Goal: Task Accomplishment & Management: Use online tool/utility

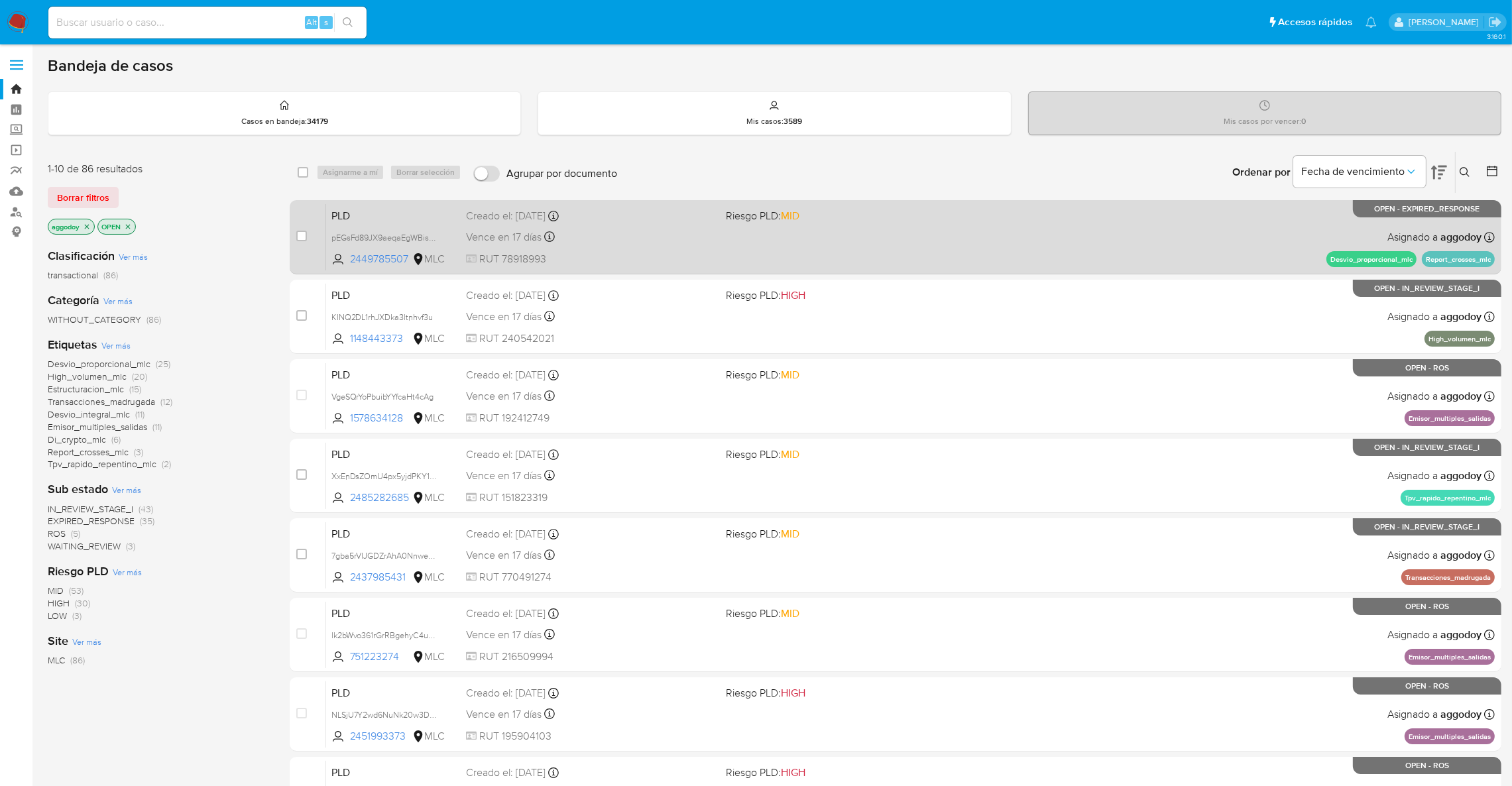
click at [832, 244] on div "PLD pEGsFd89JX9aeqaEgWBishZm 2449785507 MLC Riesgo PLD: MID Creado el: 12/07/20…" at bounding box center [910, 237] width 1168 height 67
click at [397, 233] on span "pEGsFd89JX9aeqaEgWBishZm" at bounding box center [389, 236] width 114 height 14
click at [707, 233] on div "Vence en 17 días Vence el 10/10/2025 16:05:29" at bounding box center [590, 236] width 249 height 18
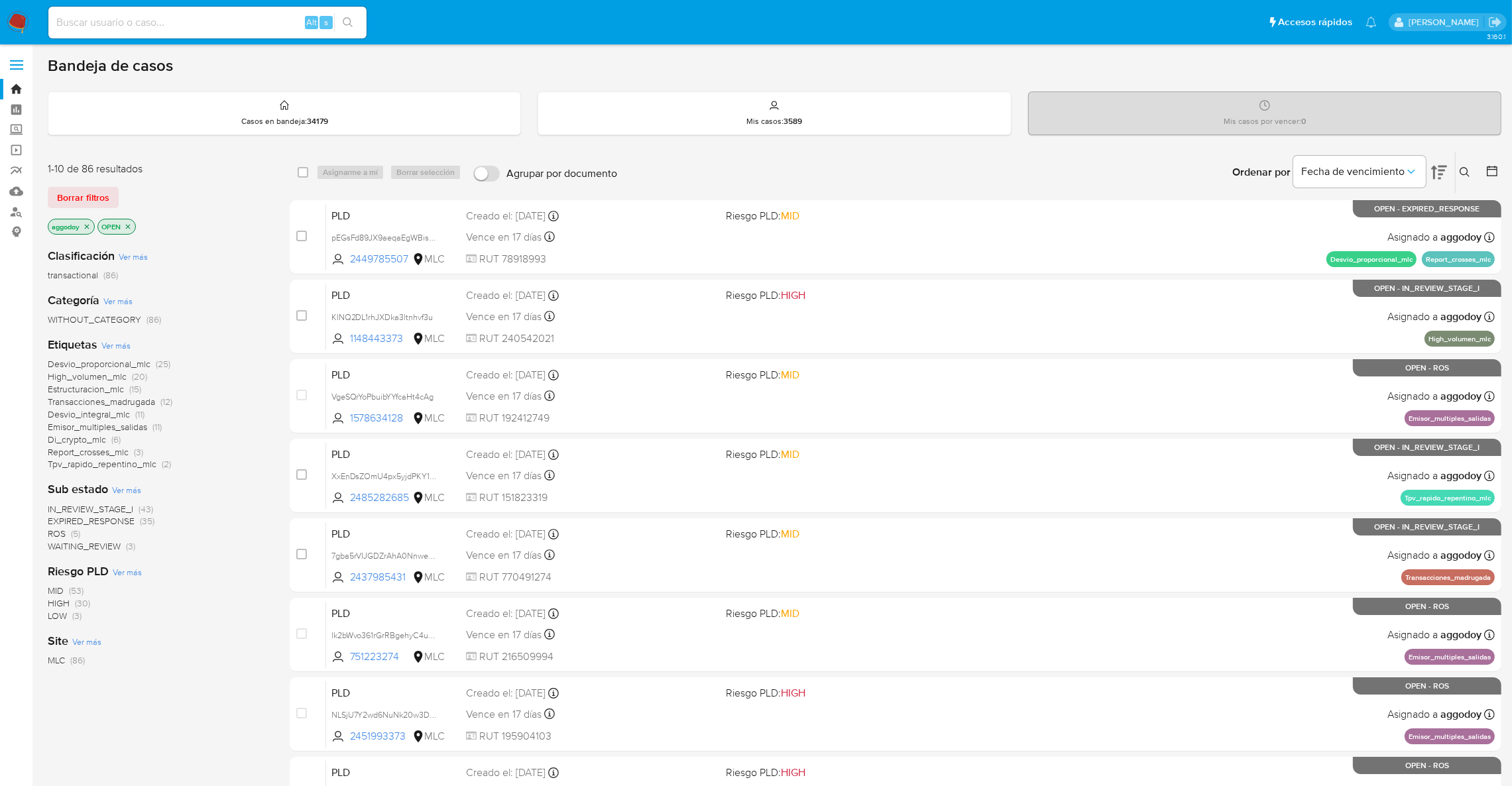
click at [87, 222] on icon "close-filter" at bounding box center [87, 226] width 8 height 8
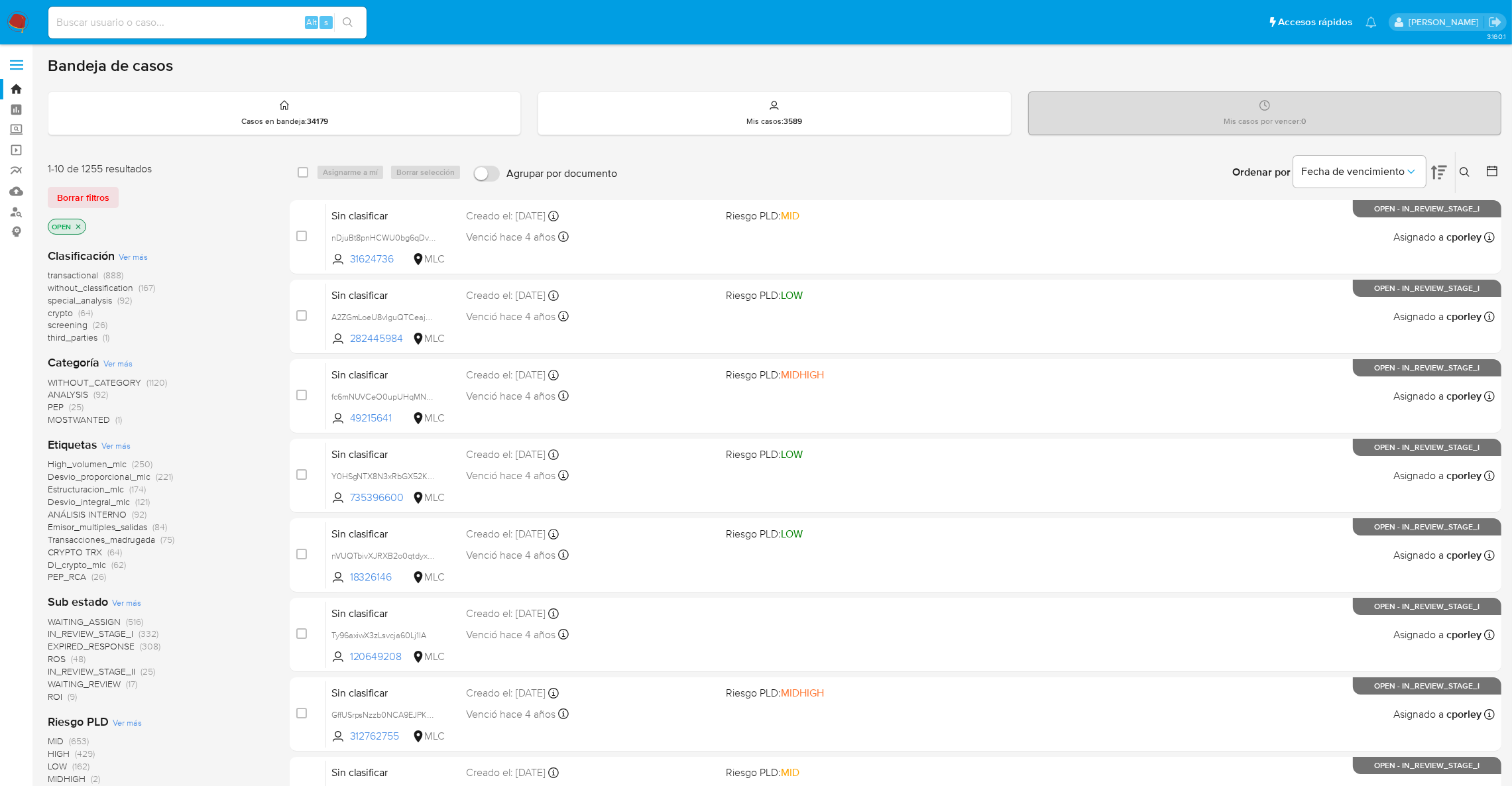
click at [104, 272] on span "(888)" at bounding box center [114, 274] width 20 height 13
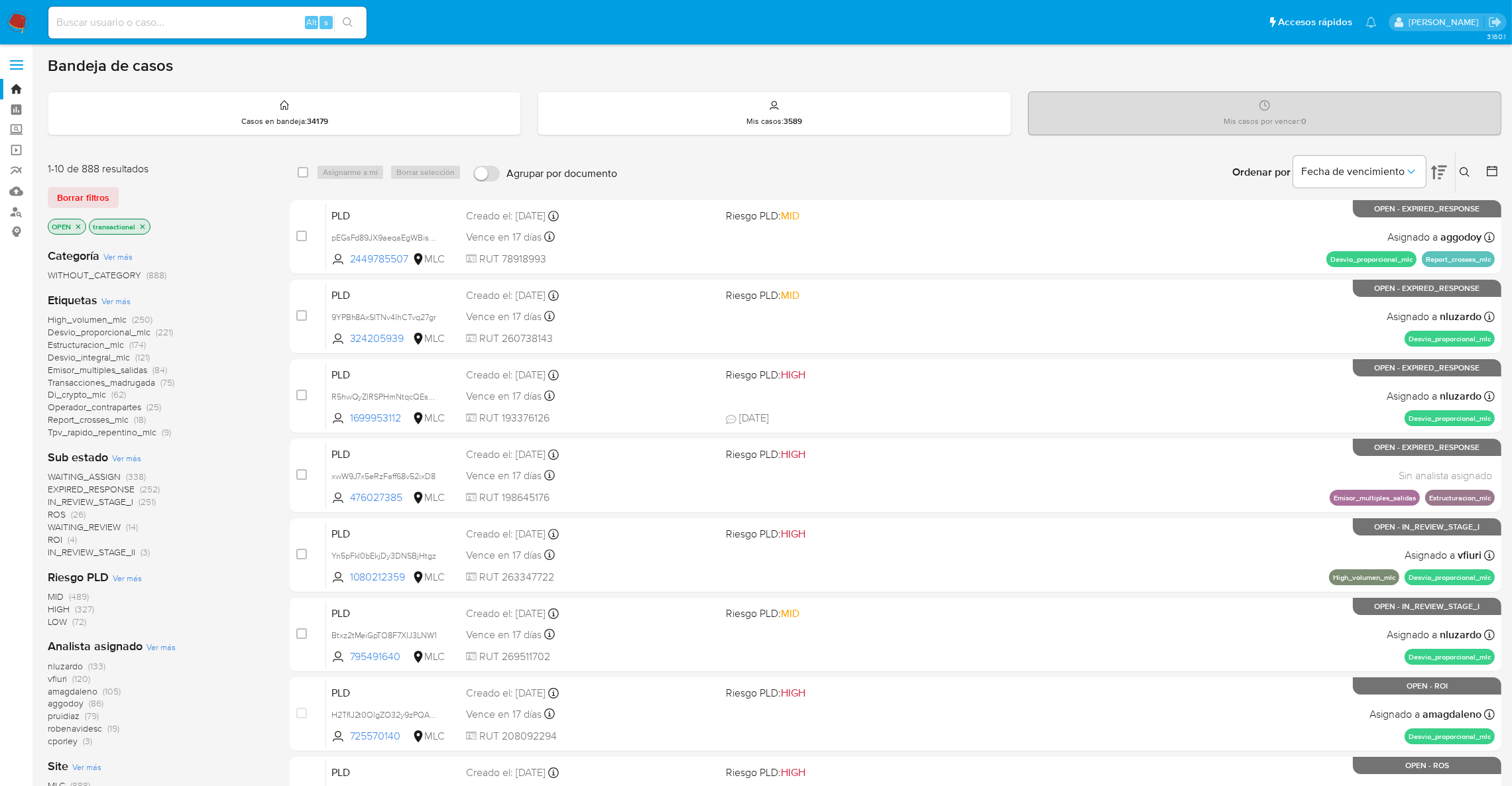
click at [58, 664] on span "nluzardo" at bounding box center [66, 665] width 35 height 13
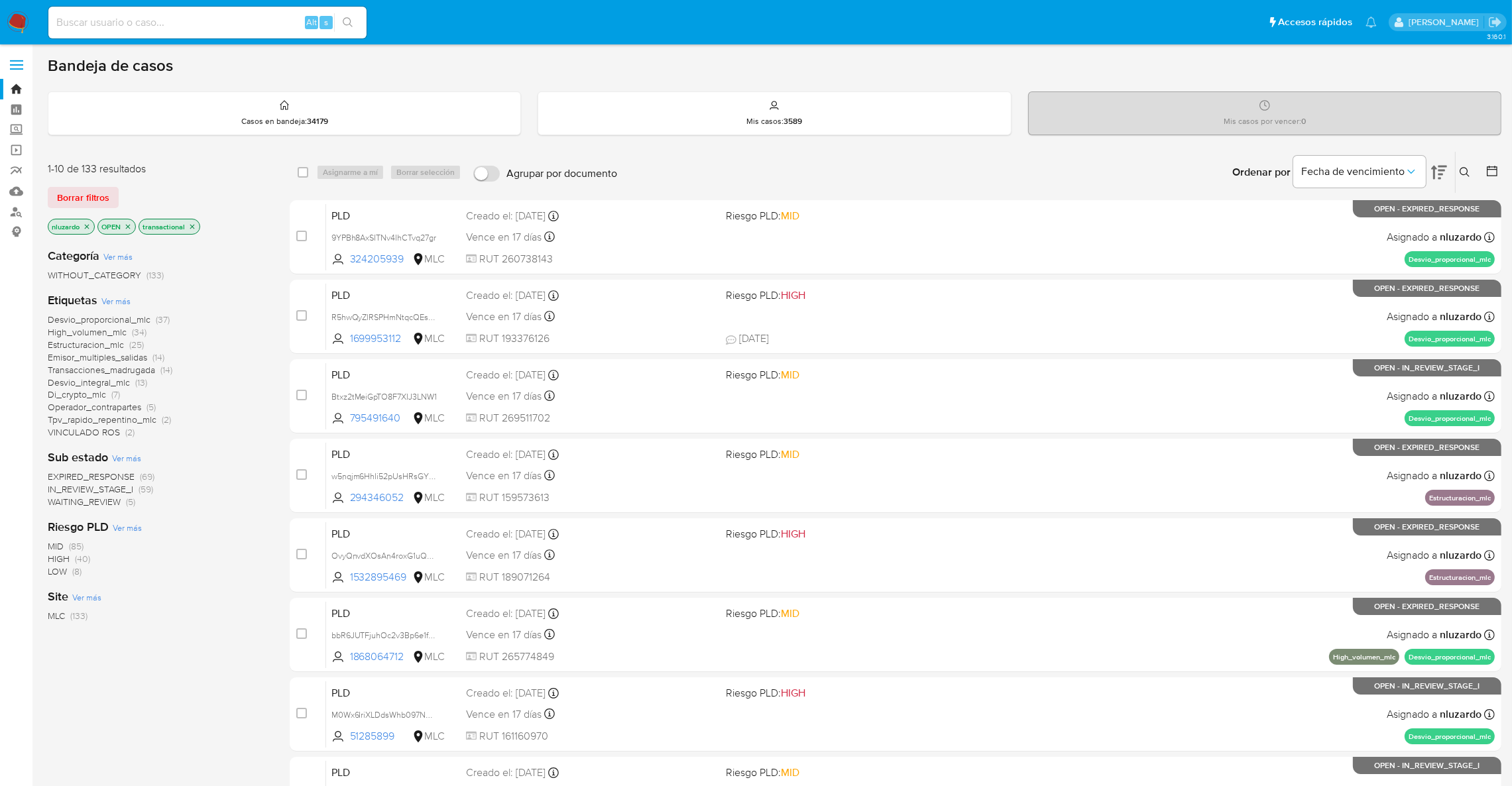
click at [84, 228] on icon "close-filter" at bounding box center [87, 226] width 8 height 8
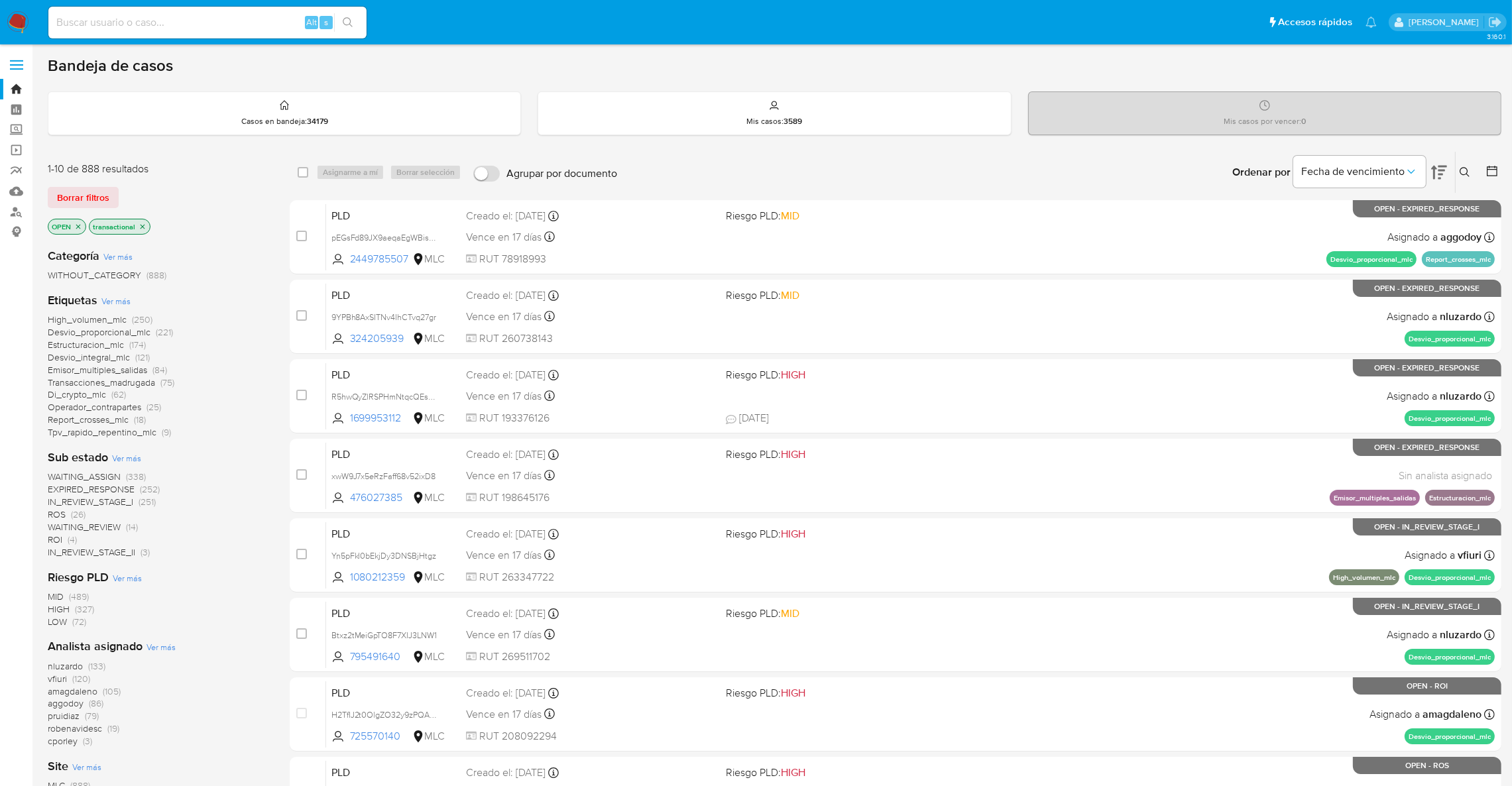
click at [59, 667] on span "nluzardo" at bounding box center [66, 665] width 35 height 13
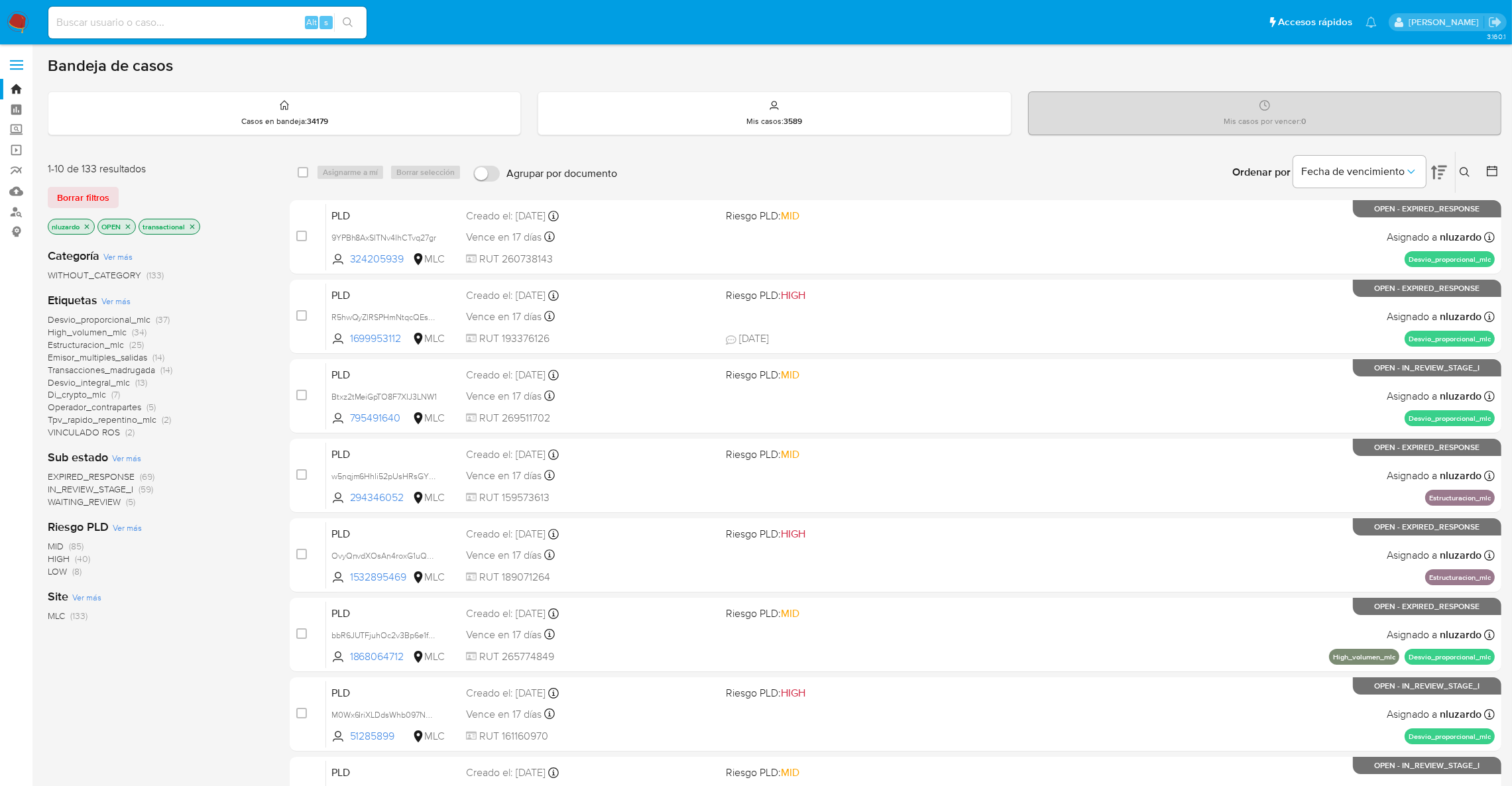
click at [111, 344] on span "Estructuracion_mlc" at bounding box center [86, 344] width 76 height 13
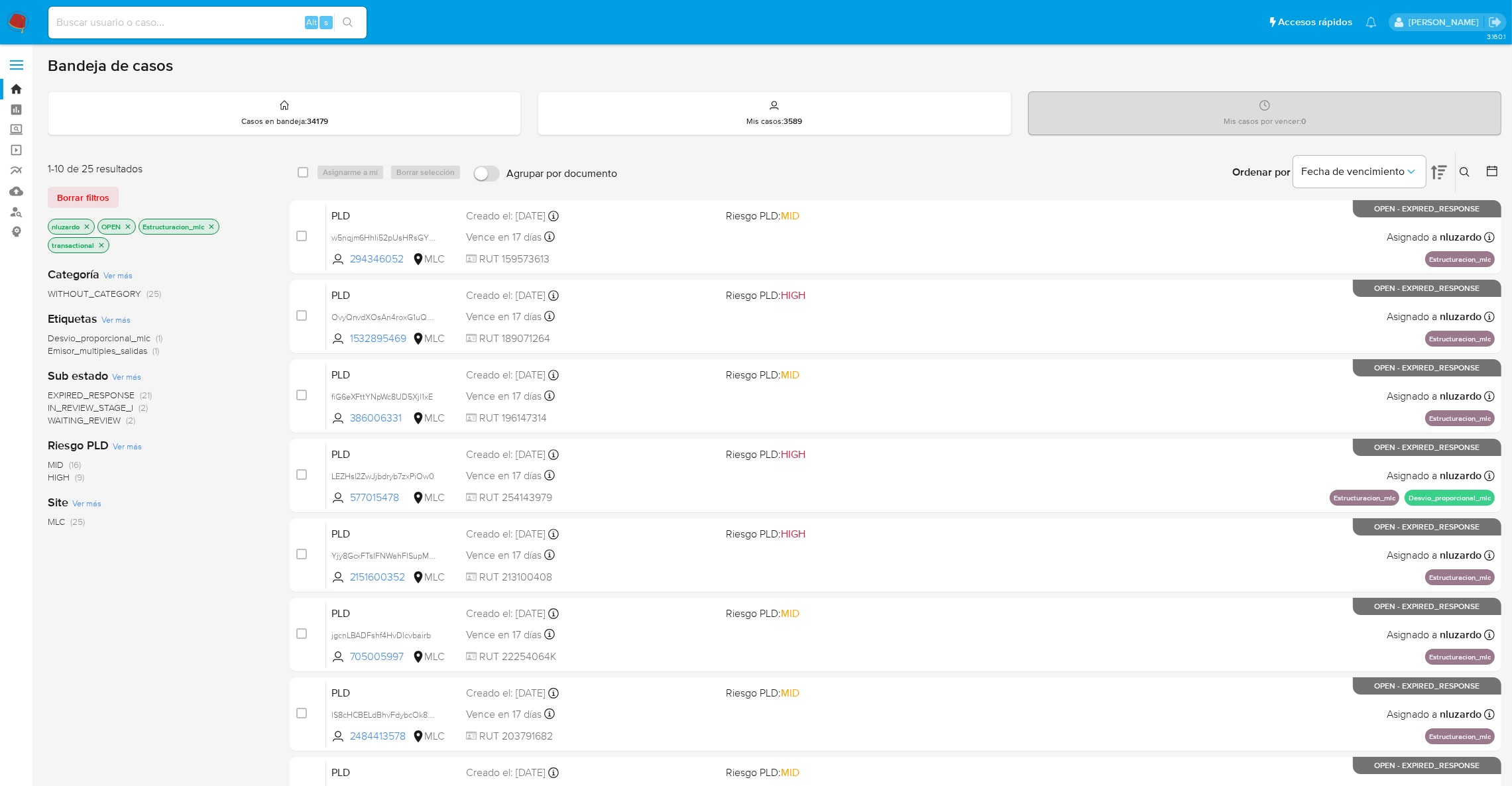
click at [214, 228] on icon "close-filter" at bounding box center [211, 226] width 8 height 8
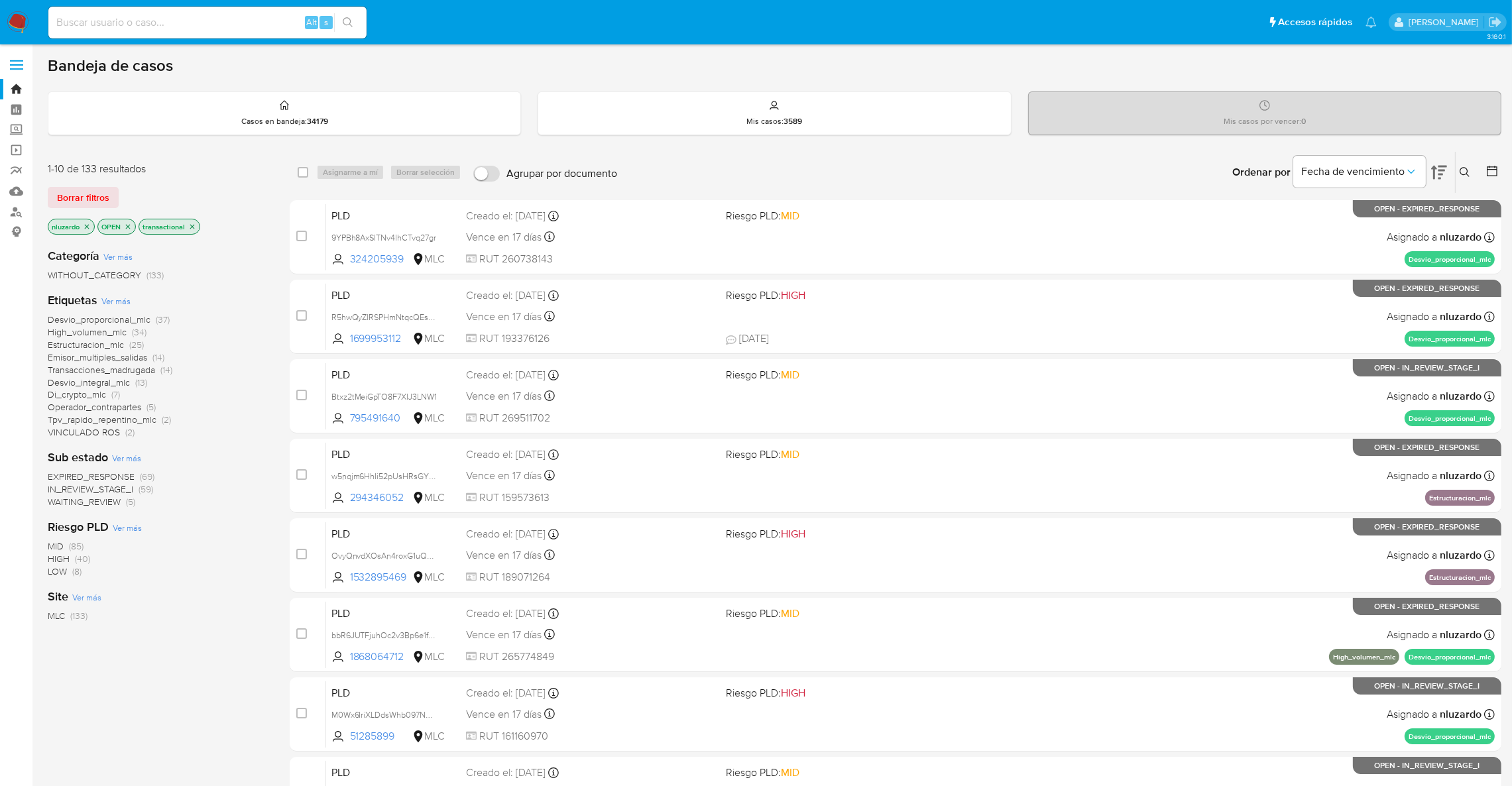
click at [158, 353] on span "(14)" at bounding box center [159, 356] width 12 height 13
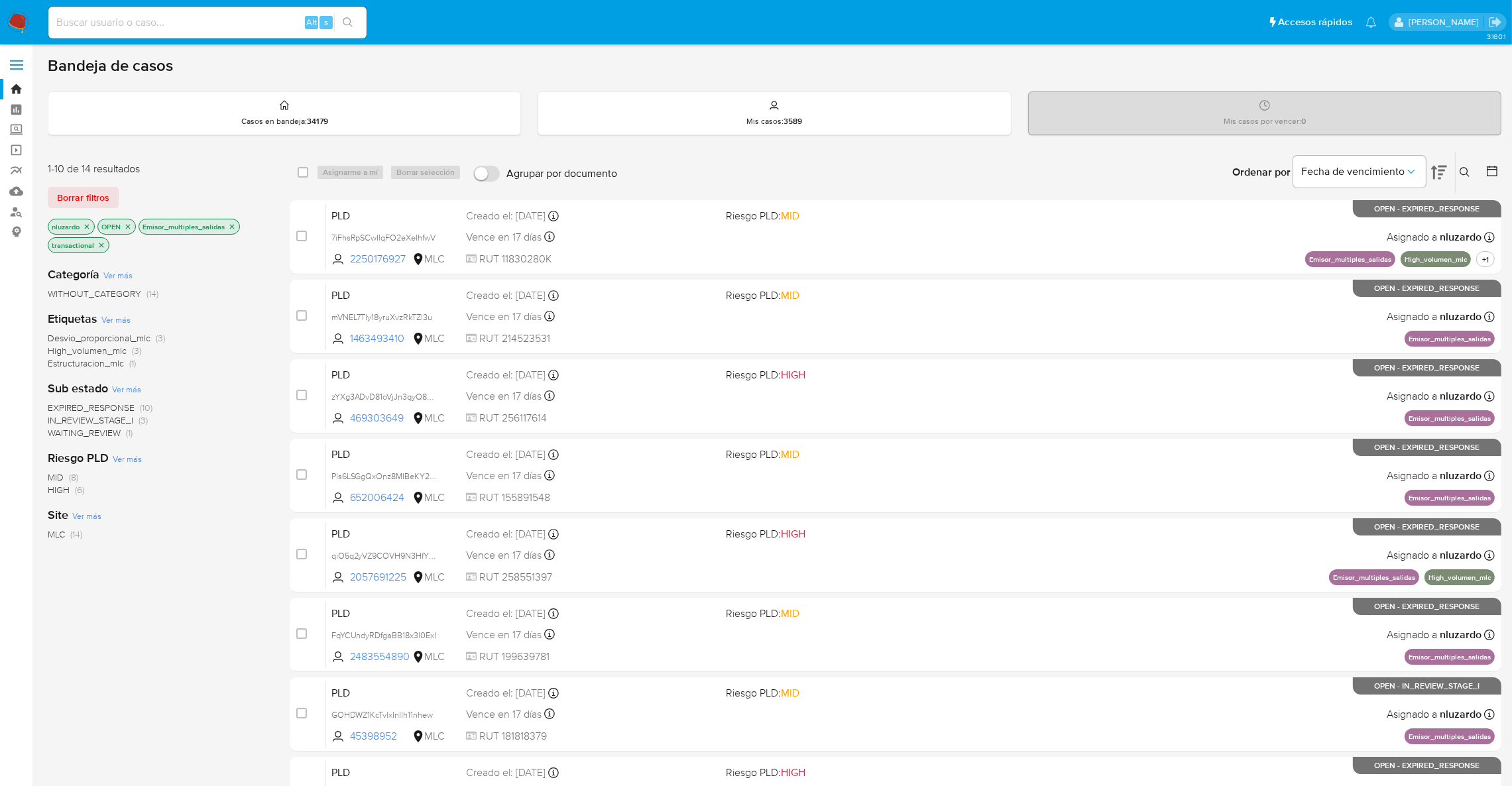
click at [238, 225] on p "Emisor_multiples_salidas" at bounding box center [189, 226] width 100 height 14
click at [233, 225] on icon "close-filter" at bounding box center [232, 226] width 5 height 5
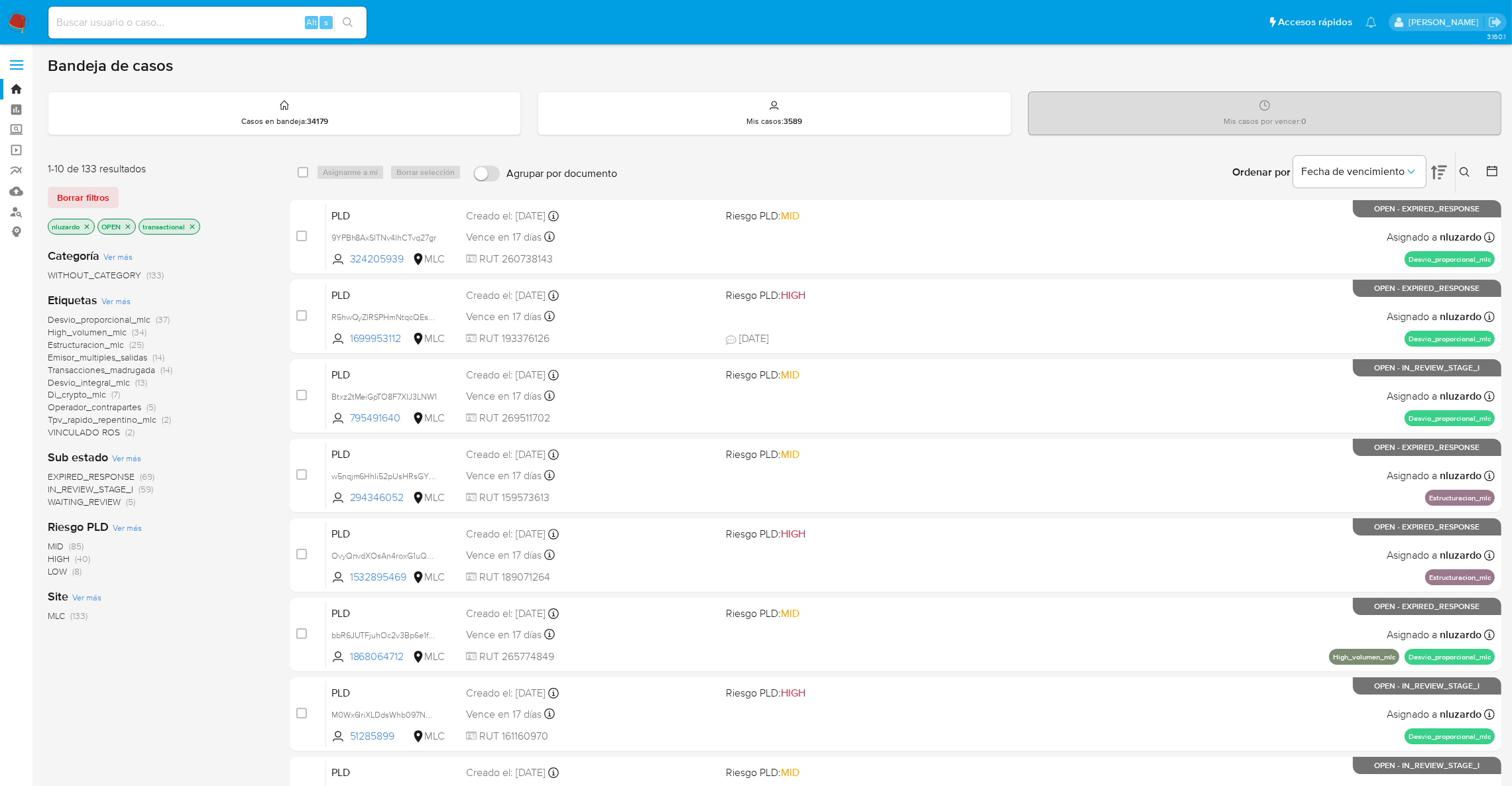
click at [194, 224] on icon "close-filter" at bounding box center [193, 226] width 5 height 5
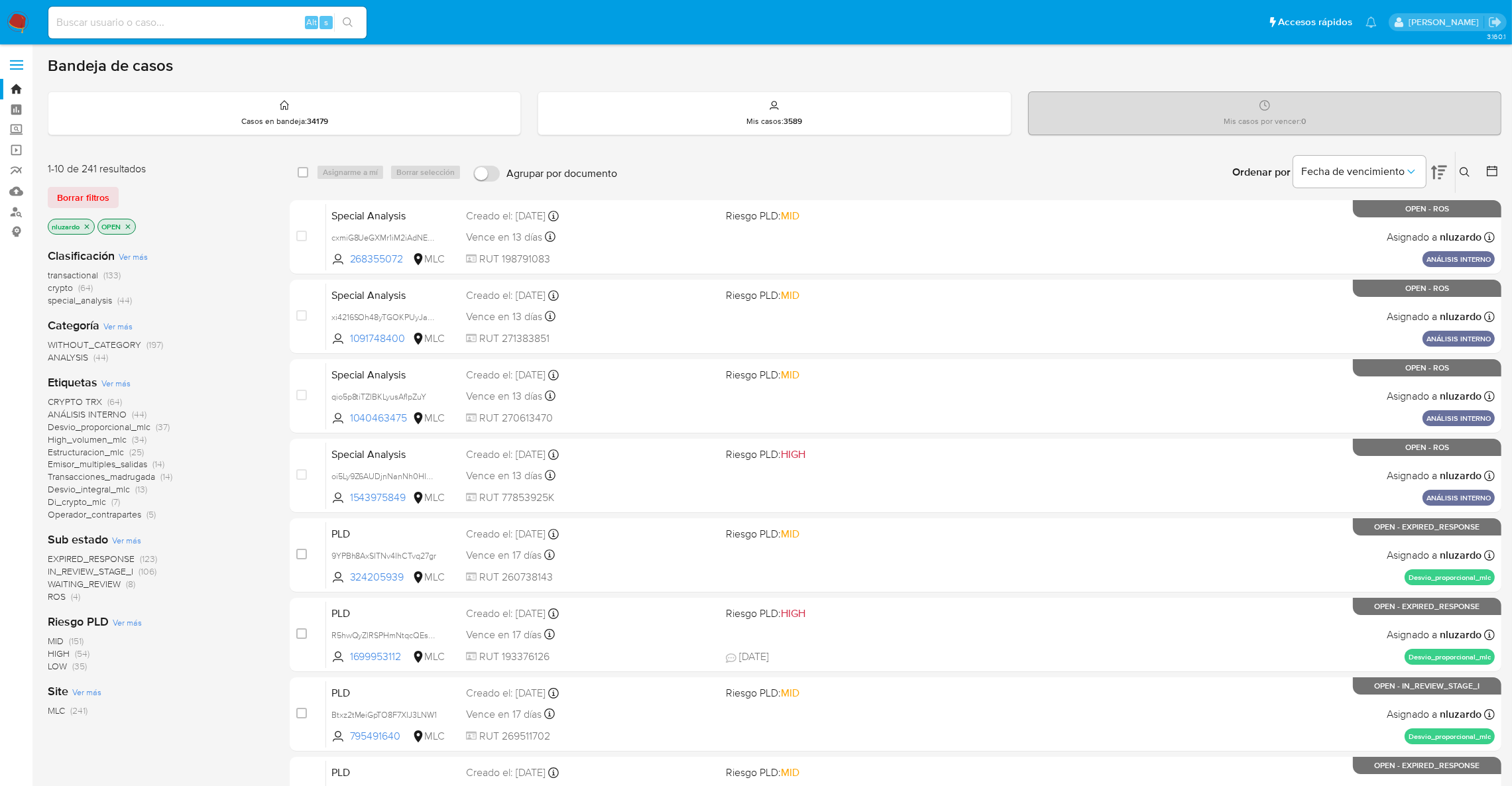
click at [86, 228] on icon "close-filter" at bounding box center [87, 226] width 8 height 8
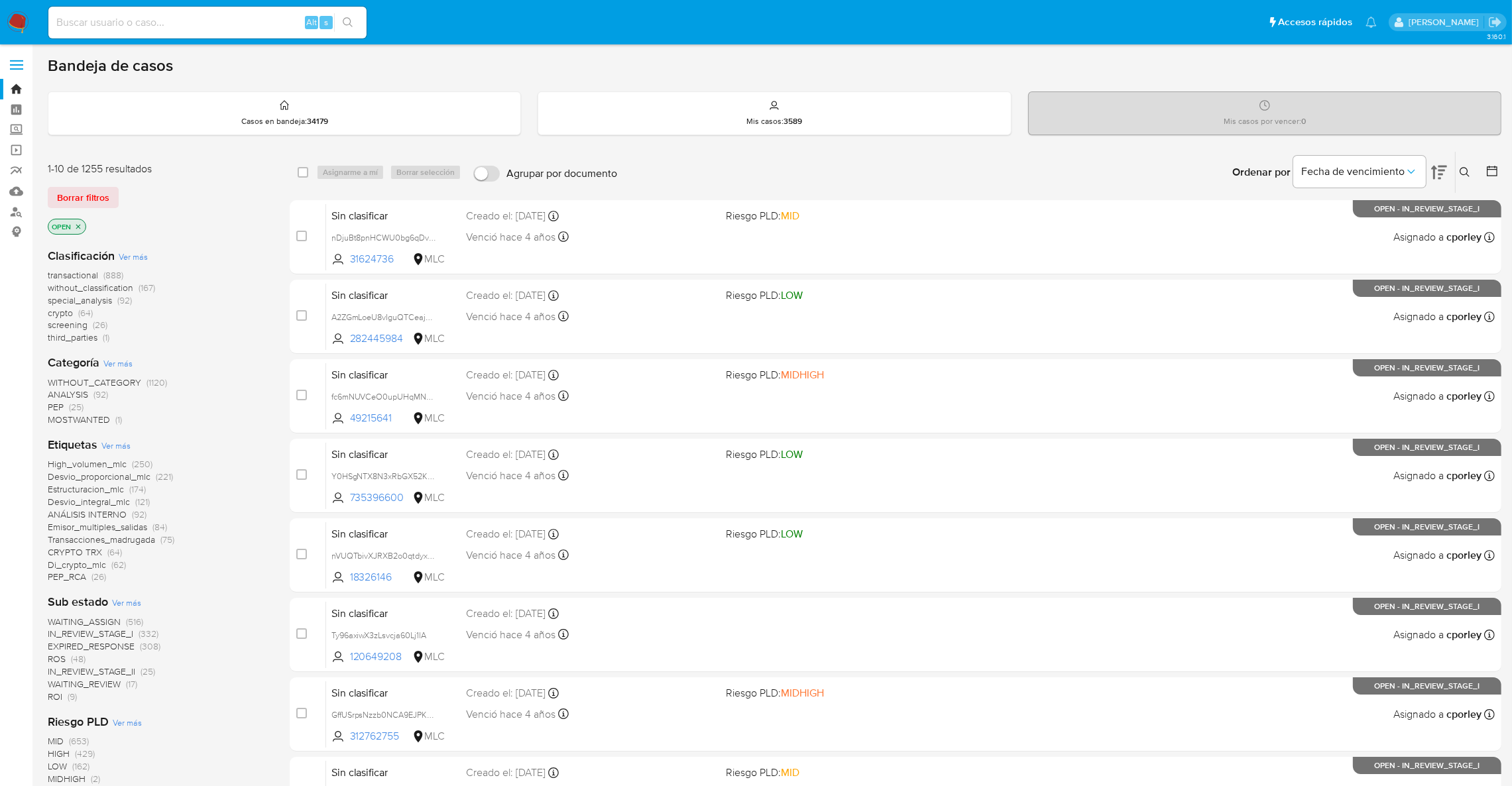
click at [1466, 183] on div "Ingrese ID de usuario o caso Buscar Borrar filtros" at bounding box center [1466, 172] width 23 height 41
click at [1466, 177] on icon at bounding box center [1465, 172] width 11 height 11
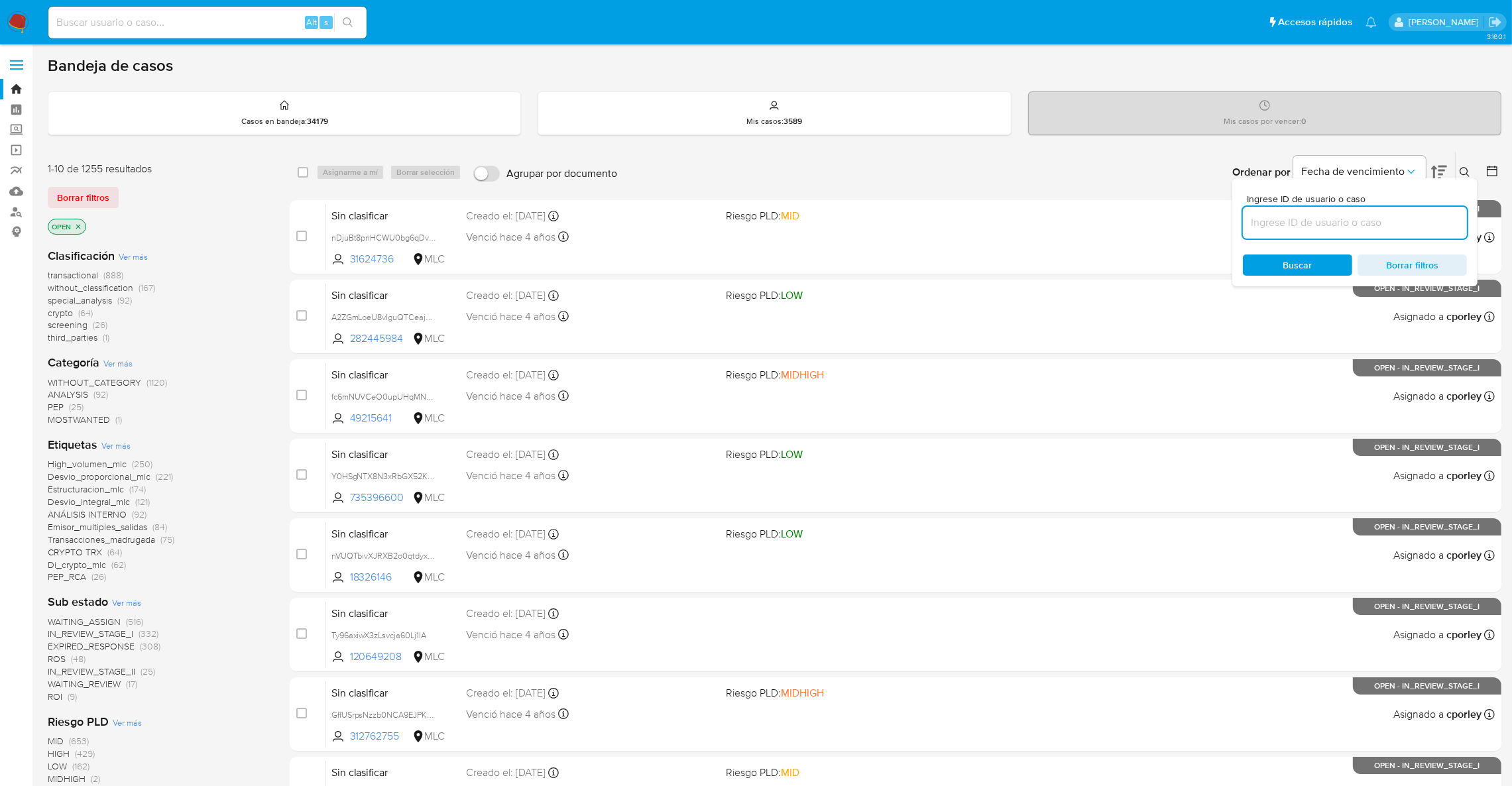
click at [1294, 220] on input at bounding box center [1355, 222] width 224 height 18
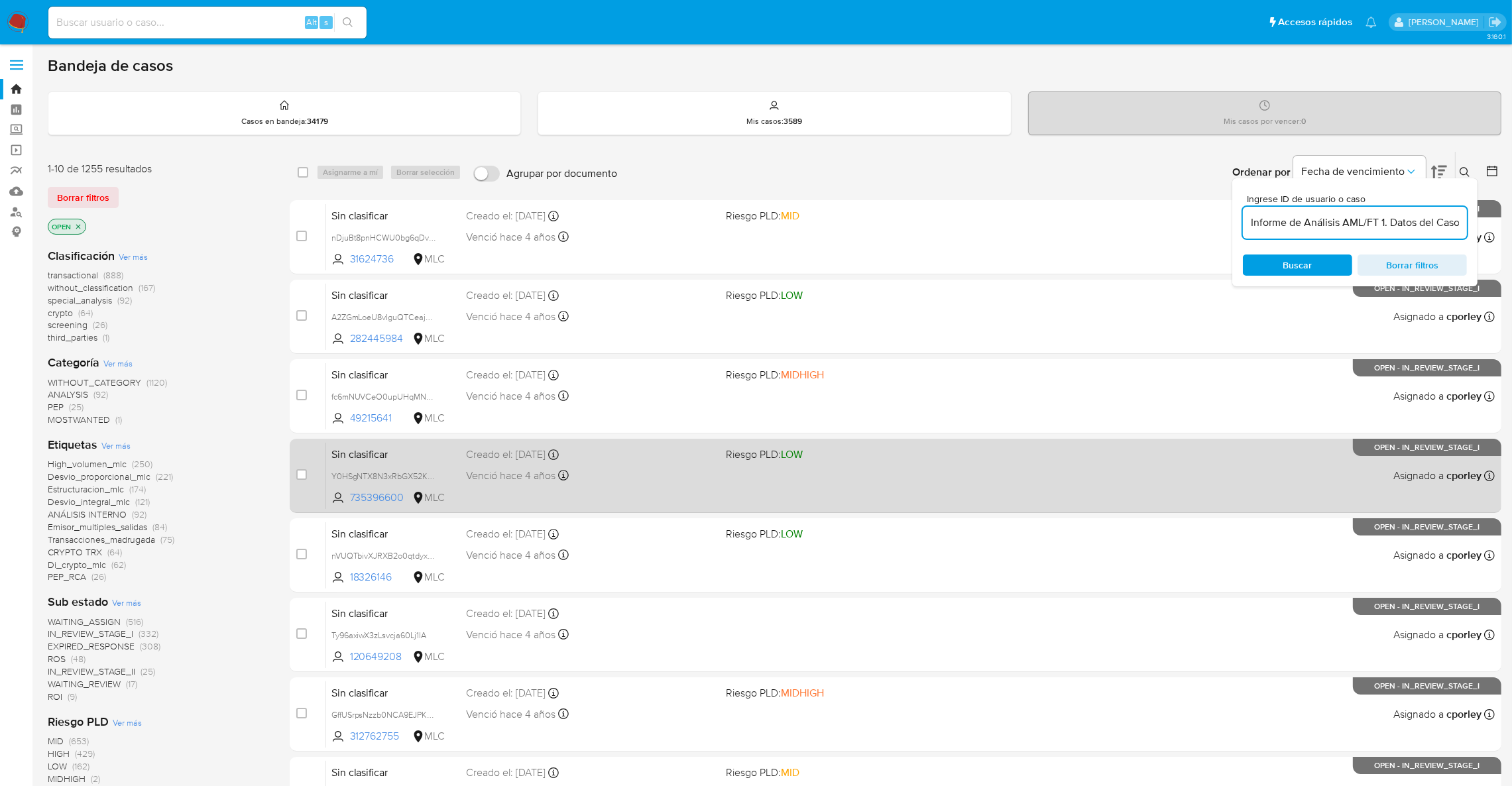
scroll to position [0, 367]
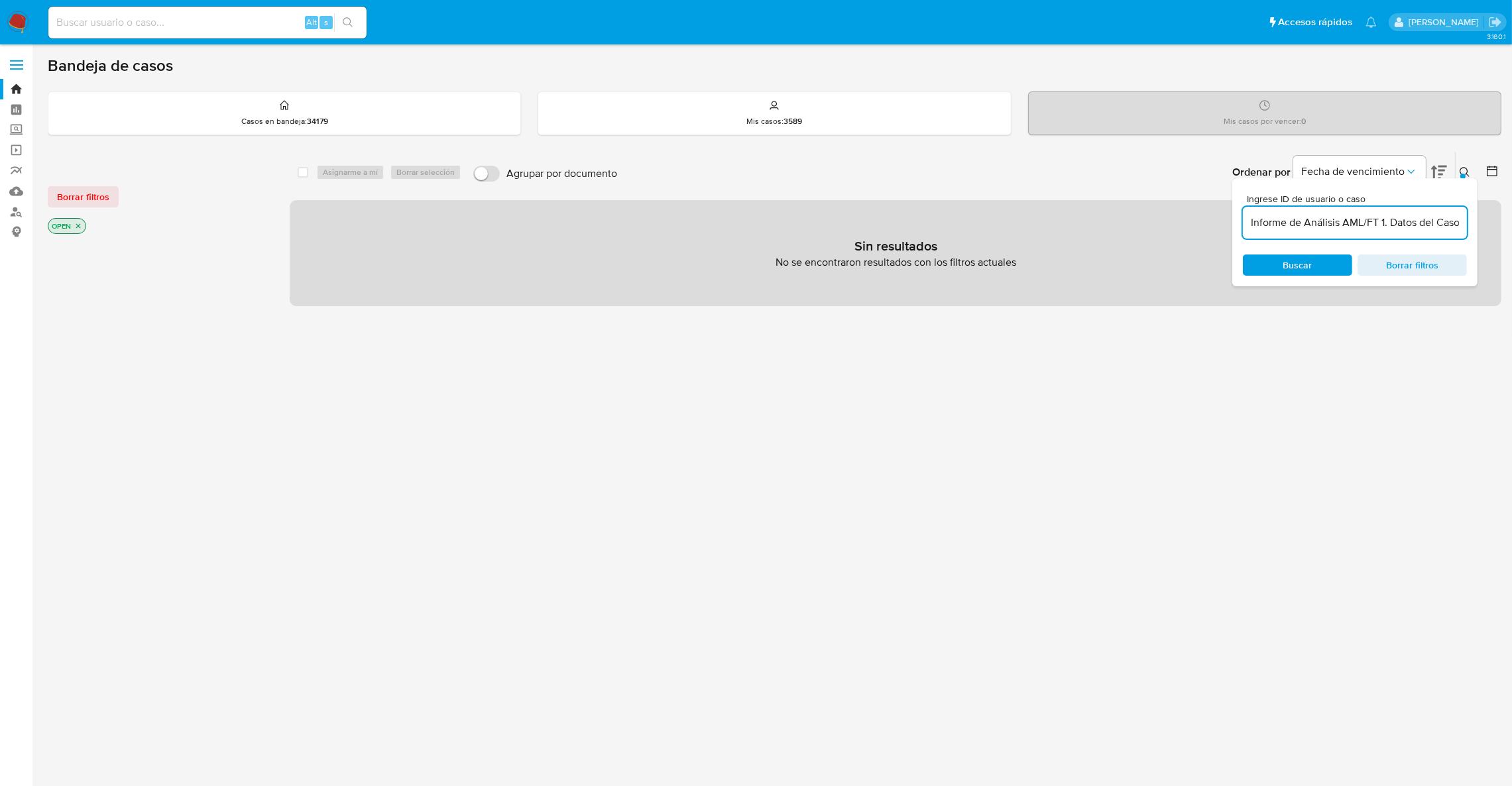
click at [1320, 224] on input "Informe de Análisis AML/FT 1. Datos del Caso Fecha de análisis: 22/09/2025 Anal…" at bounding box center [1355, 222] width 224 height 18
paste input "2449785507"
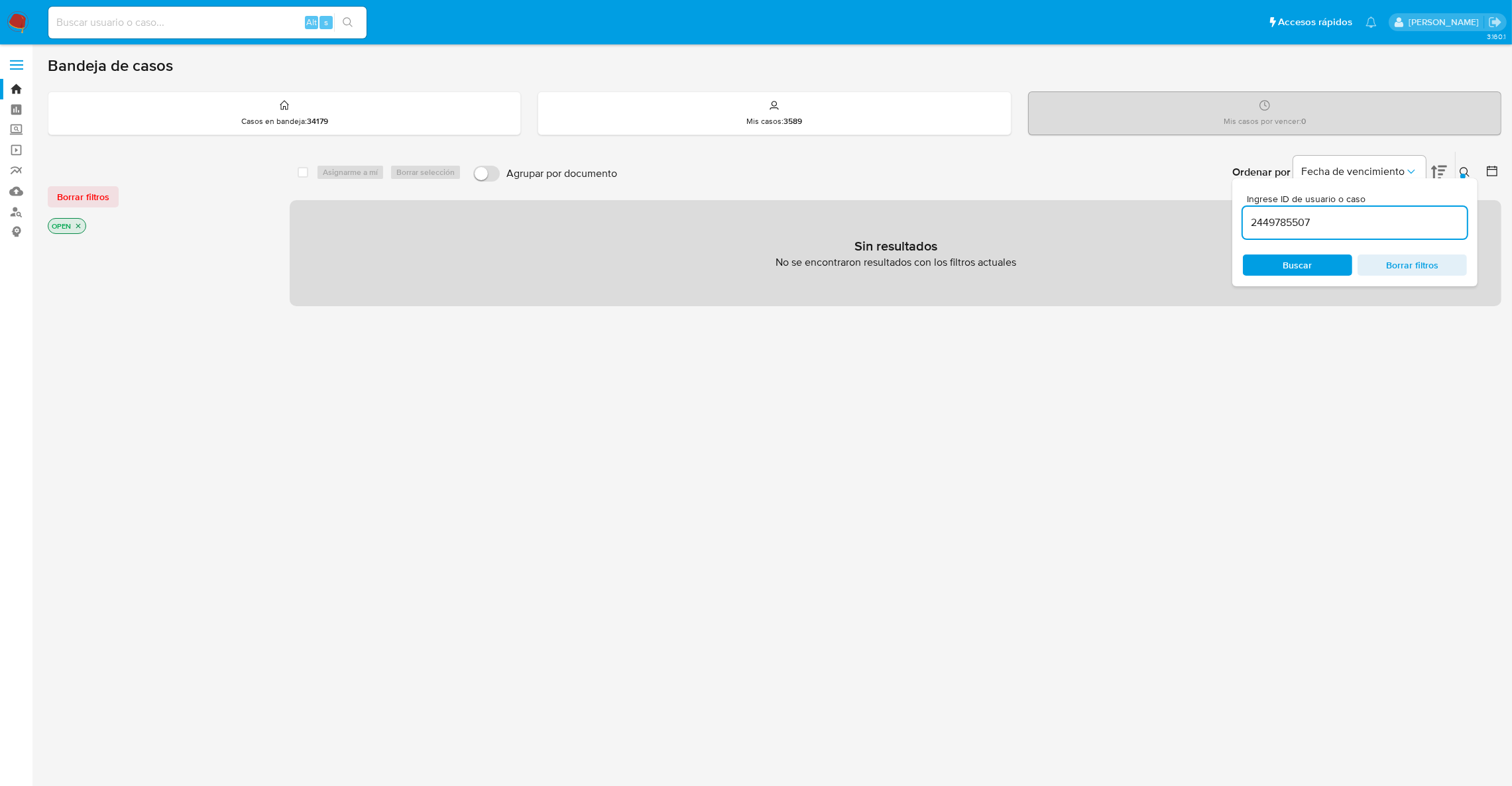
type input "2449785507"
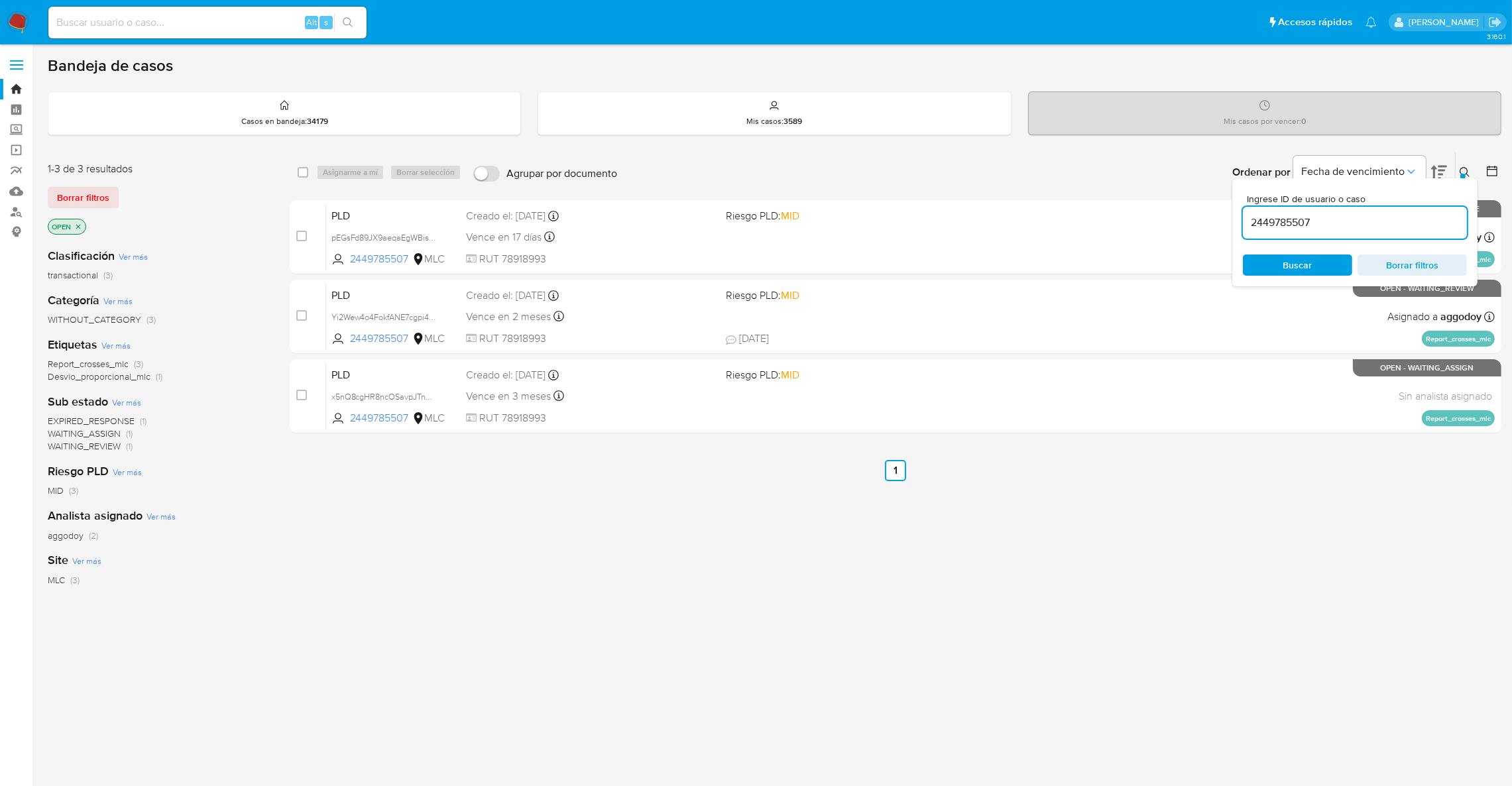
click at [1466, 177] on icon at bounding box center [1465, 172] width 11 height 11
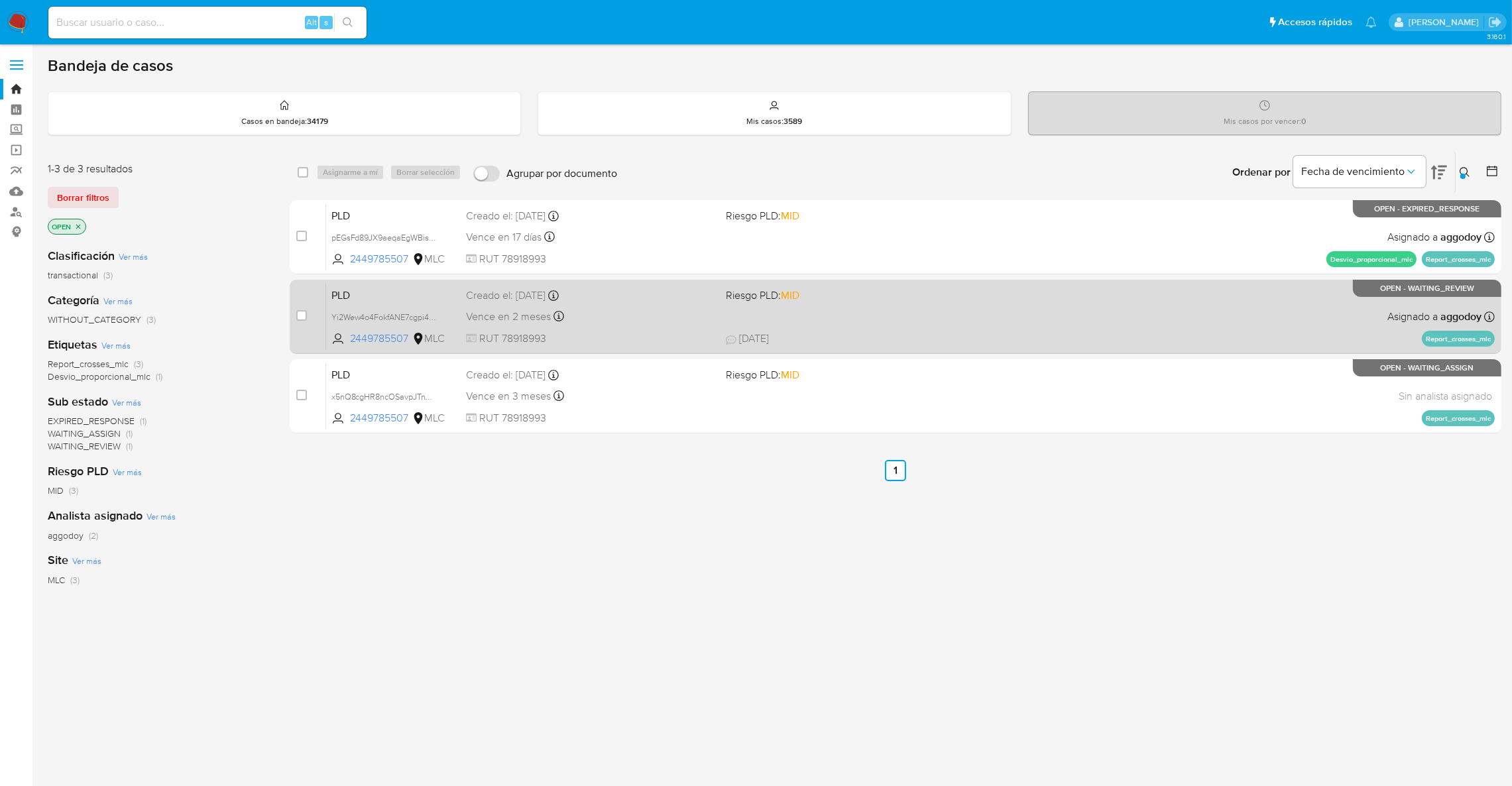
click at [1244, 313] on div "PLD Yi2Wew4o4FokfANE7cgpi4Ka 2449785507 MLC Riesgo PLD: MID Creado el: 12/08/20…" at bounding box center [910, 316] width 1168 height 67
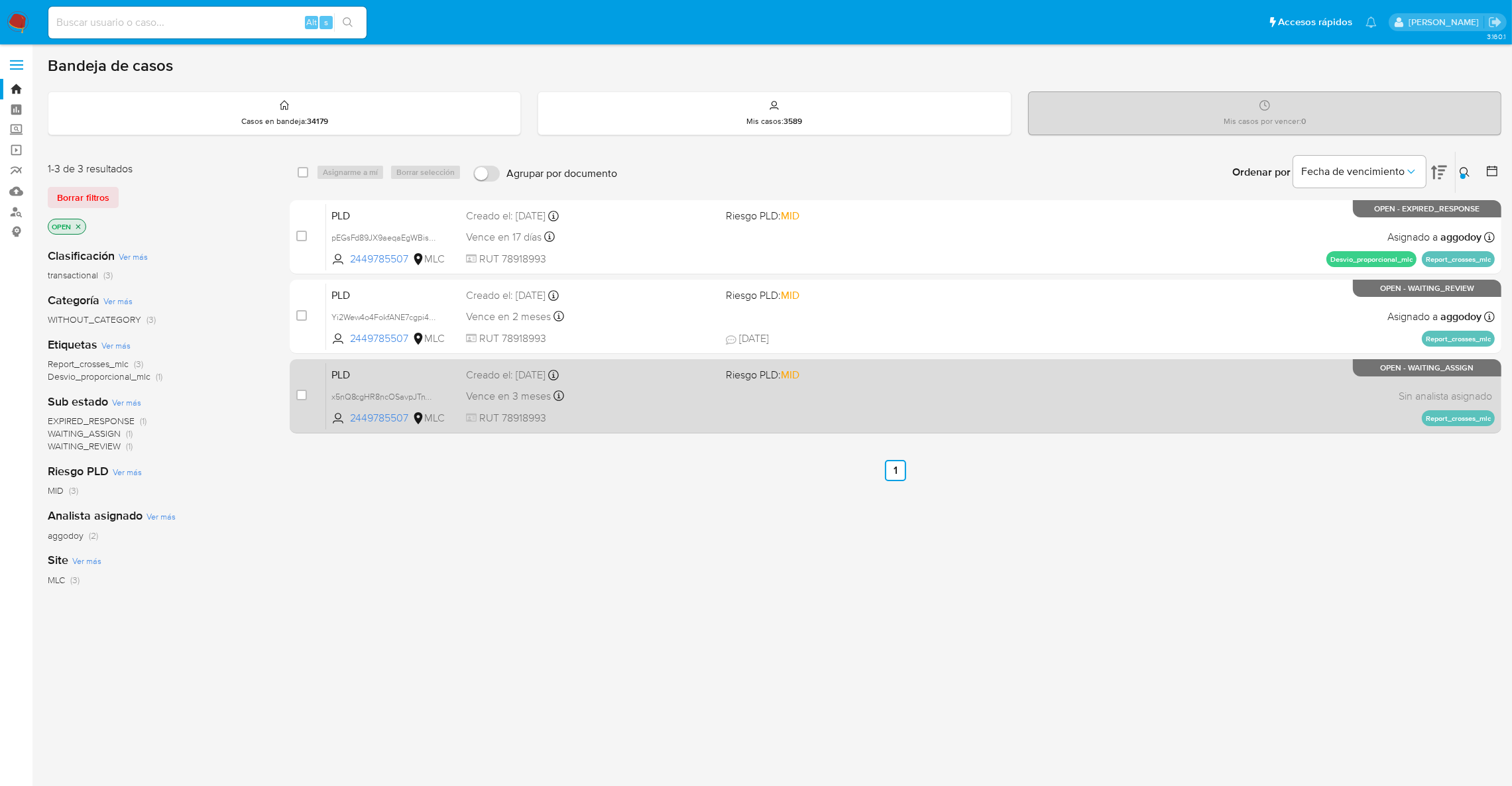
click at [820, 389] on div "PLD x5nQ8cgHR8ncOSavpJTnVbZJ 2449785507 MLC Riesgo PLD: MID Creado el: 12/09/20…" at bounding box center [910, 396] width 1168 height 67
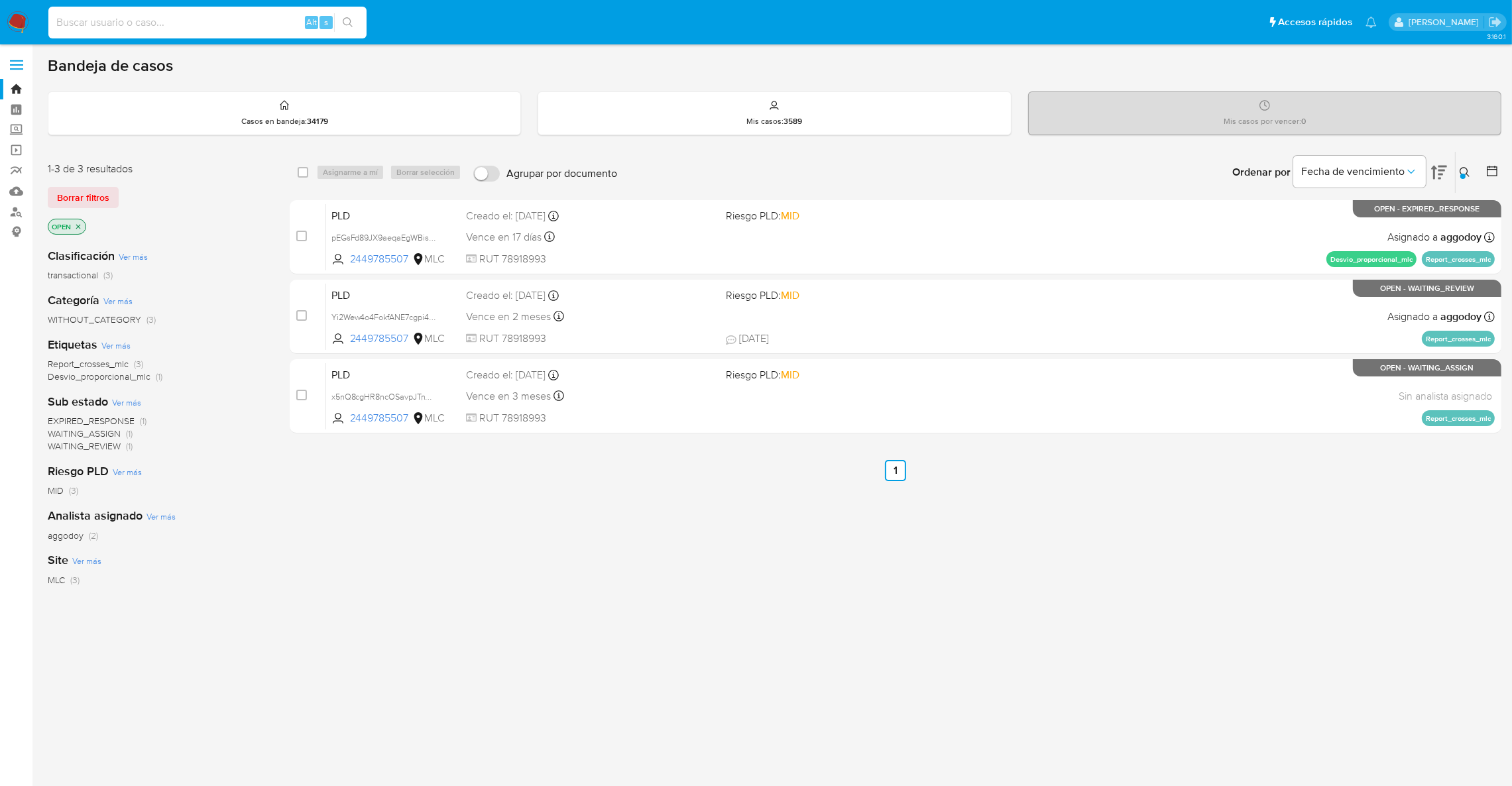
click at [121, 27] on input at bounding box center [207, 22] width 318 height 18
paste input "1763342424"
type input "1763342424"
click at [339, 29] on button "search-icon" at bounding box center [348, 22] width 27 height 18
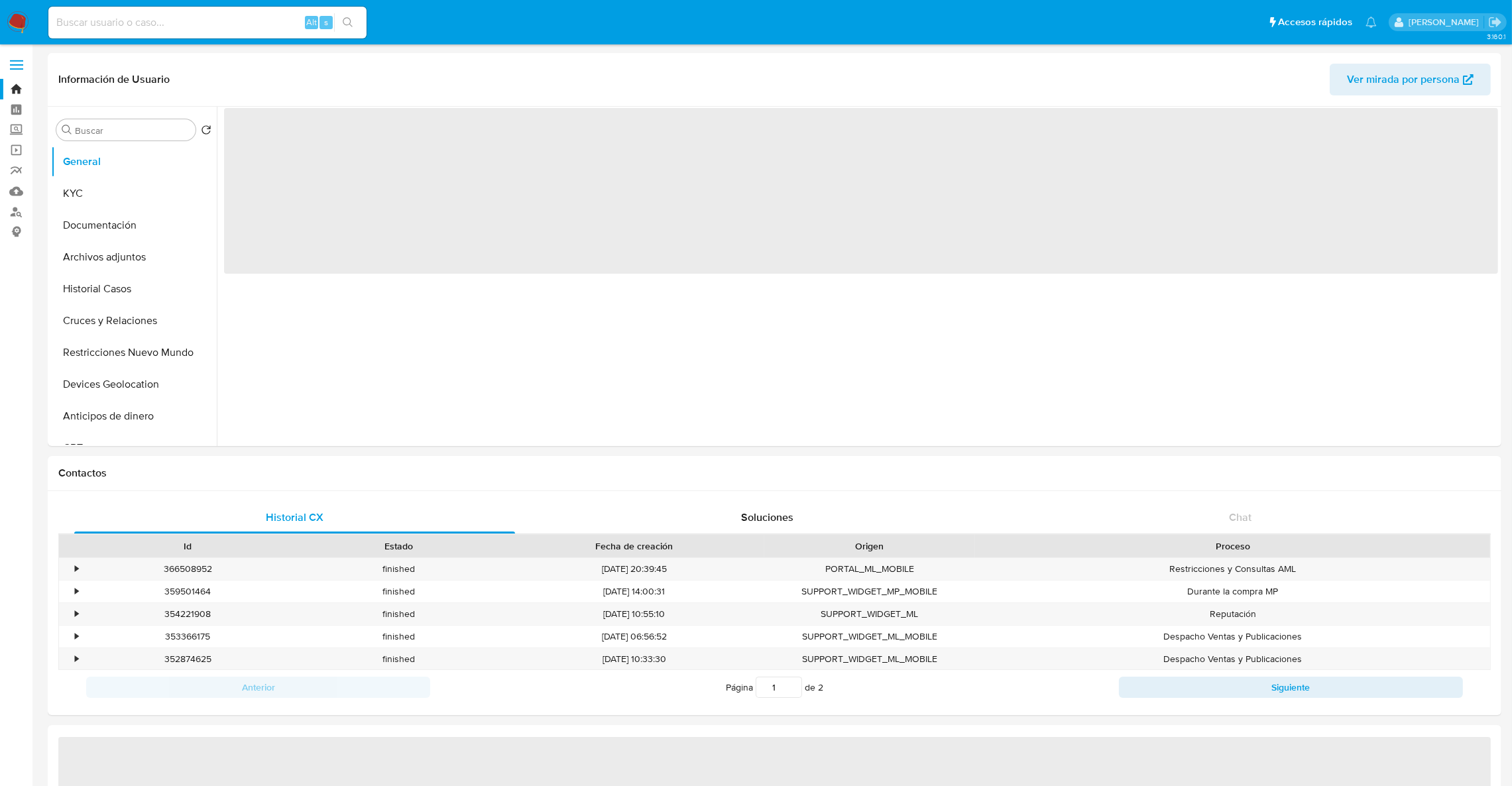
select select "10"
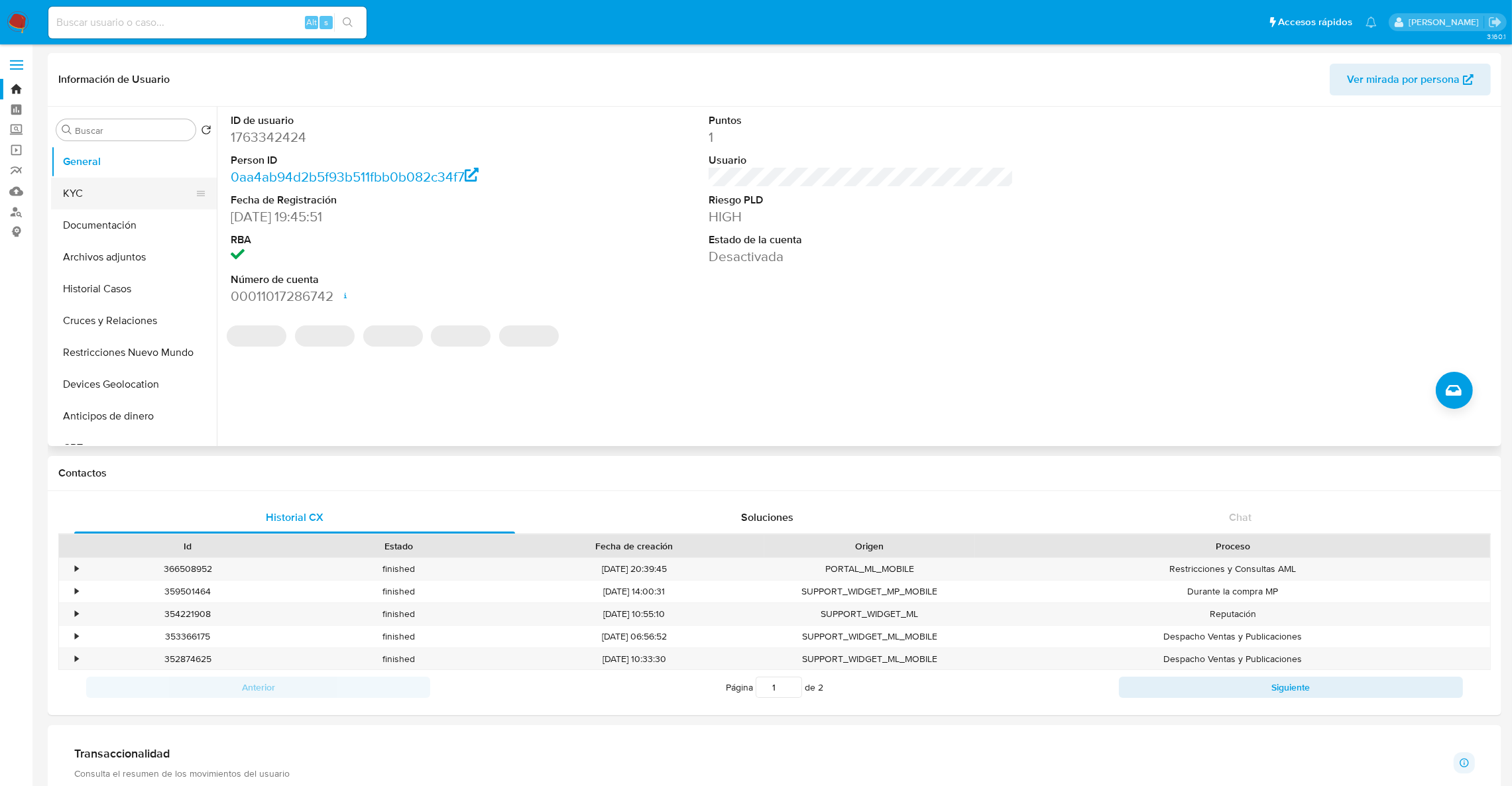
click at [98, 184] on button "KYC" at bounding box center [129, 193] width 155 height 32
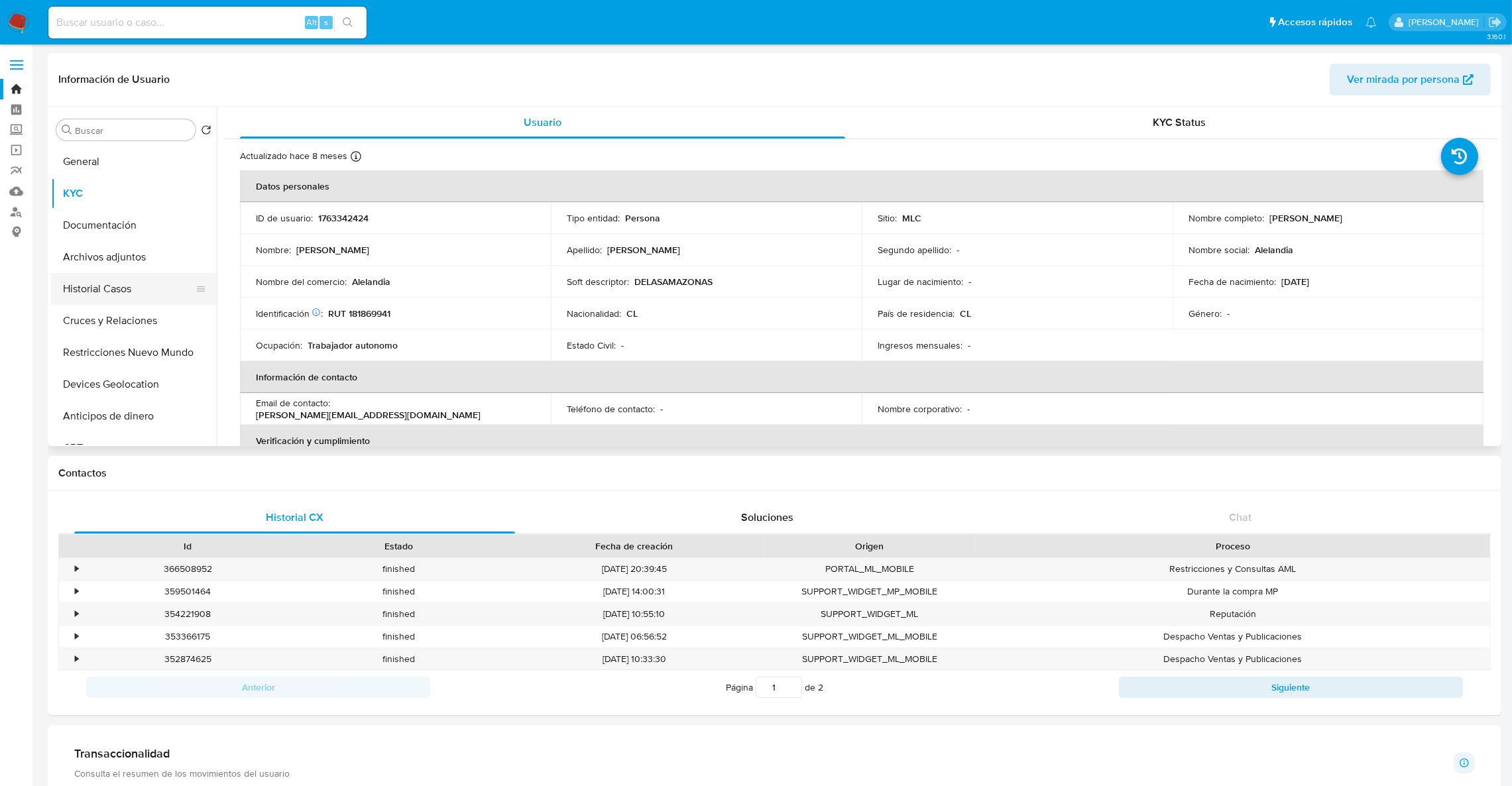
click at [137, 302] on button "Historial Casos" at bounding box center [129, 289] width 155 height 32
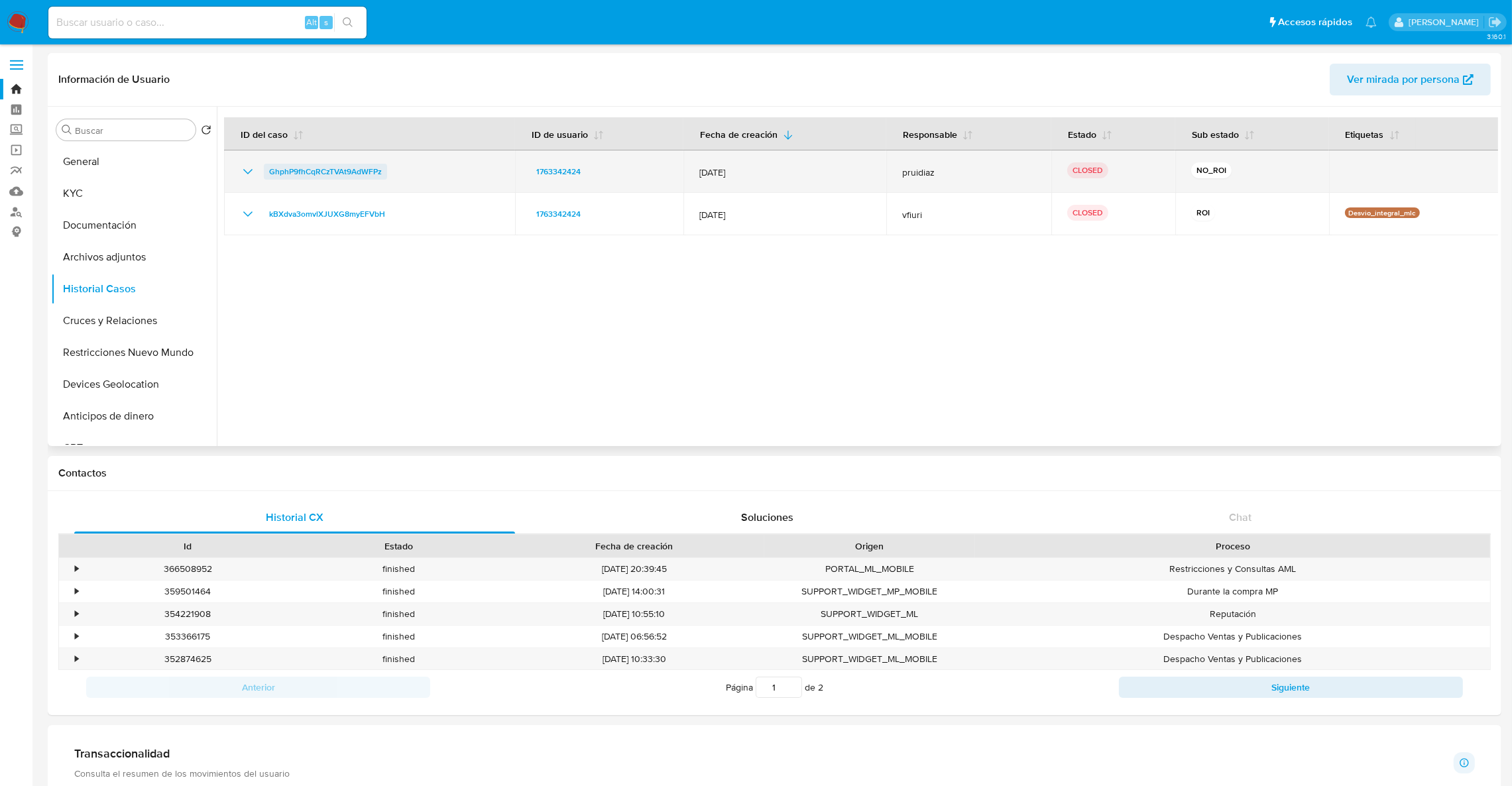
click at [309, 176] on span "GhphP9fhCqRCzTVAt9AdWFPz" at bounding box center [325, 171] width 113 height 16
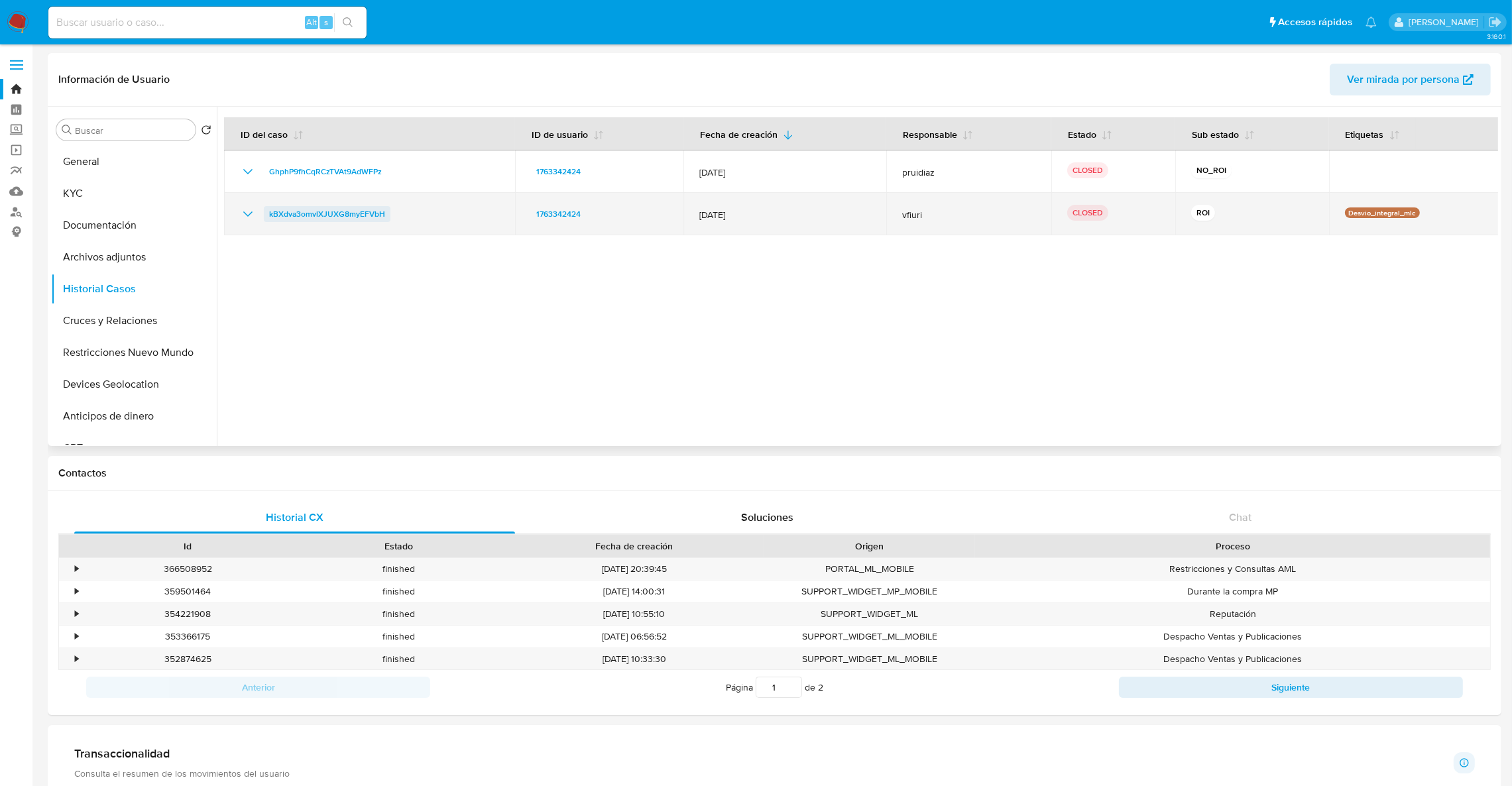
click at [341, 216] on span "kBXdva3omvlXJUXG8myEFVbH" at bounding box center [327, 213] width 116 height 16
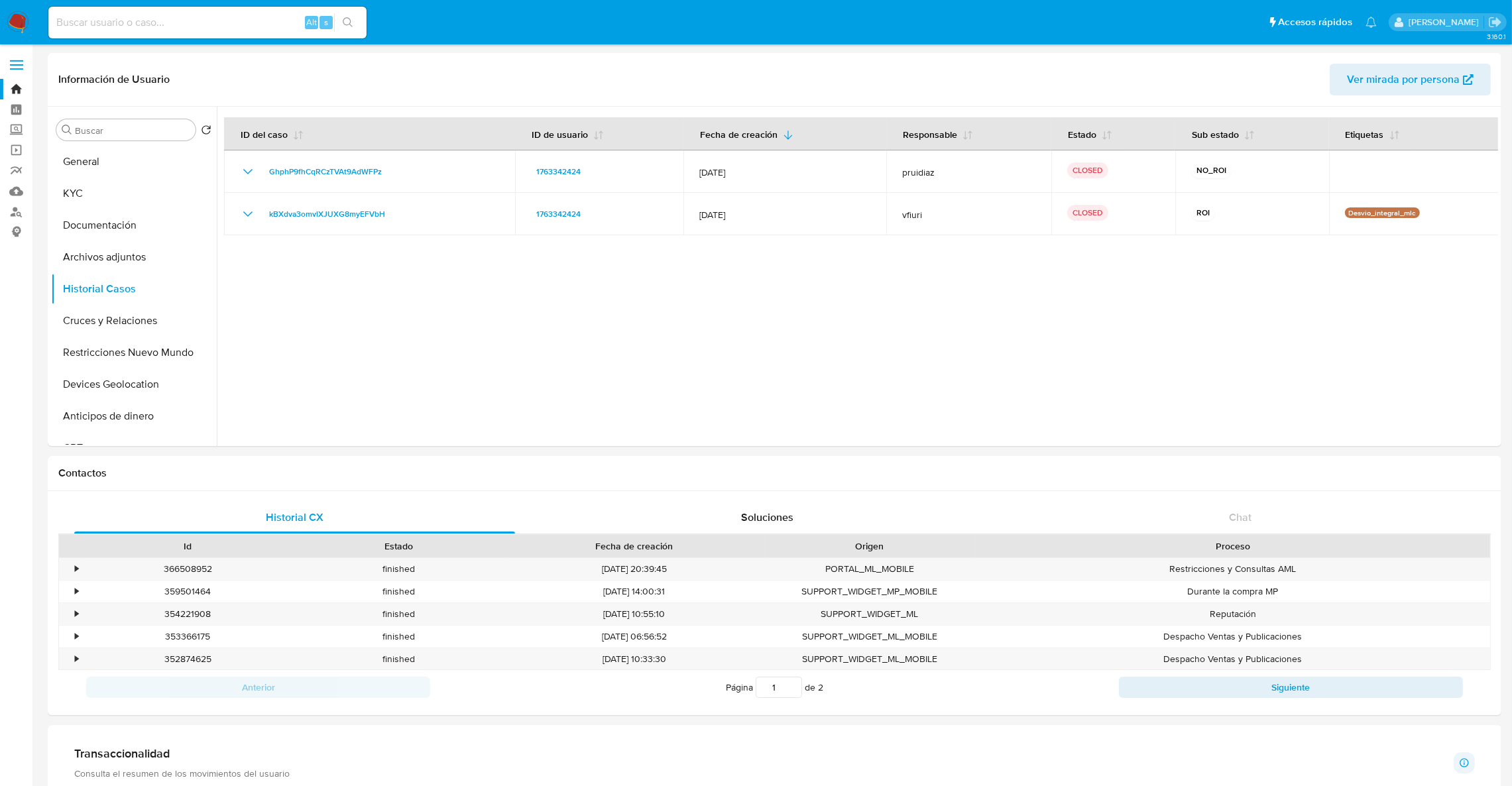
click at [126, 25] on input at bounding box center [207, 22] width 318 height 18
paste input "529665303"
type input "529665303"
click at [345, 15] on button "search-icon" at bounding box center [348, 22] width 27 height 18
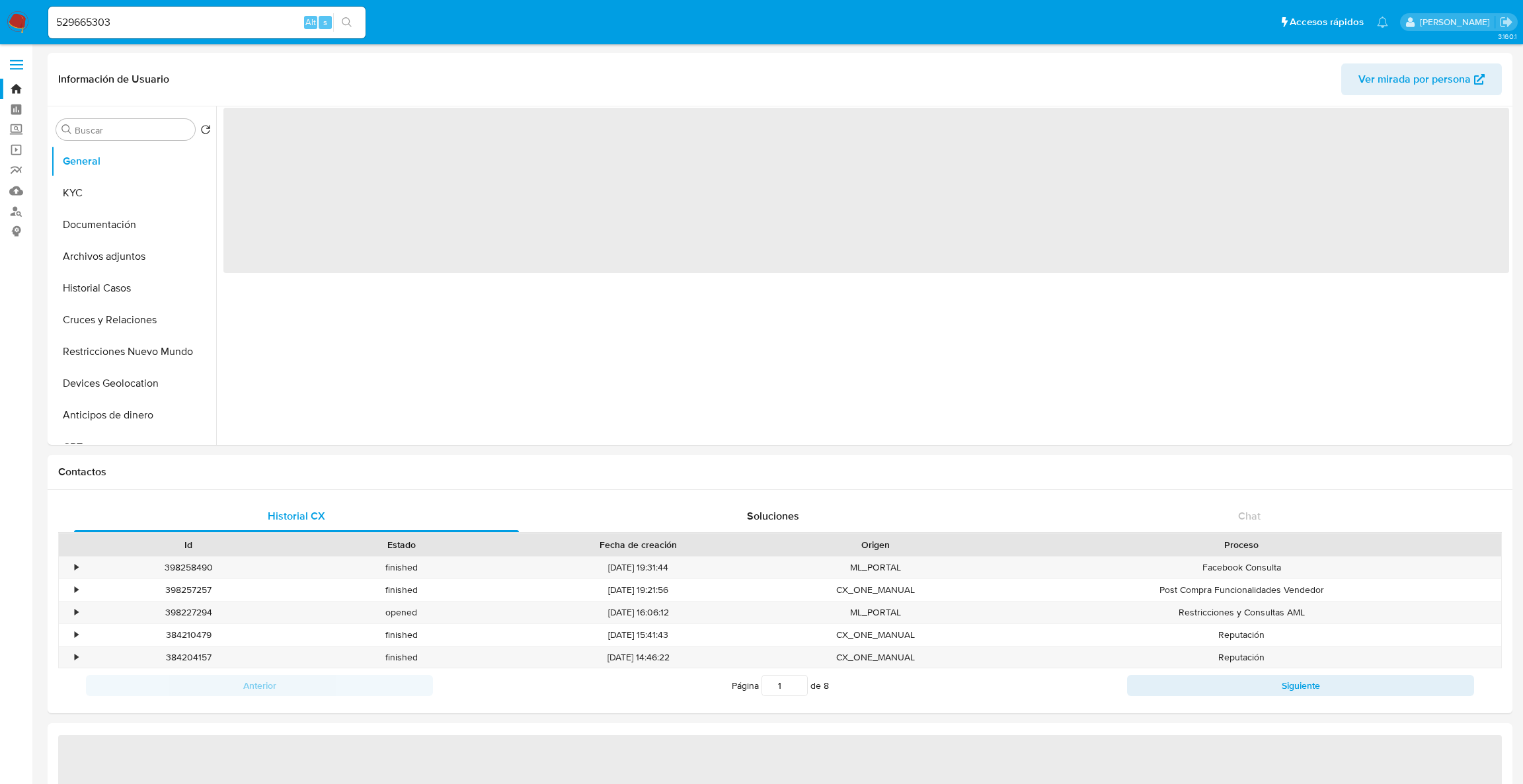
select select "10"
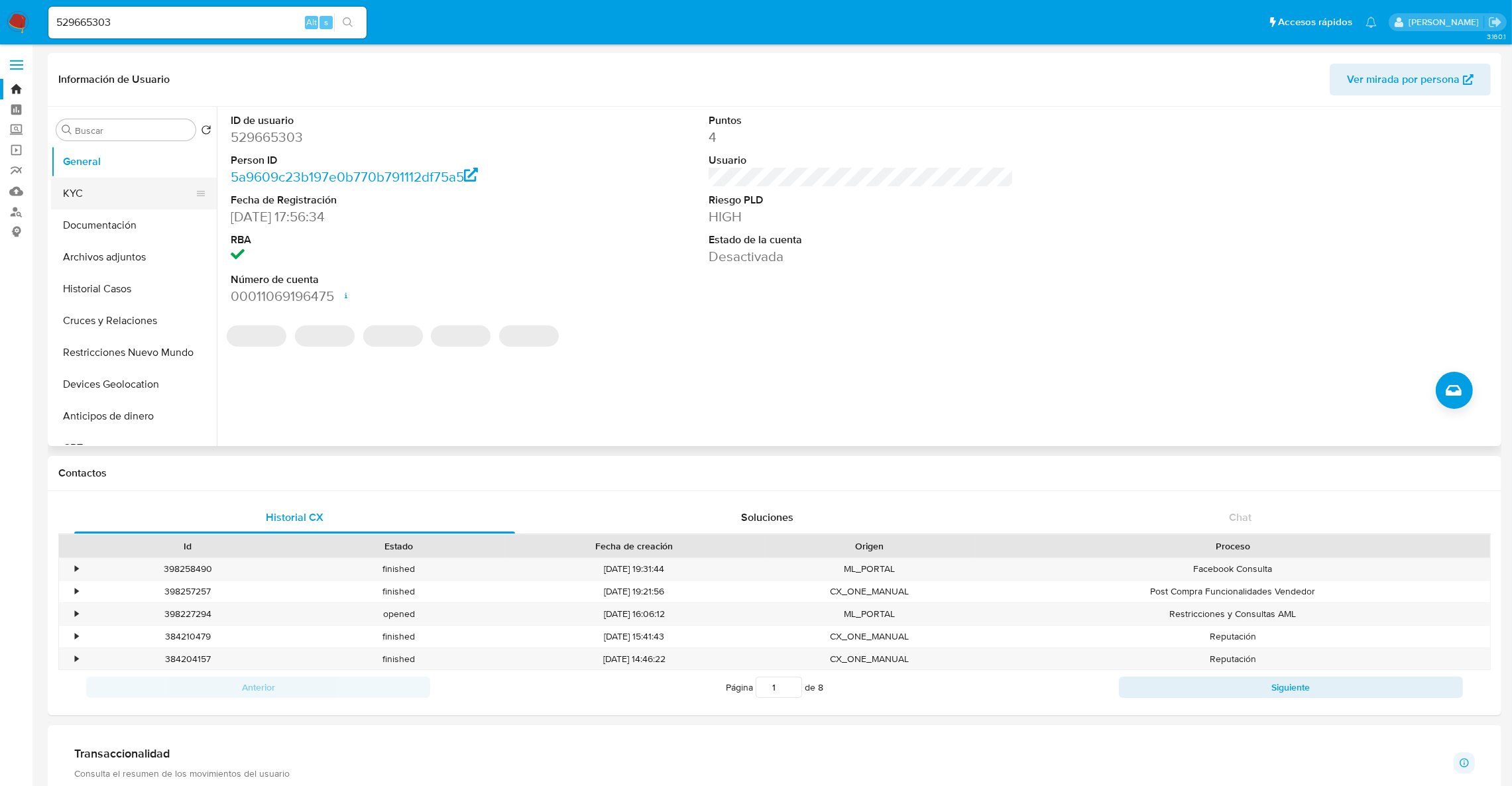
click at [100, 201] on button "KYC" at bounding box center [129, 193] width 155 height 32
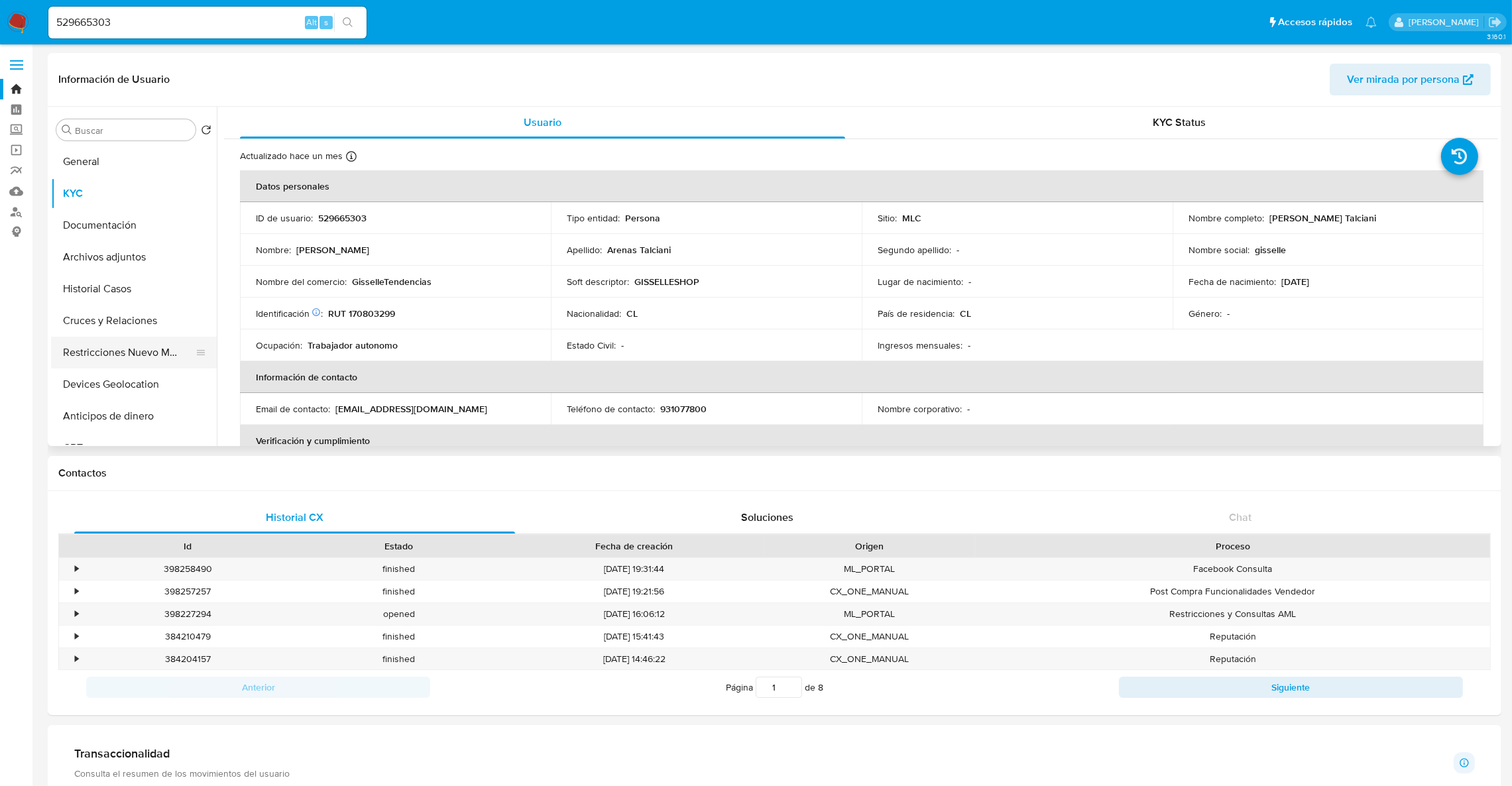
click at [137, 359] on button "Restricciones Nuevo Mundo" at bounding box center [129, 353] width 155 height 32
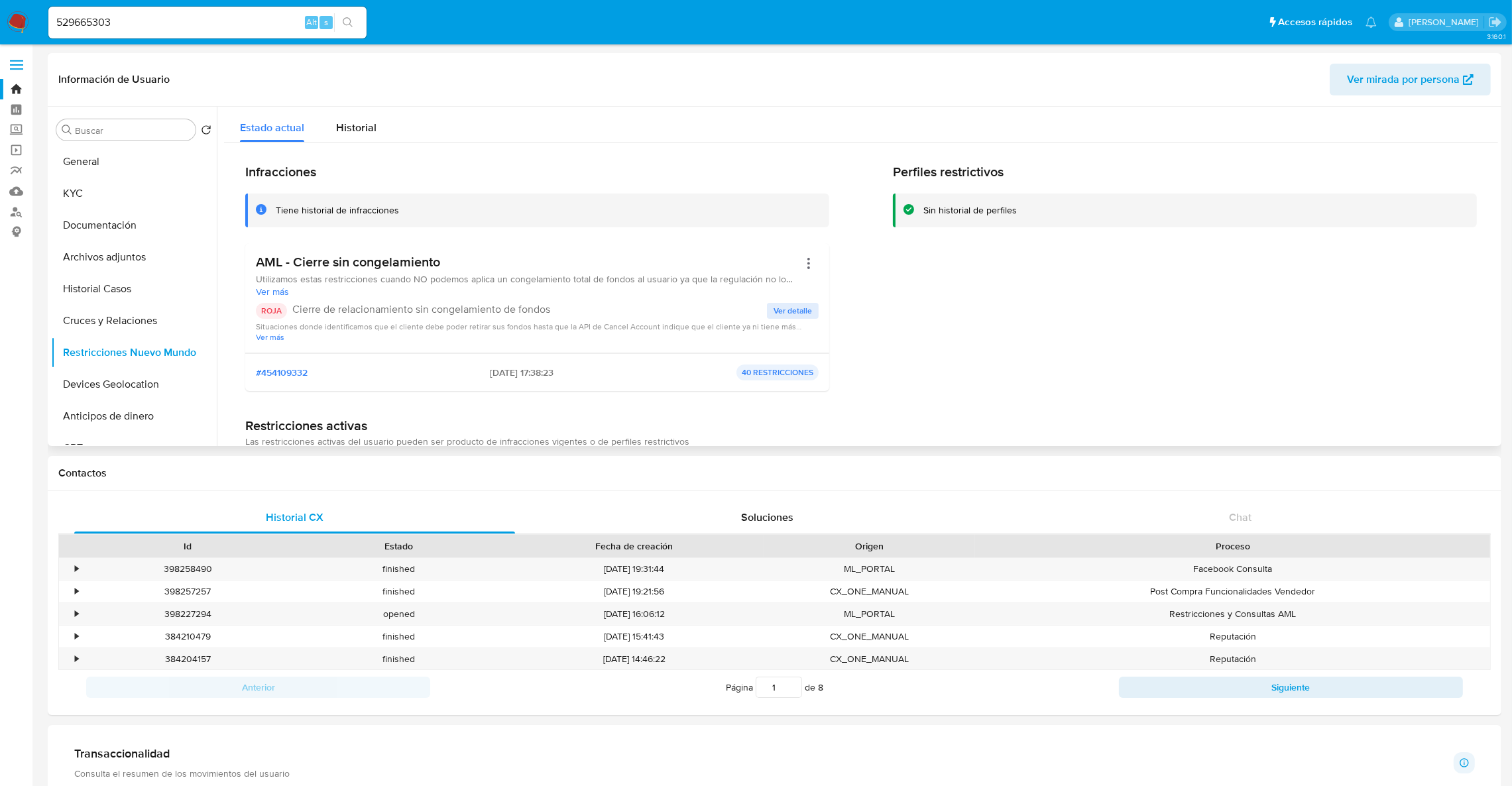
click at [801, 314] on span "Ver detalle" at bounding box center [793, 310] width 38 height 13
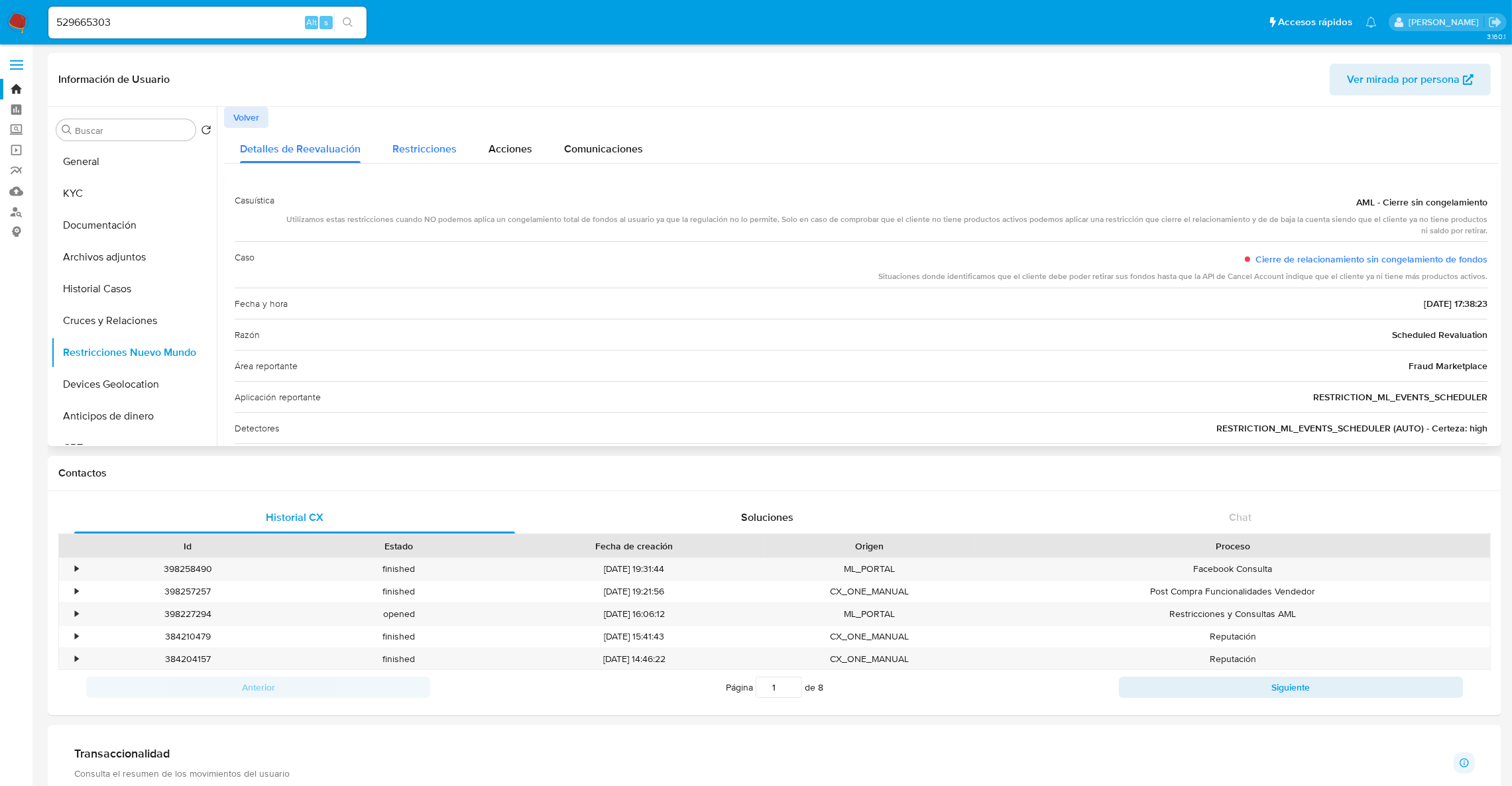
click at [447, 149] on span "Restricciones" at bounding box center [424, 149] width 64 height 15
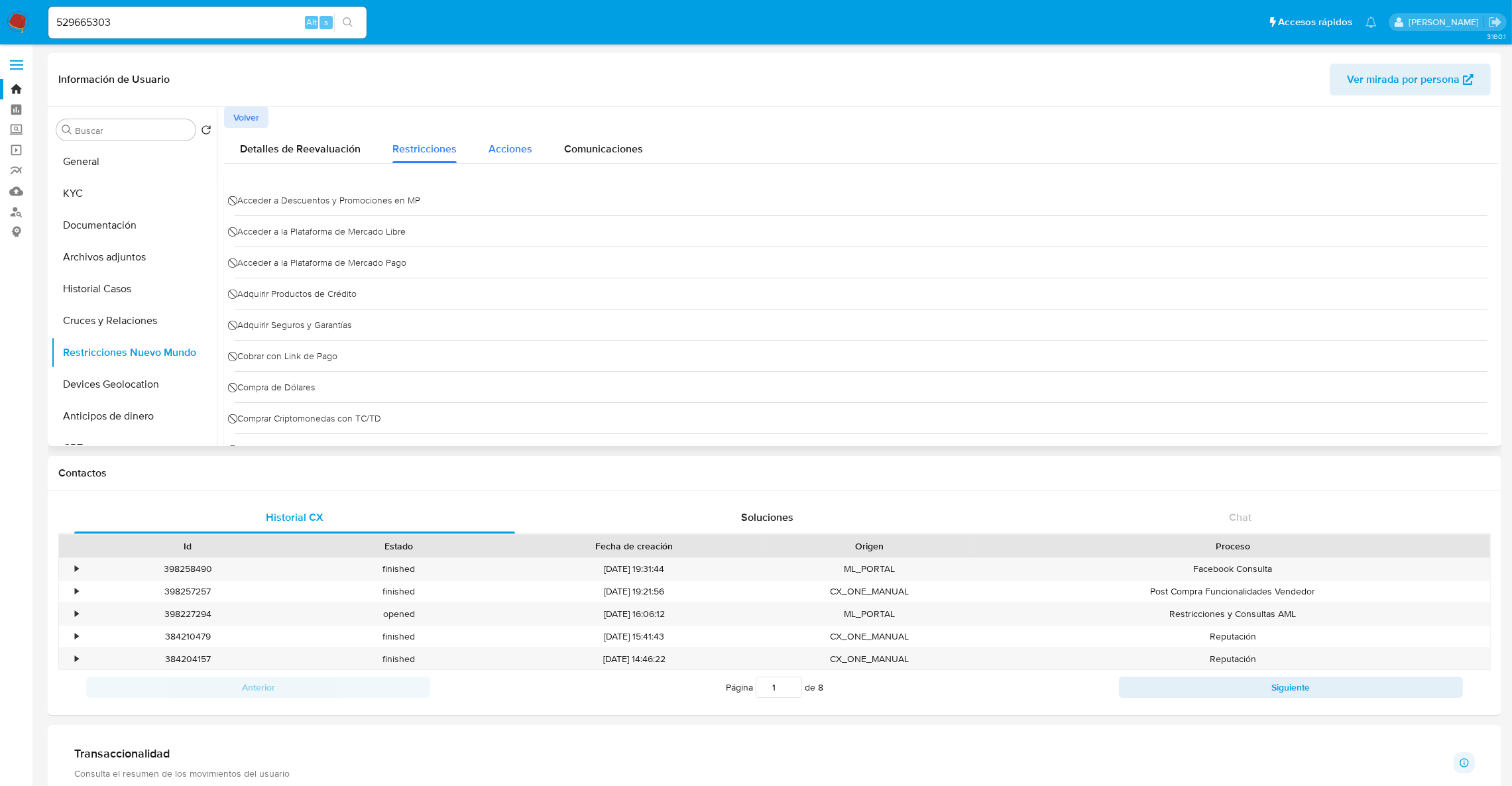
click at [505, 150] on span "Acciones" at bounding box center [510, 149] width 43 height 15
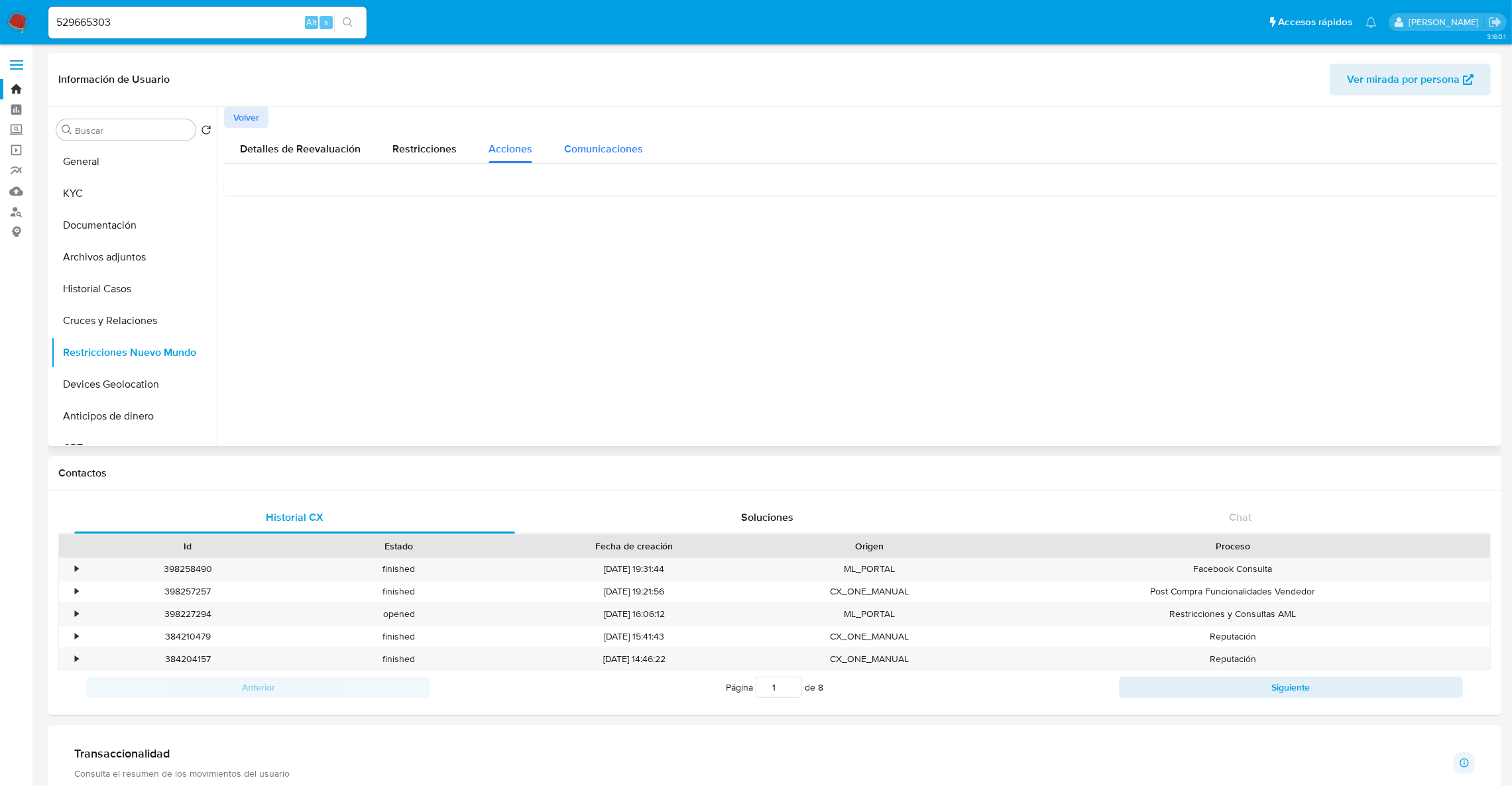
click at [570, 151] on span "Comunicaciones" at bounding box center [604, 149] width 79 height 15
click at [337, 155] on span "Detalles de Reevaluación" at bounding box center [300, 149] width 120 height 15
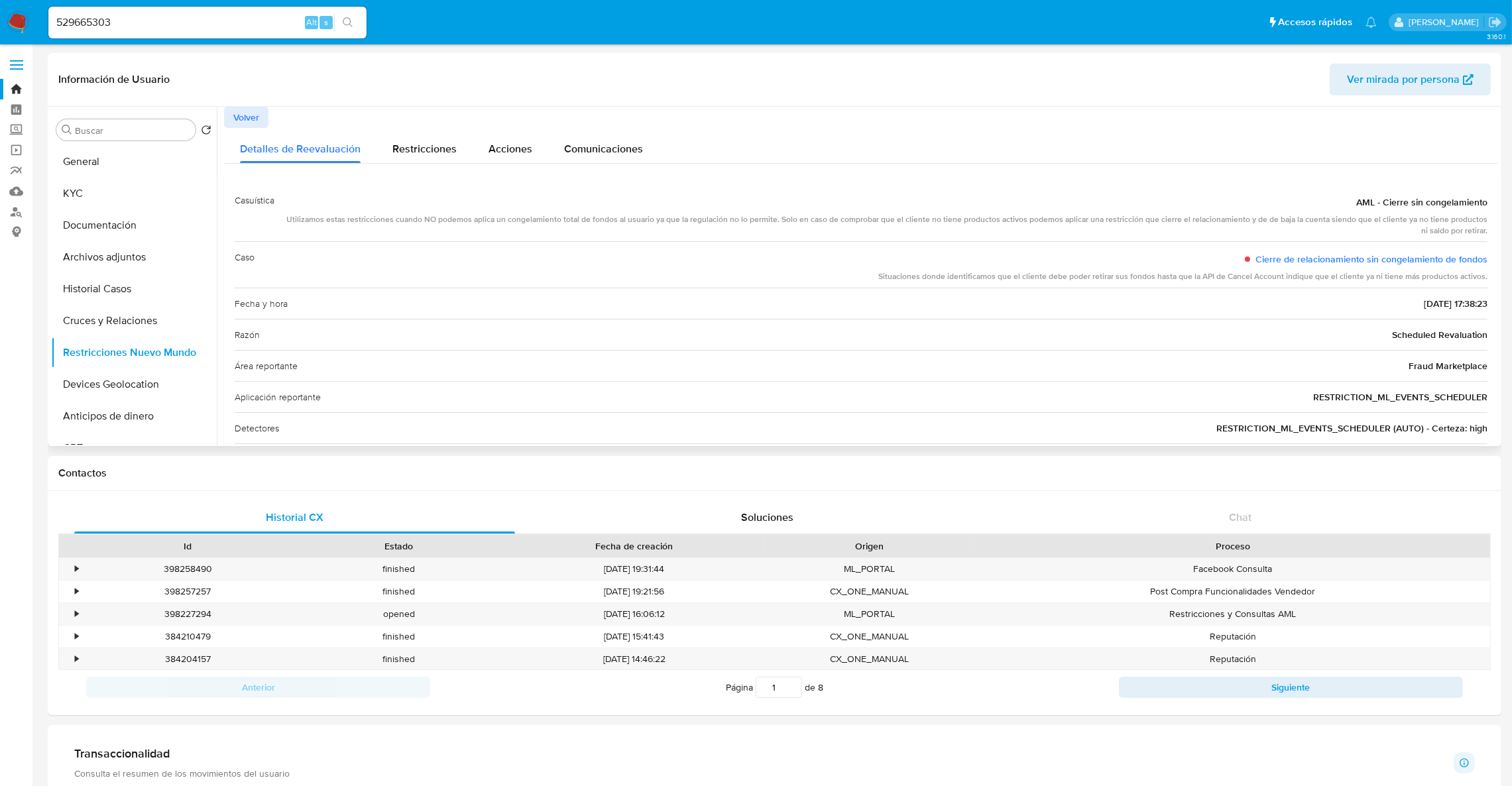
drag, startPoint x: 300, startPoint y: 376, endPoint x: 1151, endPoint y: 373, distance: 851.0
click at [1151, 373] on div "Área reportante Fraud Marketplace" at bounding box center [861, 365] width 1253 height 31
click at [1271, 258] on link "Cierre de relacionamiento sin congelamiento de fondos" at bounding box center [1371, 258] width 232 height 13
click at [136, 283] on button "Historial Casos" at bounding box center [129, 289] width 155 height 32
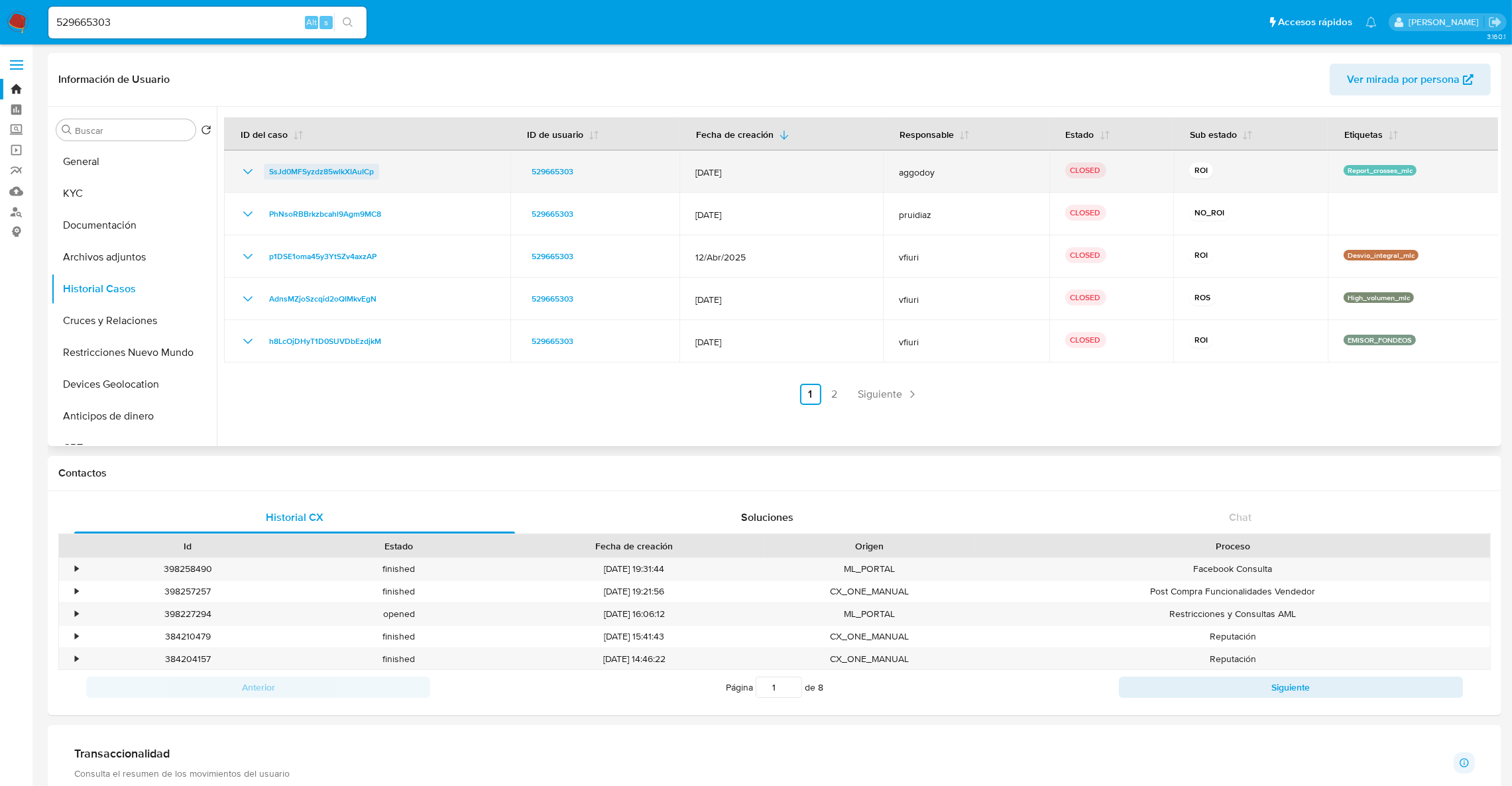
click at [323, 170] on span "SsJd0MFSyzdz85wlkXIAuICp" at bounding box center [321, 171] width 104 height 16
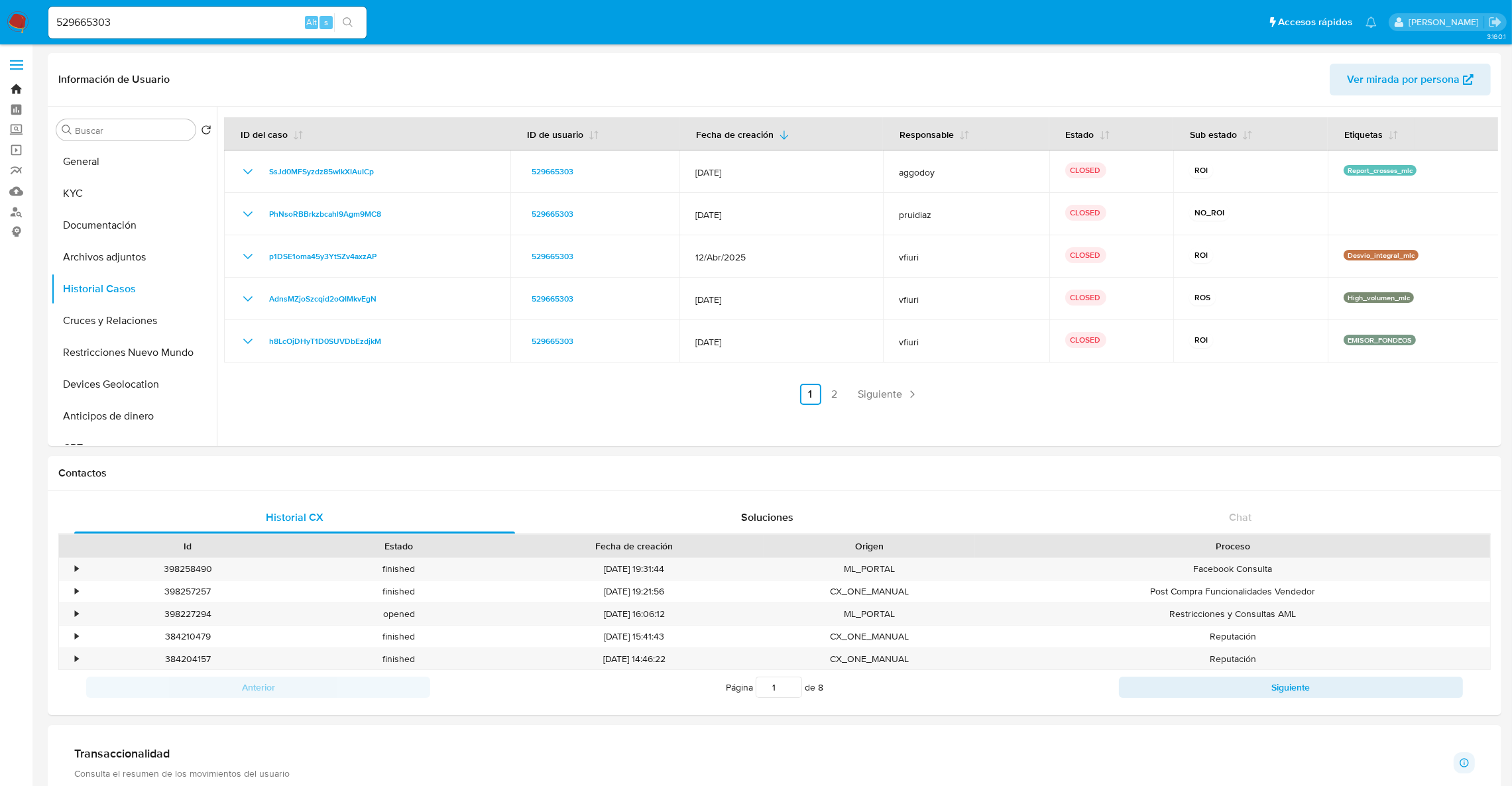
click at [14, 89] on link "Bandeja" at bounding box center [78, 89] width 158 height 21
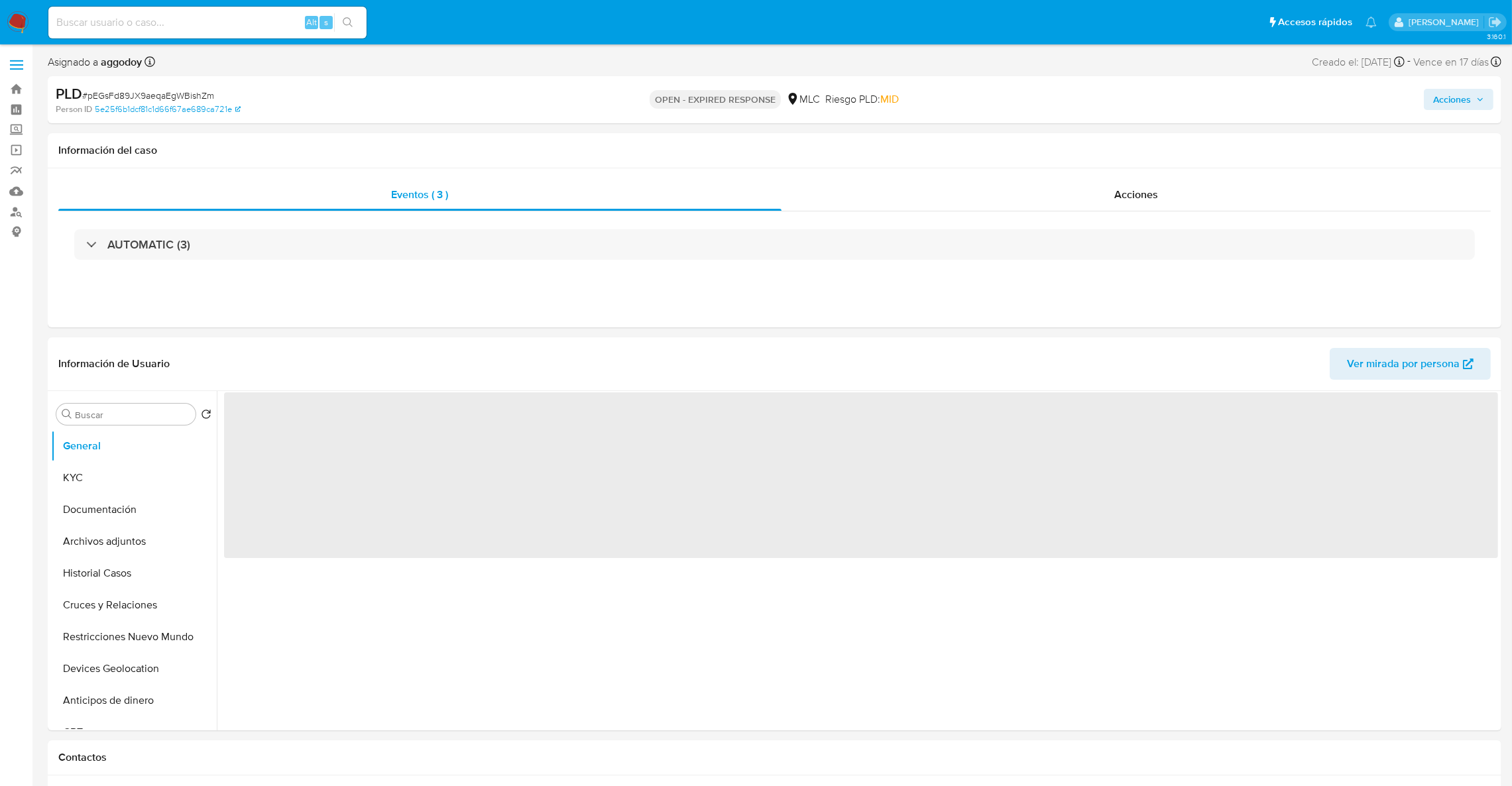
select select "10"
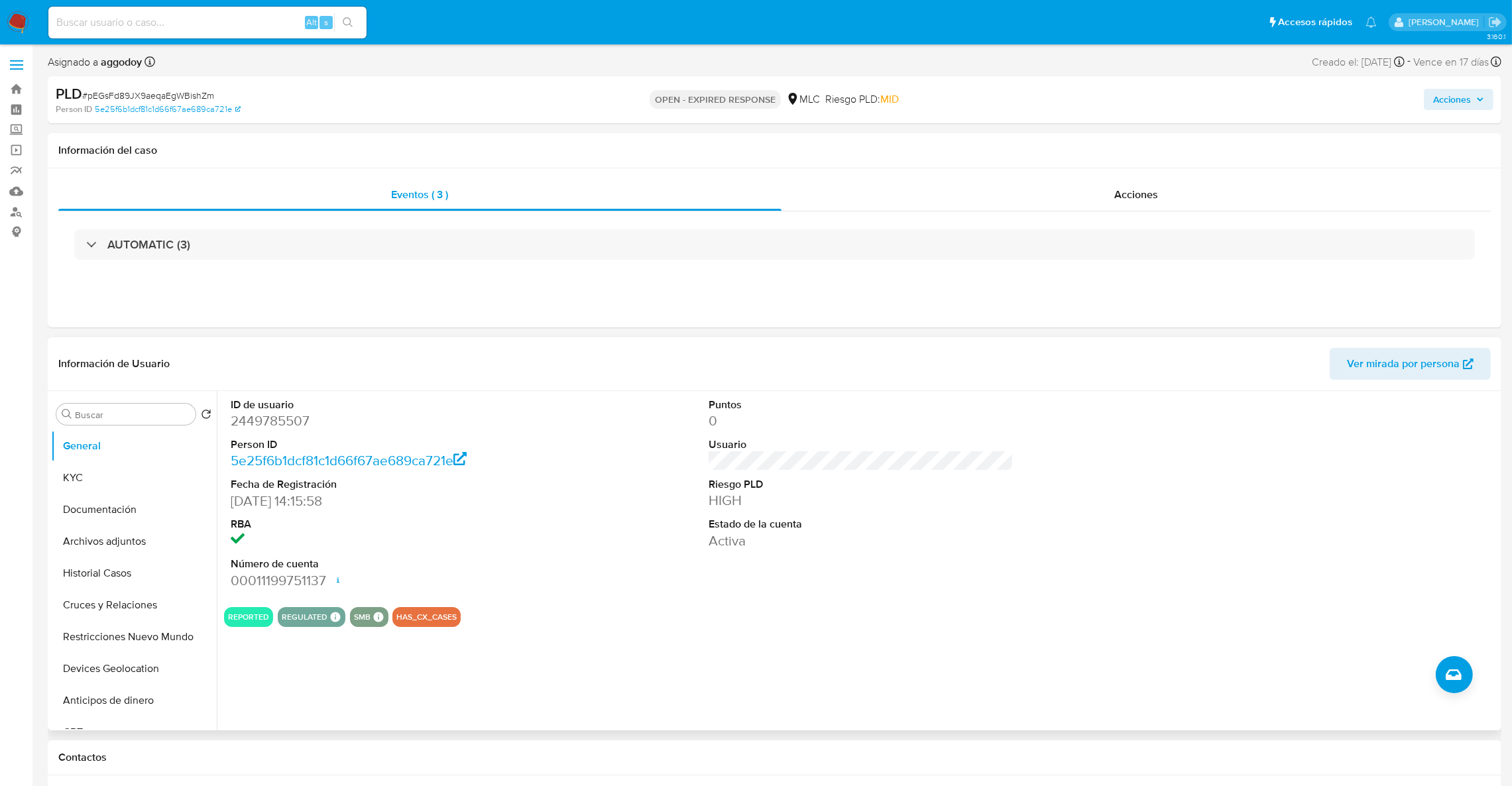
click at [300, 411] on dd "2449785507" at bounding box center [383, 420] width 306 height 18
copy dd "2449785507"
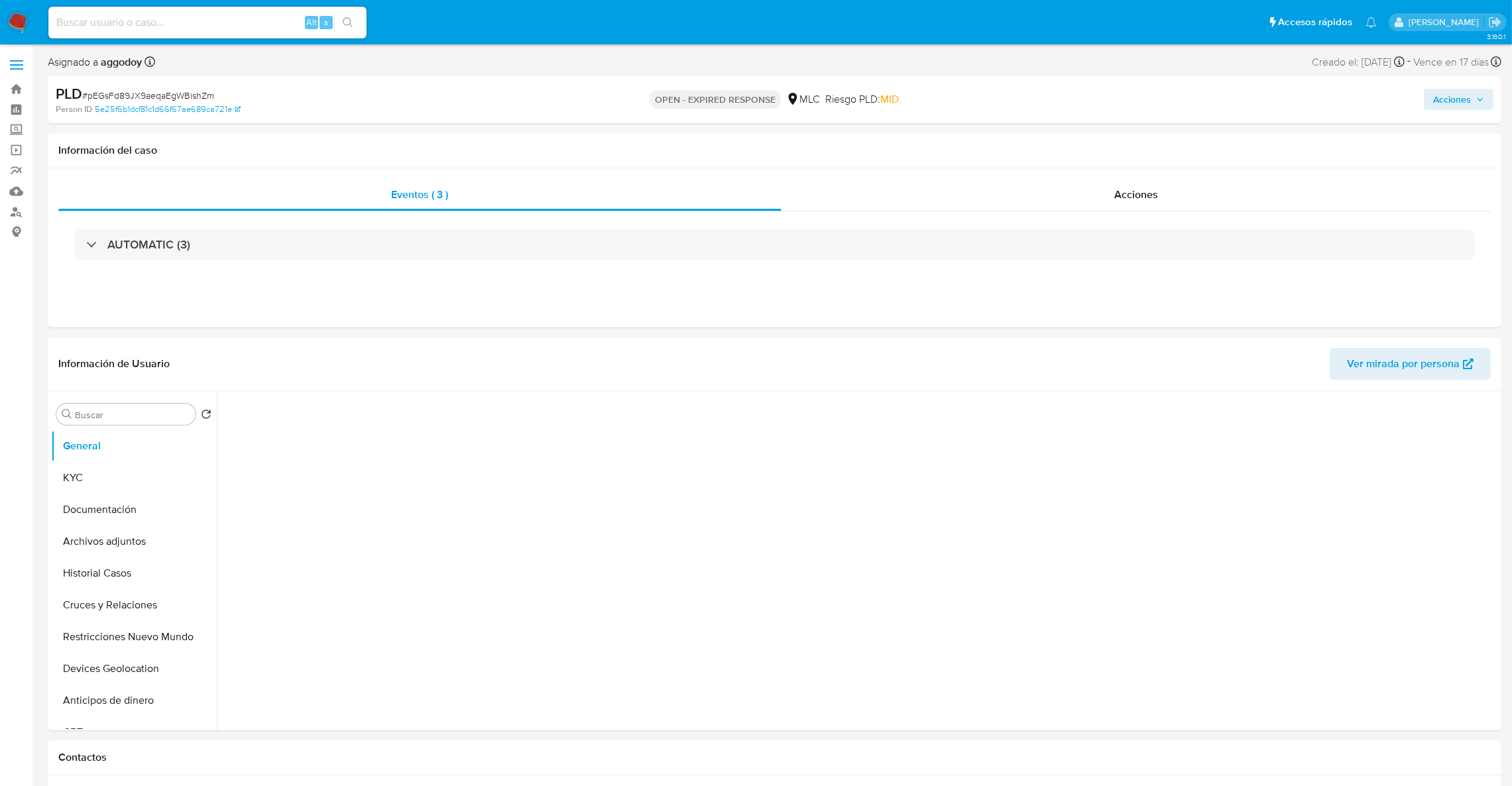
select select "10"
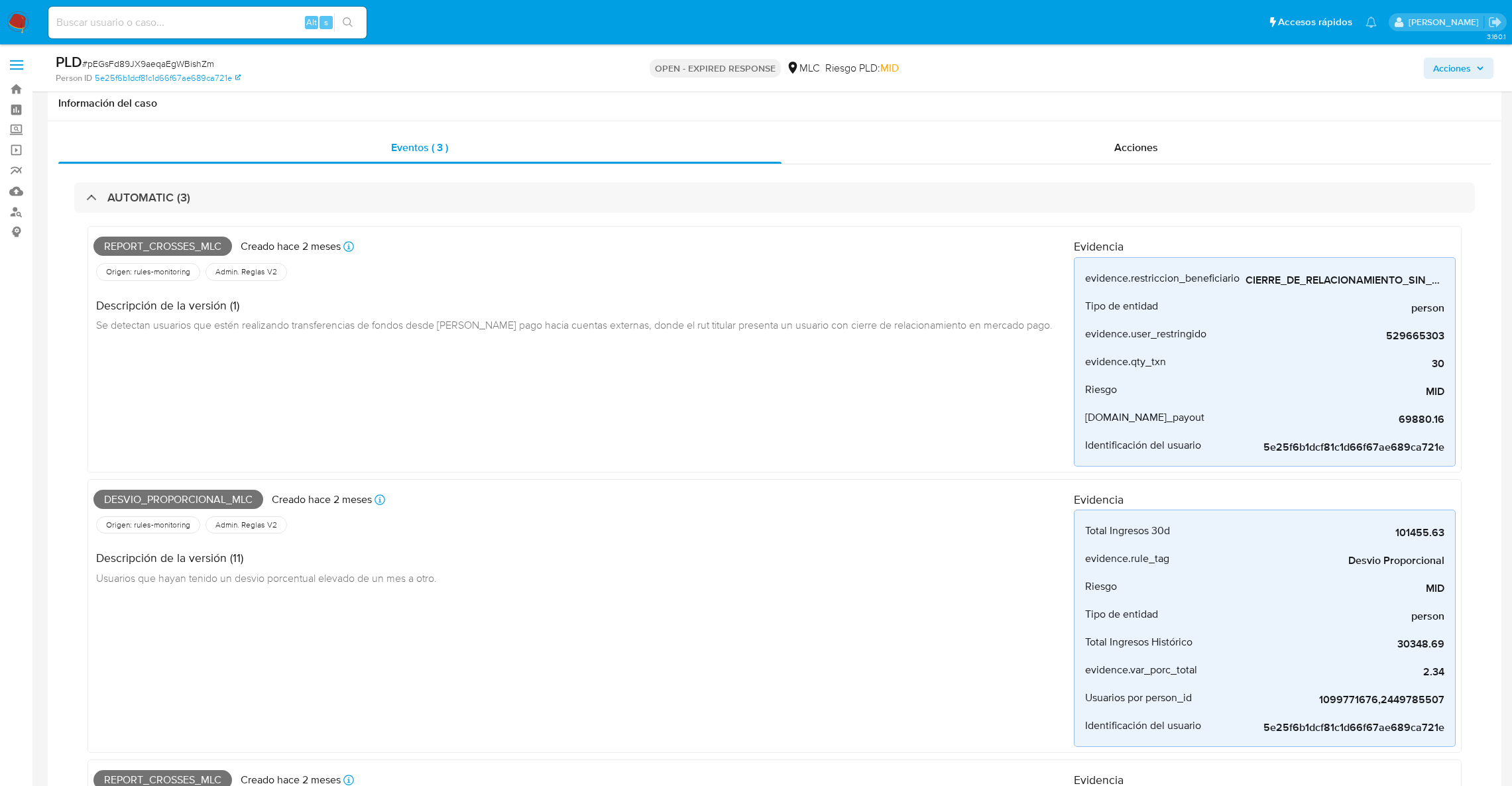
select select "10"
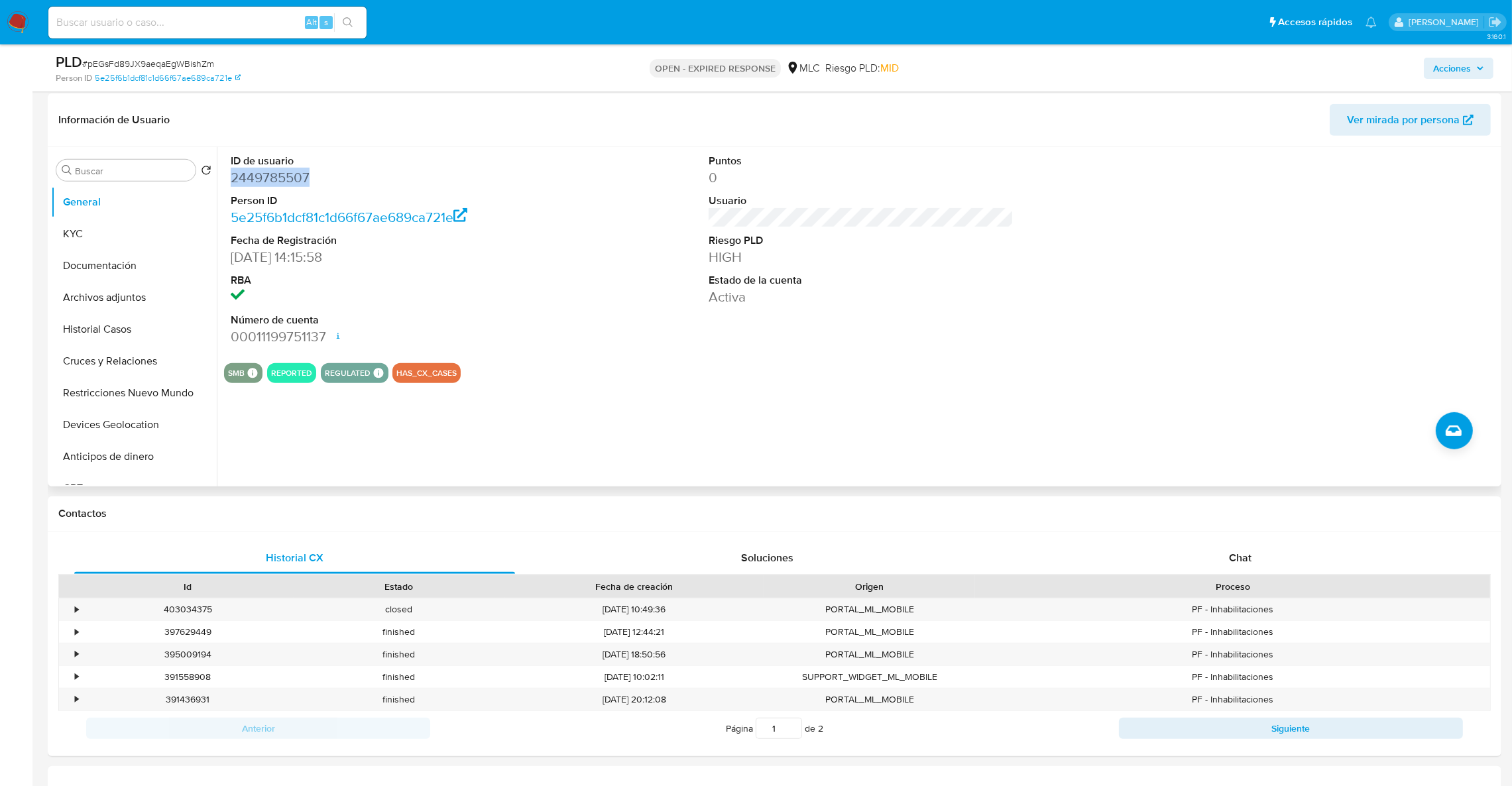
click at [282, 174] on dd "2449785507" at bounding box center [383, 177] width 306 height 18
drag, startPoint x: 282, startPoint y: 174, endPoint x: 242, endPoint y: 177, distance: 40.1
click at [242, 177] on dd "2449785507" at bounding box center [383, 177] width 306 height 18
click at [296, 177] on dd "2449785507" at bounding box center [383, 177] width 306 height 18
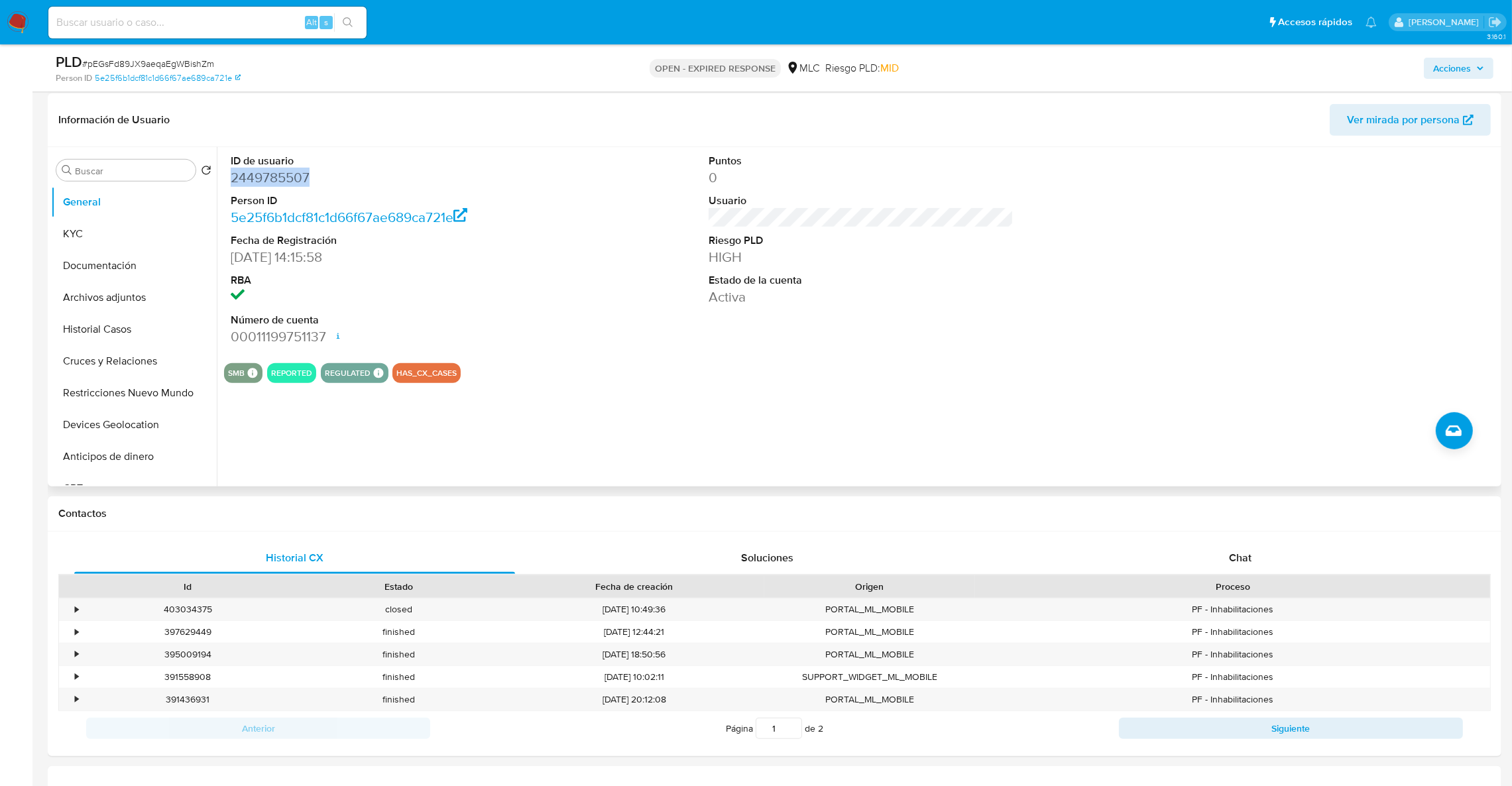
copy dd "2449785507"
click at [119, 233] on button "KYC" at bounding box center [129, 234] width 155 height 32
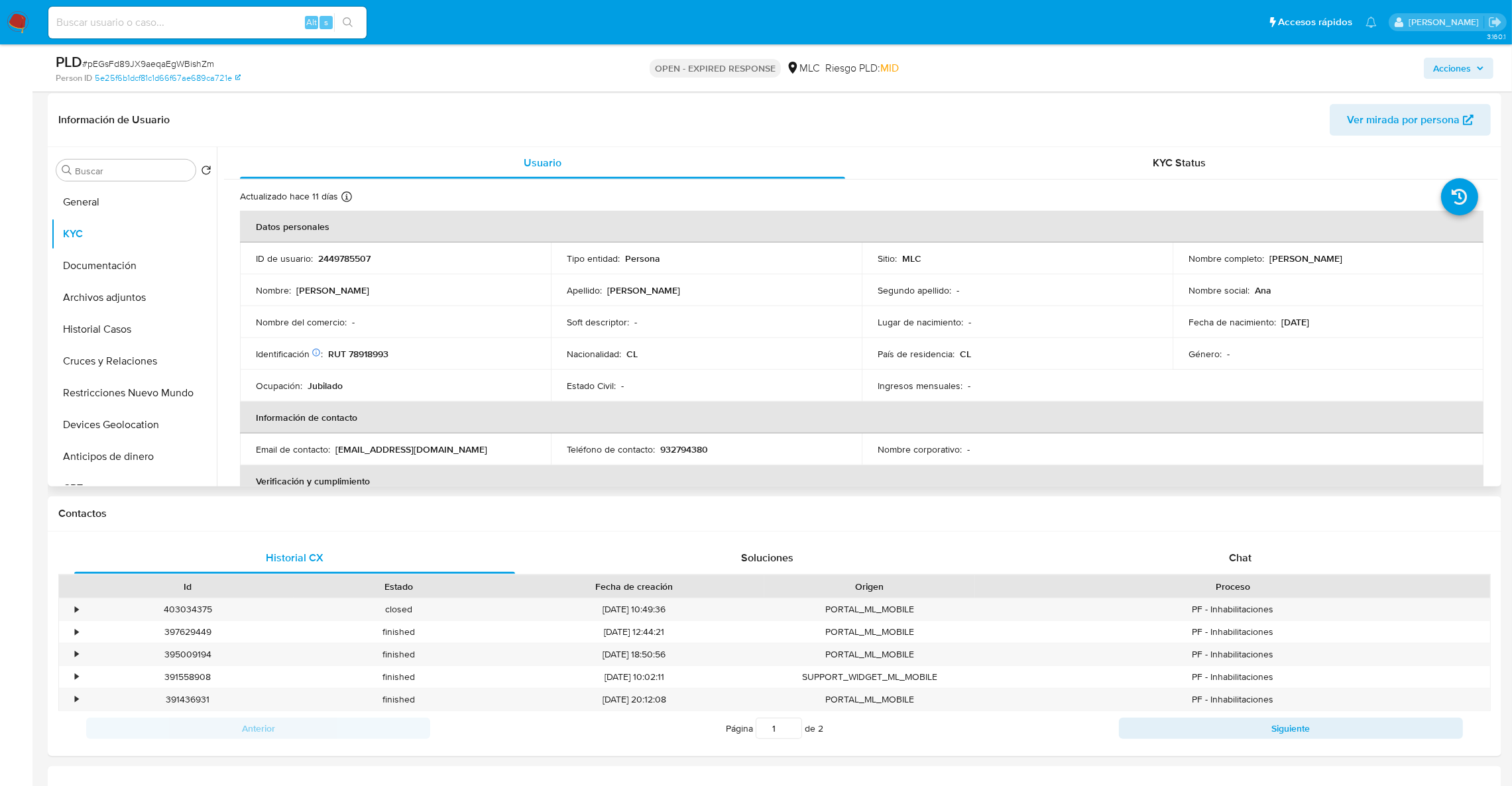
click at [348, 262] on p "2449785507" at bounding box center [344, 258] width 53 height 12
copy p "2449785507"
drag, startPoint x: 1501, startPoint y: 198, endPoint x: 1498, endPoint y: 210, distance: 12.4
click at [1498, 210] on div "Buscar Volver al orden por defecto General KYC Documentación Archivos adjuntos …" at bounding box center [774, 316] width 1453 height 339
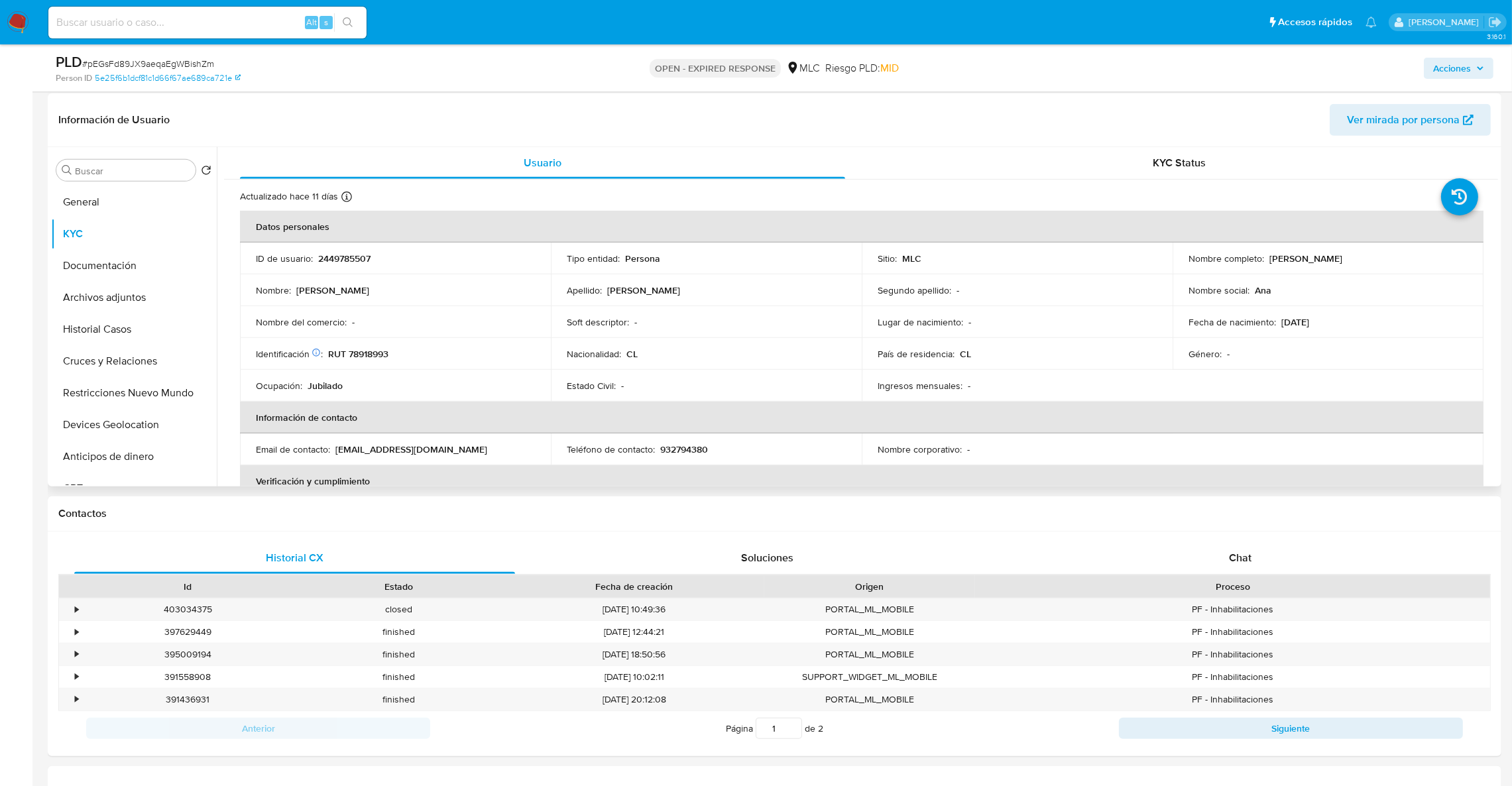
click at [1491, 212] on div "Actualizado hace 11 días Creado: 22/05/2025 13:13:39 Actualizado: 12/09/2025 13…" at bounding box center [861, 698] width 1274 height 1037
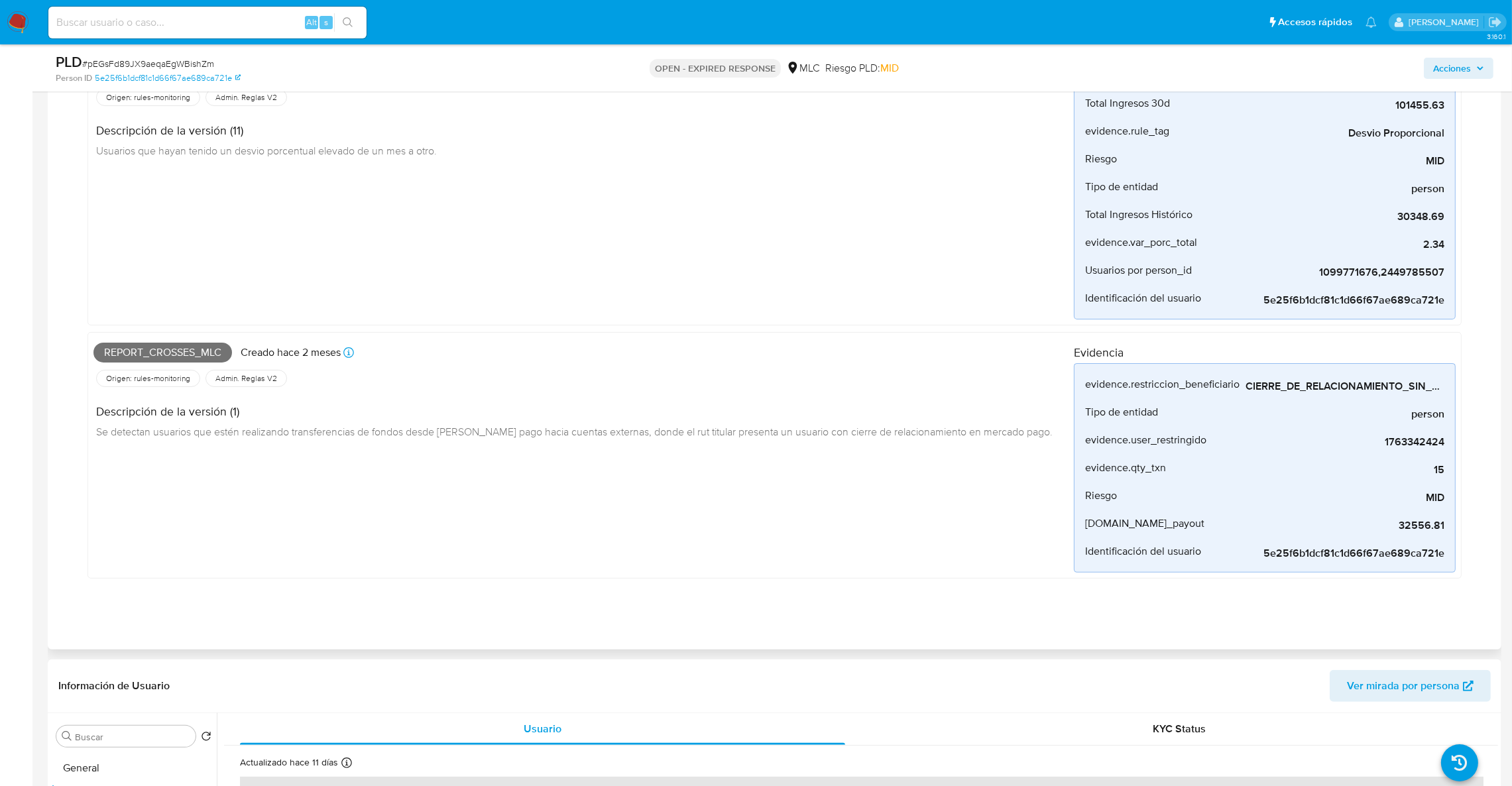
scroll to position [398, 0]
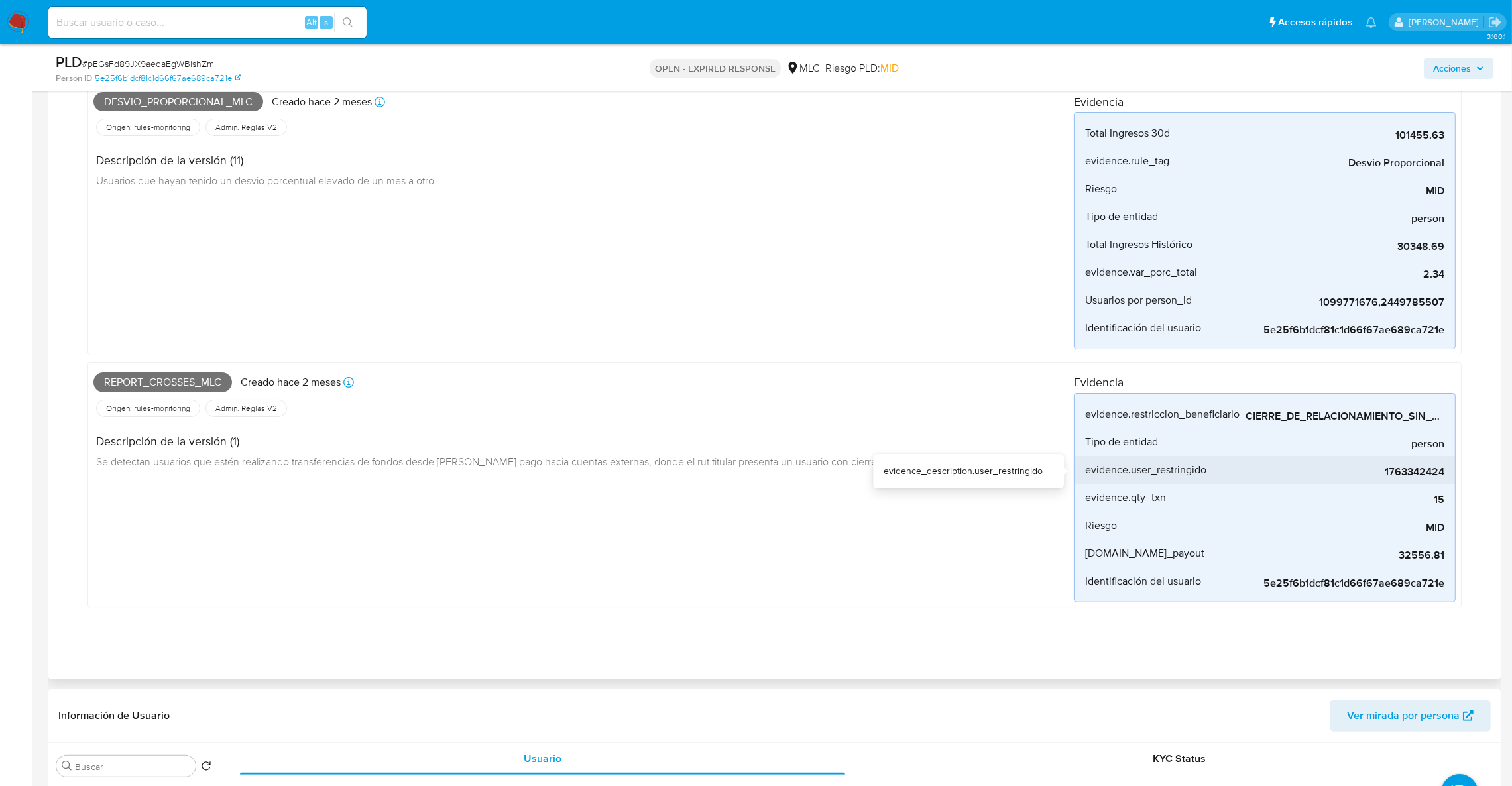
click at [1428, 476] on span "1763342424" at bounding box center [1344, 471] width 199 height 13
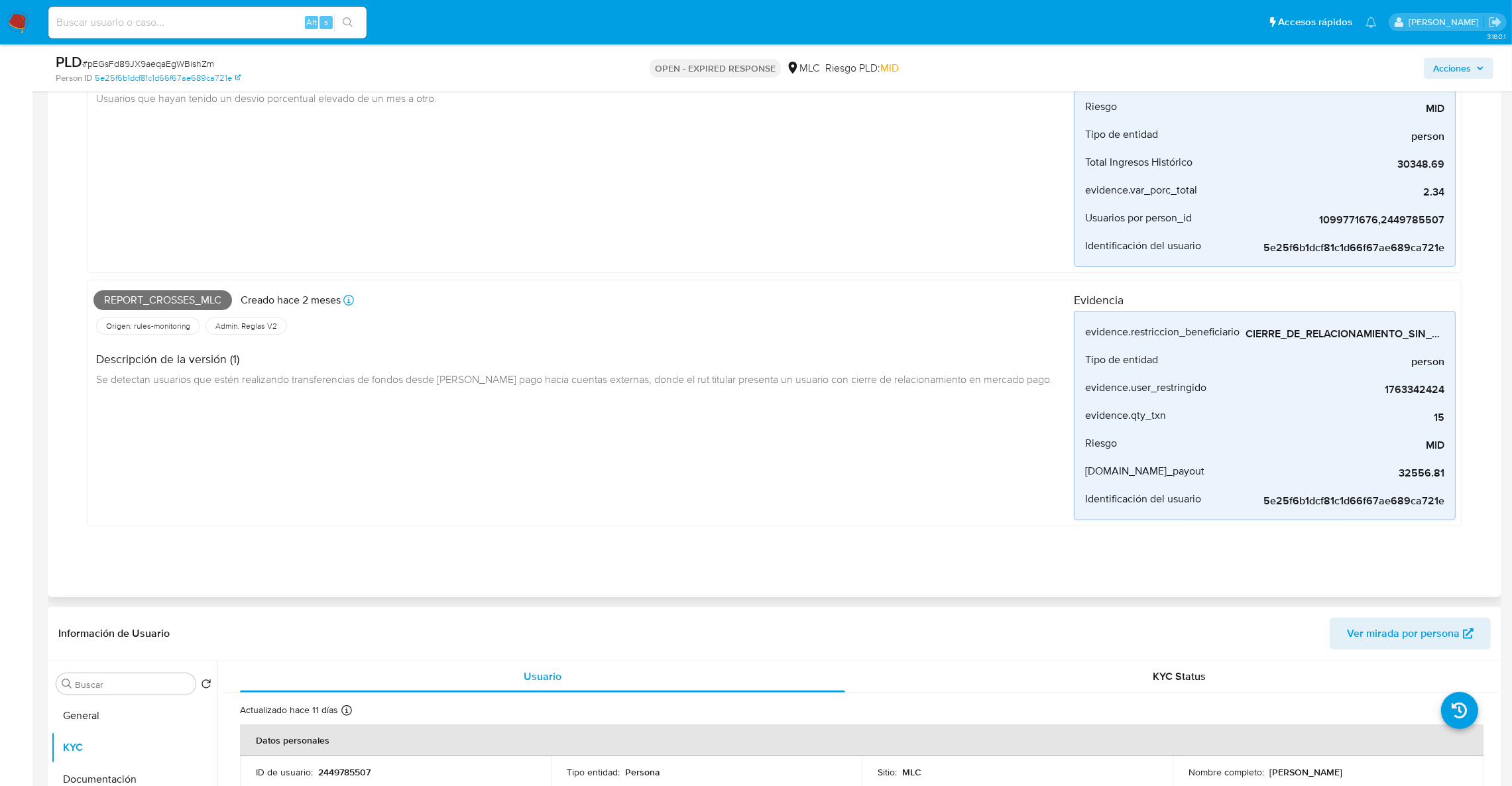
scroll to position [596, 0]
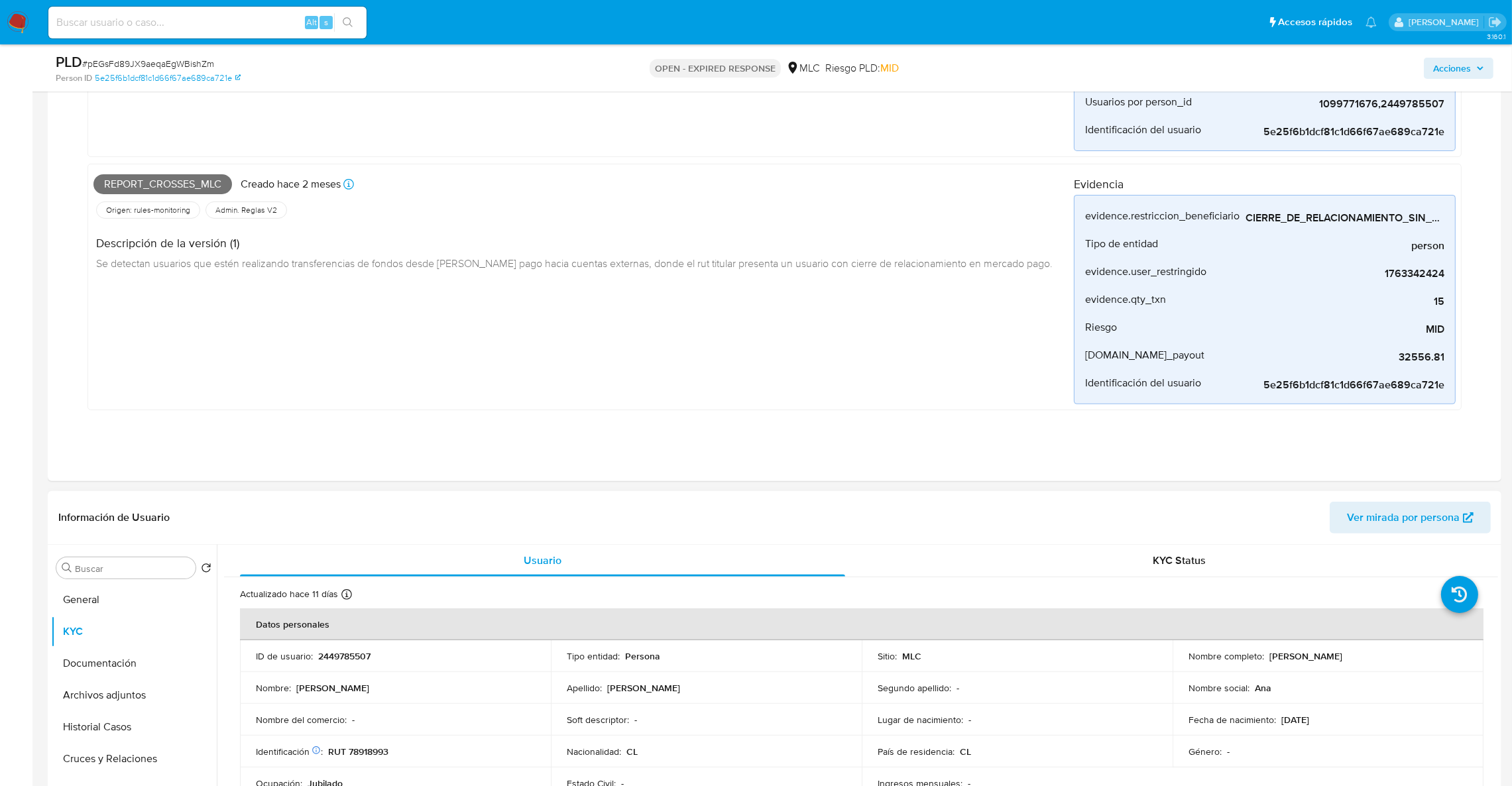
click at [341, 655] on p "2449785507" at bounding box center [344, 656] width 53 height 12
drag, startPoint x: 341, startPoint y: 660, endPoint x: 344, endPoint y: 651, distance: 9.5
click at [341, 660] on p "2449785507" at bounding box center [344, 656] width 53 height 12
click at [344, 651] on p "2449785507" at bounding box center [344, 656] width 53 height 12
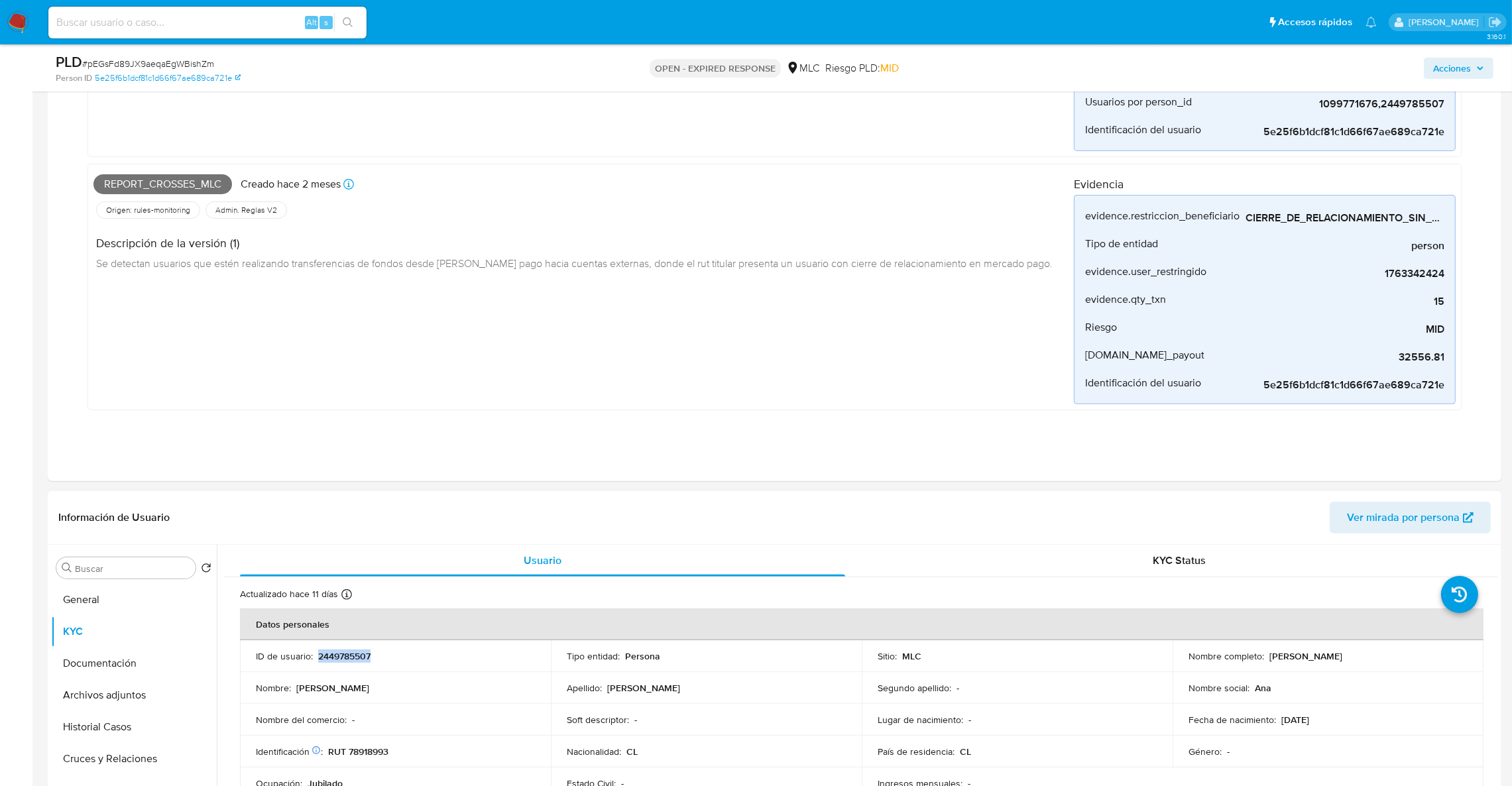
copy p "2449785507"
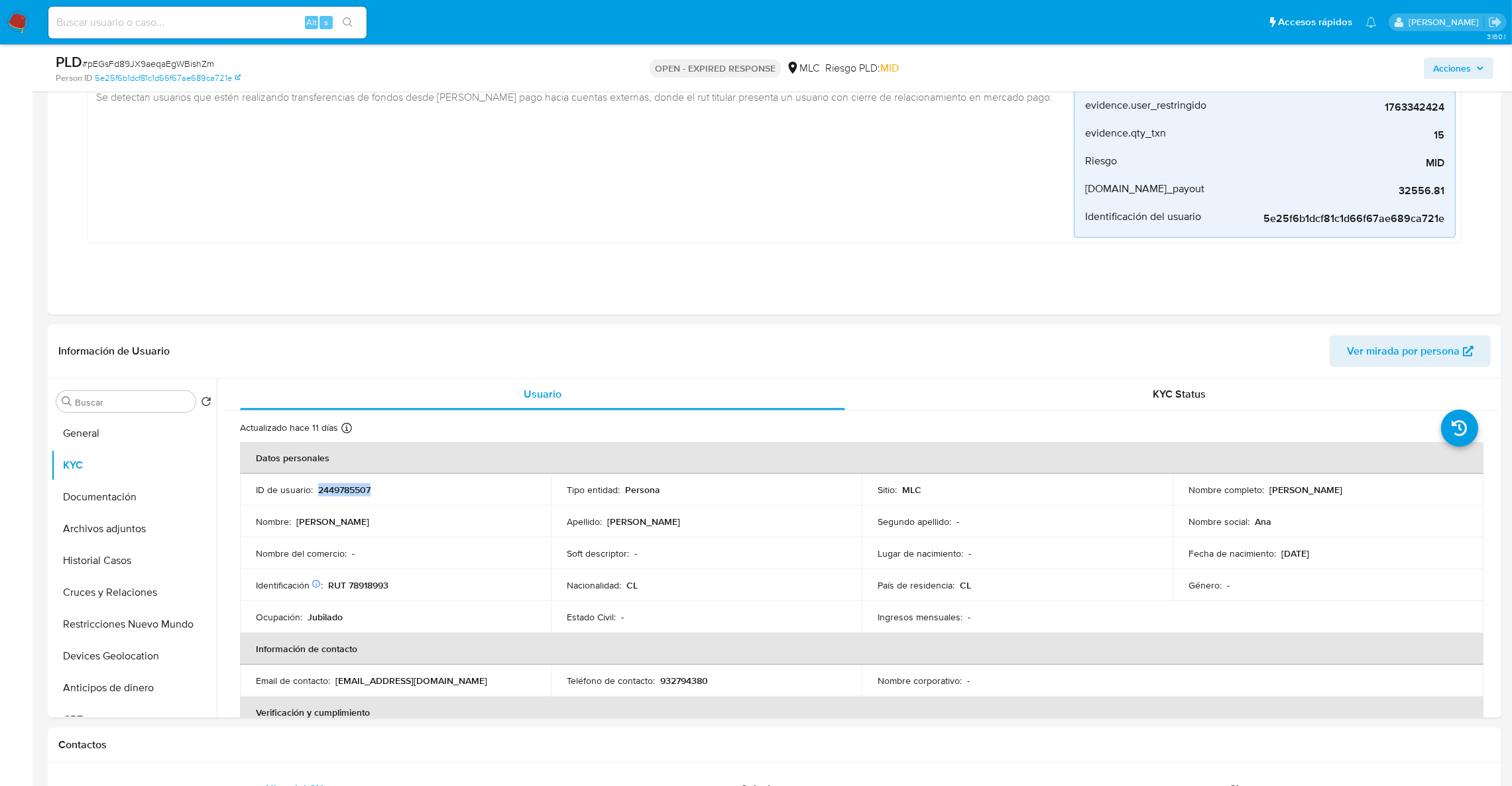
scroll to position [790, 0]
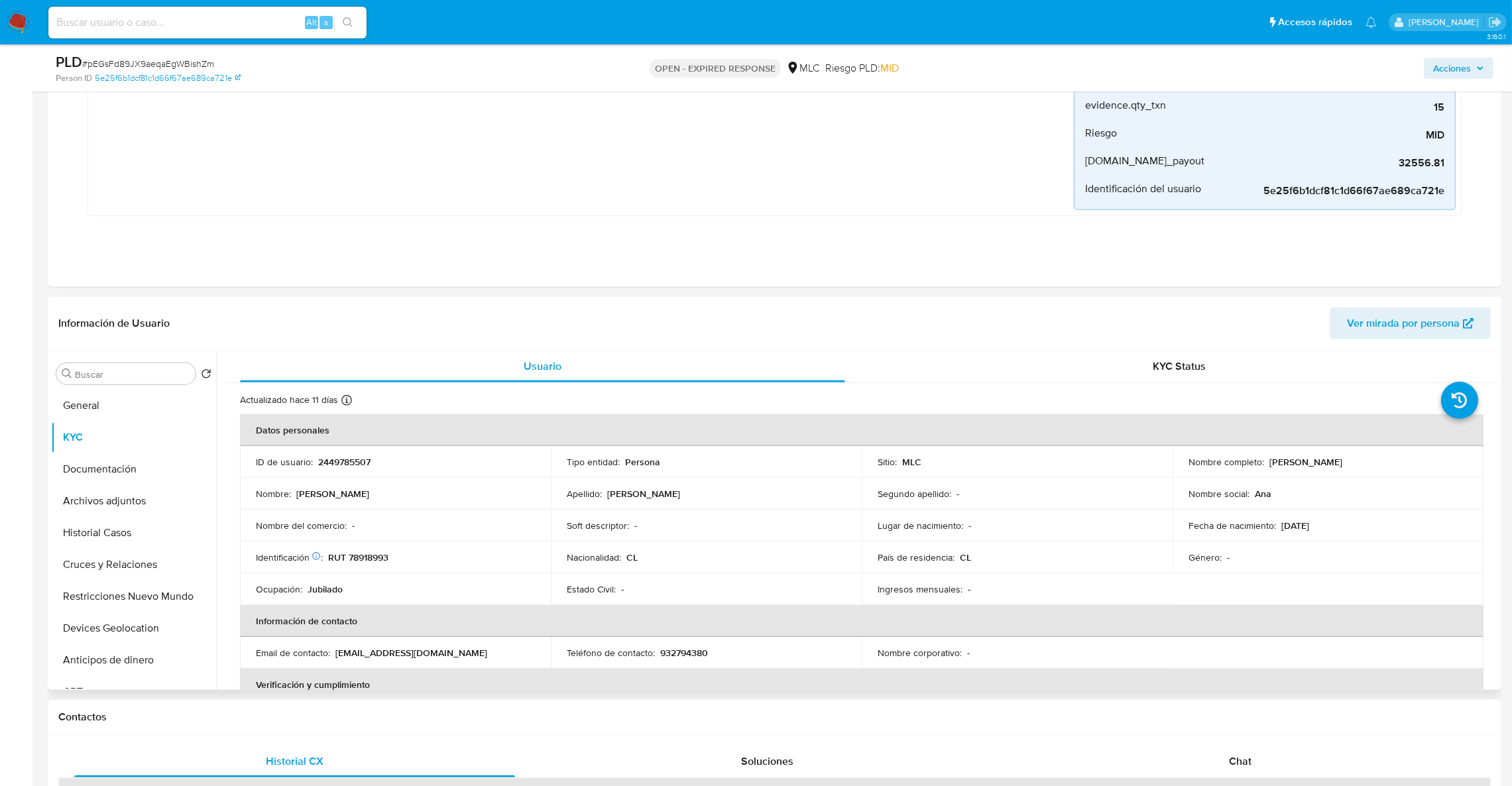
click at [1499, 363] on div "Buscar Volver al orden por defecto General KYC Documentación Archivos adjuntos …" at bounding box center [774, 519] width 1453 height 339
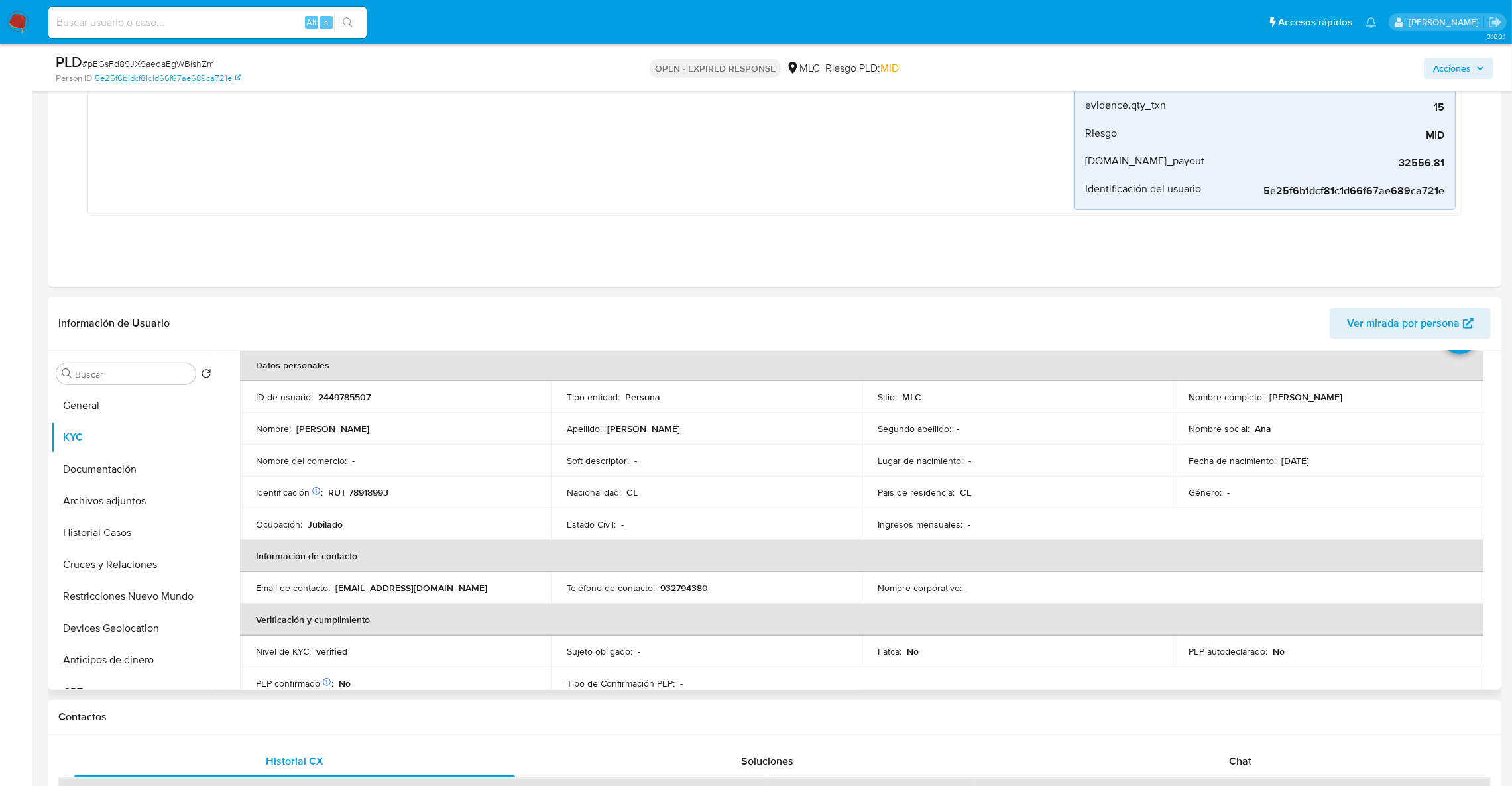
scroll to position [69, 0]
click at [921, 557] on th "Información de contacto" at bounding box center [862, 553] width 1244 height 32
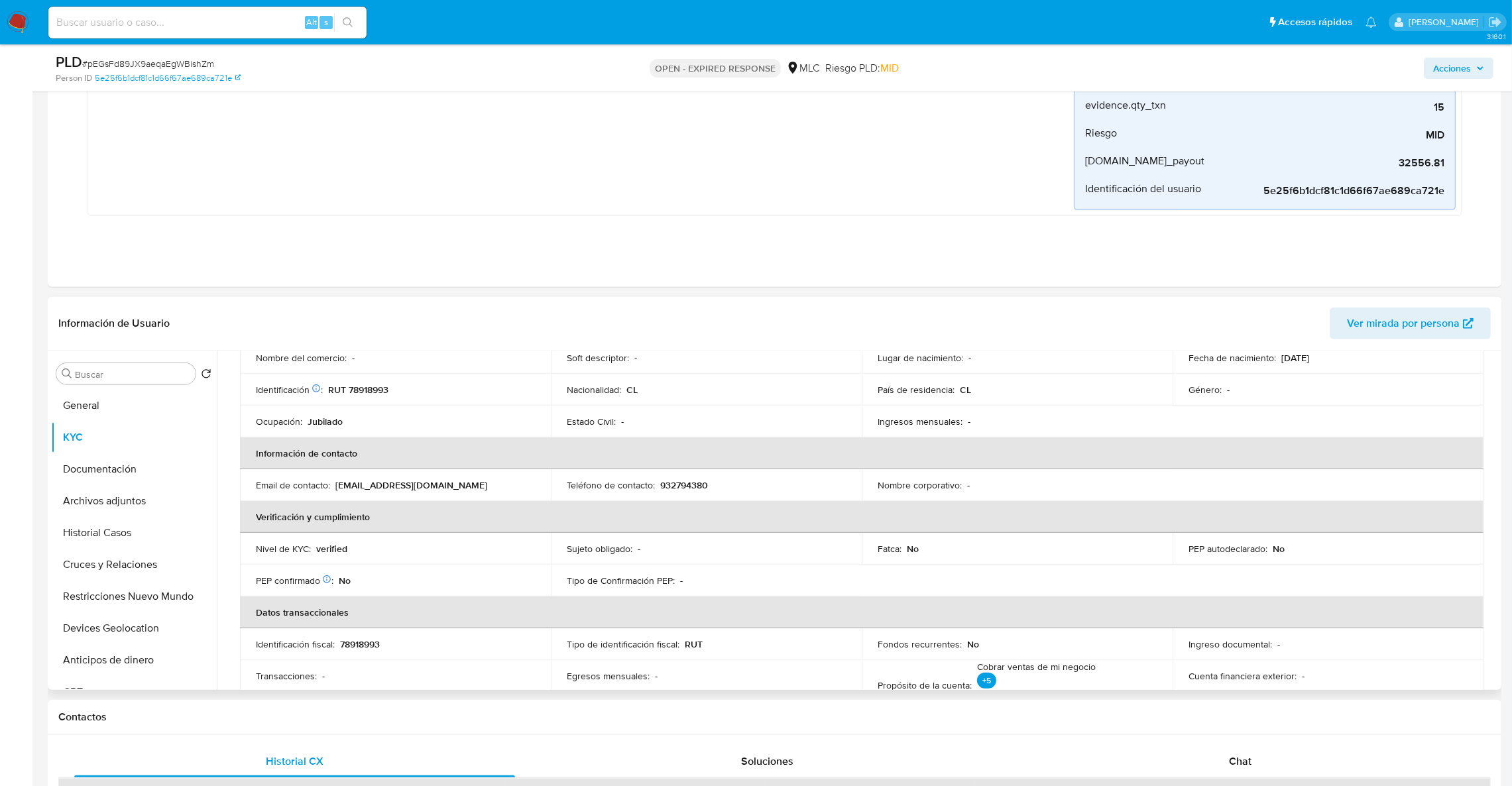
scroll to position [0, 0]
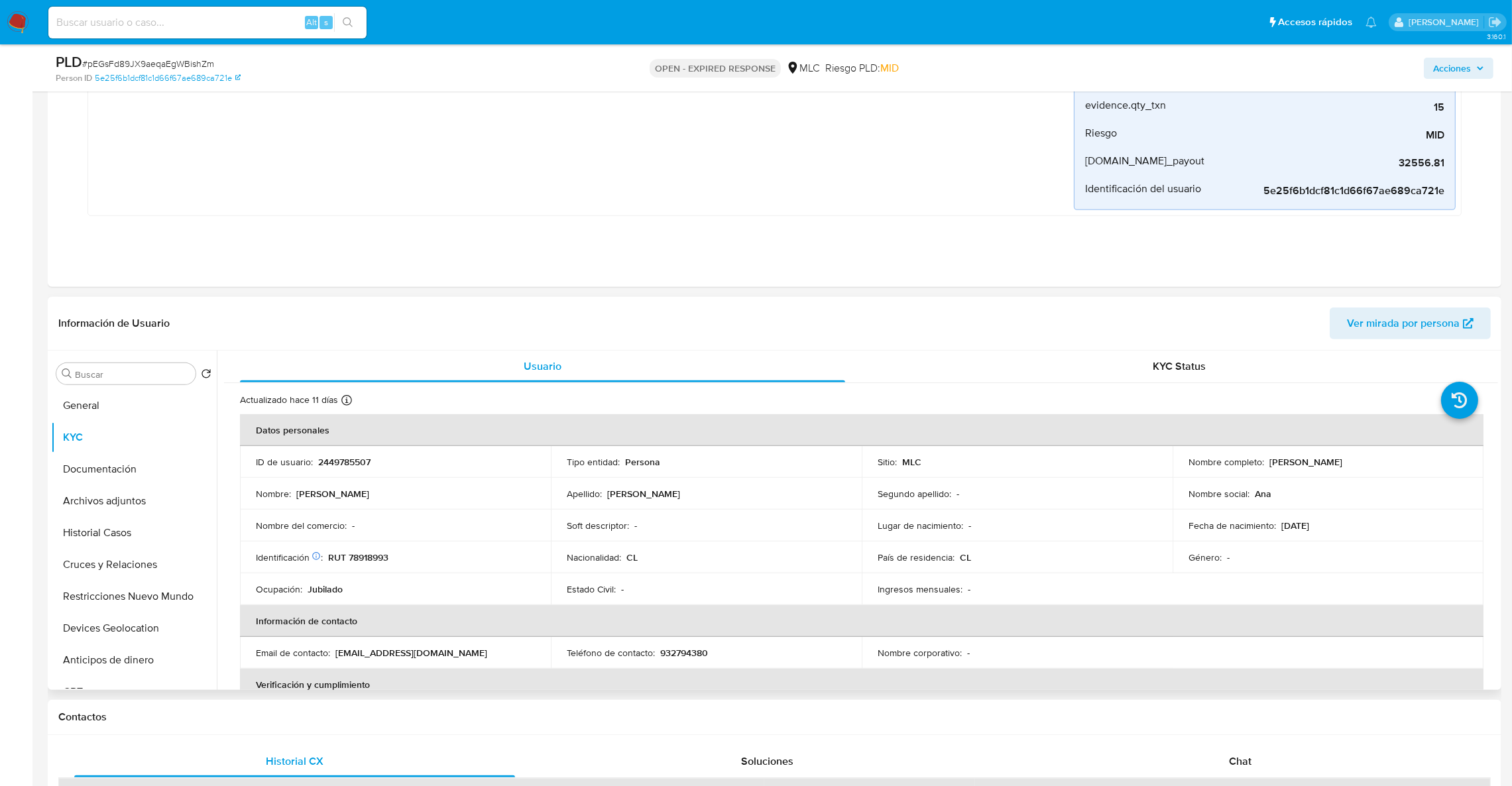
click at [359, 558] on p "RUT 78918993" at bounding box center [358, 558] width 60 height 12
copy p "78918993"
click at [328, 463] on p "2449785507" at bounding box center [344, 462] width 53 height 12
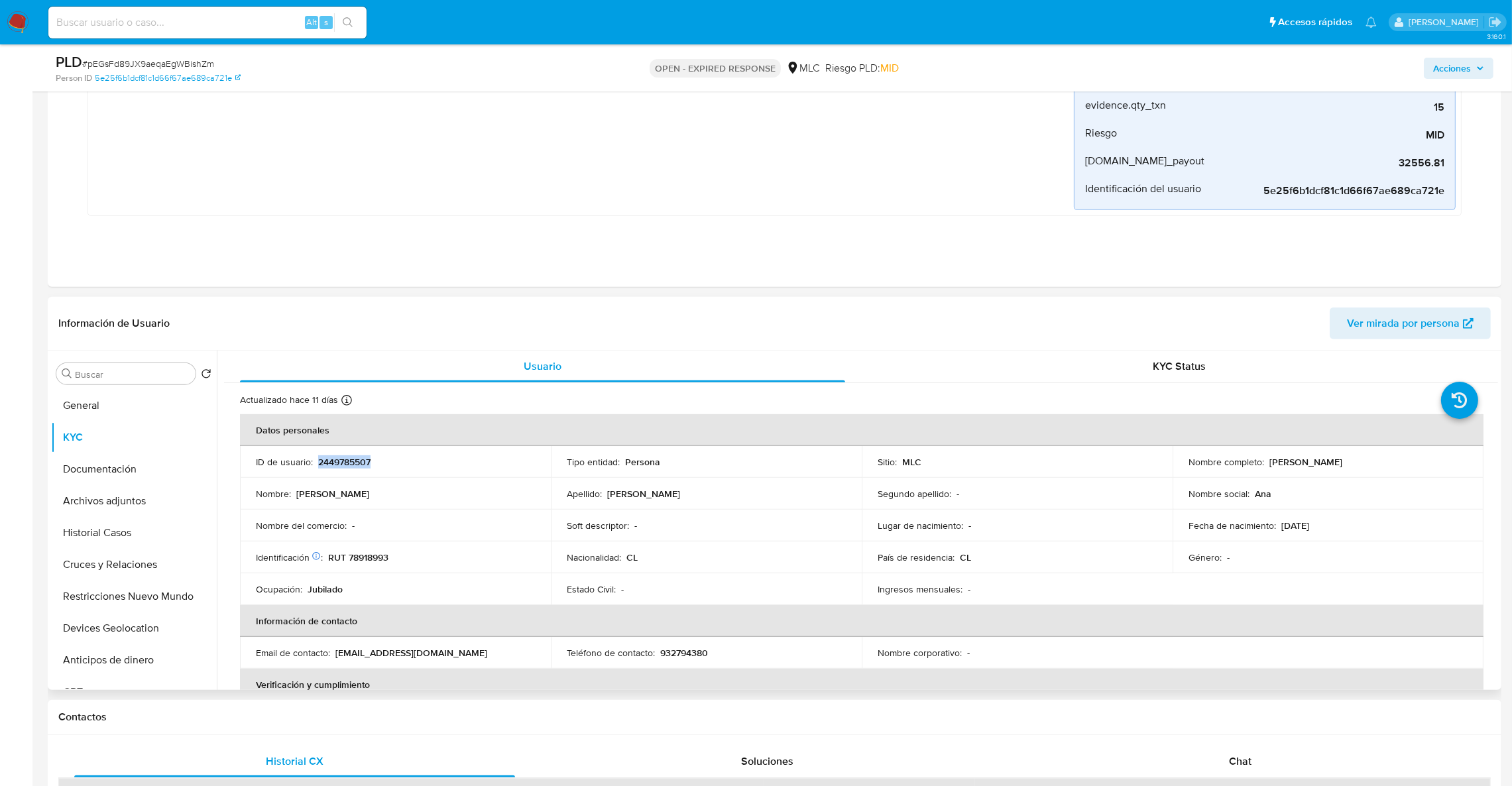
copy p "2449785507"
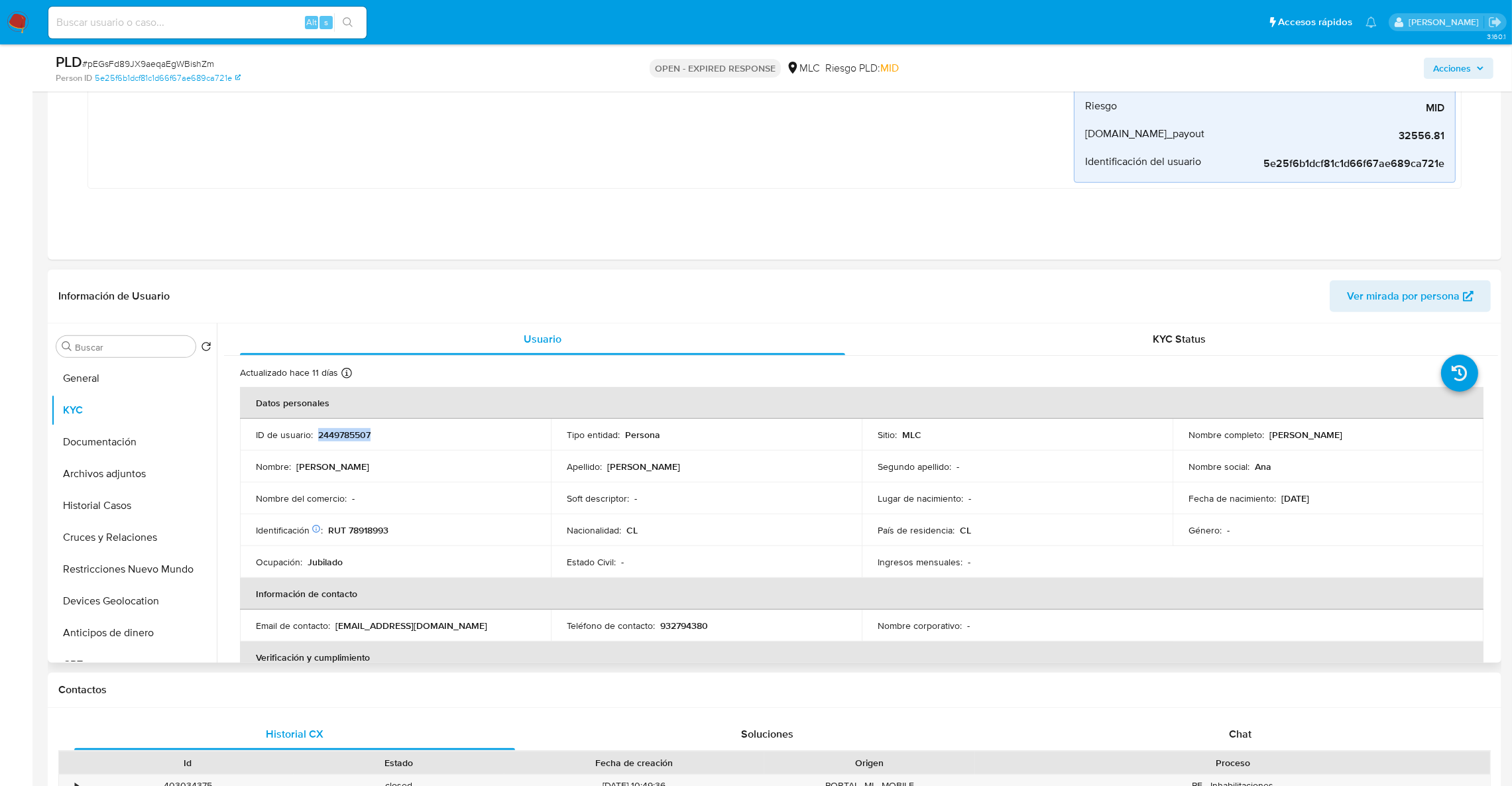
scroll to position [893, 0]
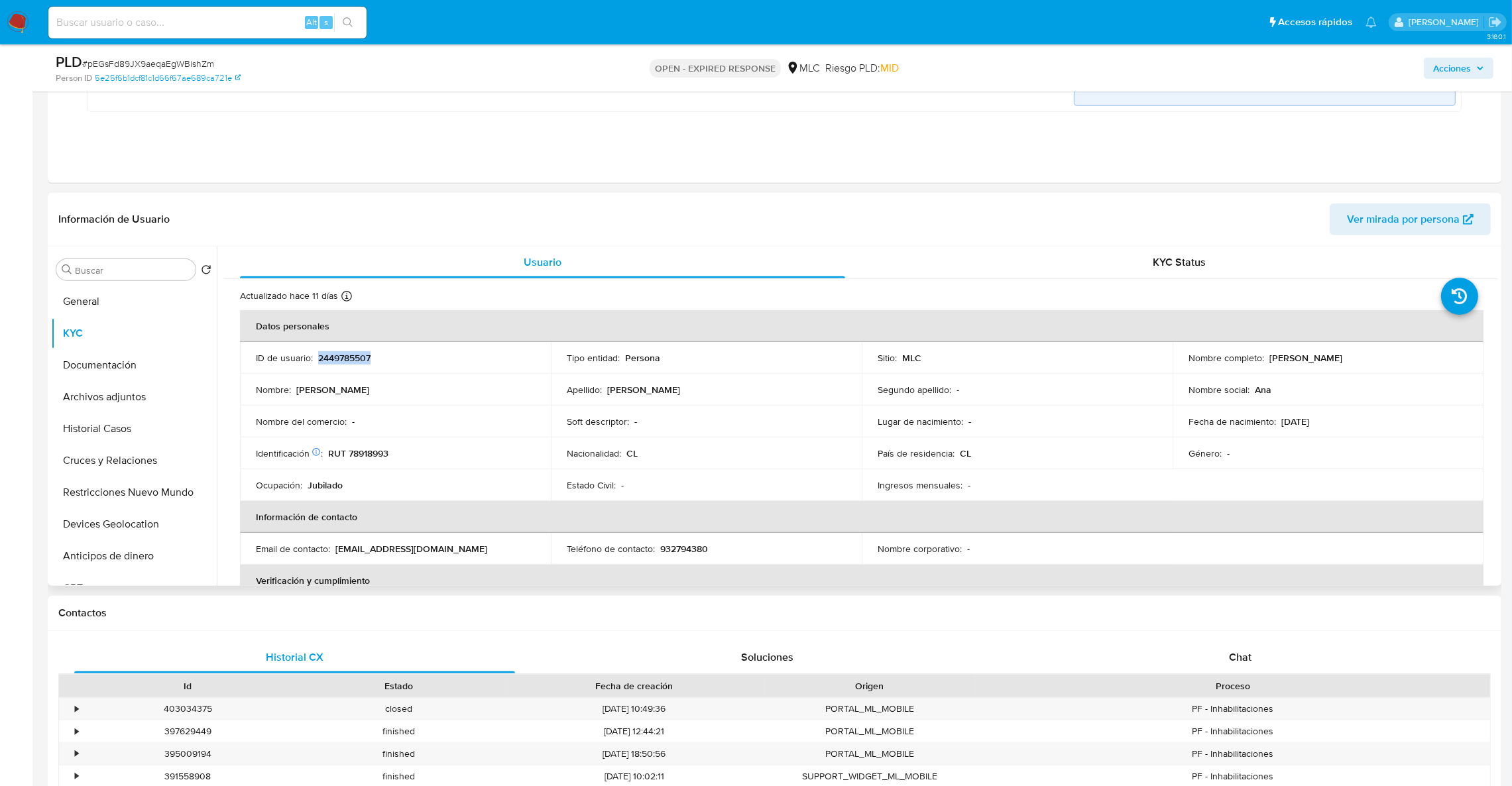
click at [338, 362] on p "2449785507" at bounding box center [344, 358] width 53 height 12
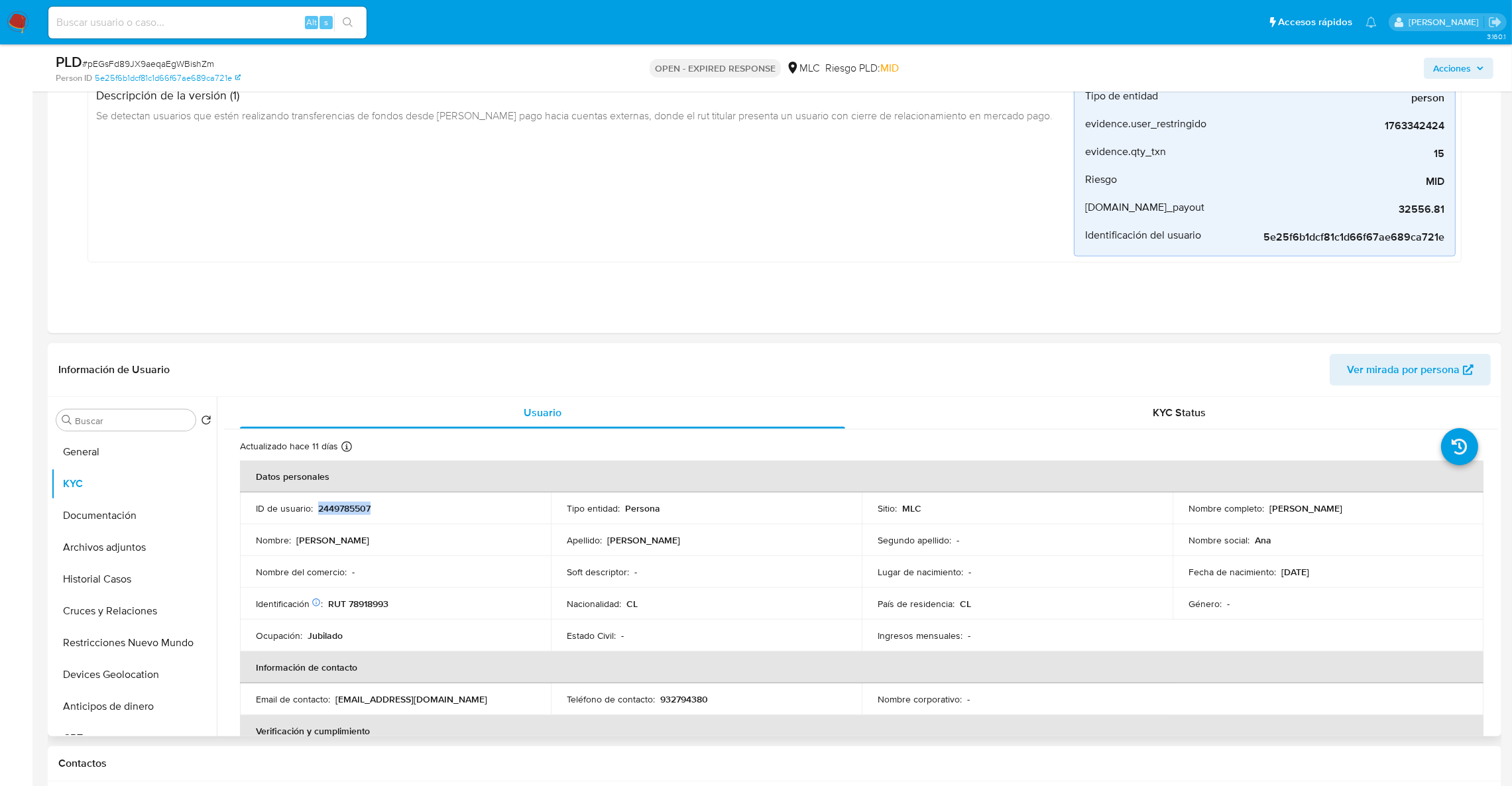
scroll to position [850, 0]
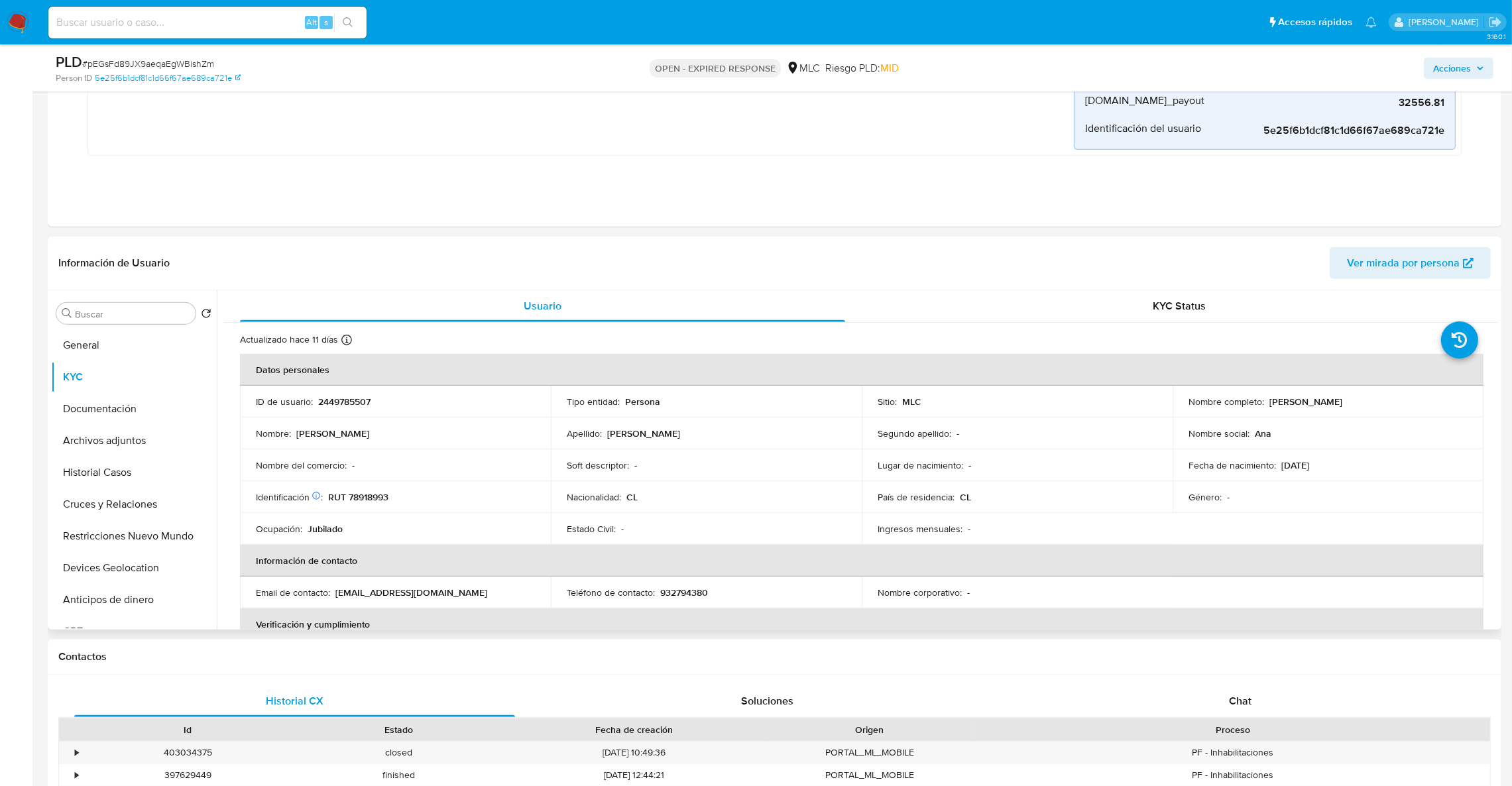
click at [324, 410] on td "ID de usuario : 2449785507" at bounding box center [396, 401] width 311 height 32
click at [324, 407] on p "2449785507" at bounding box center [344, 401] width 53 height 12
click at [325, 407] on p "2449785507" at bounding box center [344, 401] width 53 height 12
copy p "2449785507"
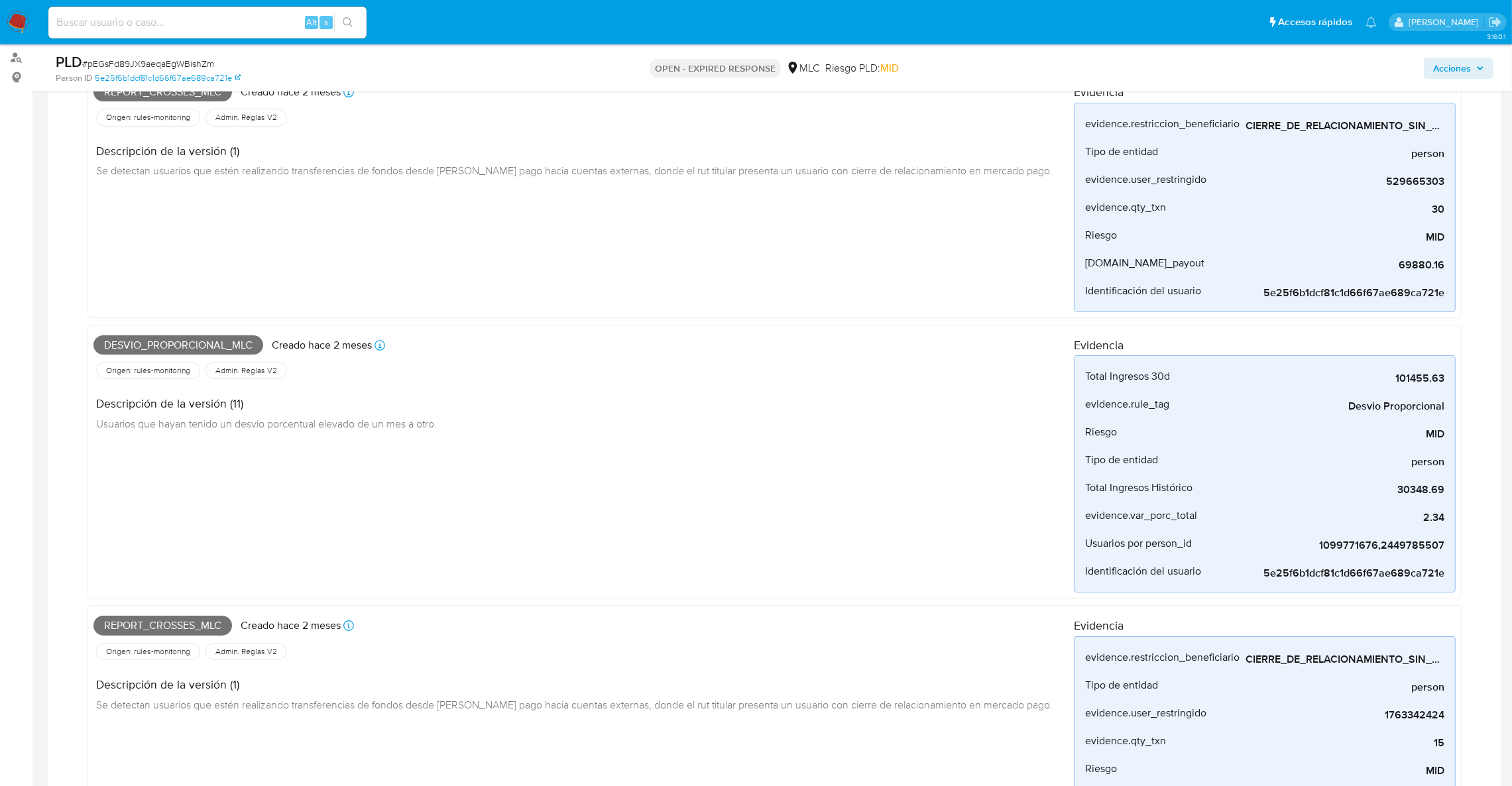
scroll to position [199, 0]
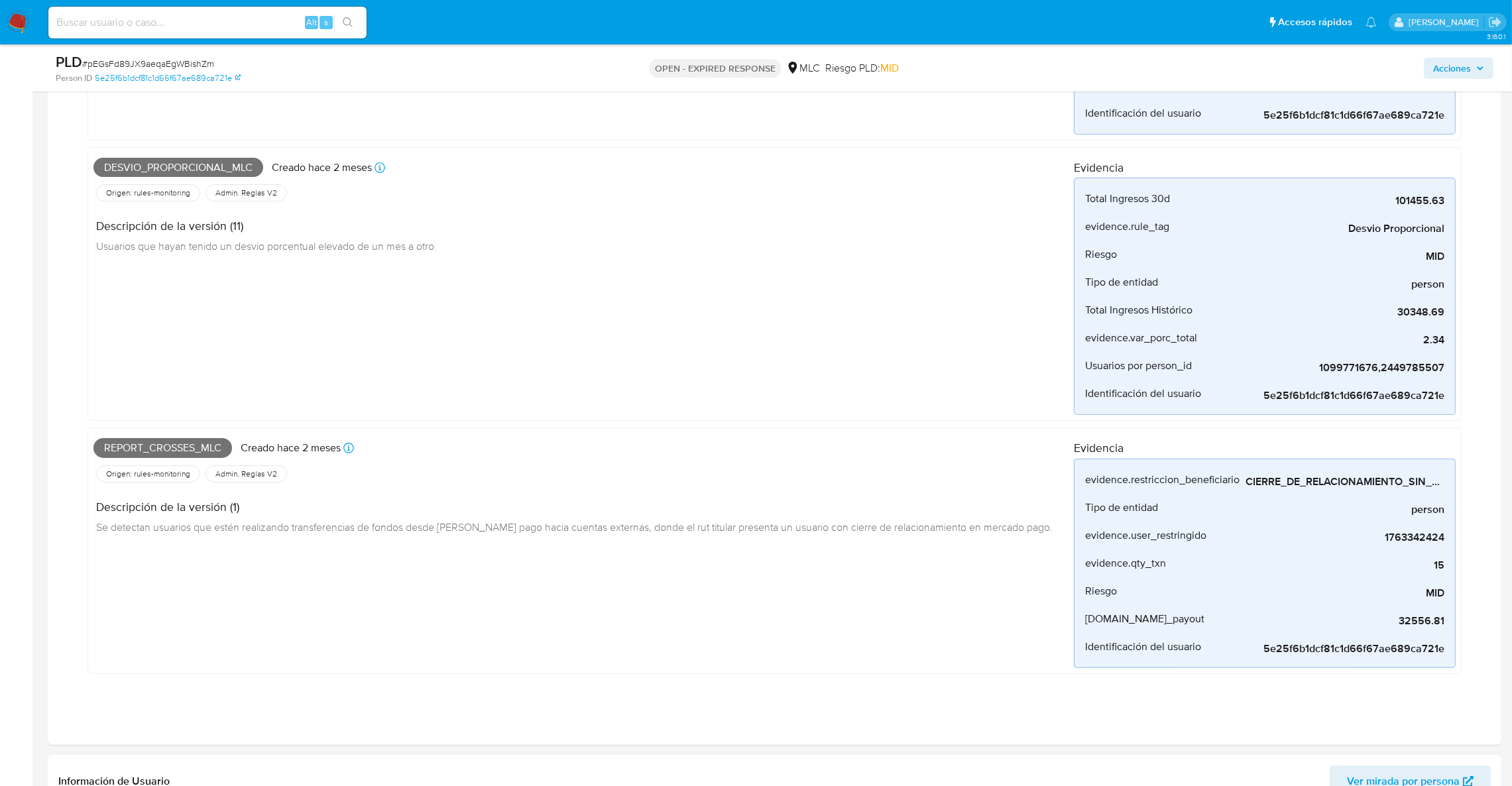
drag, startPoint x: 547, startPoint y: 768, endPoint x: 645, endPoint y: 727, distance: 106.2
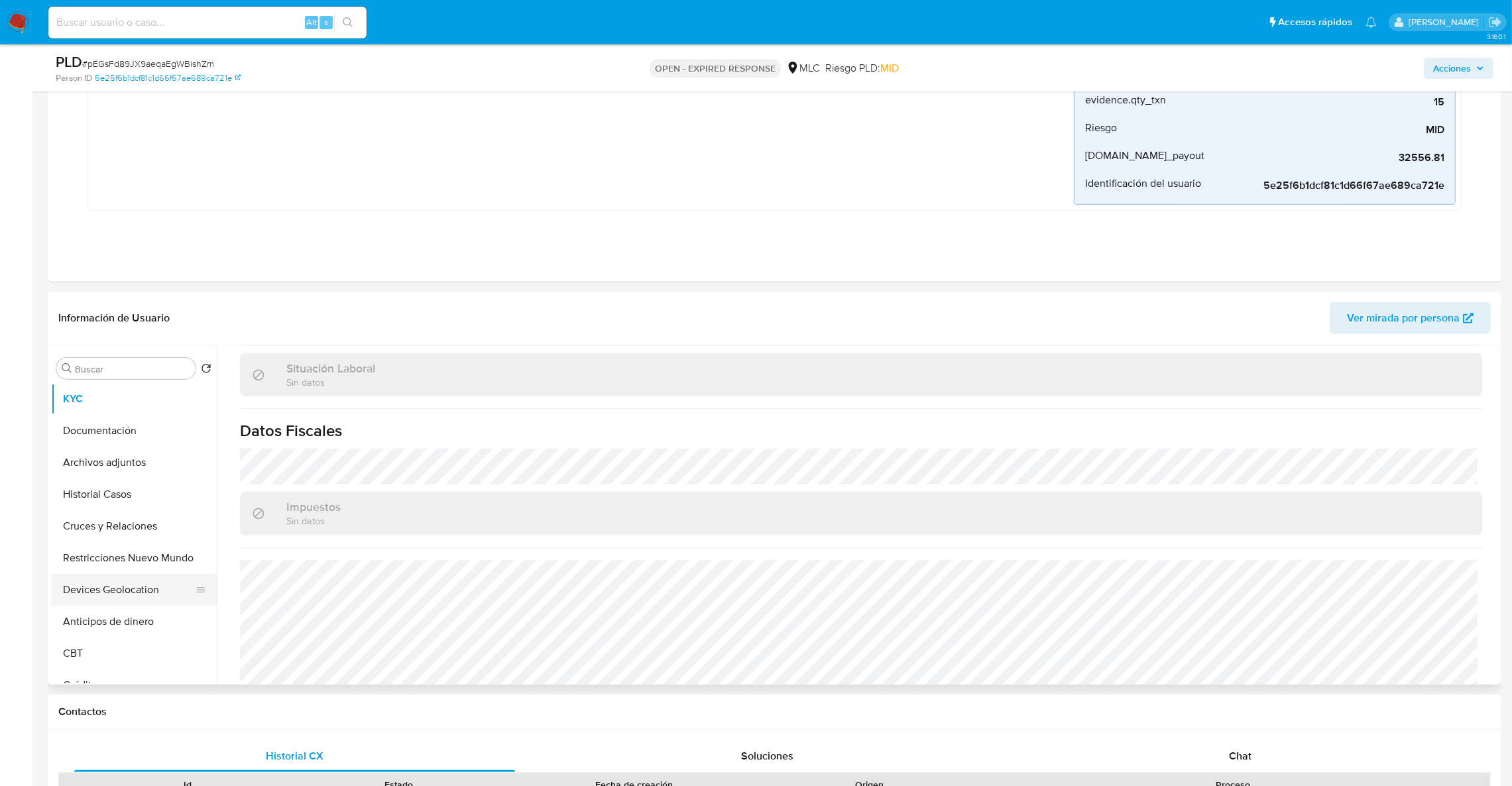
scroll to position [0, 0]
click at [140, 558] on button "Cruces y Relaciones" at bounding box center [129, 559] width 155 height 32
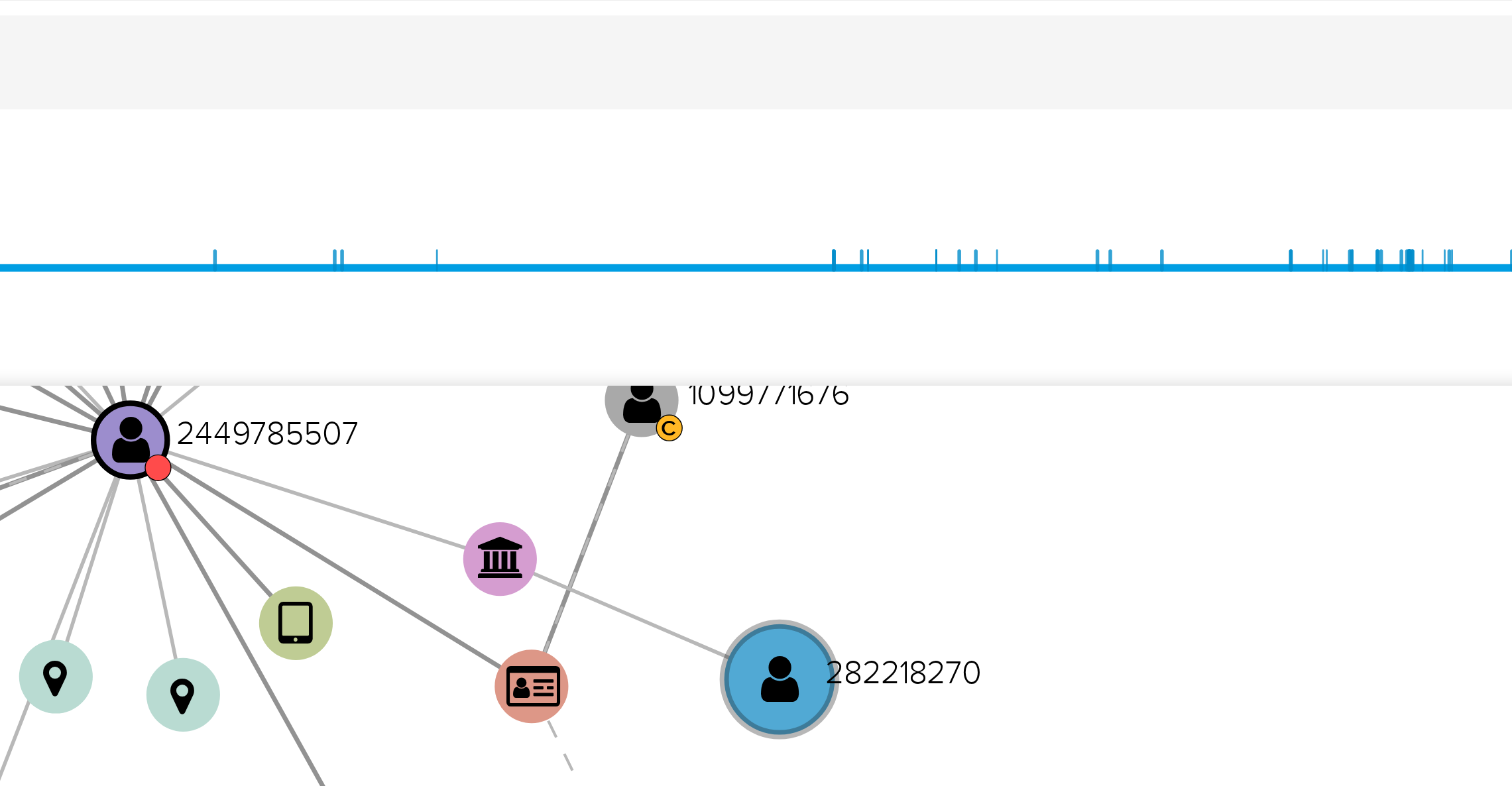
scroll to position [895, 0]
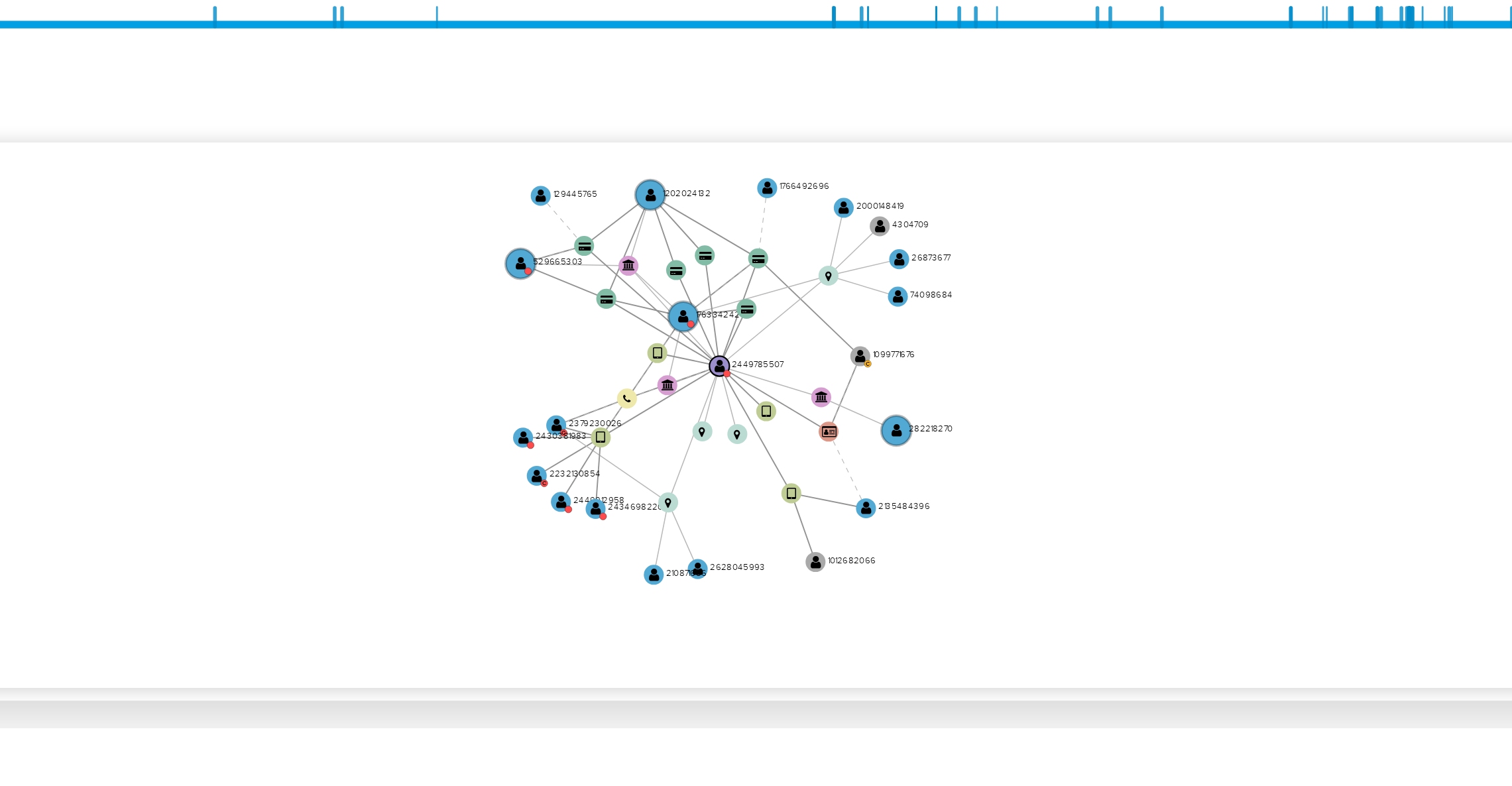
drag, startPoint x: 1302, startPoint y: 476, endPoint x: 1253, endPoint y: 473, distance: 49.1
click at [1253, 473] on icon "device-682f5b68064281e63447a126  user-2449785507  2449785507 device-682e193e5…" at bounding box center [870, 480] width 1254 height 192
click at [1365, 461] on icon "device-682f5b68064281e63447a126  user-2449785507  2449785507 device-682e193e5…" at bounding box center [870, 480] width 1254 height 192
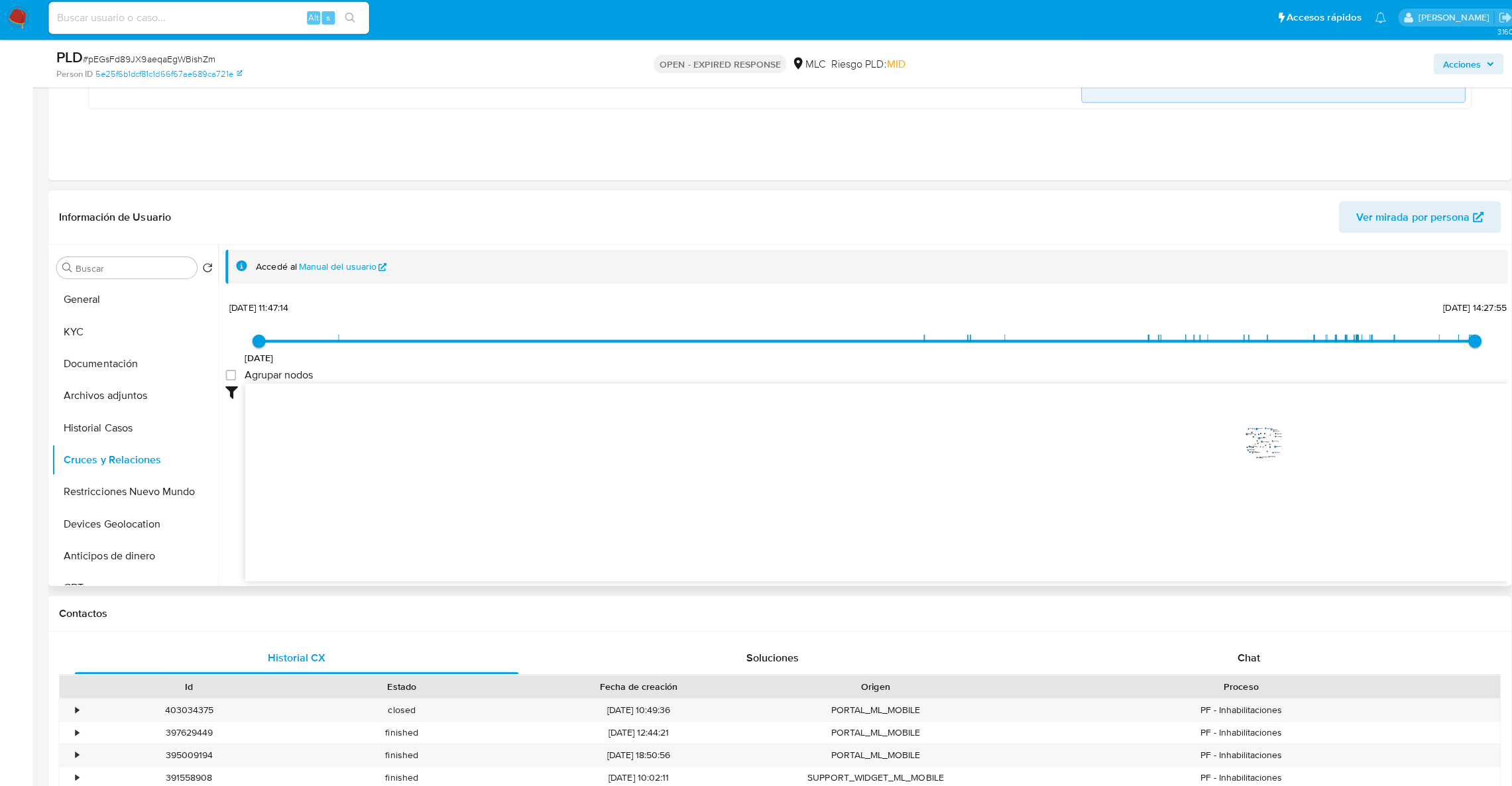
scroll to position [893, 0]
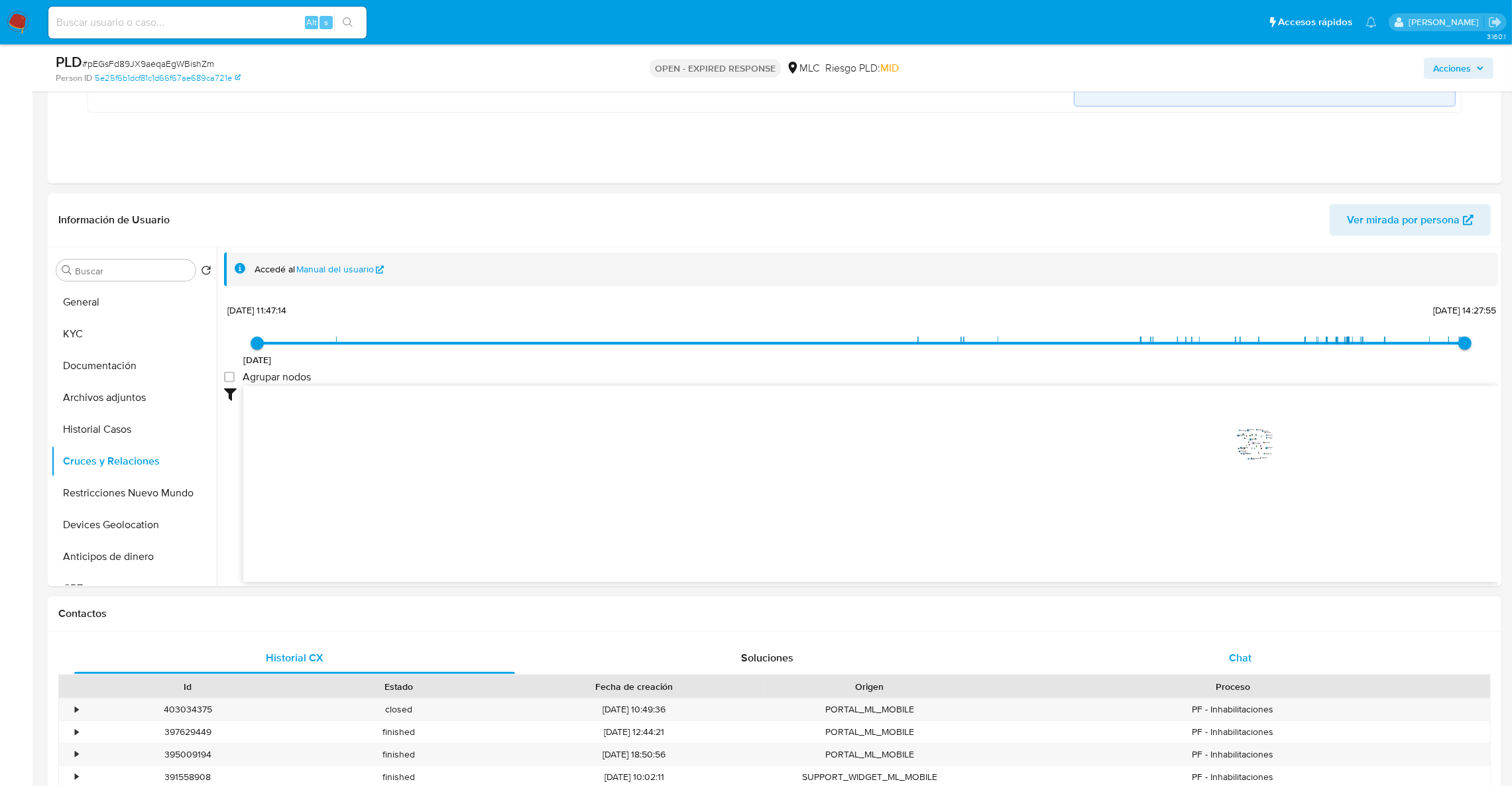
click at [1254, 664] on div "Chat" at bounding box center [1240, 658] width 440 height 32
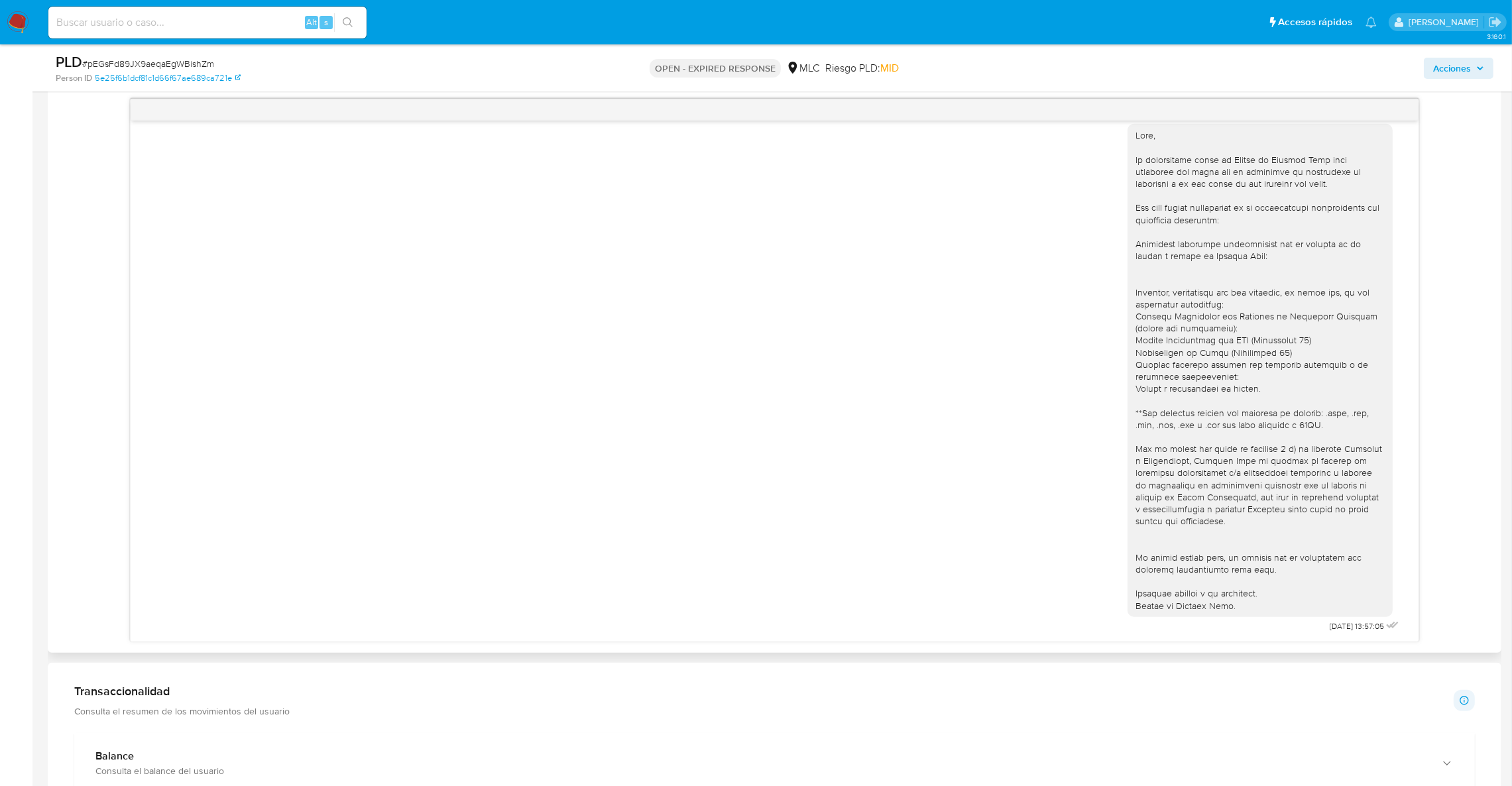
scroll to position [1468, 0]
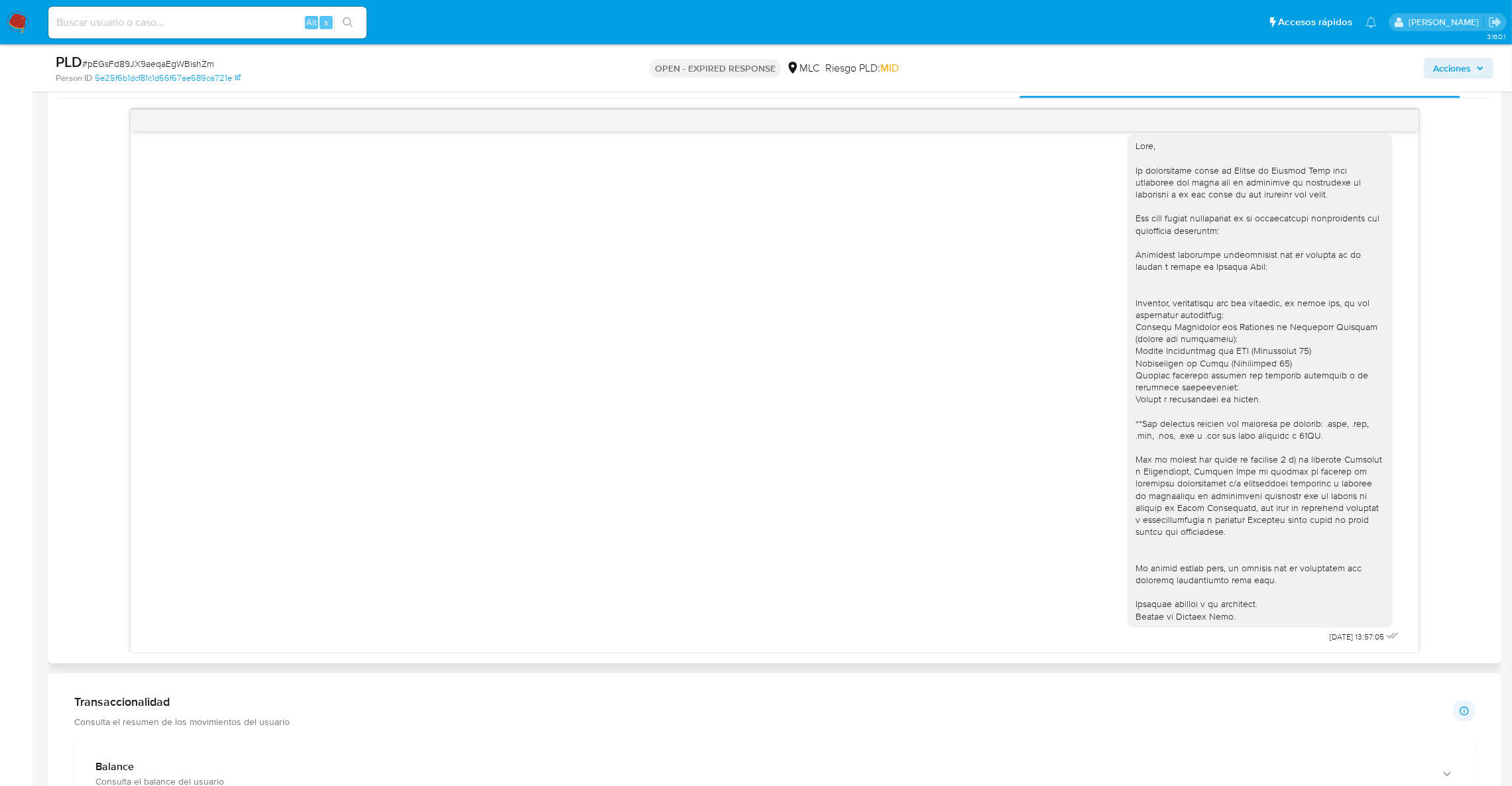
click at [1343, 324] on div at bounding box center [1260, 381] width 249 height 482
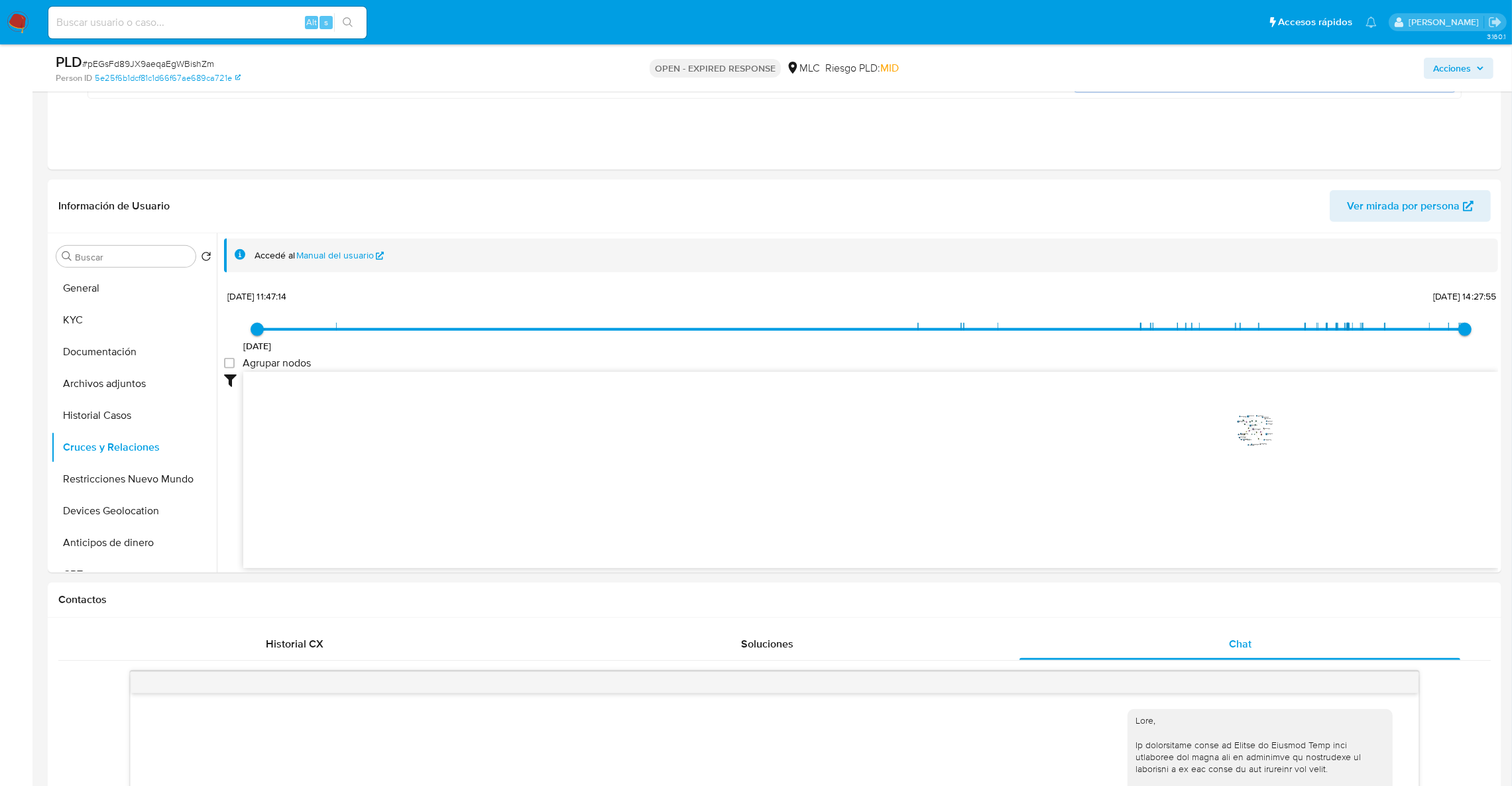
scroll to position [872, 0]
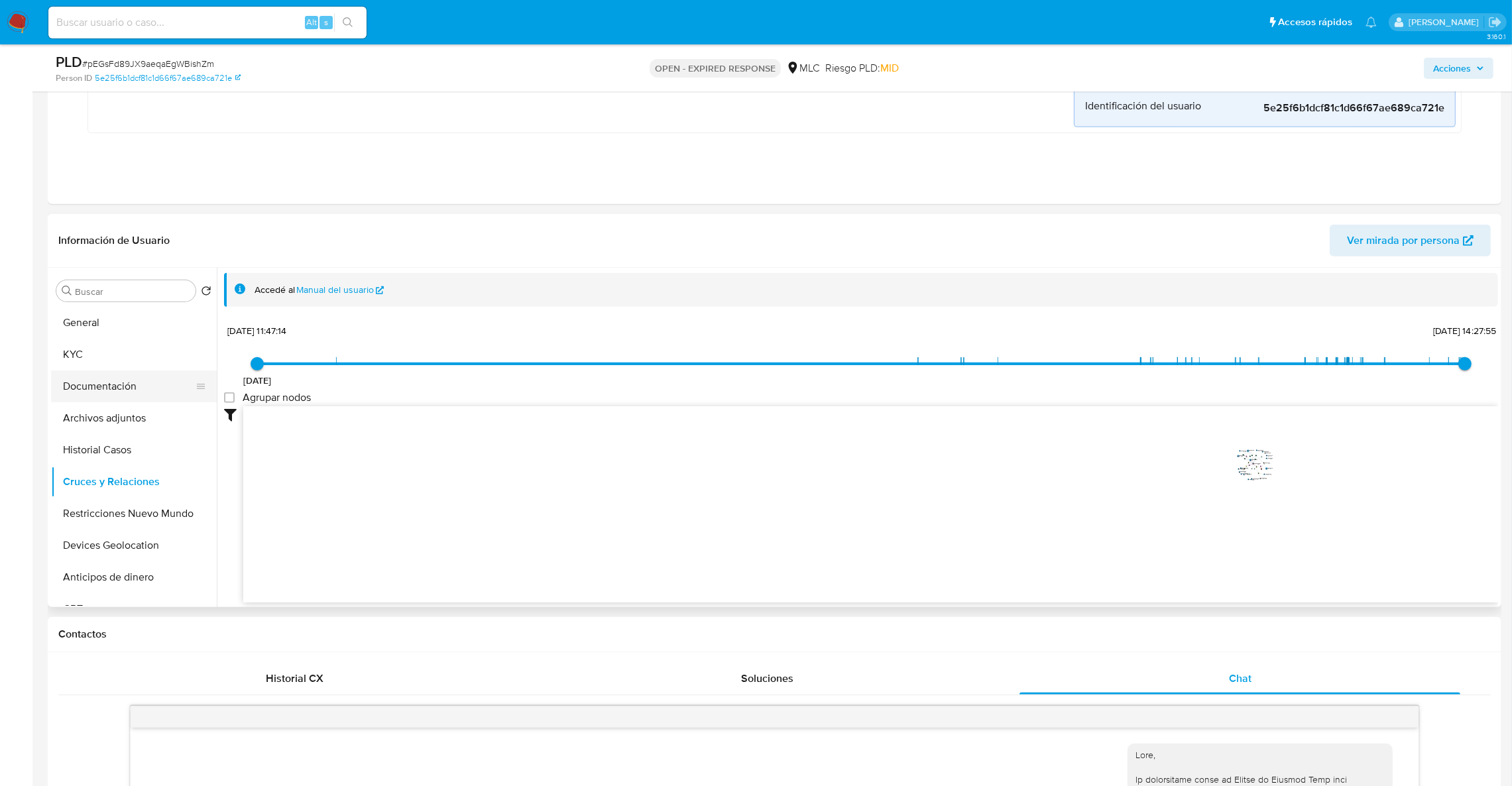
click at [88, 379] on button "Documentación" at bounding box center [129, 386] width 155 height 32
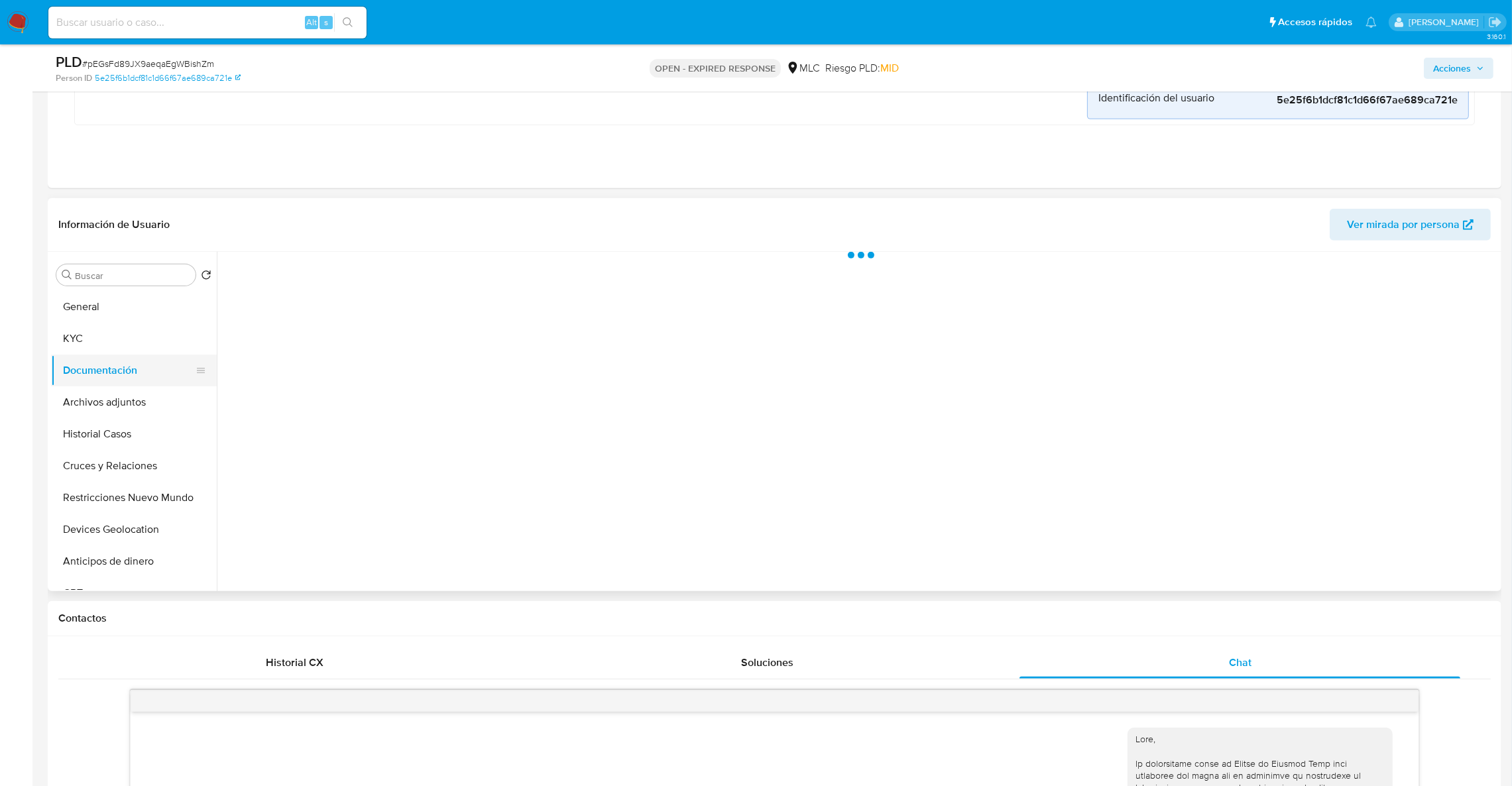
click at [85, 360] on button "Documentación" at bounding box center [129, 370] width 155 height 32
click at [91, 352] on button "KYC" at bounding box center [129, 339] width 155 height 32
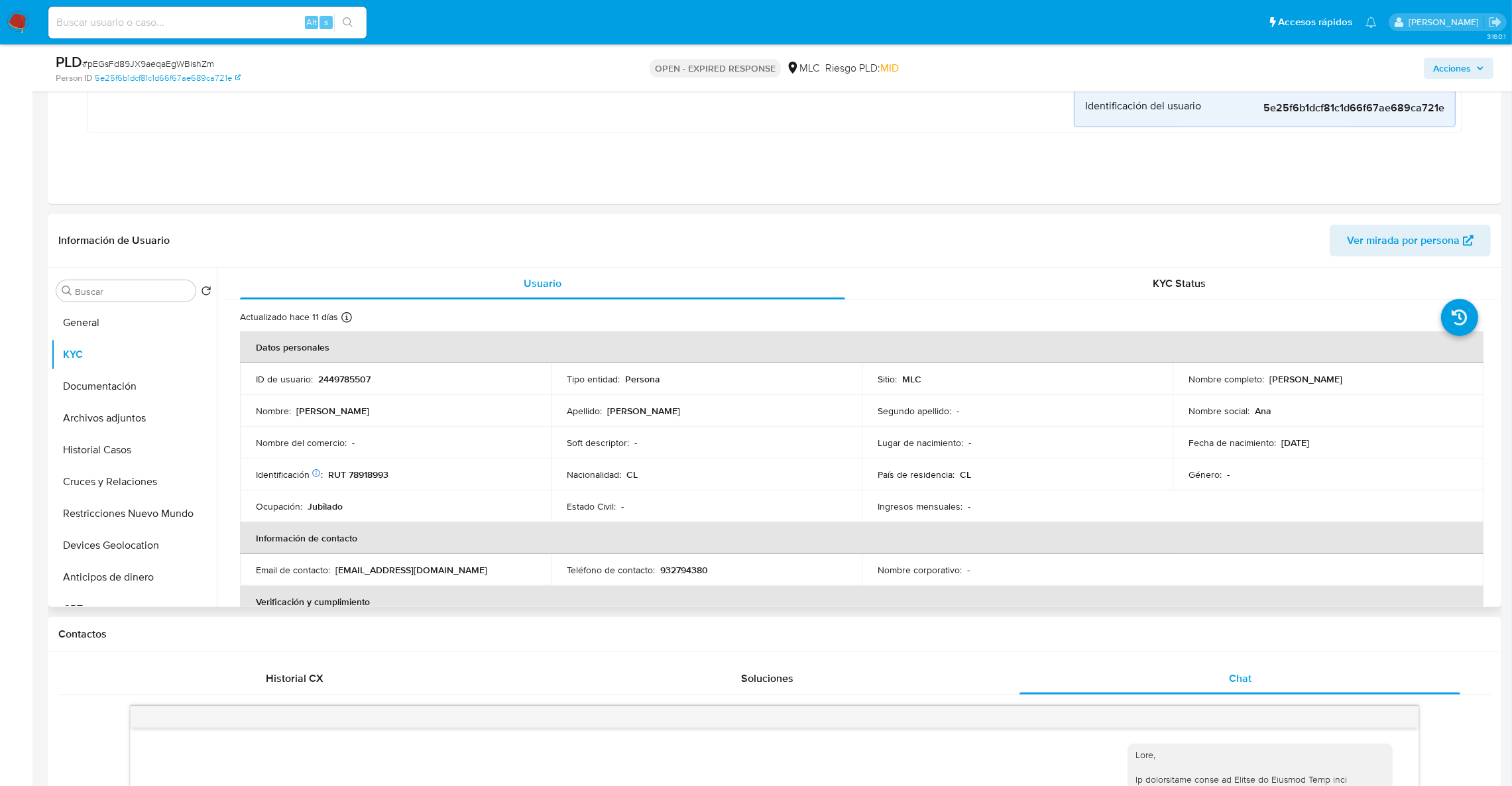
drag, startPoint x: 1491, startPoint y: 318, endPoint x: 1494, endPoint y: 324, distance: 6.7
click at [1494, 324] on div "Usuario KYC Status Actualizado hace 11 días Creado: 22/05/2025 13:13:39 Actuali…" at bounding box center [857, 436] width 1281 height 339
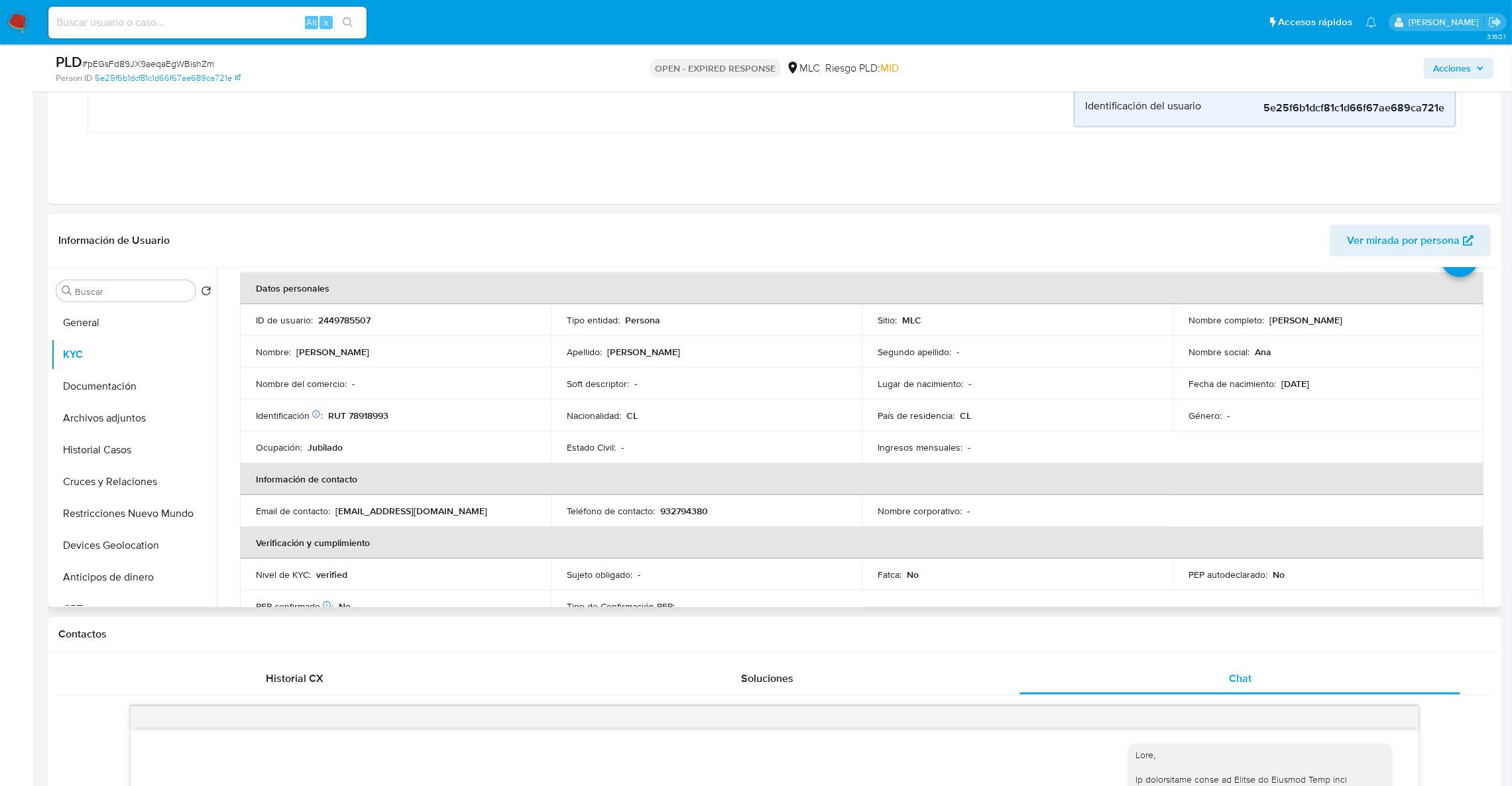
scroll to position [60, 0]
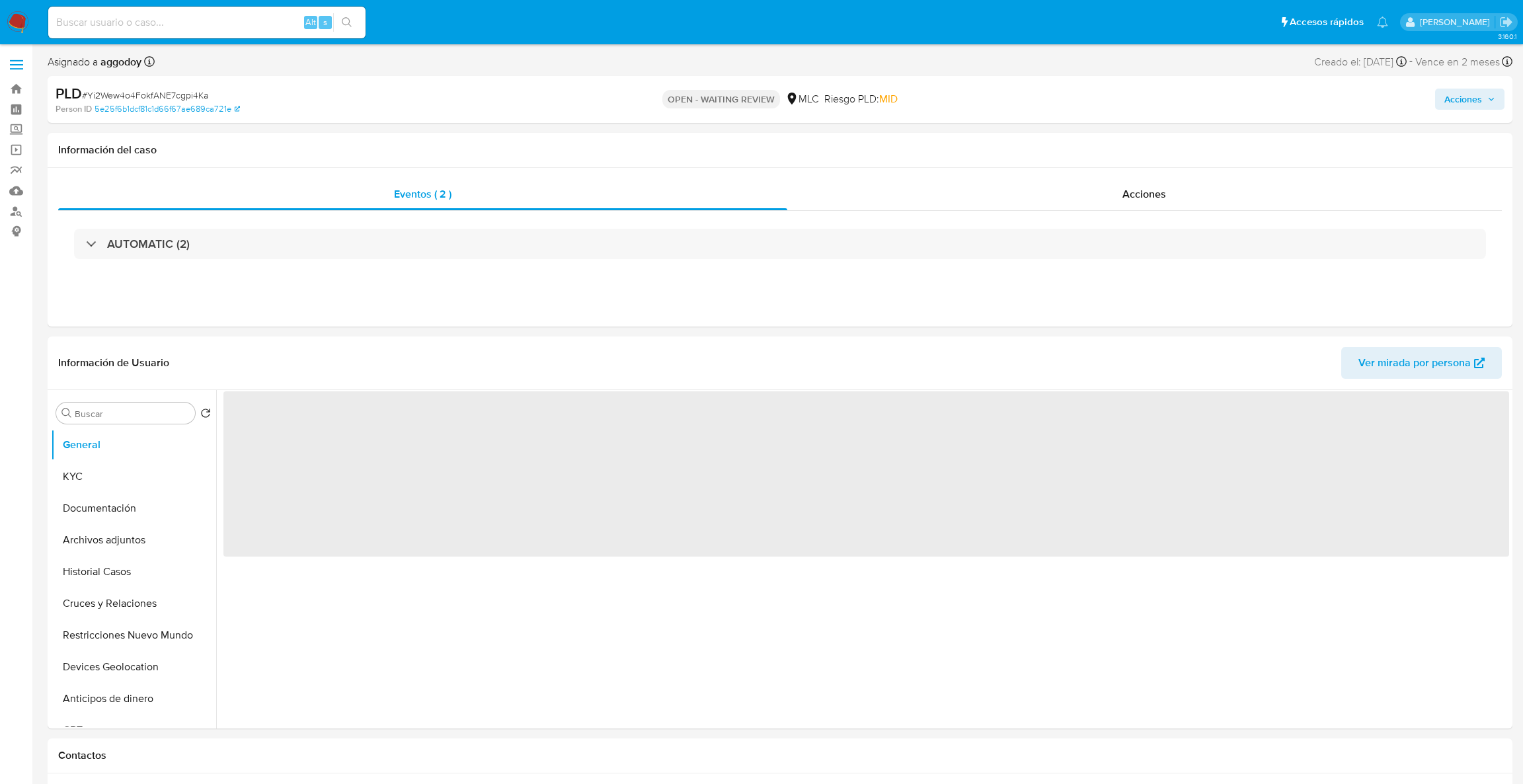
select select "10"
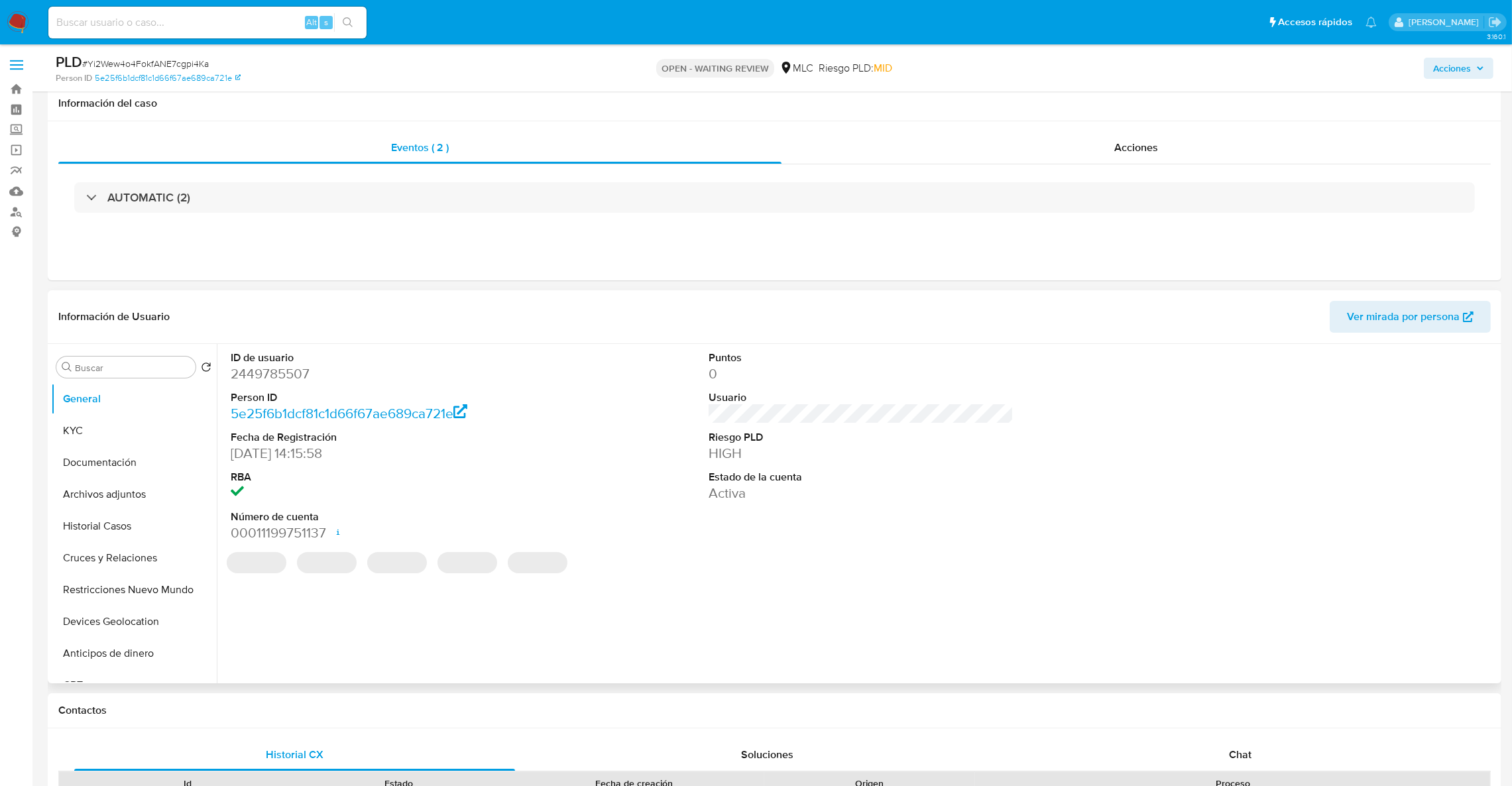
scroll to position [398, 0]
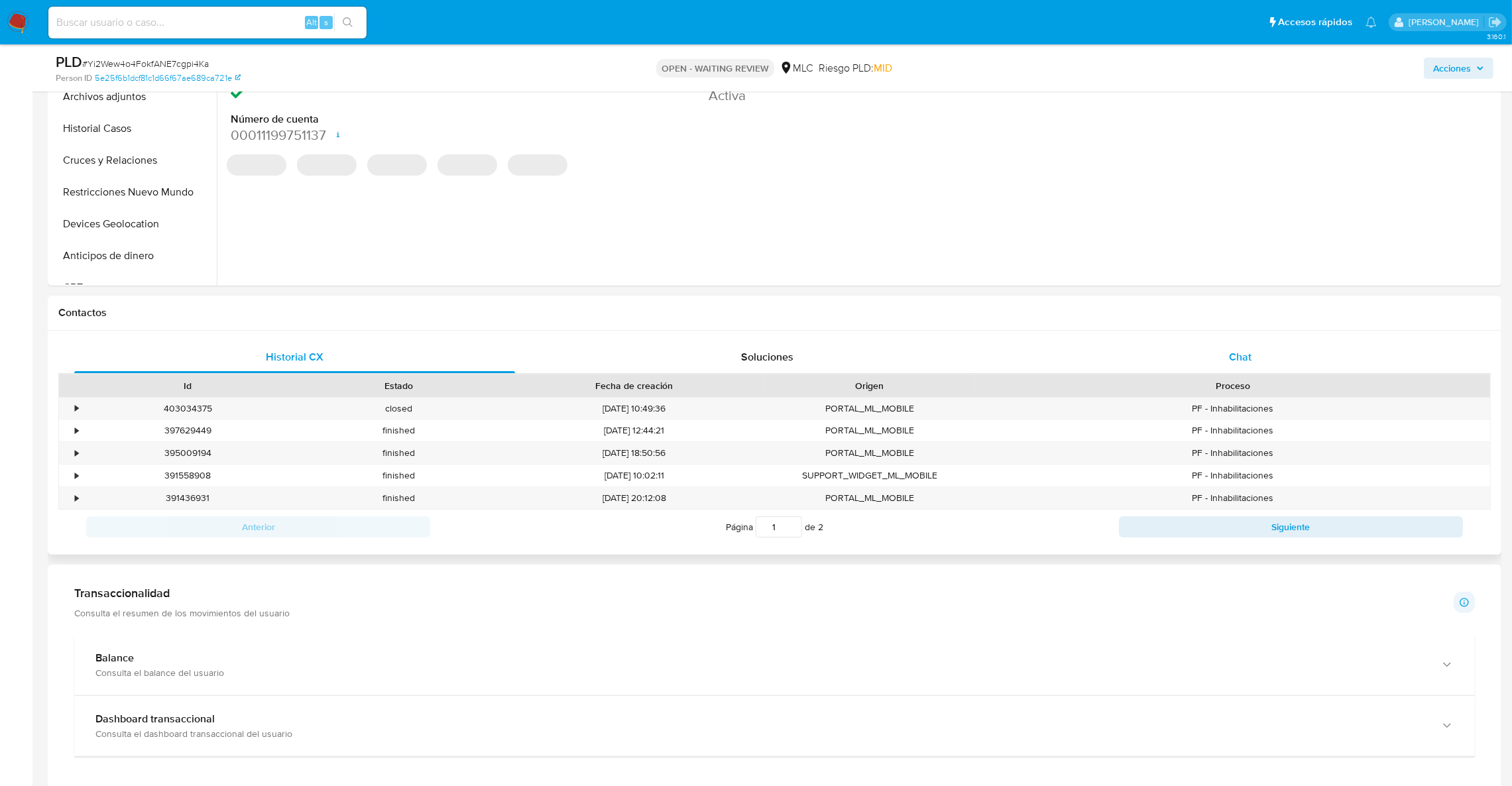
click at [1200, 366] on div "Chat" at bounding box center [1240, 357] width 440 height 32
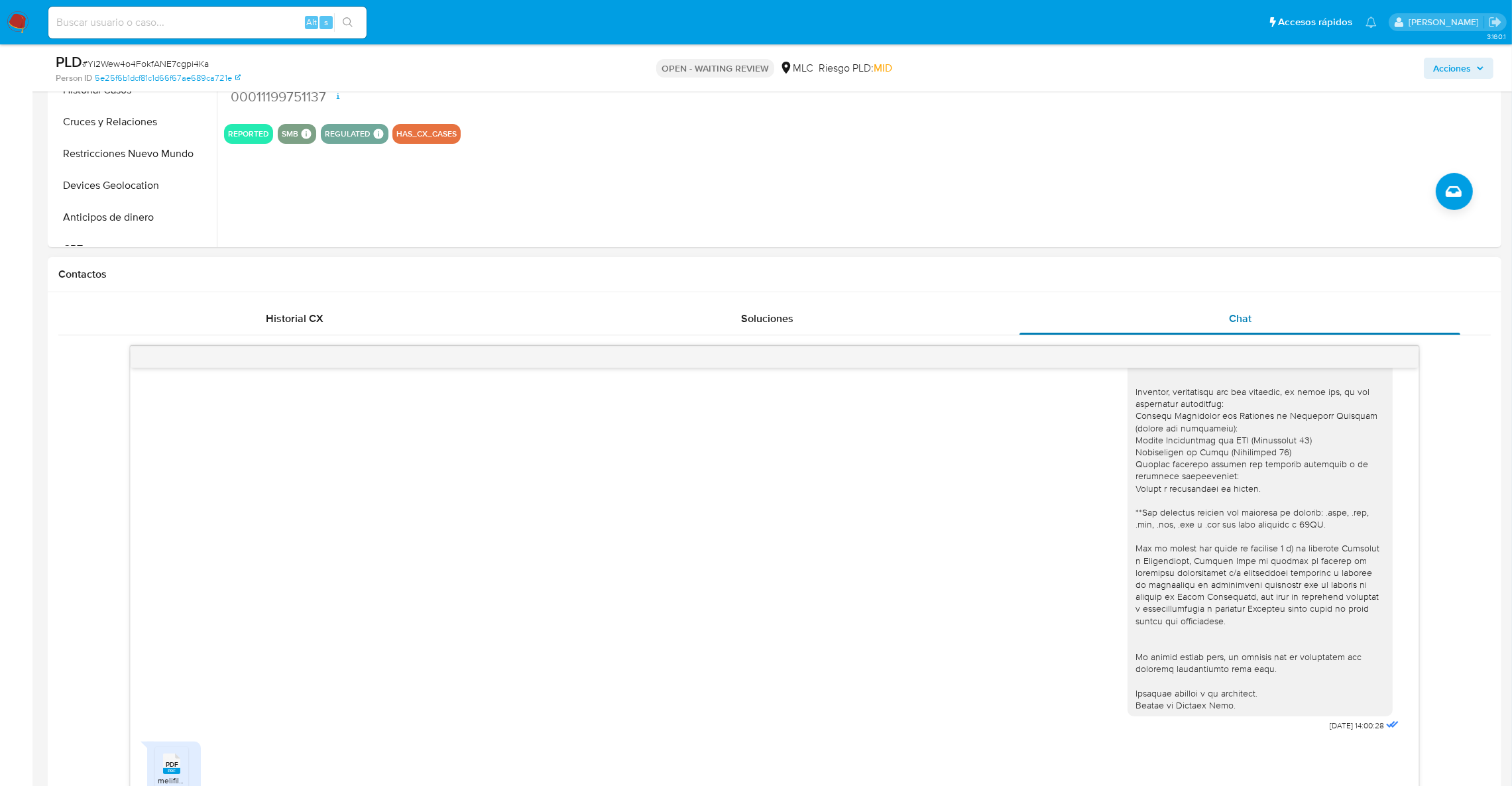
scroll to position [695, 0]
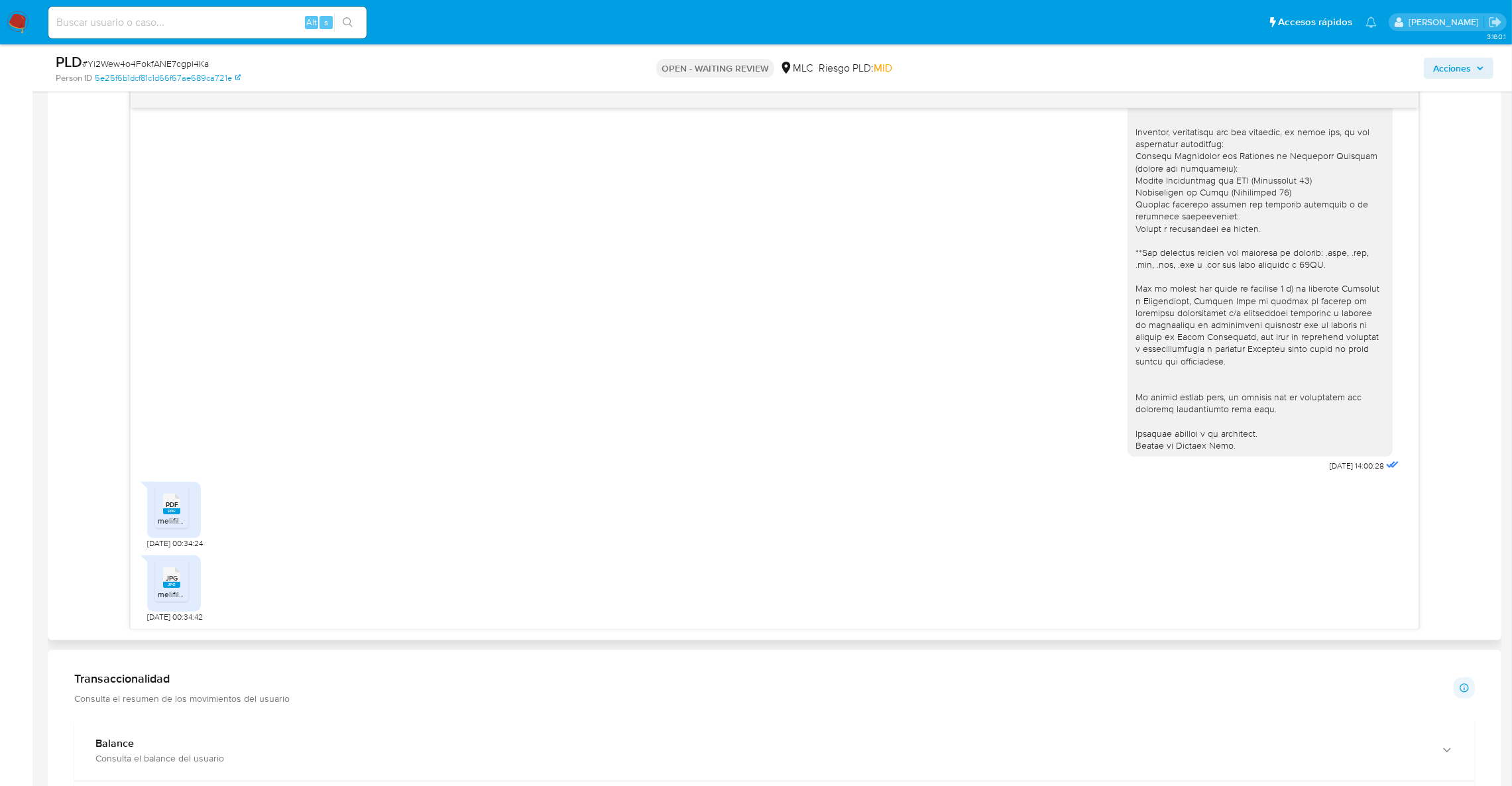
click at [186, 521] on span "melifile1604292446054570870.pdf" at bounding box center [219, 520] width 124 height 11
click at [160, 598] on span "melifile4004485028486403260.jpg" at bounding box center [221, 593] width 127 height 11
click at [165, 592] on span "melifile4004485028486403260.jpg" at bounding box center [221, 593] width 127 height 11
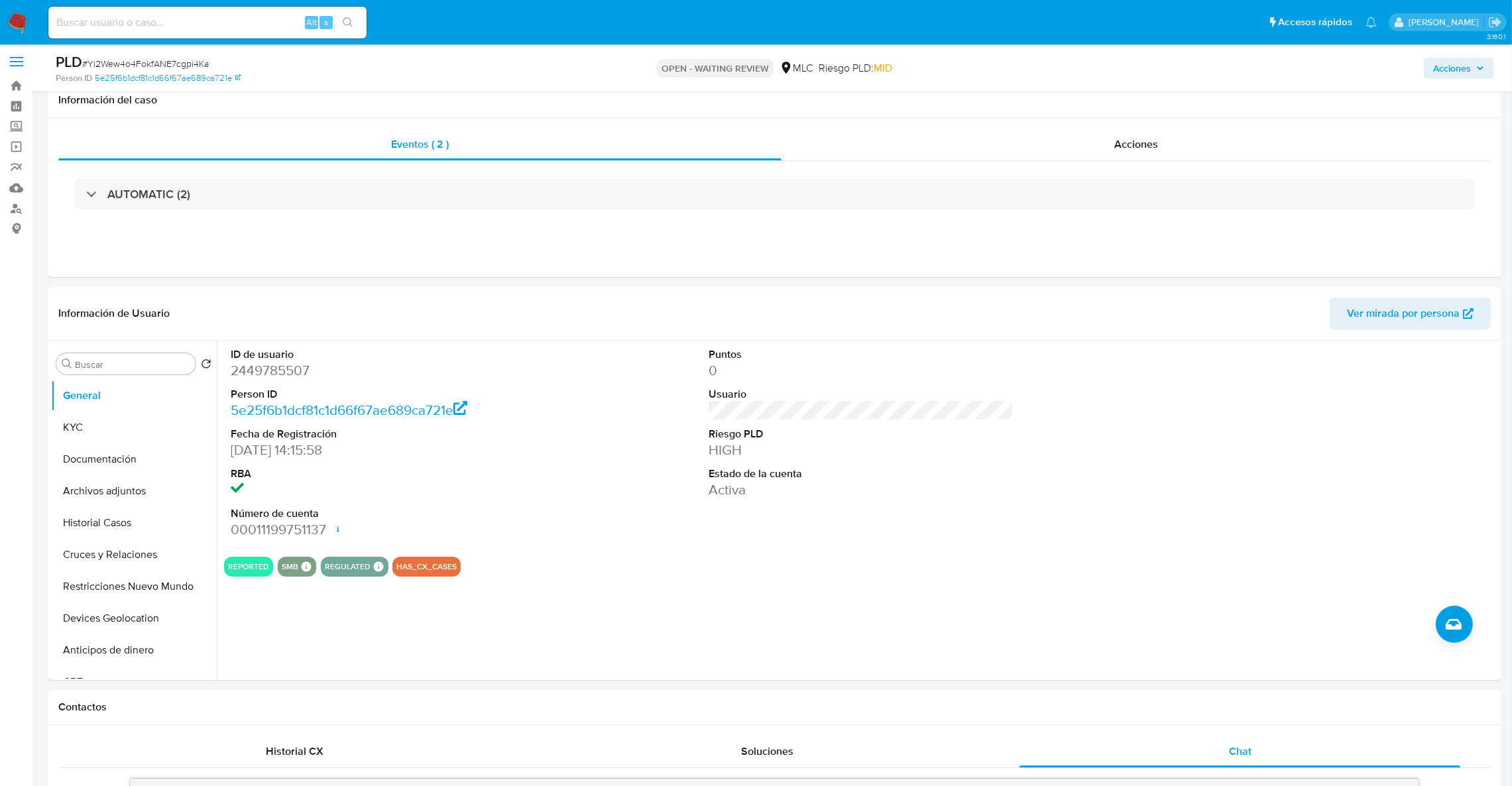
scroll to position [0, 0]
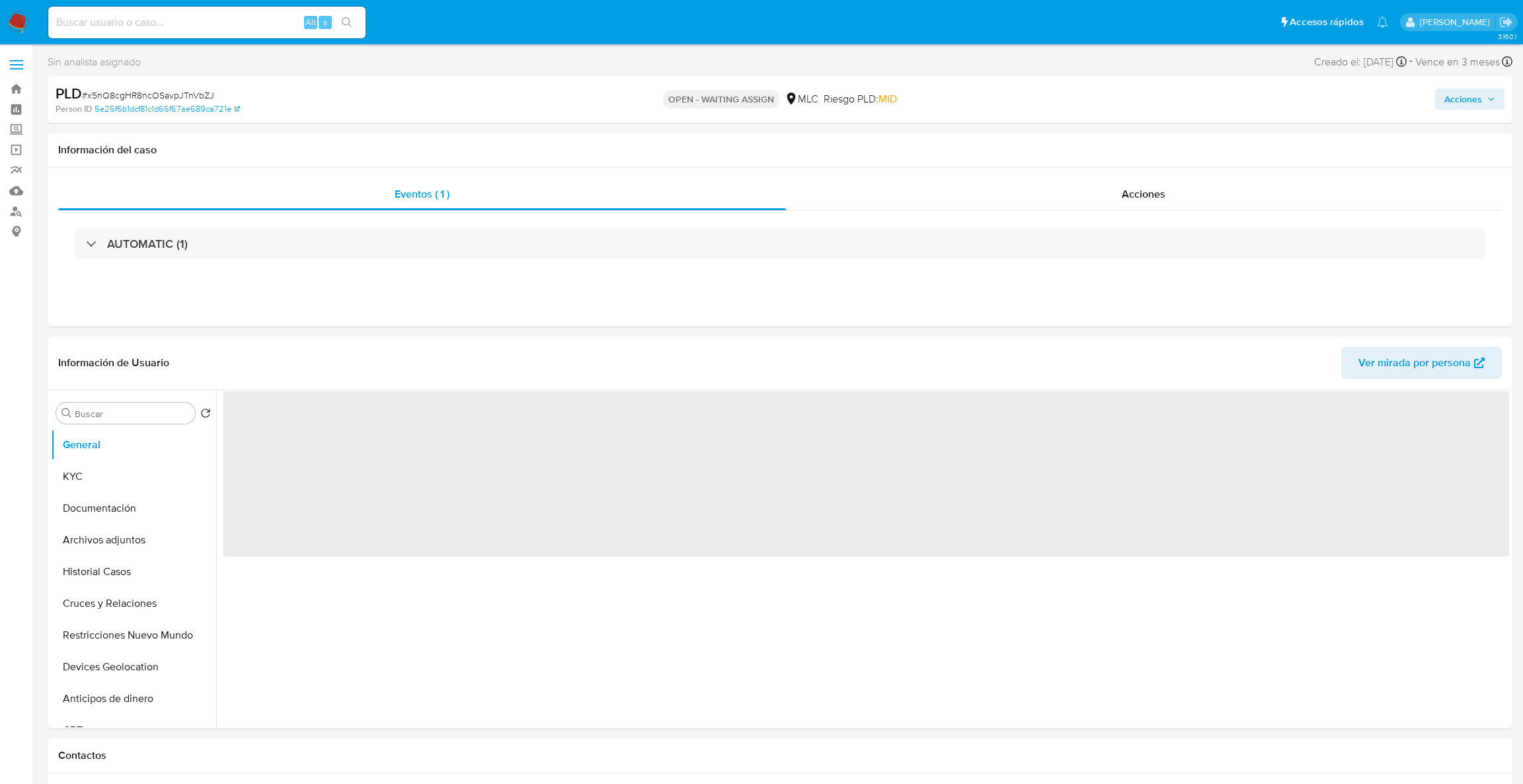
select select "10"
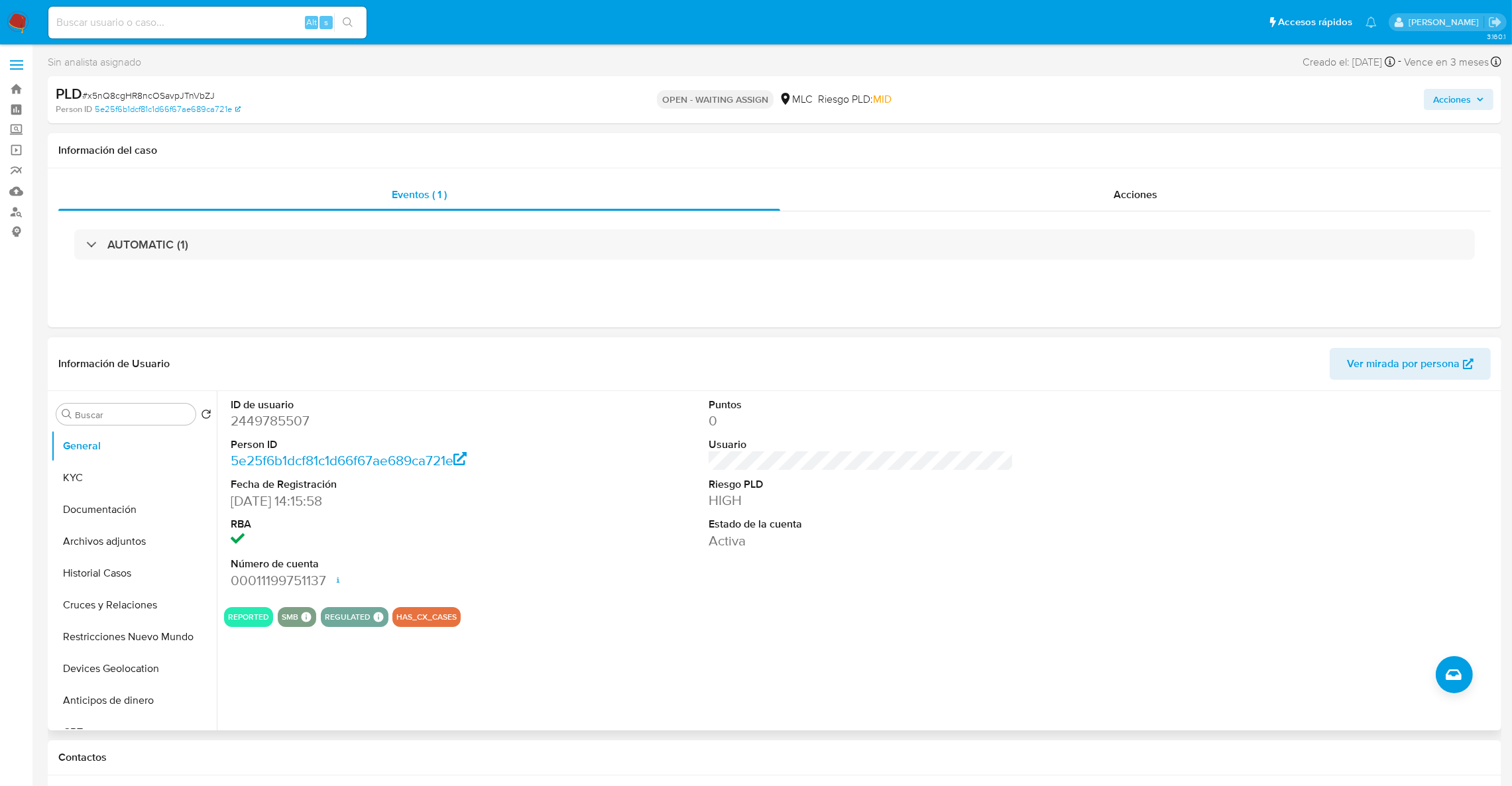
click at [264, 421] on dd "2449785507" at bounding box center [383, 420] width 306 height 18
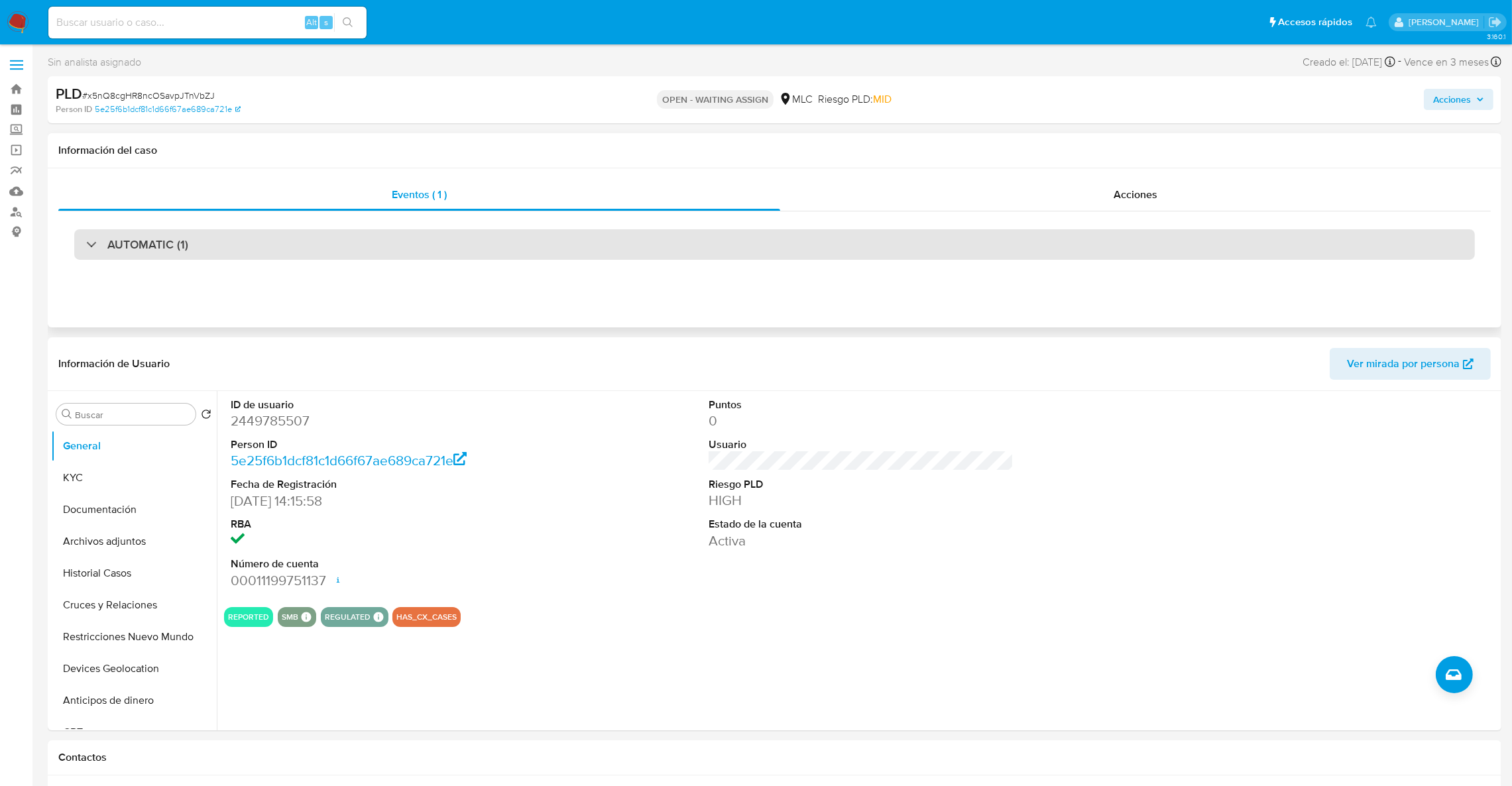
click at [300, 251] on div "AUTOMATIC (1)" at bounding box center [774, 244] width 1401 height 30
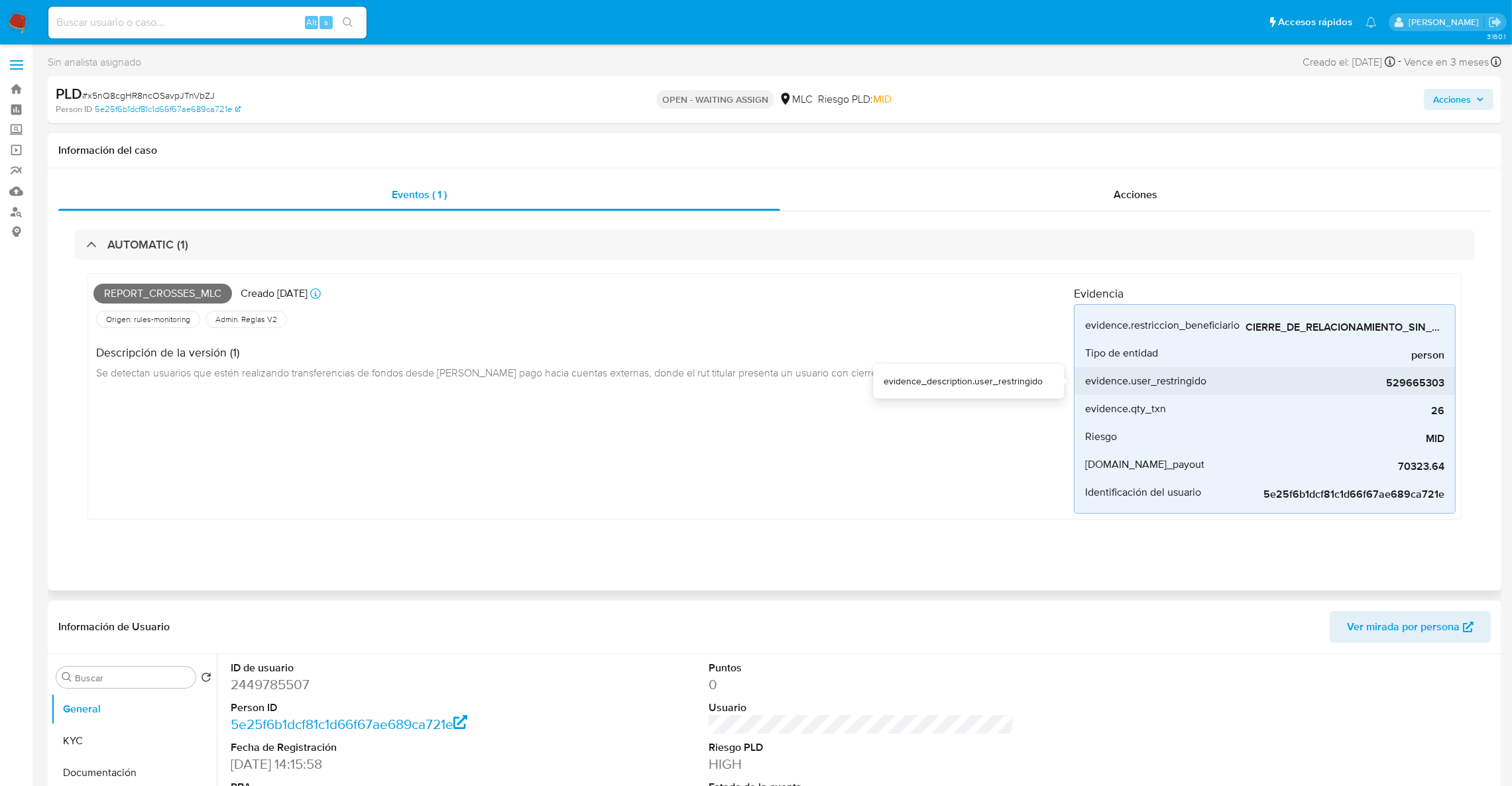
click at [1401, 382] on span "529665303" at bounding box center [1344, 382] width 199 height 13
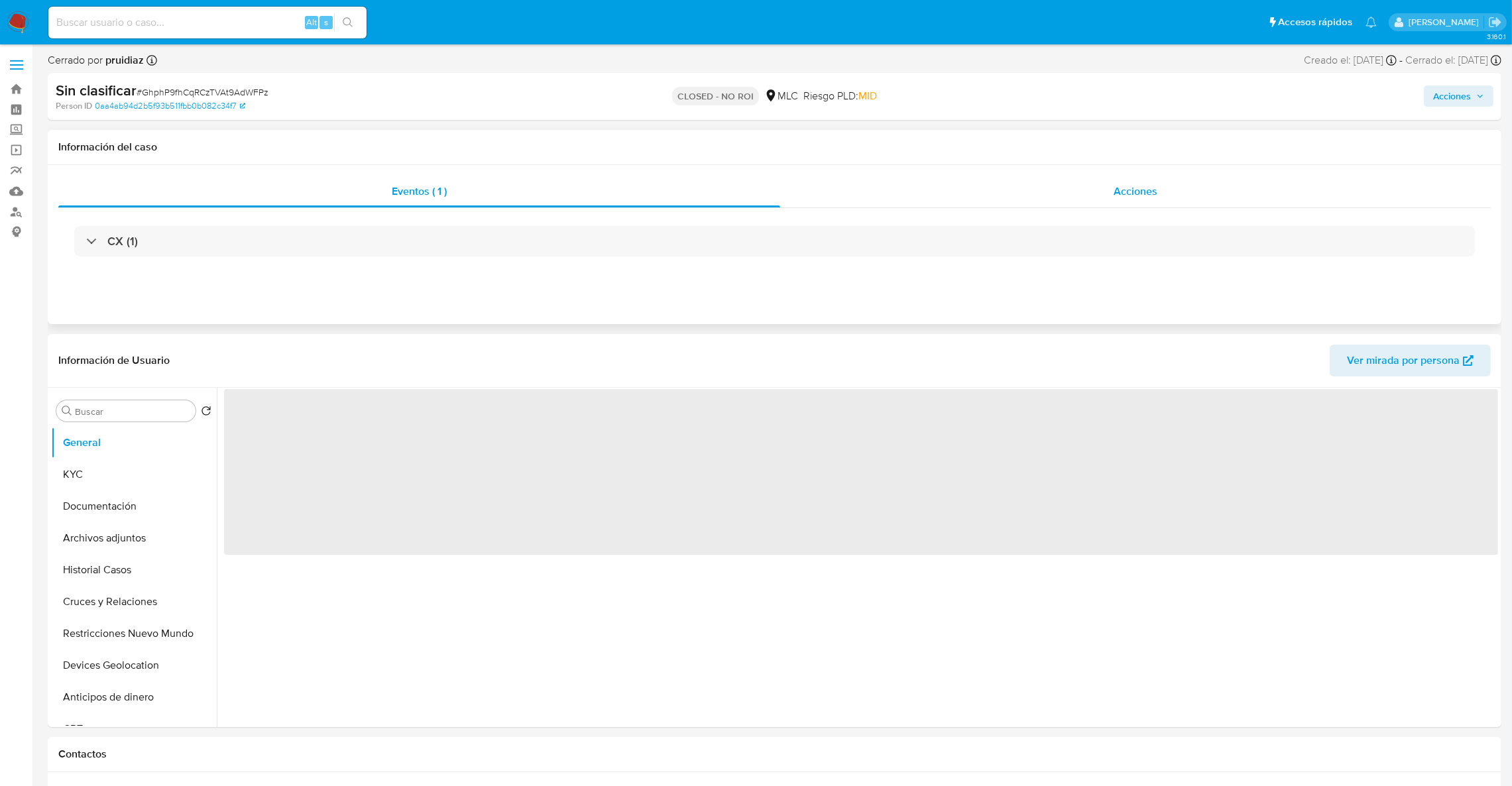
click at [1116, 196] on span "Acciones" at bounding box center [1135, 191] width 43 height 15
select select "10"
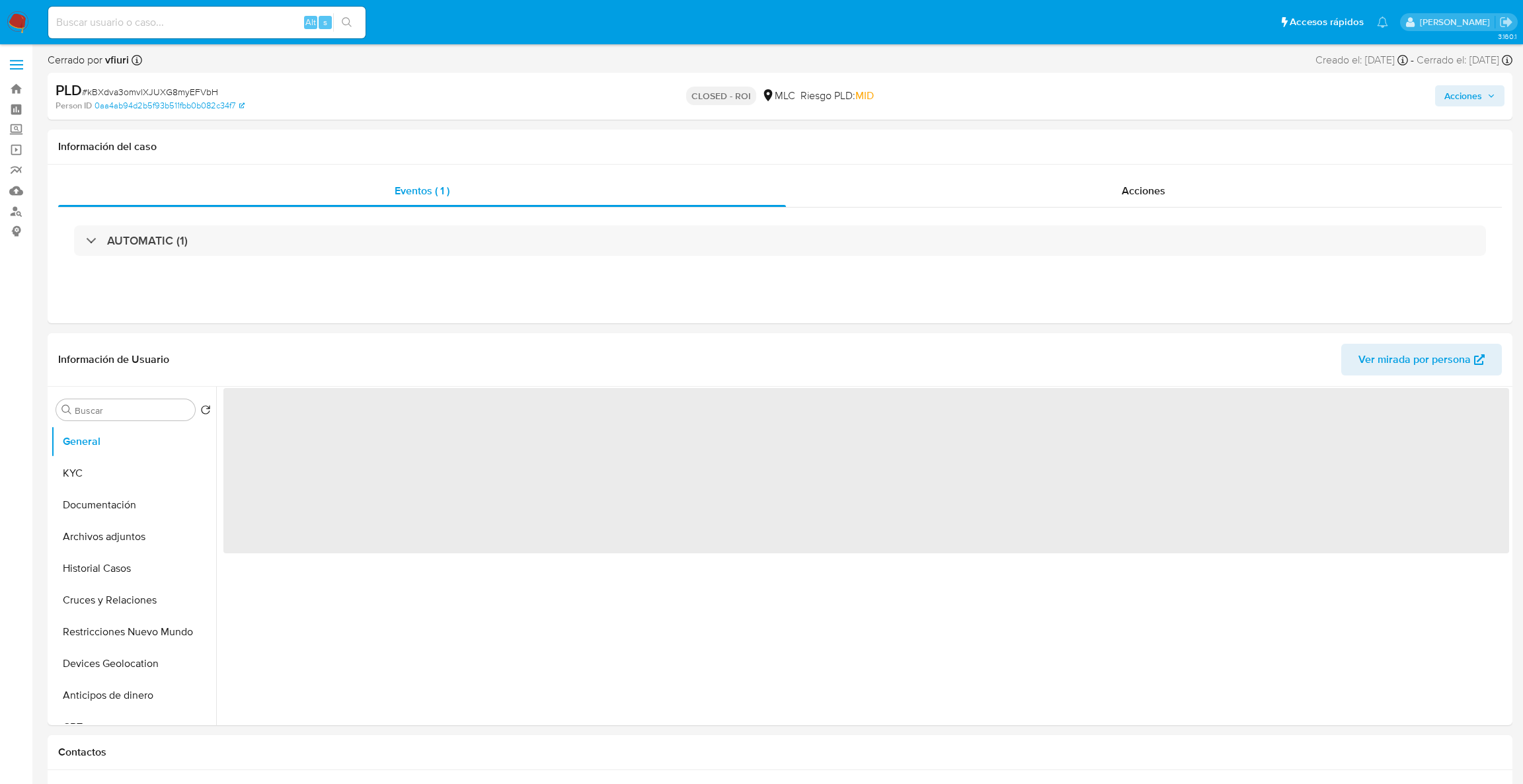
select select "10"
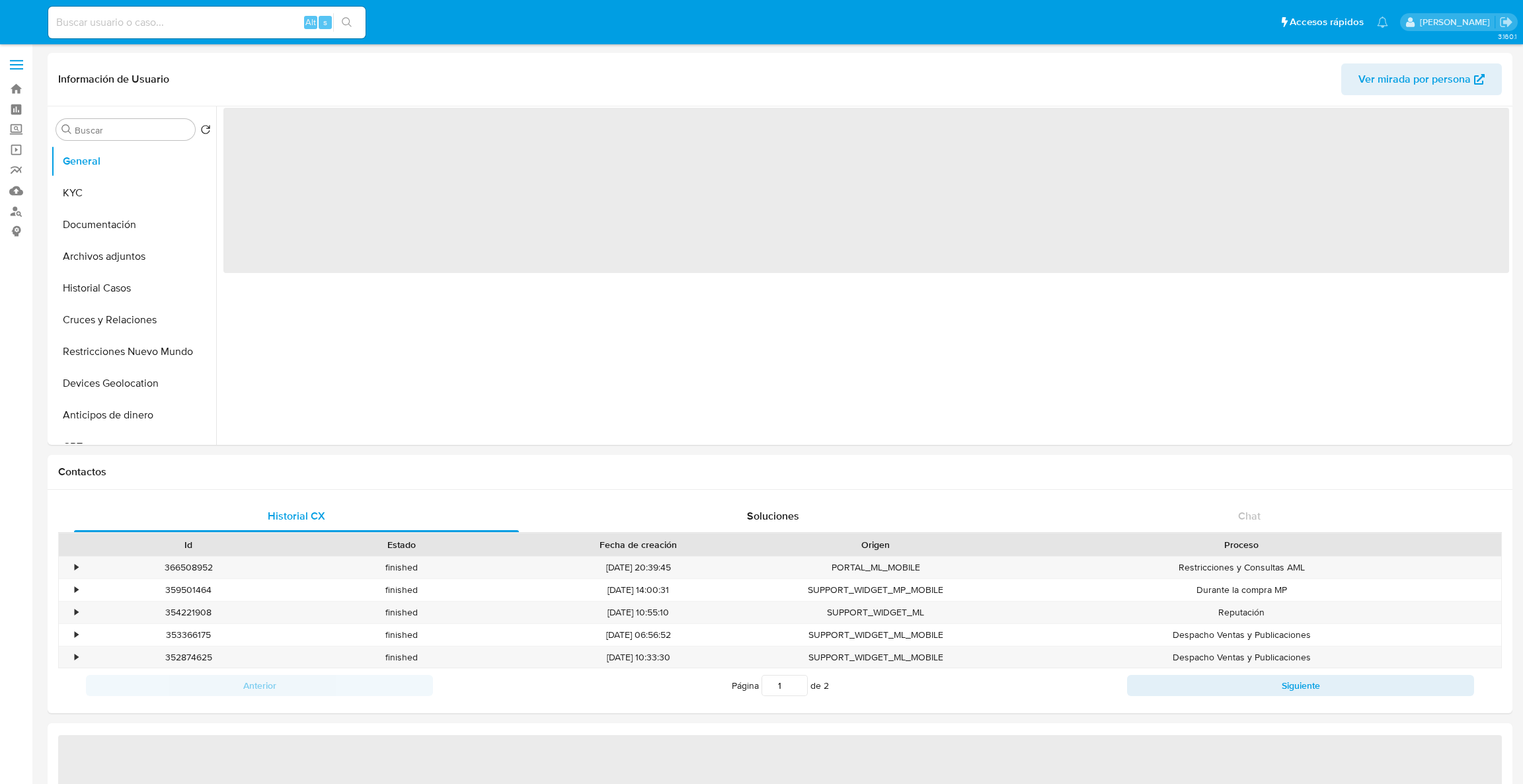
select select "10"
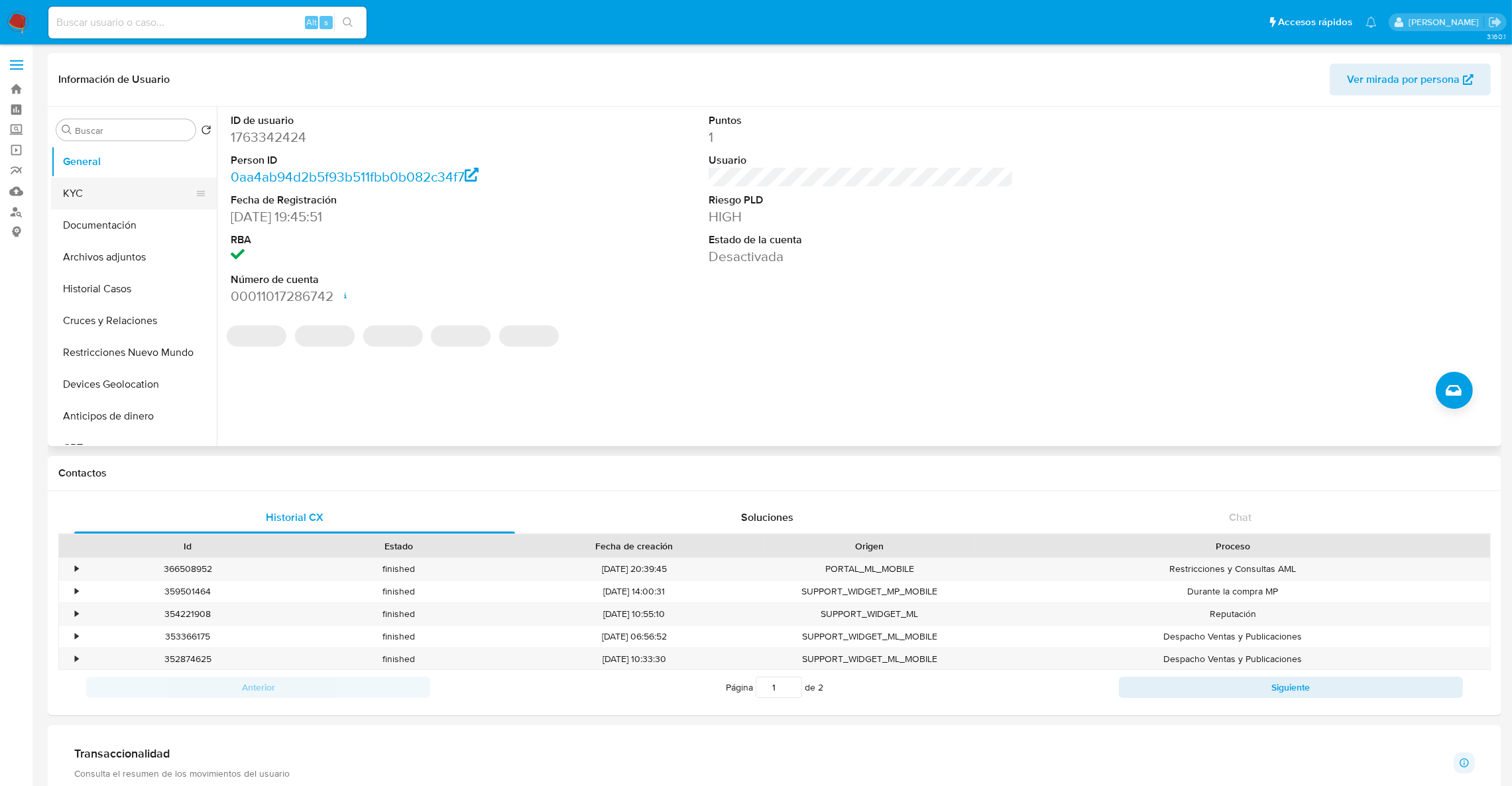
click at [81, 190] on button "KYC" at bounding box center [129, 193] width 155 height 32
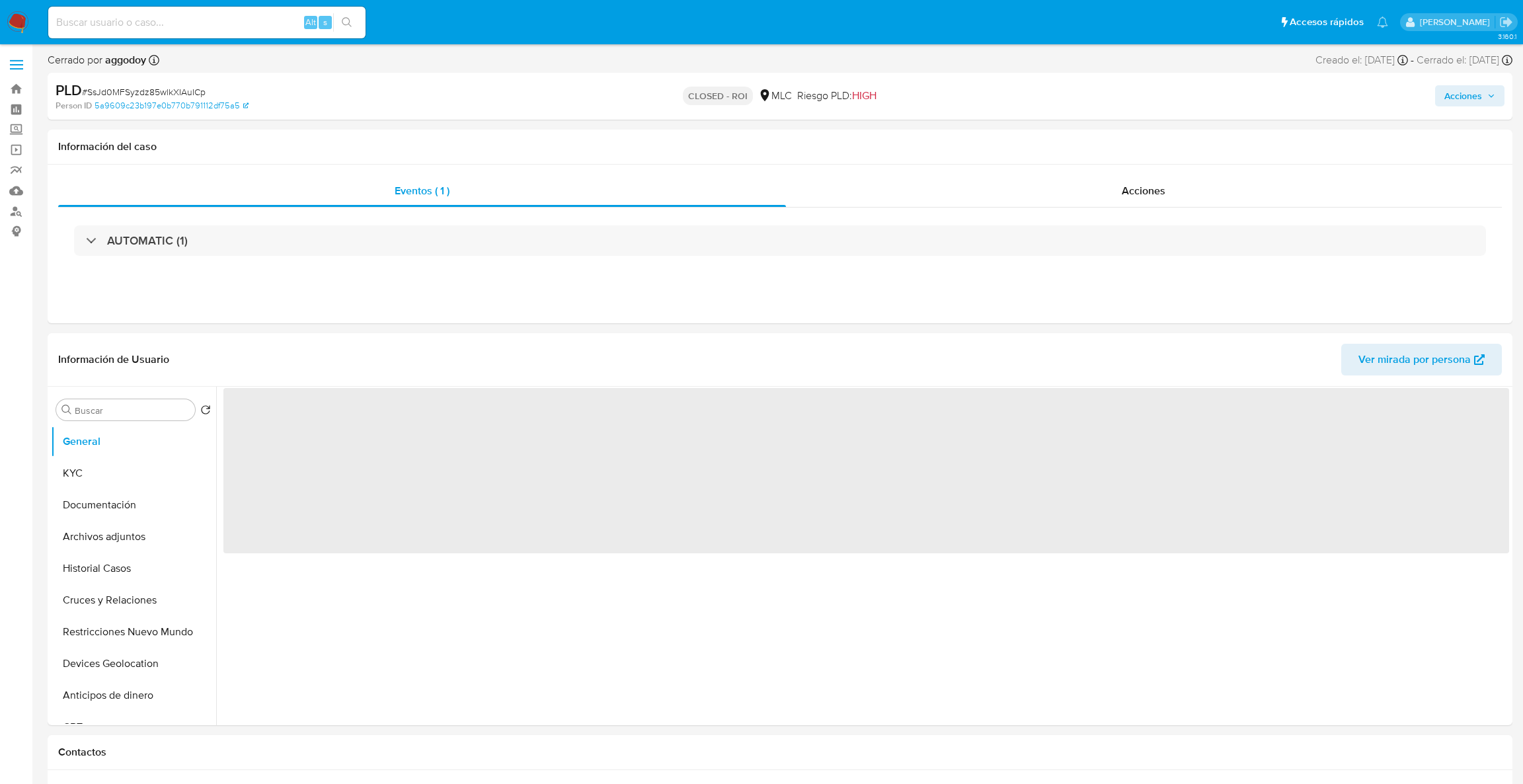
select select "10"
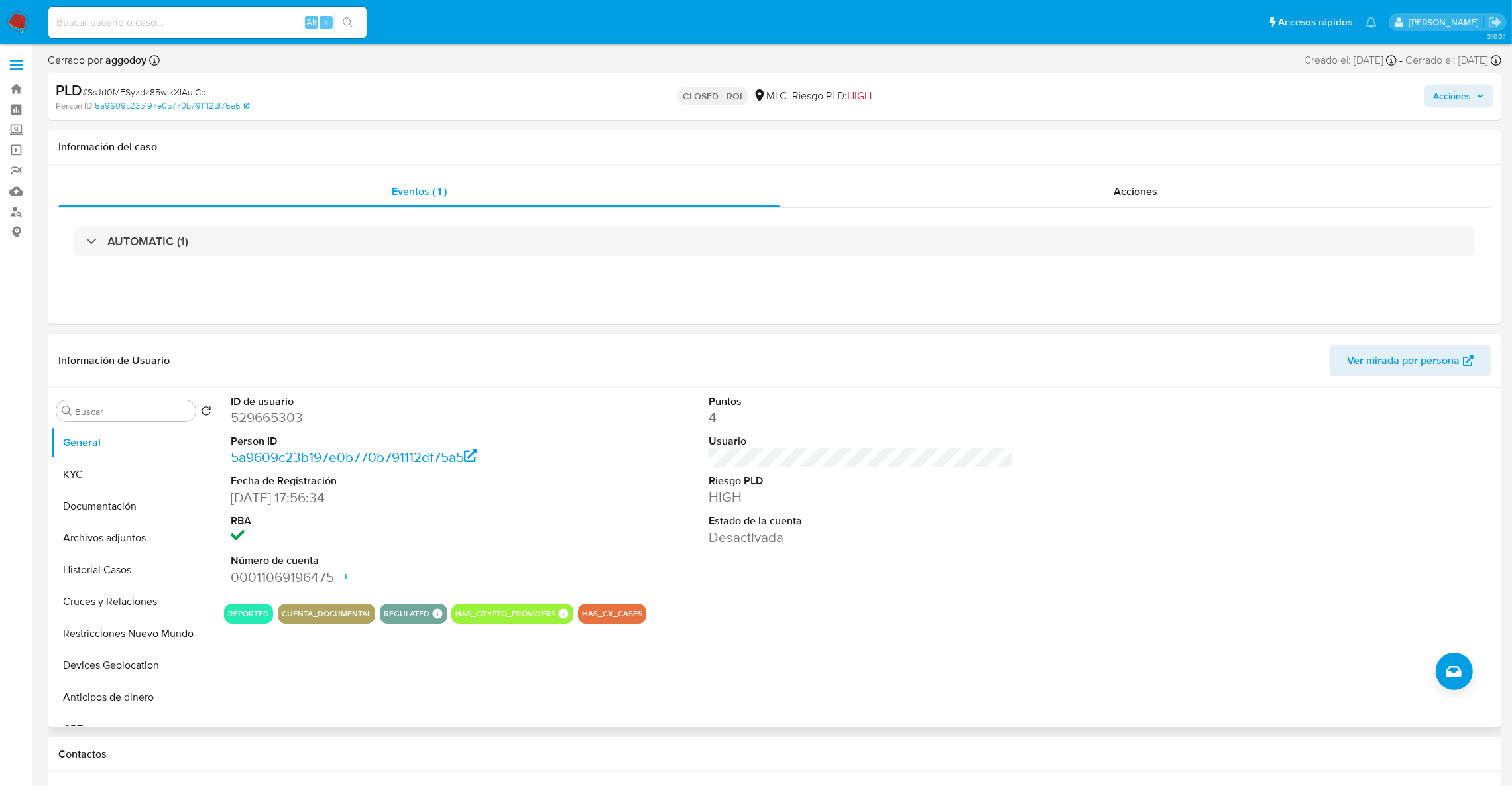
click at [287, 413] on dd "529665303" at bounding box center [383, 417] width 306 height 18
copy dd "529665303"
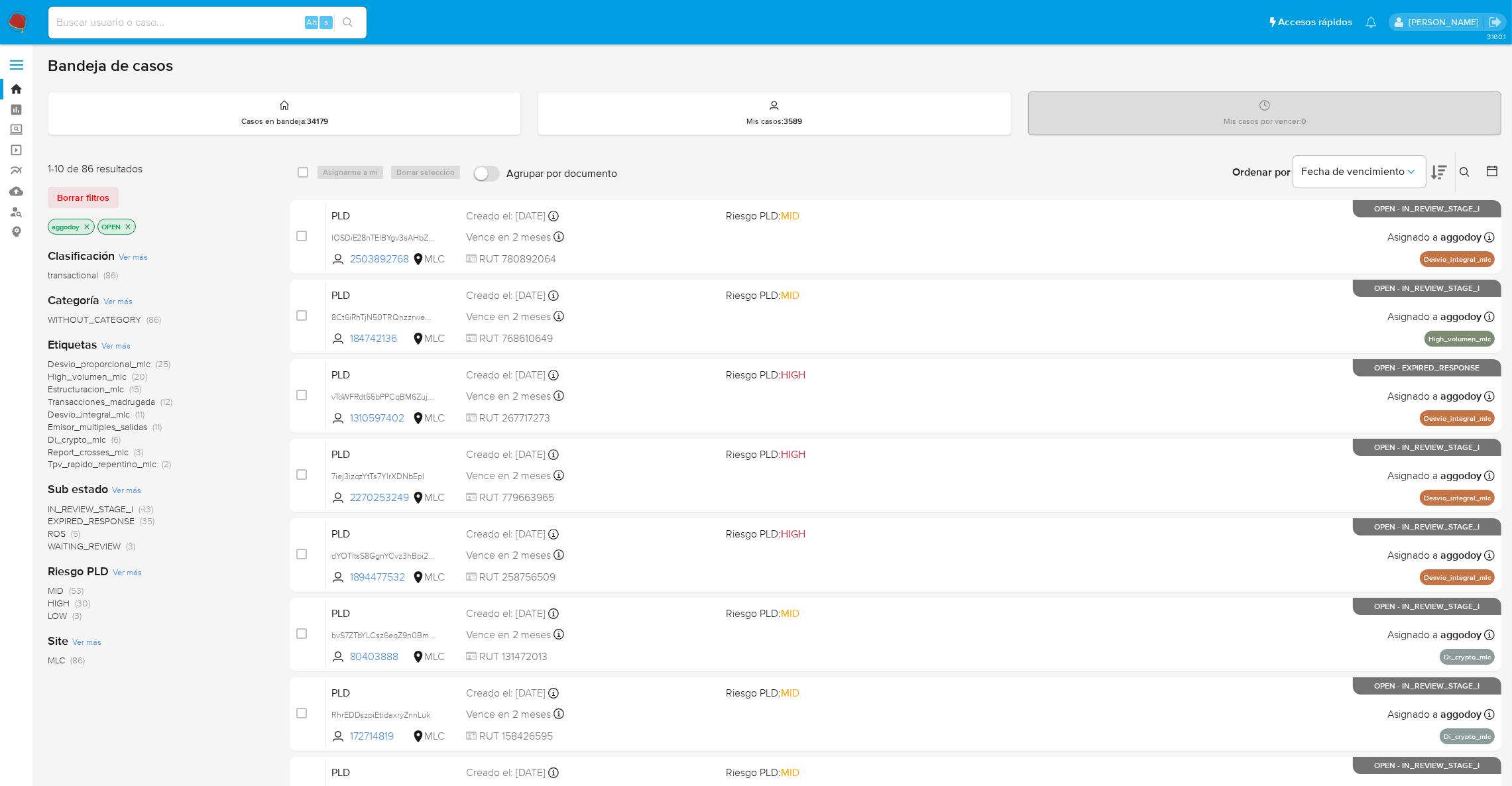
click at [114, 512] on span "IN_REVIEW_STAGE_I" at bounding box center [91, 508] width 85 height 13
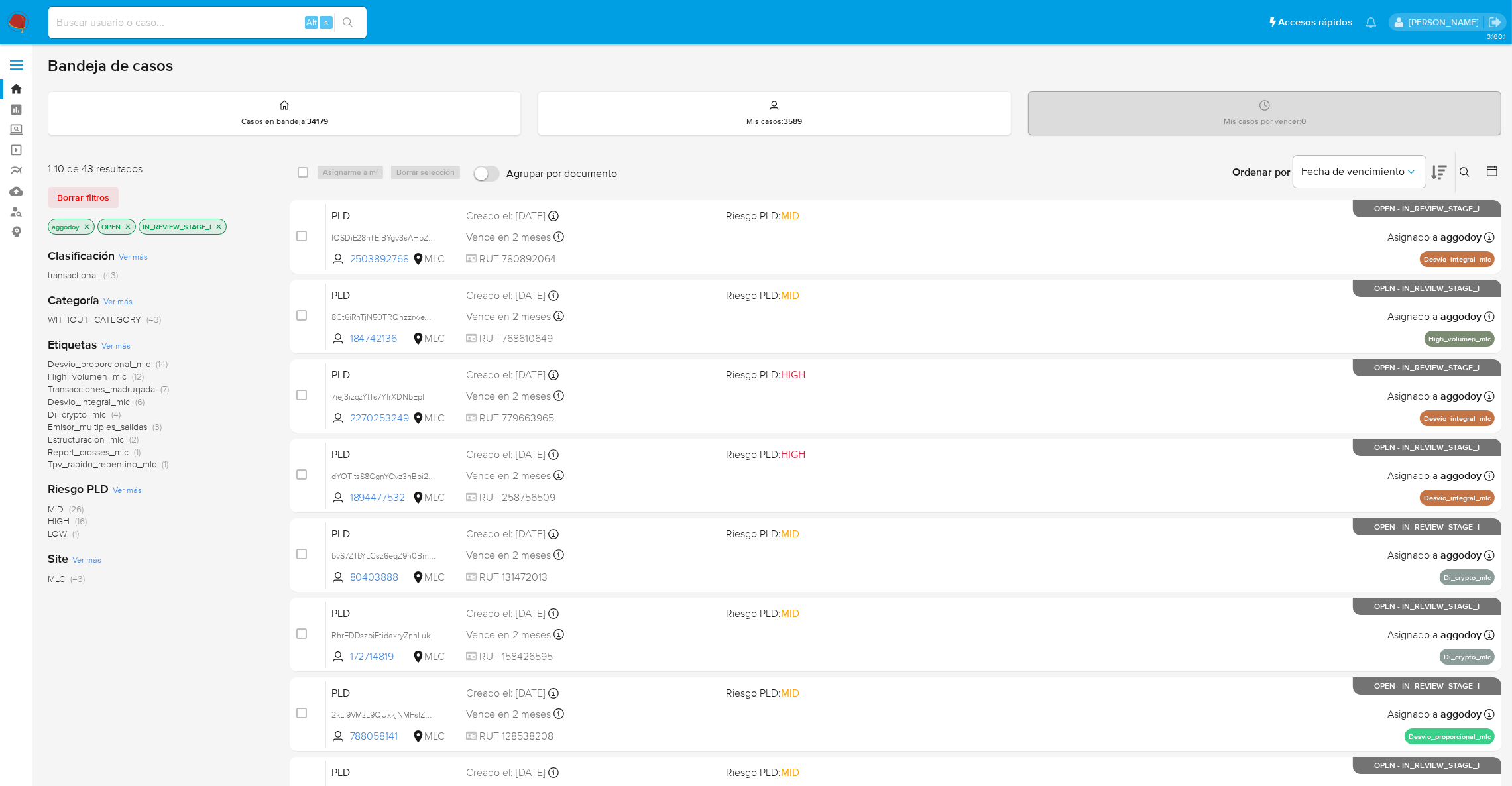
click at [1431, 168] on icon at bounding box center [1439, 172] width 16 height 16
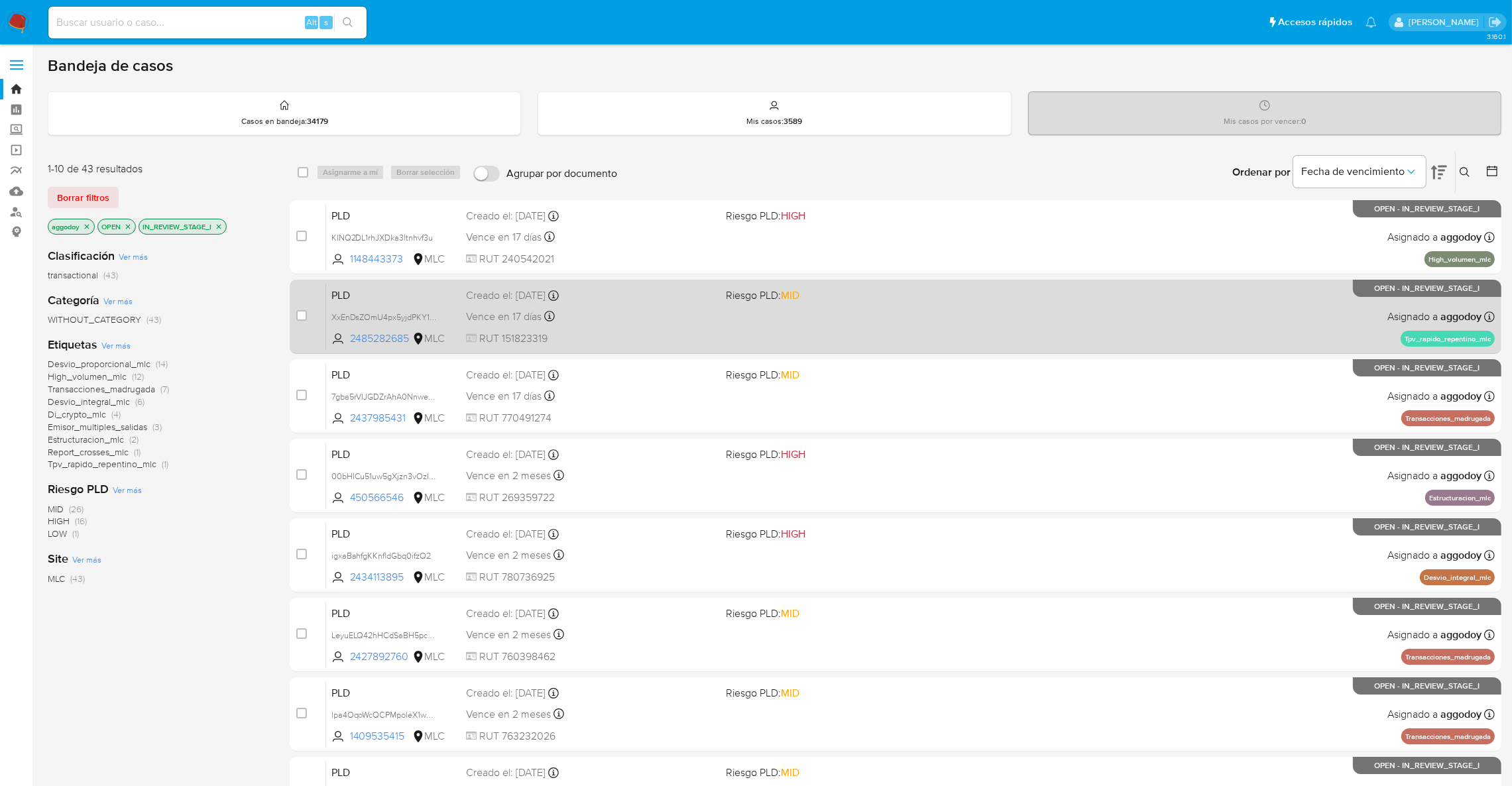
click at [842, 309] on div "PLD XxEnDsZOmU4px5yjdPKY1T6L 2485282685 MLC Riesgo PLD: MID Creado el: [DATE] C…" at bounding box center [910, 316] width 1168 height 67
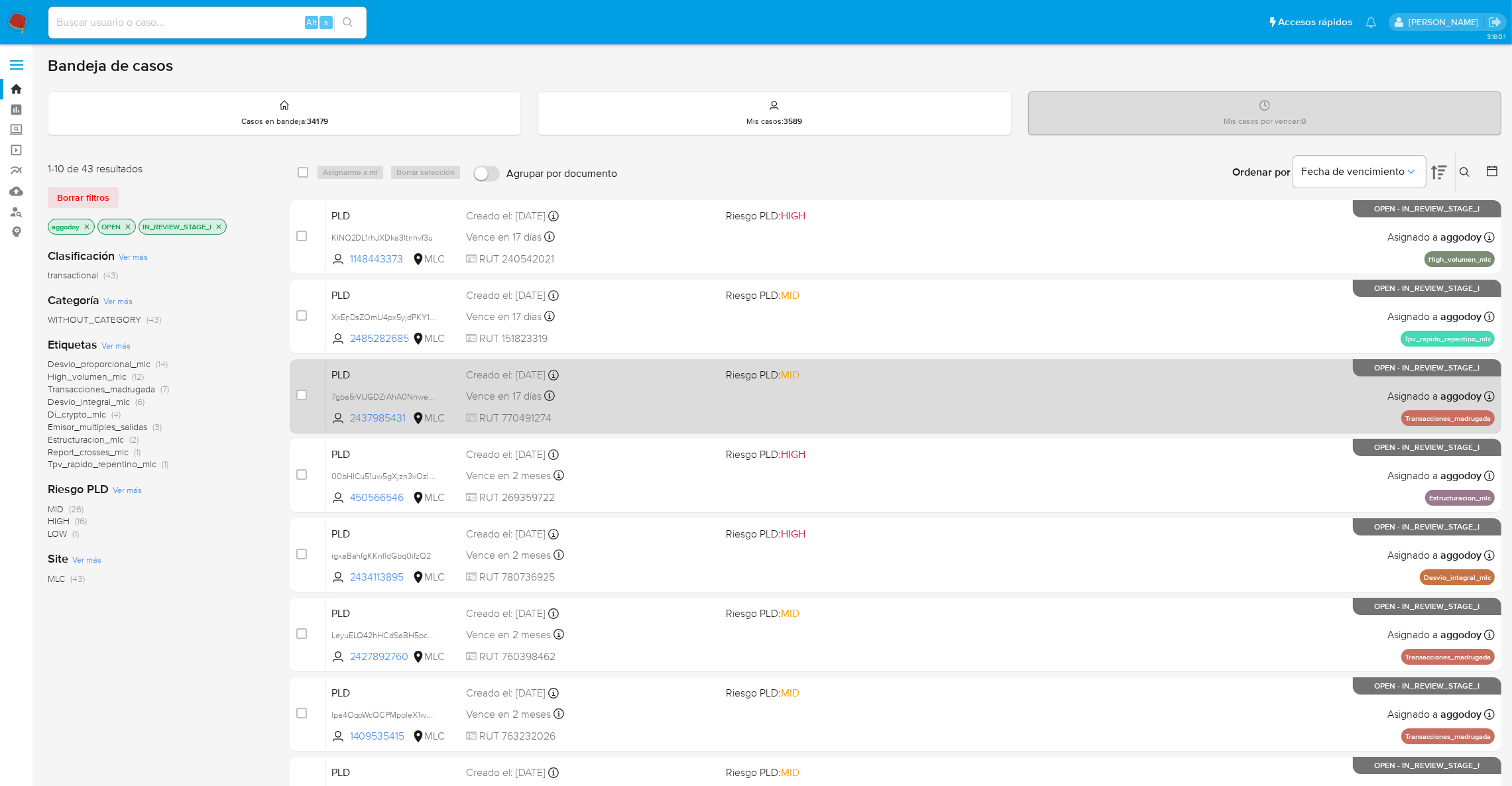
click at [496, 396] on span "Vence en 17 días" at bounding box center [503, 396] width 75 height 14
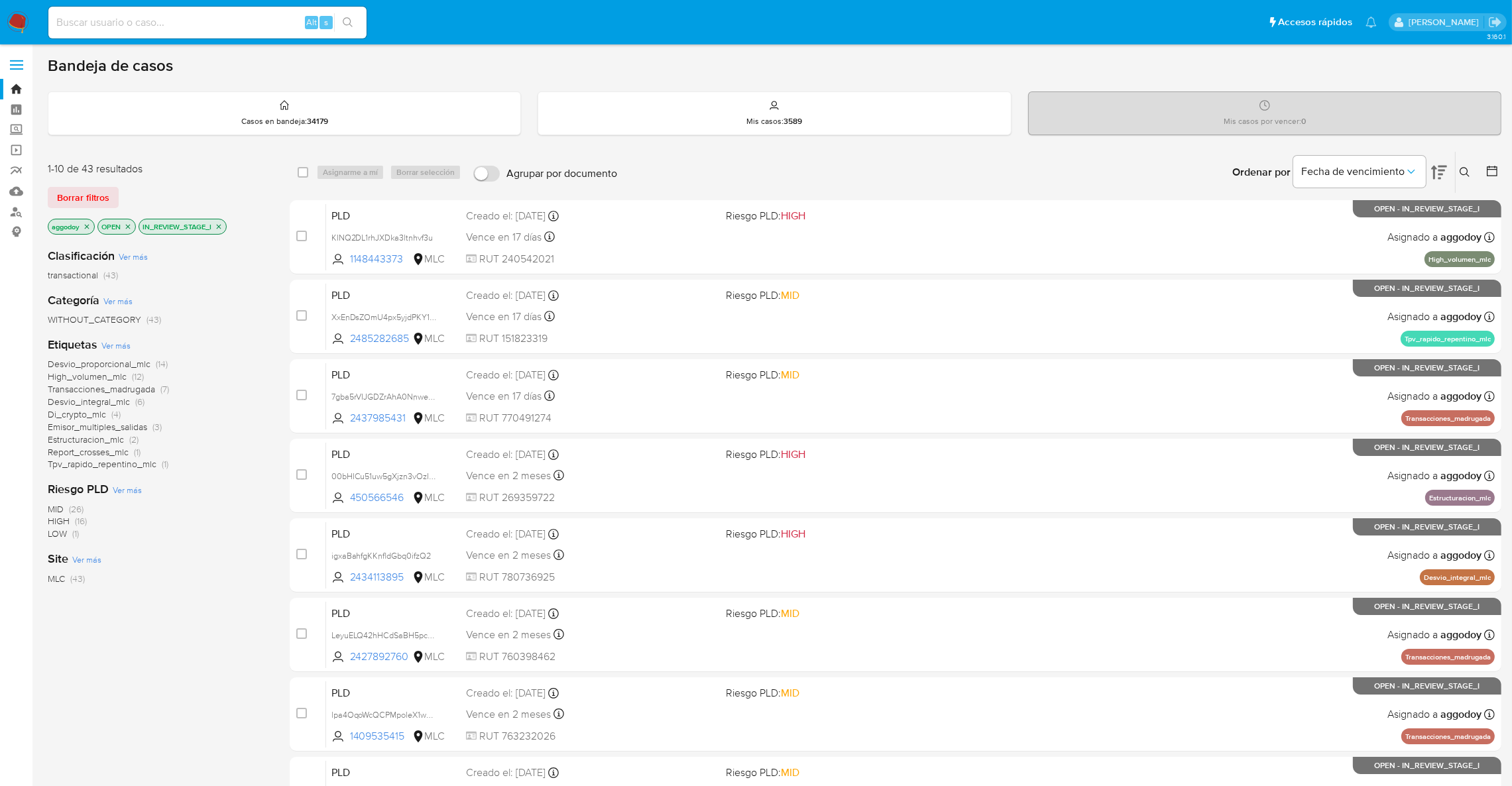
click at [1466, 167] on icon at bounding box center [1465, 172] width 11 height 11
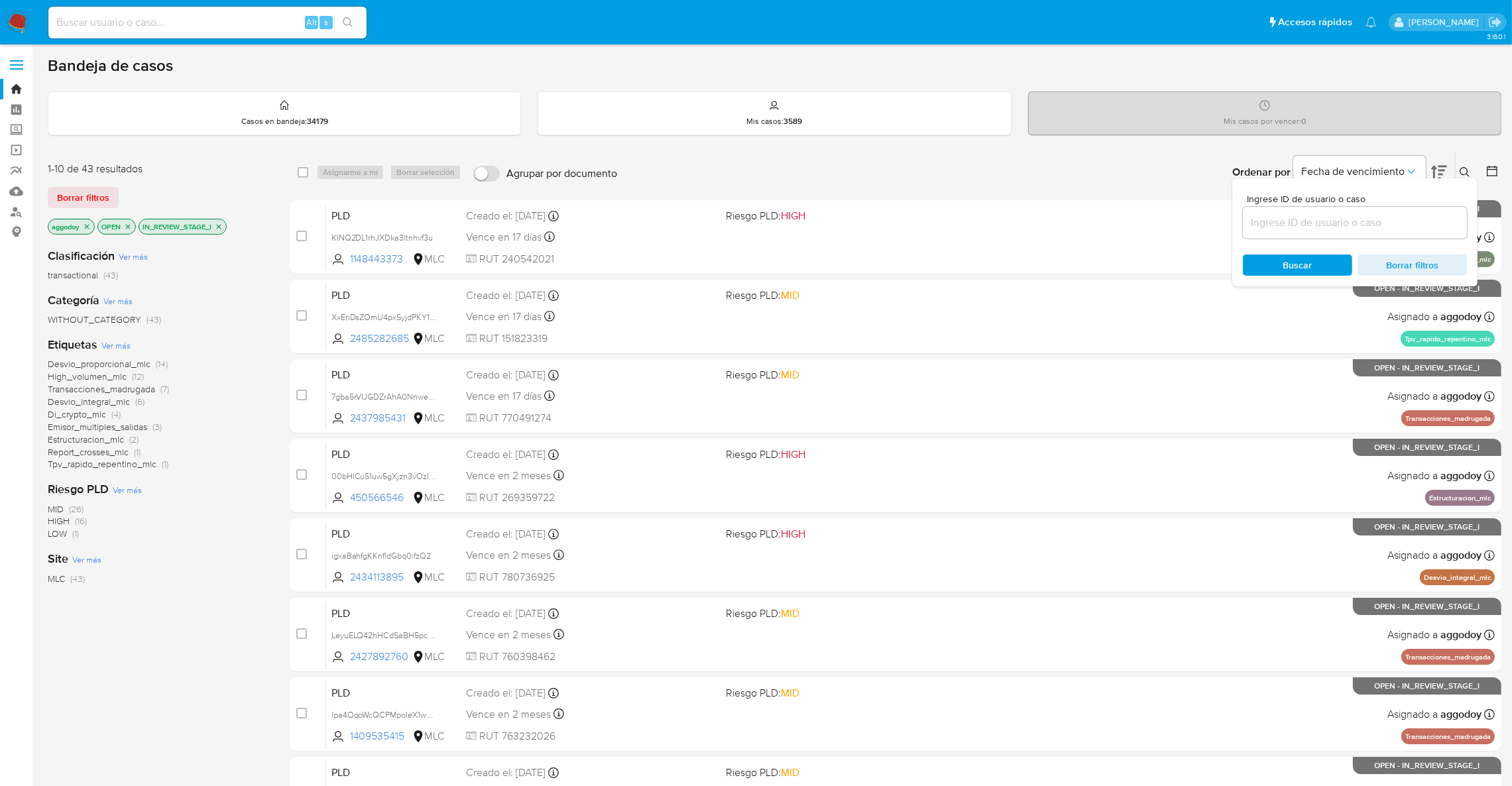
click at [1427, 210] on div at bounding box center [1355, 222] width 224 height 32
click at [1426, 212] on div at bounding box center [1355, 222] width 224 height 32
drag, startPoint x: 1337, startPoint y: 238, endPoint x: 1325, endPoint y: 236, distance: 12.2
drag, startPoint x: 1325, startPoint y: 236, endPoint x: 1286, endPoint y: 222, distance: 41.4
click at [1286, 222] on input at bounding box center [1355, 222] width 224 height 18
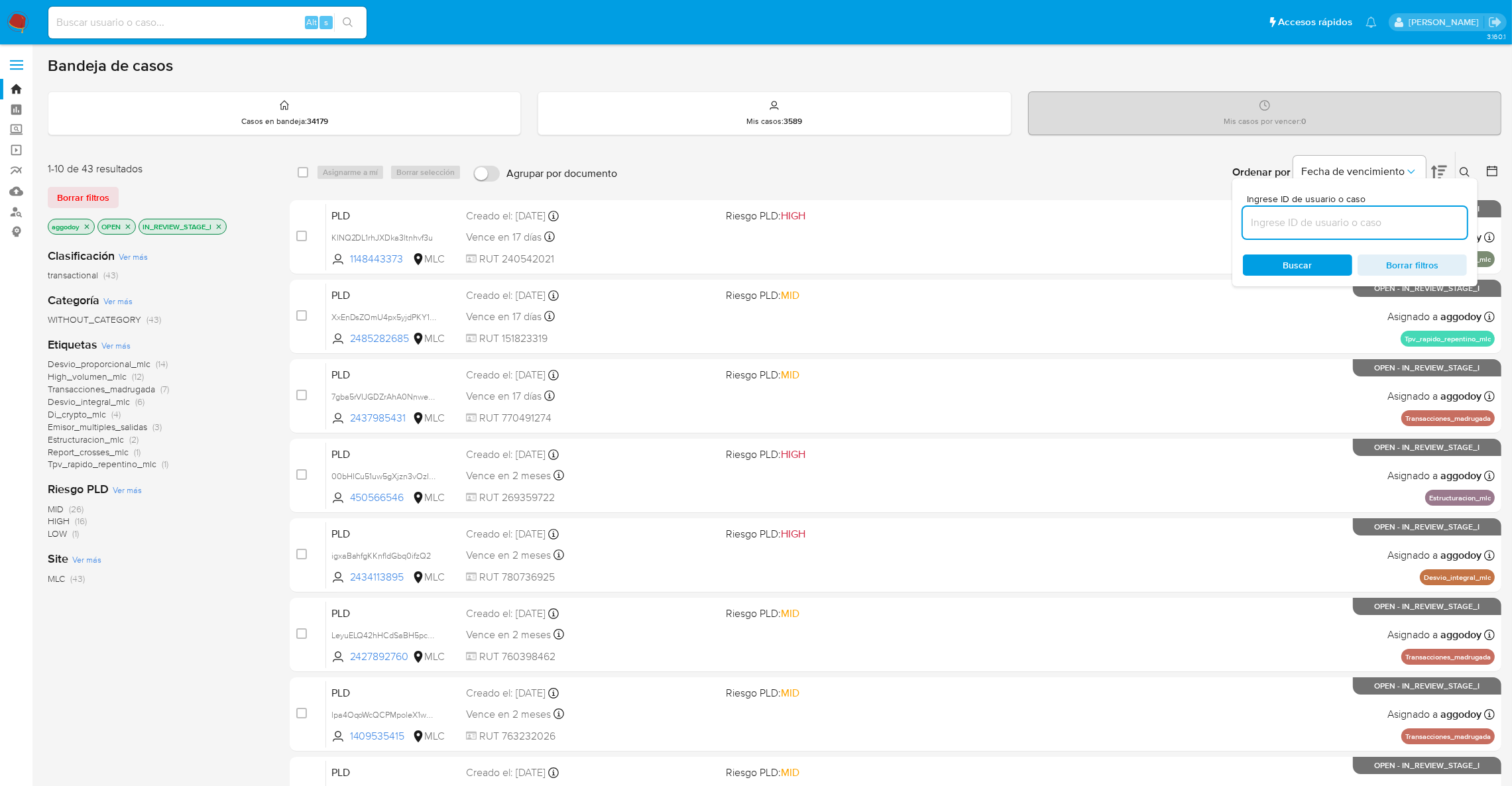
paste input "2437985431"
type input "2437985431"
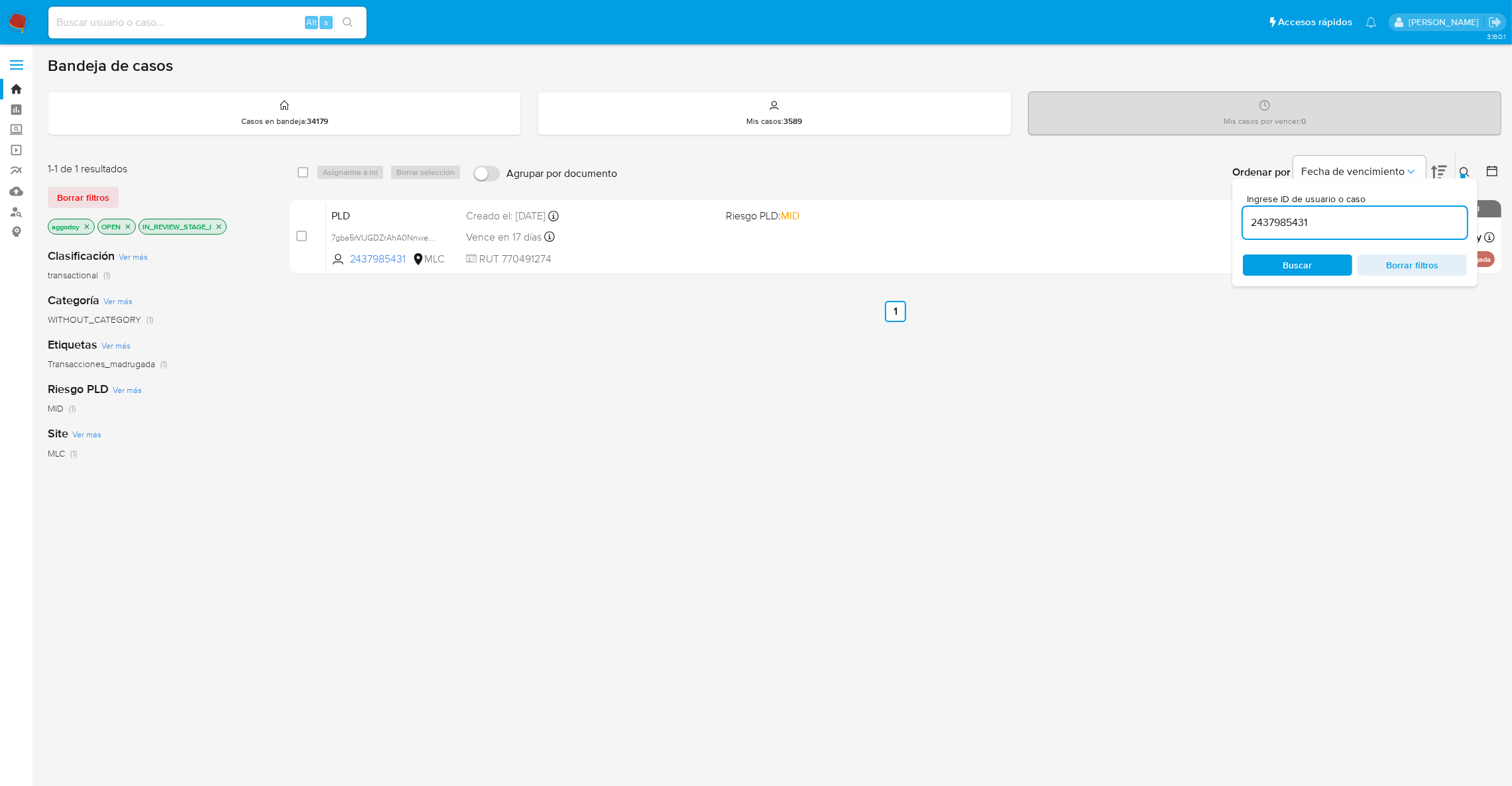
click at [1469, 175] on icon at bounding box center [1464, 171] width 10 height 10
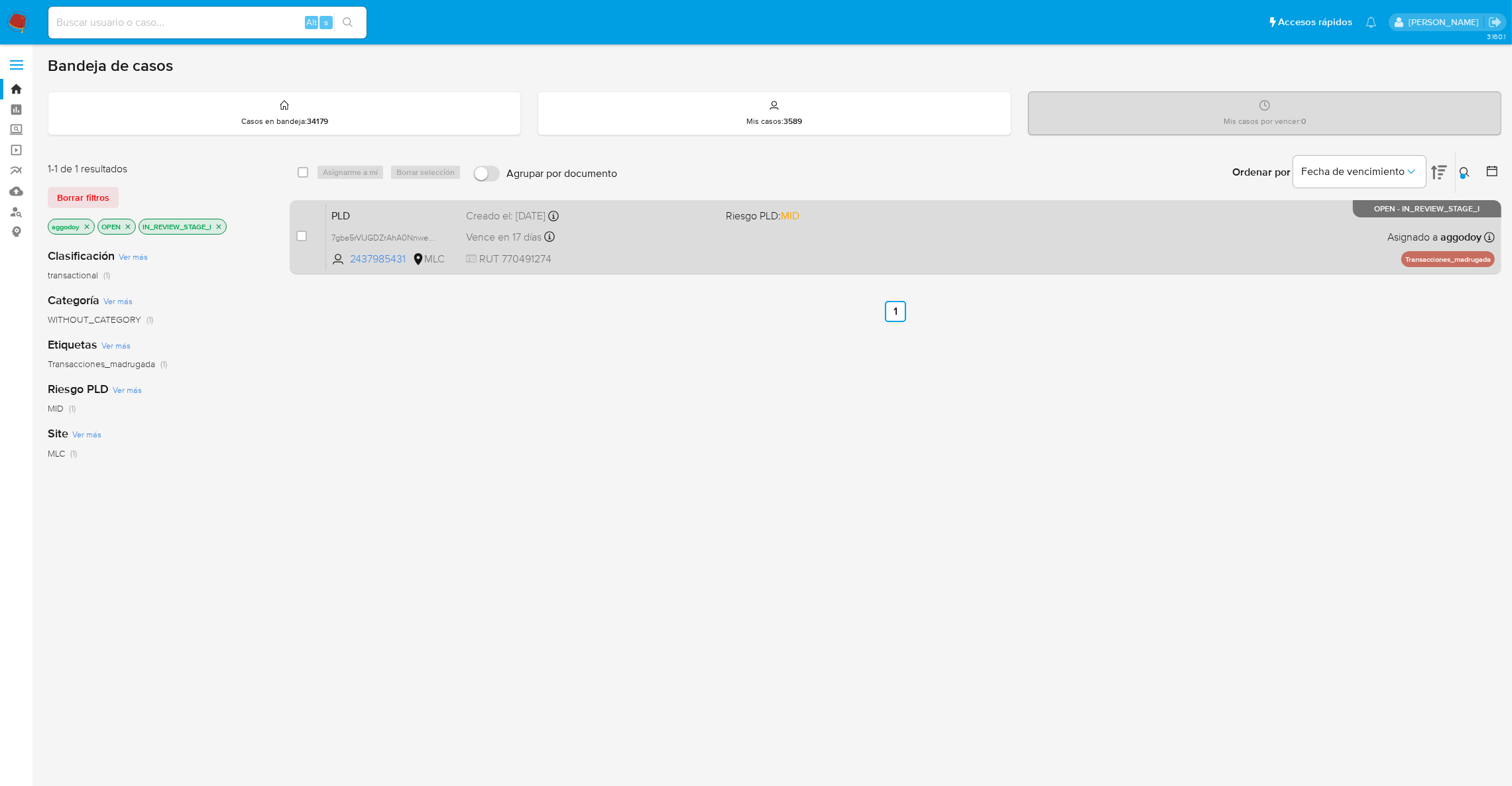
click at [994, 205] on div "PLD 7gba5rVIJGDZrAhA0NnwezZA 2437985431 MLC Riesgo PLD: MID Creado el: [DATE] C…" at bounding box center [910, 237] width 1168 height 67
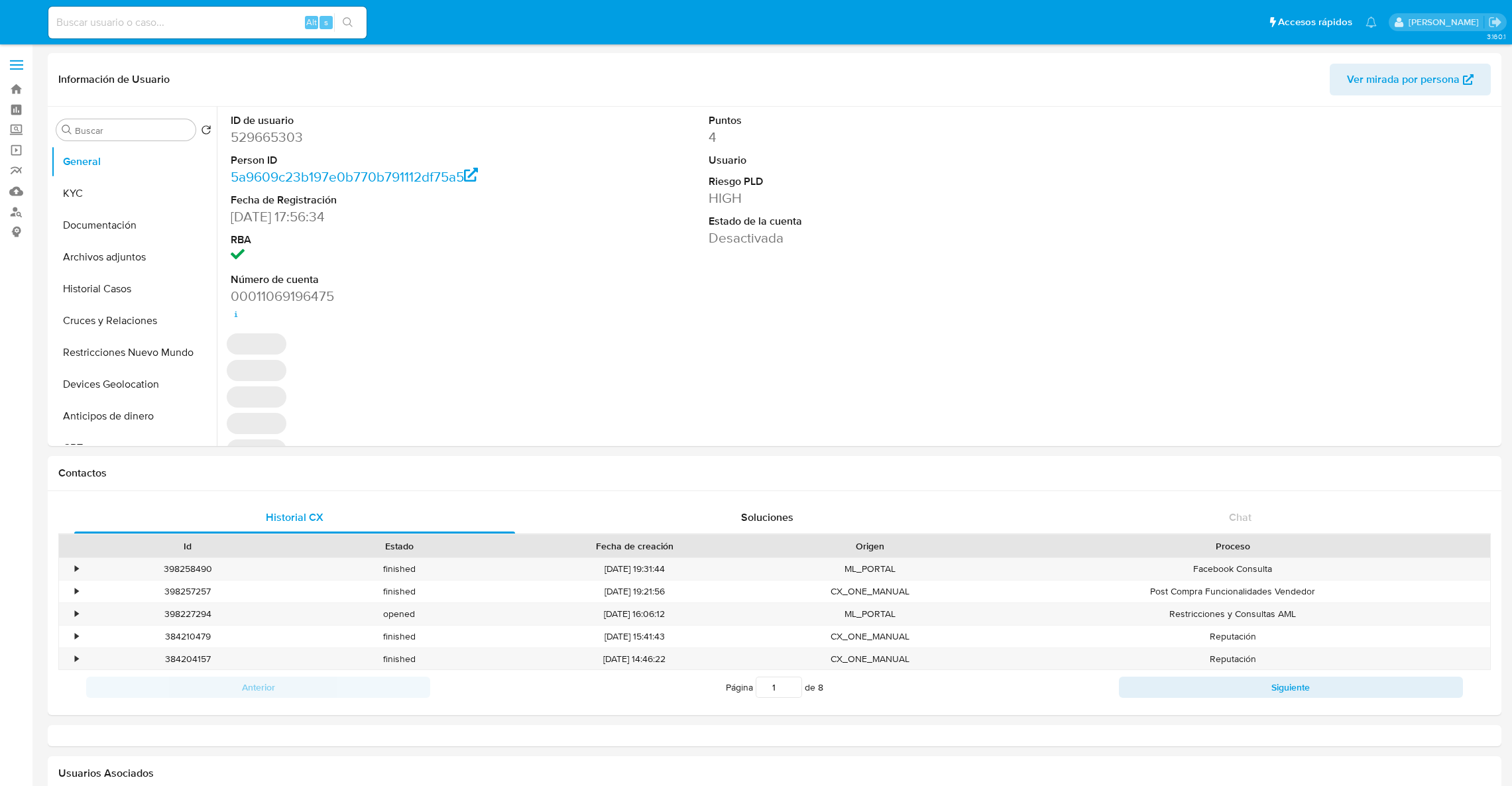
select select "10"
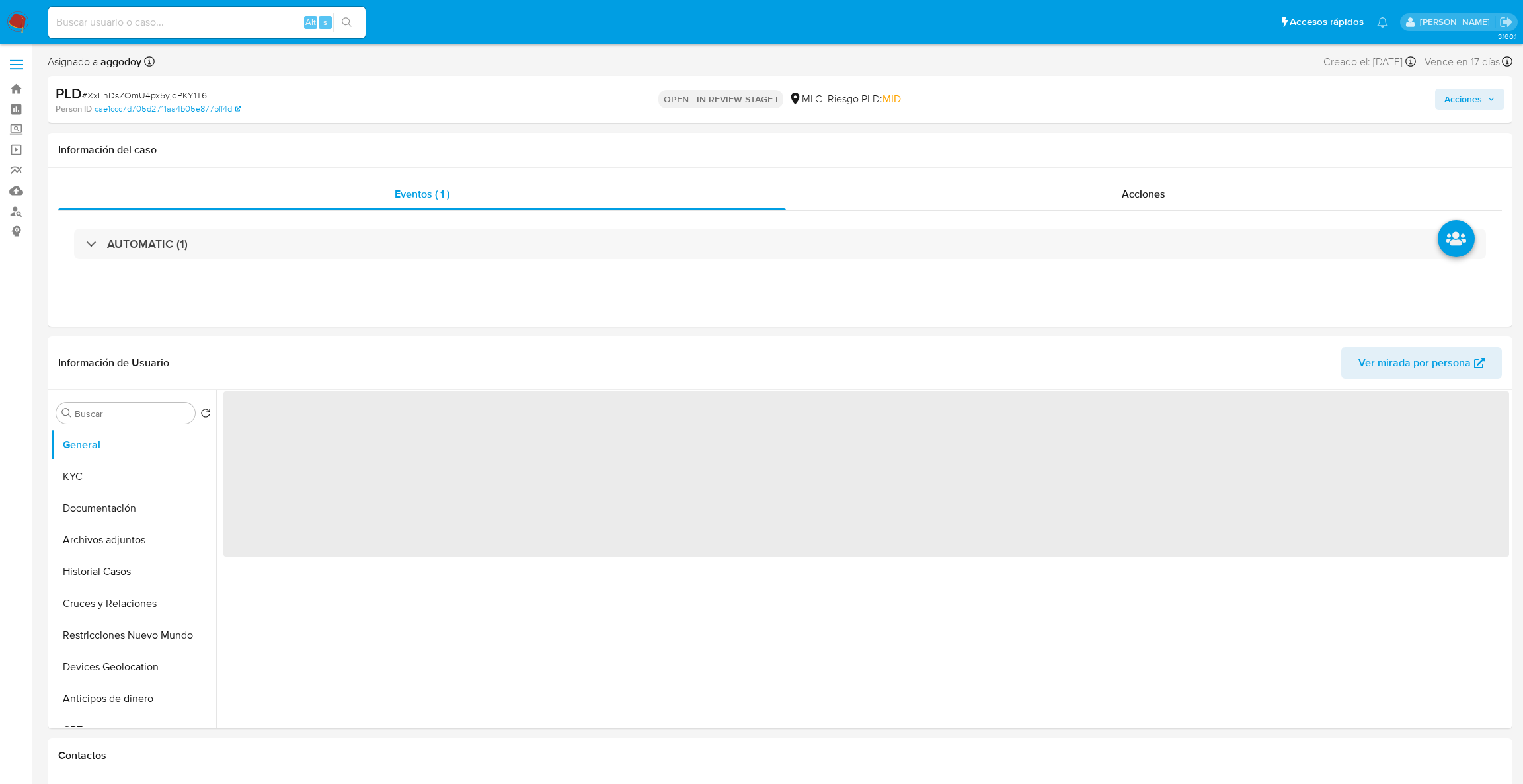
select select "10"
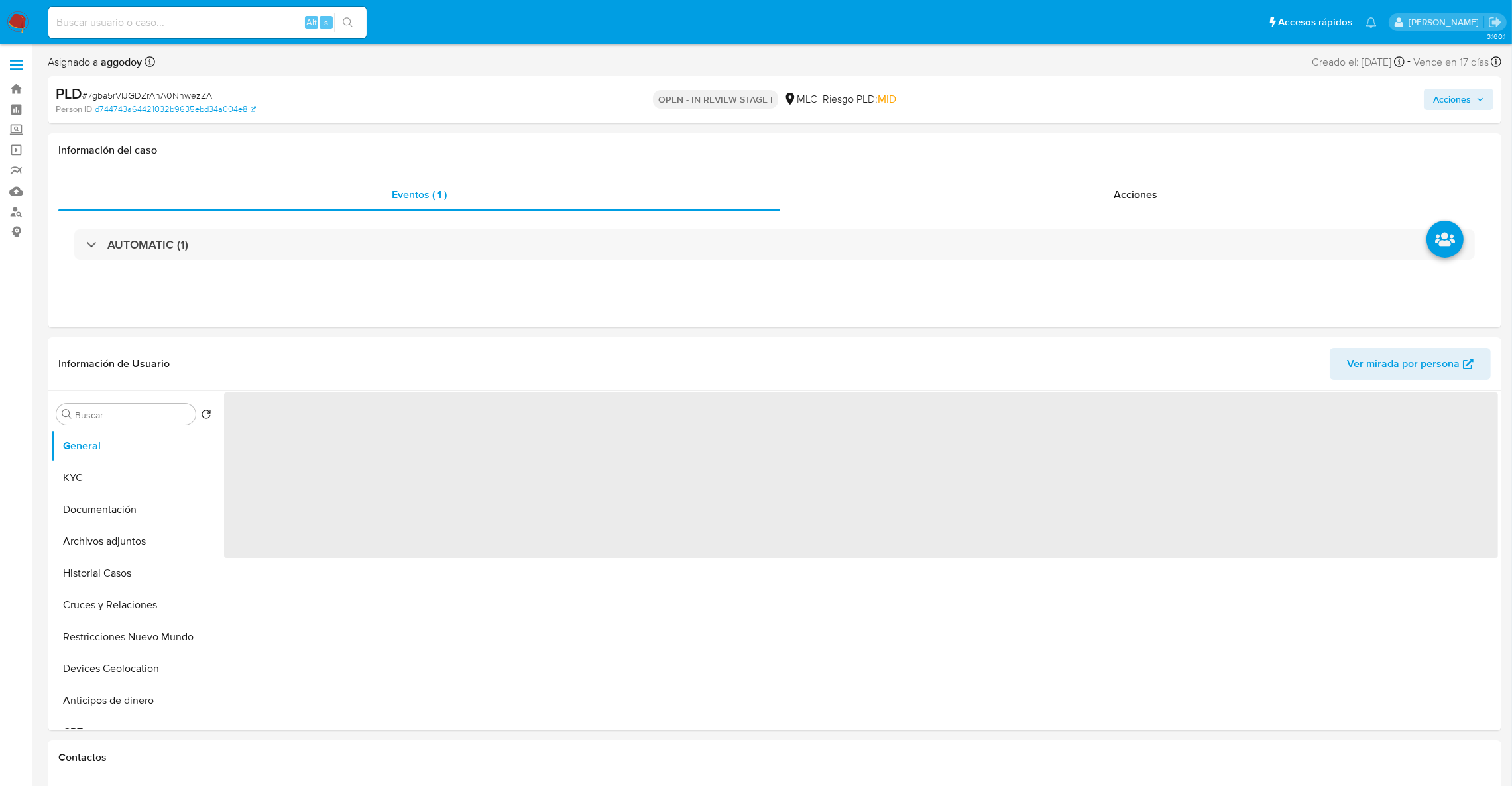
select select "10"
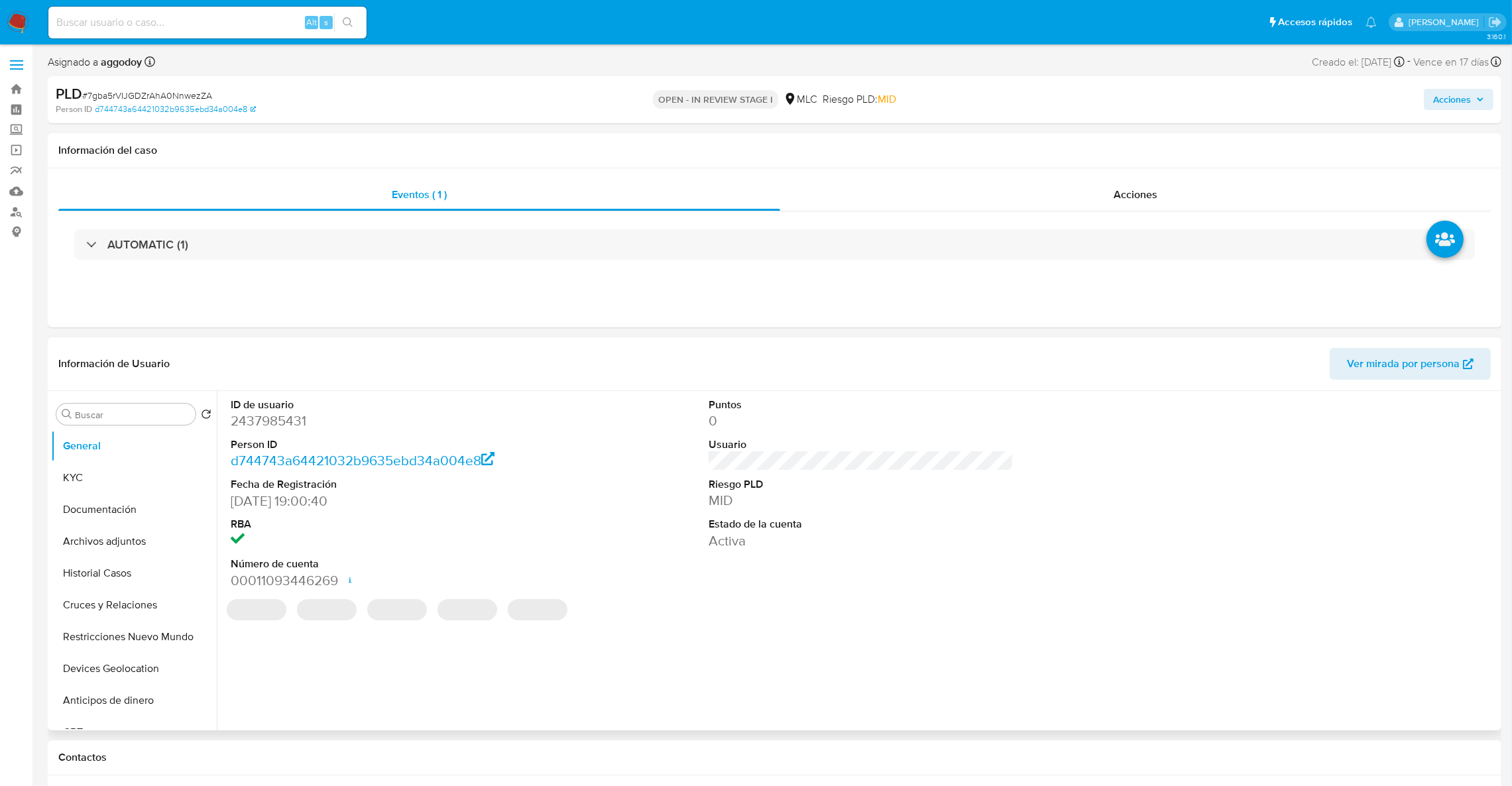
click at [288, 411] on dd "2437985431" at bounding box center [383, 420] width 306 height 18
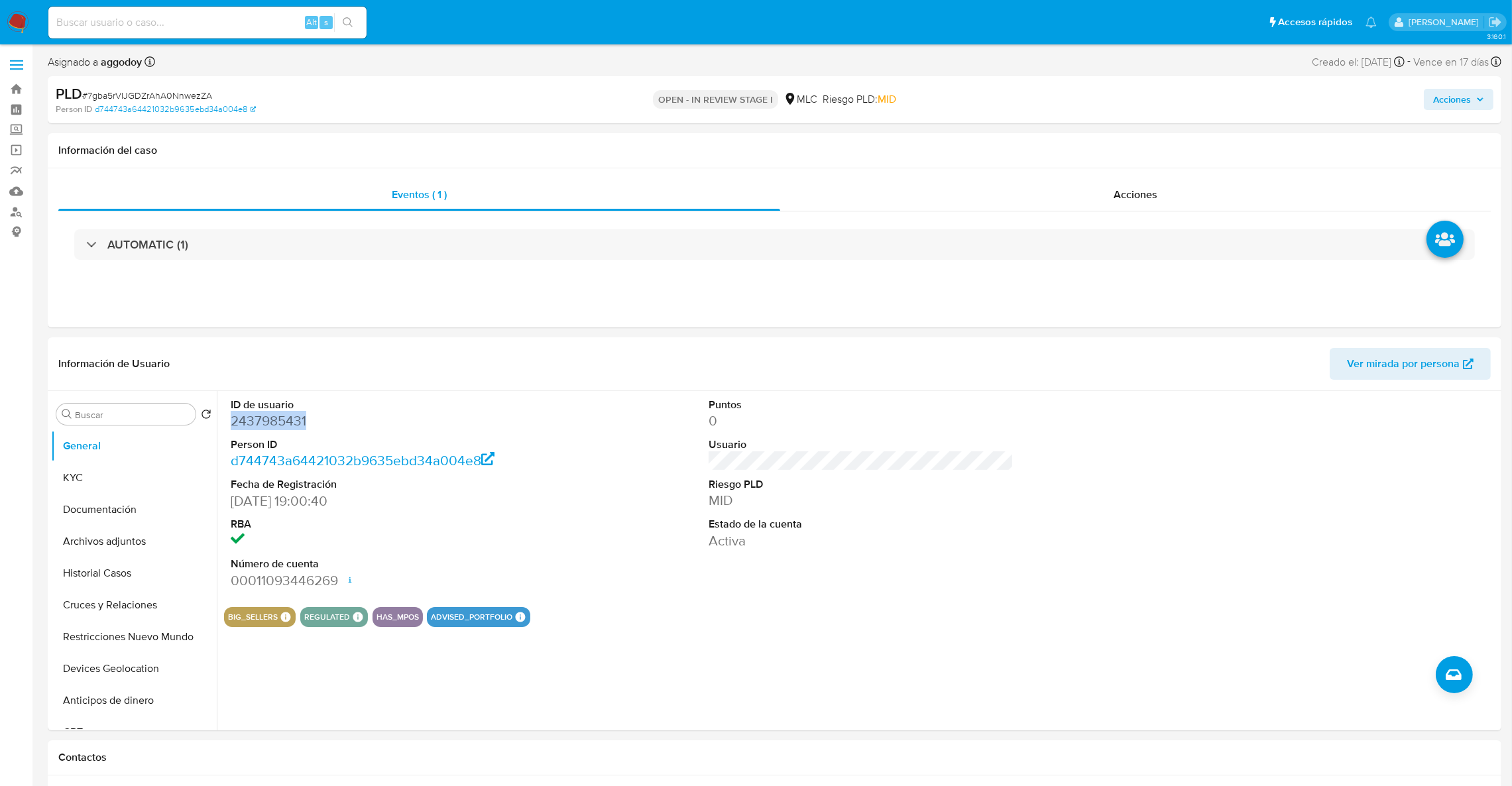
copy dd "2437985431"
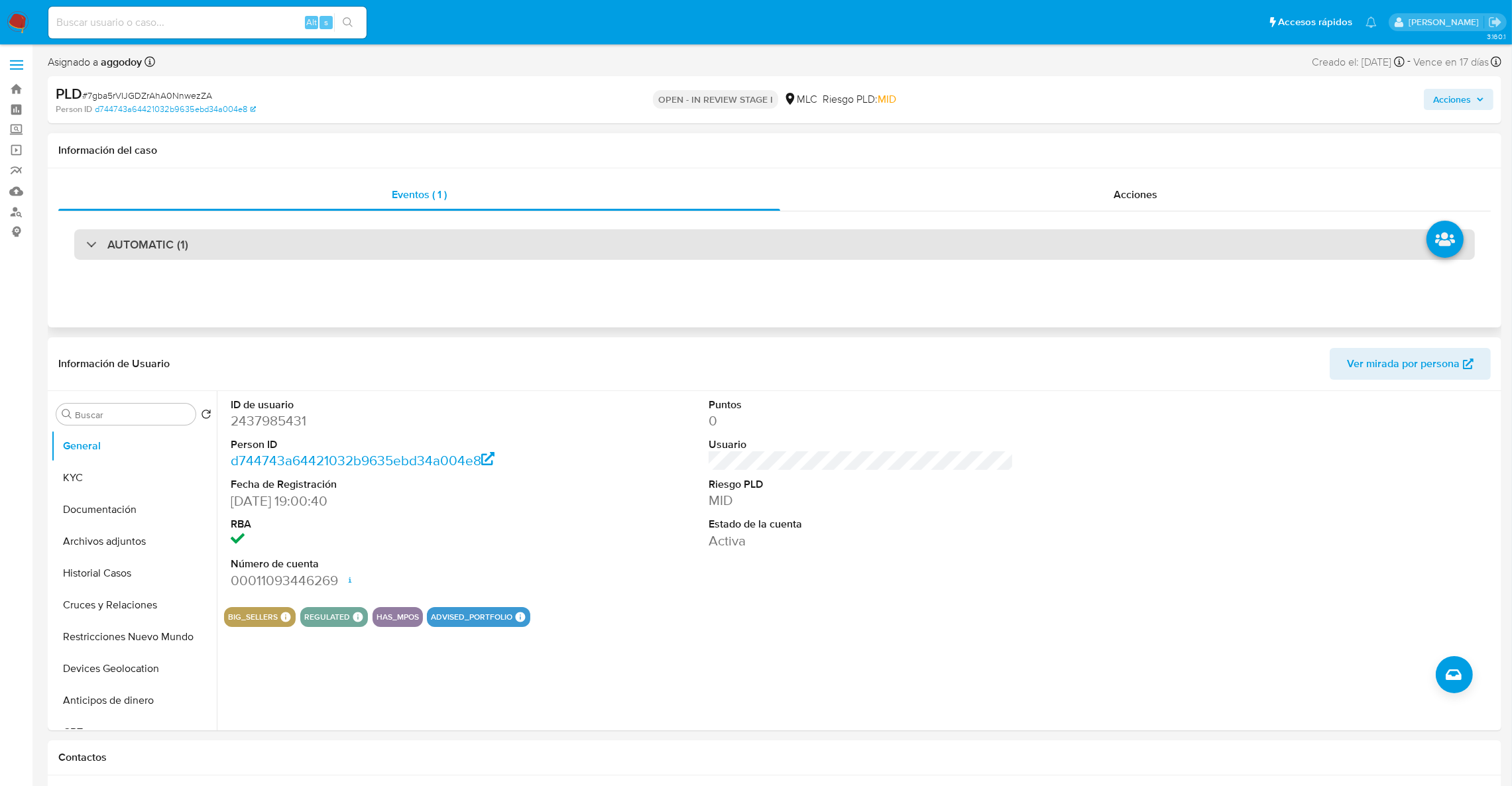
click at [323, 234] on div "AUTOMATIC (1)" at bounding box center [774, 244] width 1401 height 30
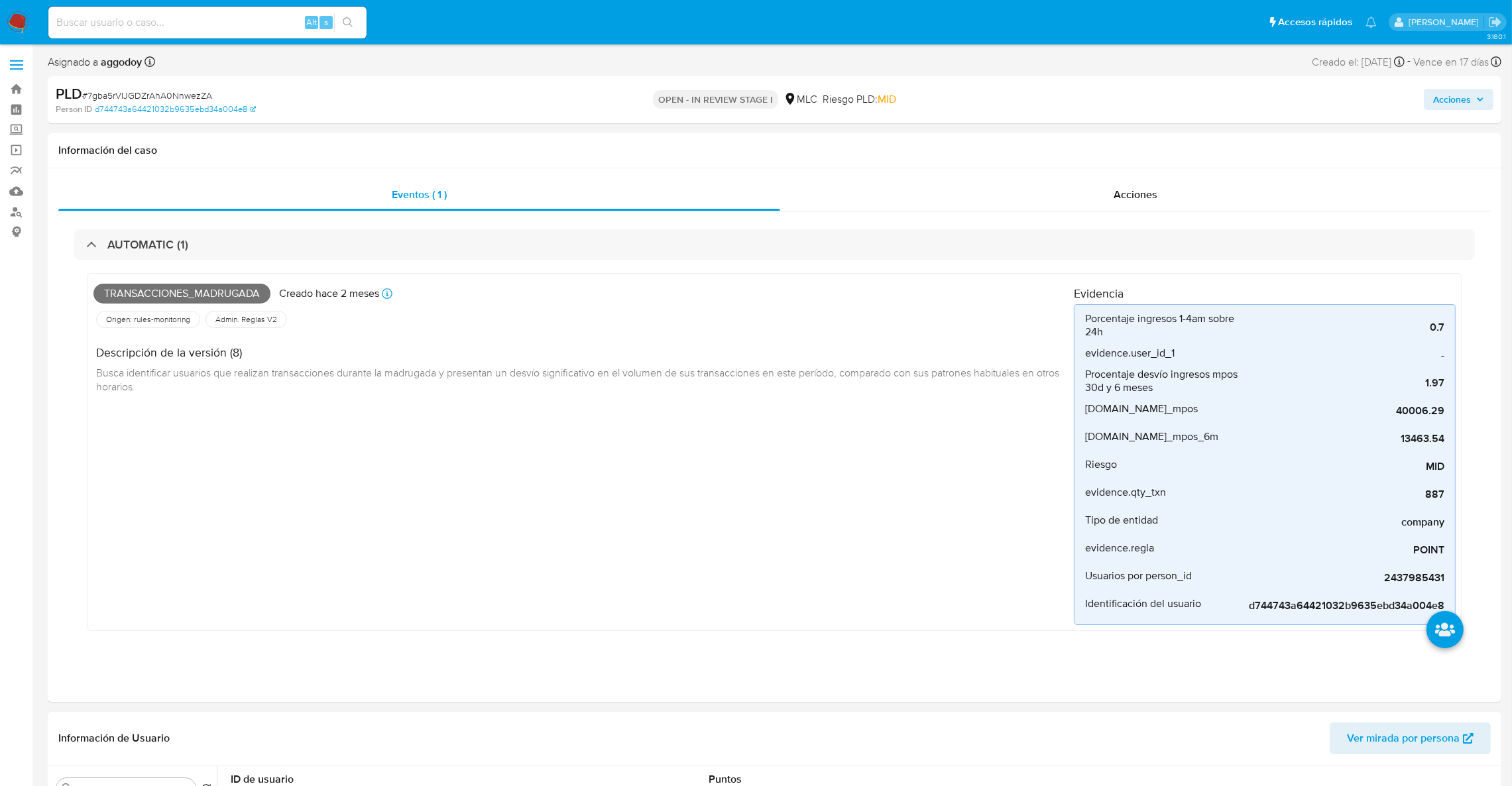
click at [277, 580] on div "Transacciones_madrugada Creado [DATE] Creado: [DATE] 16:07:15 Origen: rules-mon…" at bounding box center [584, 452] width 980 height 346
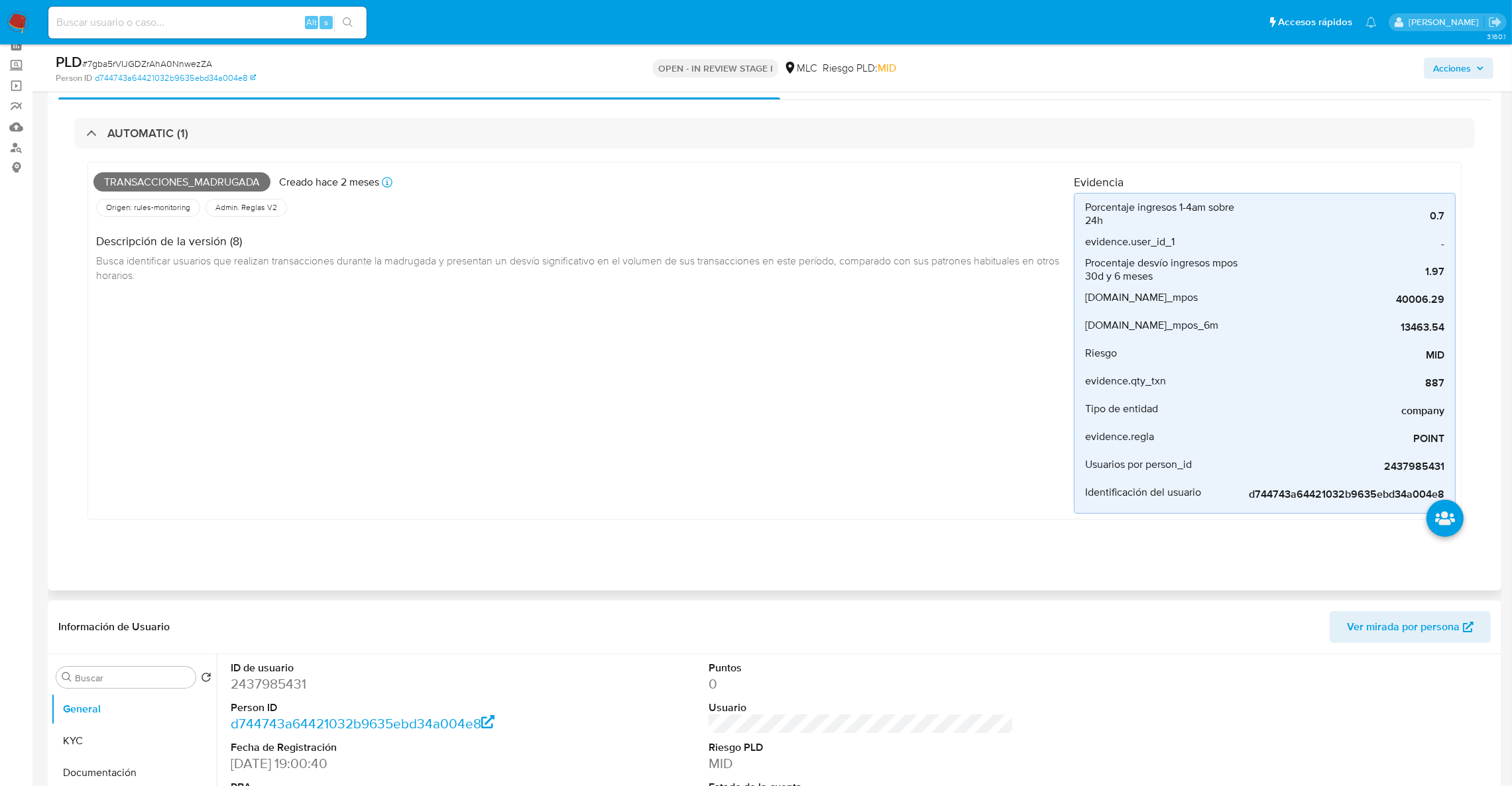
scroll to position [99, 0]
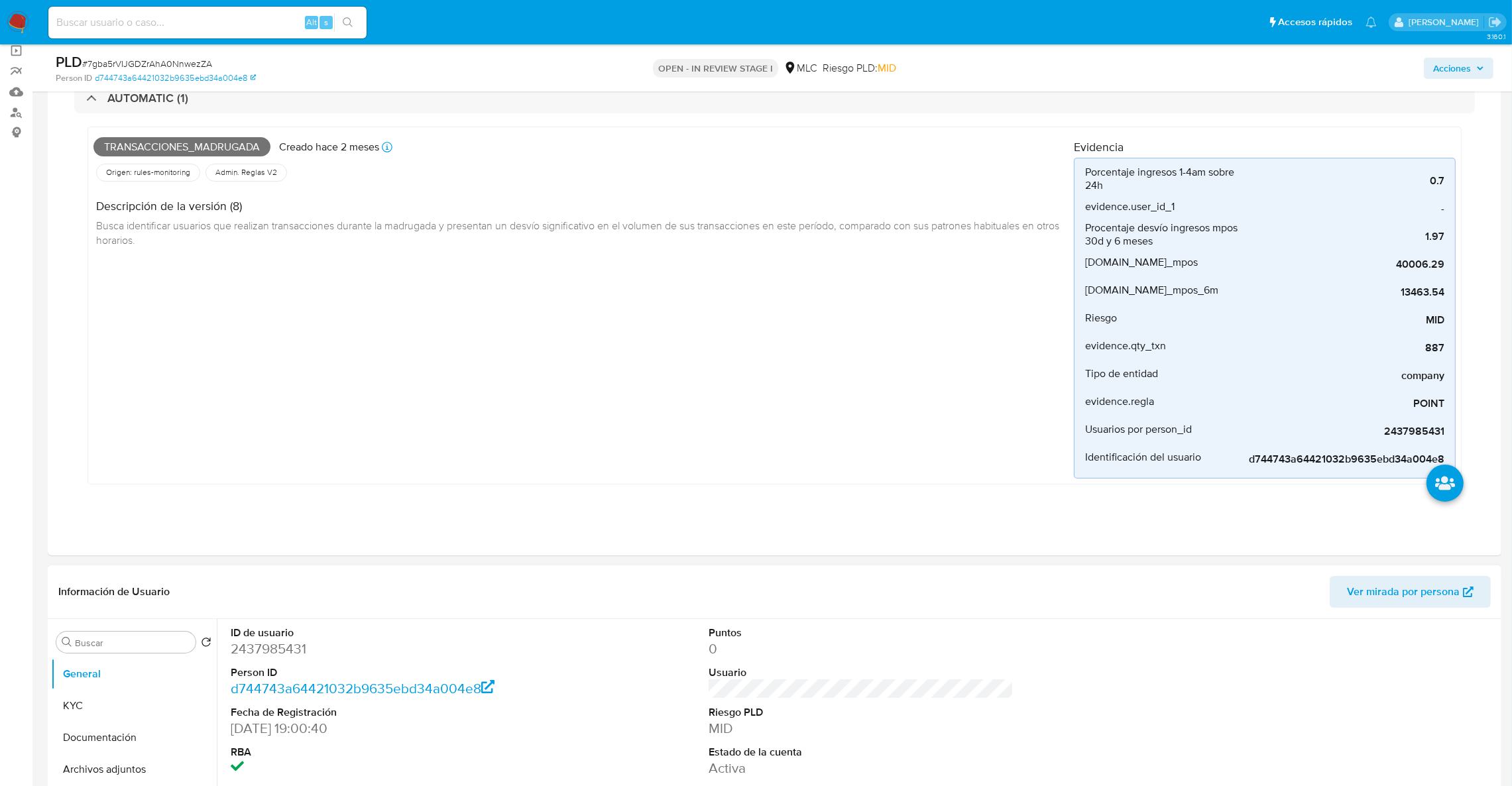
click at [279, 663] on dl "ID de usuario 2437985431 Person ID d744743a64421032b9635ebd34a004e8 Fecha de Re…" at bounding box center [383, 721] width 306 height 192
click at [277, 652] on dd "2437985431" at bounding box center [383, 648] width 306 height 18
copy dd "2437985431"
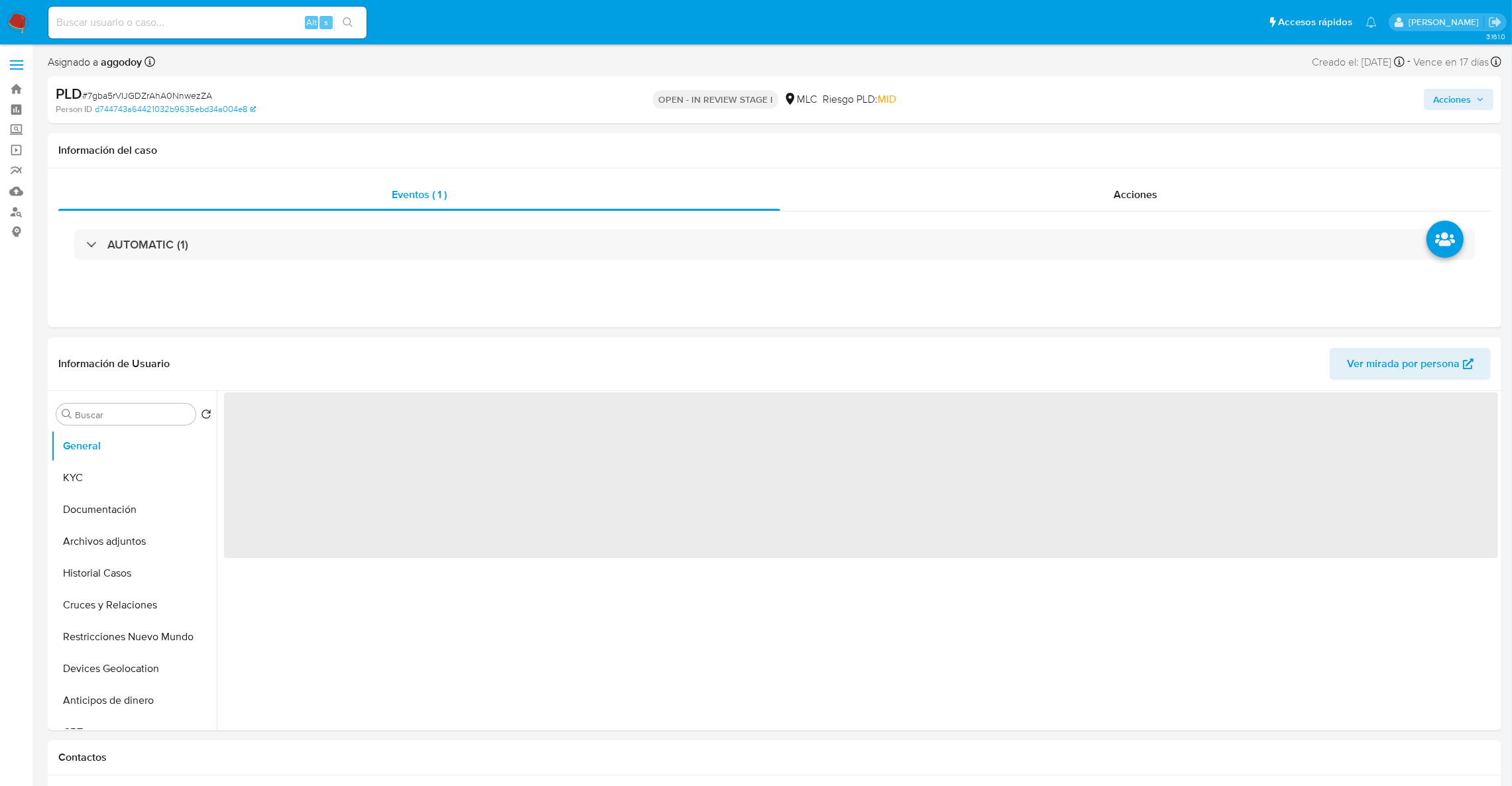
select select "10"
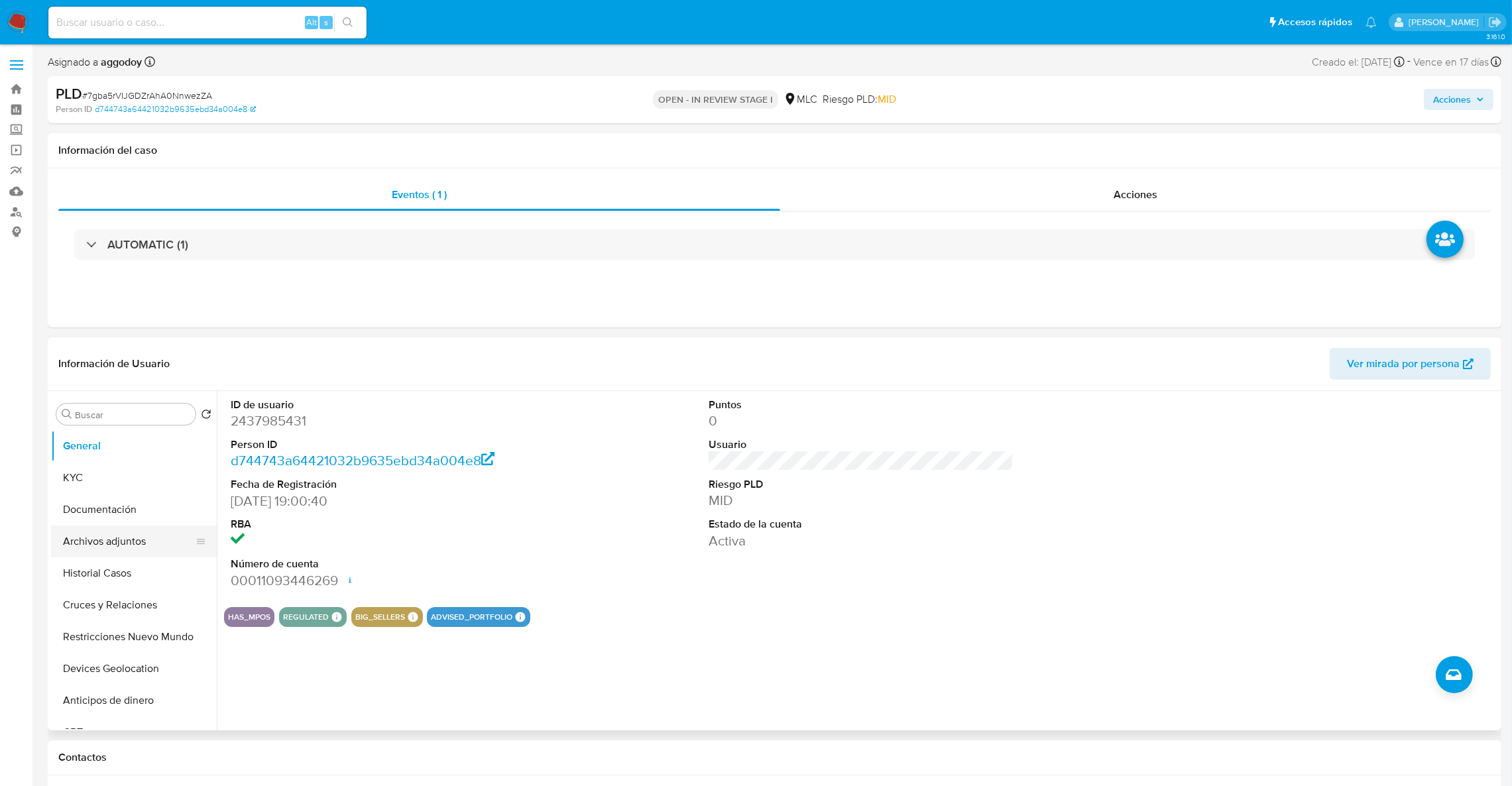
click at [132, 538] on button "Archivos adjuntos" at bounding box center [129, 542] width 155 height 32
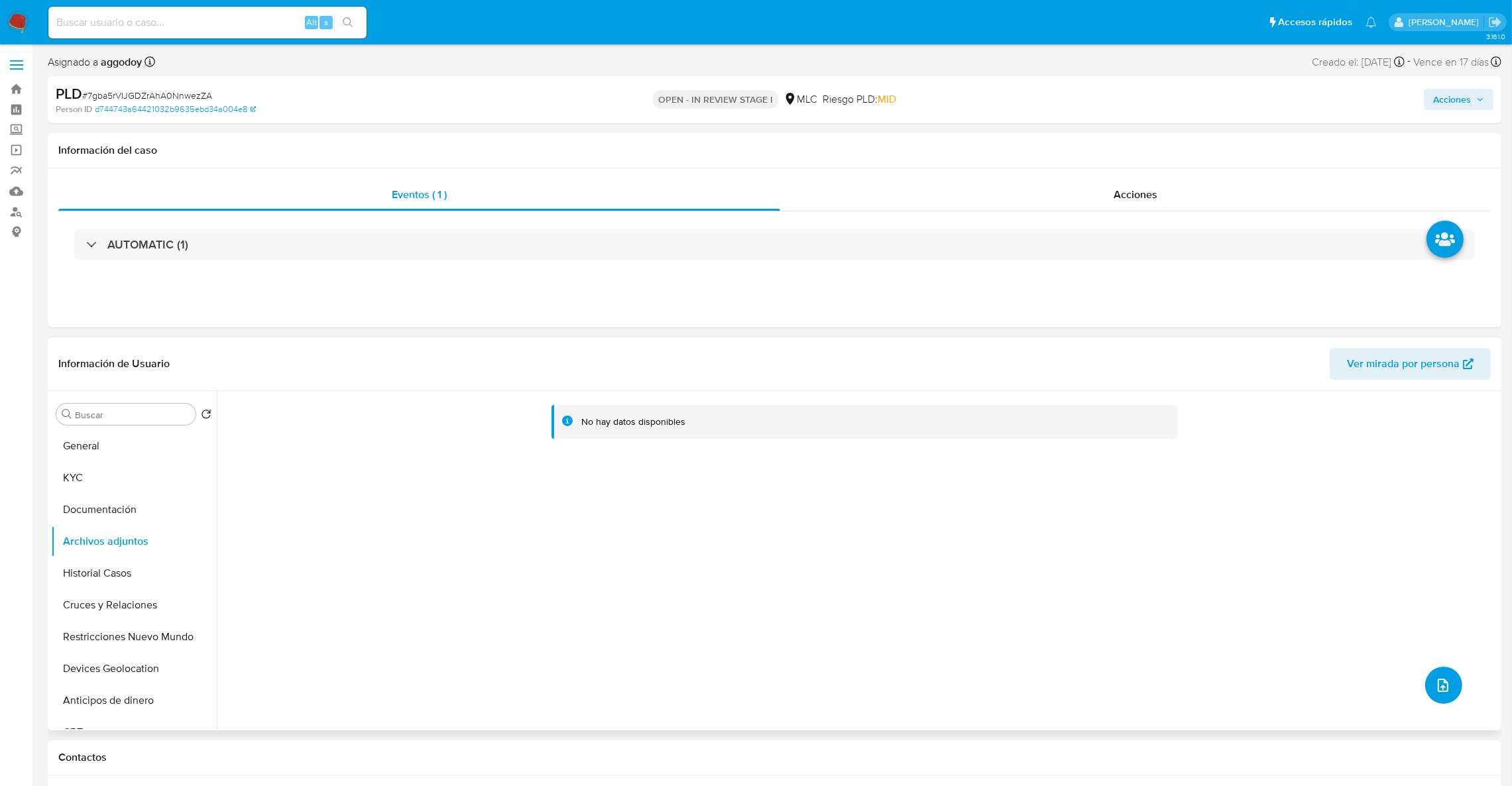
click at [1453, 695] on button "upload-file" at bounding box center [1443, 685] width 37 height 37
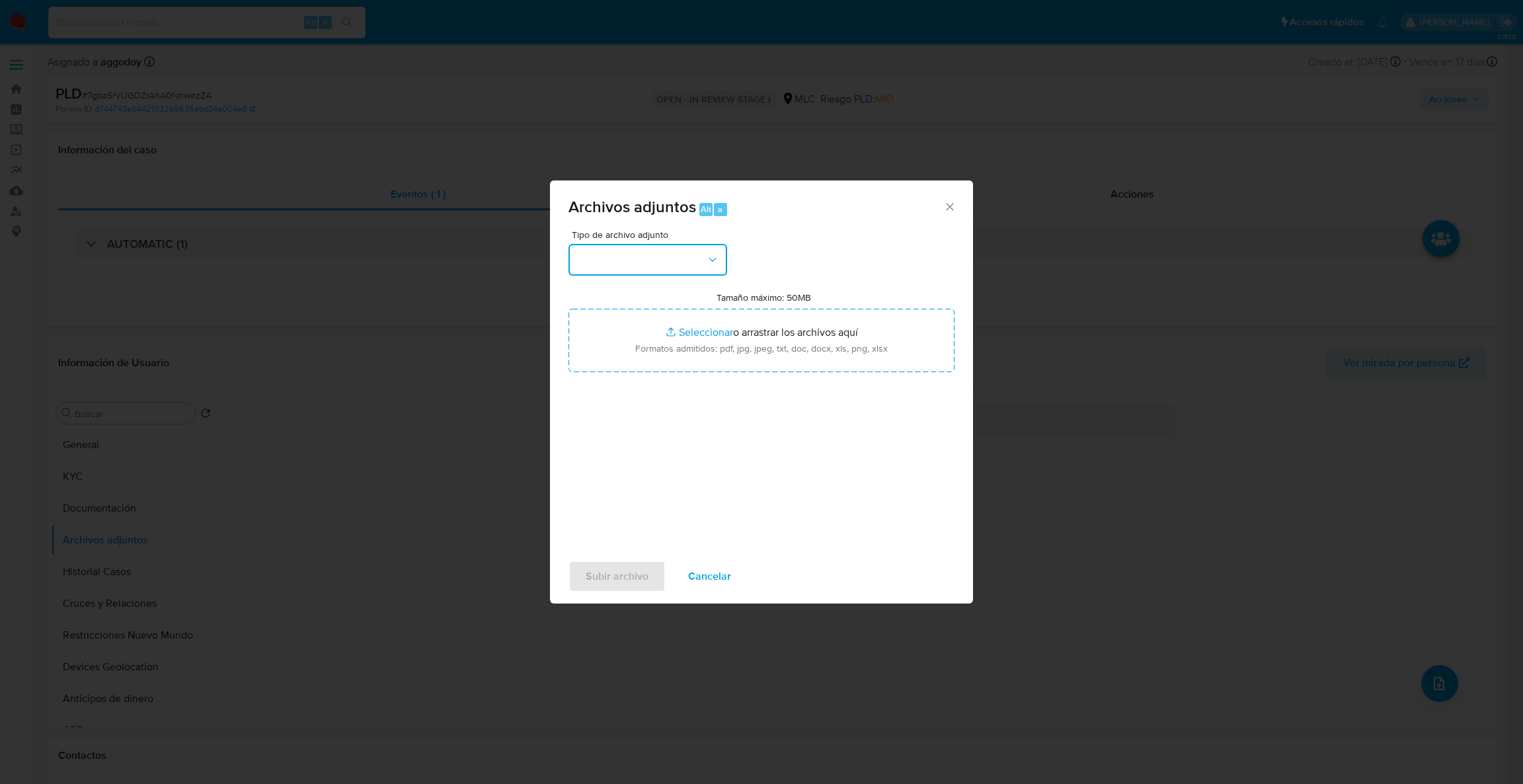
click at [646, 267] on button "button" at bounding box center [648, 260] width 159 height 32
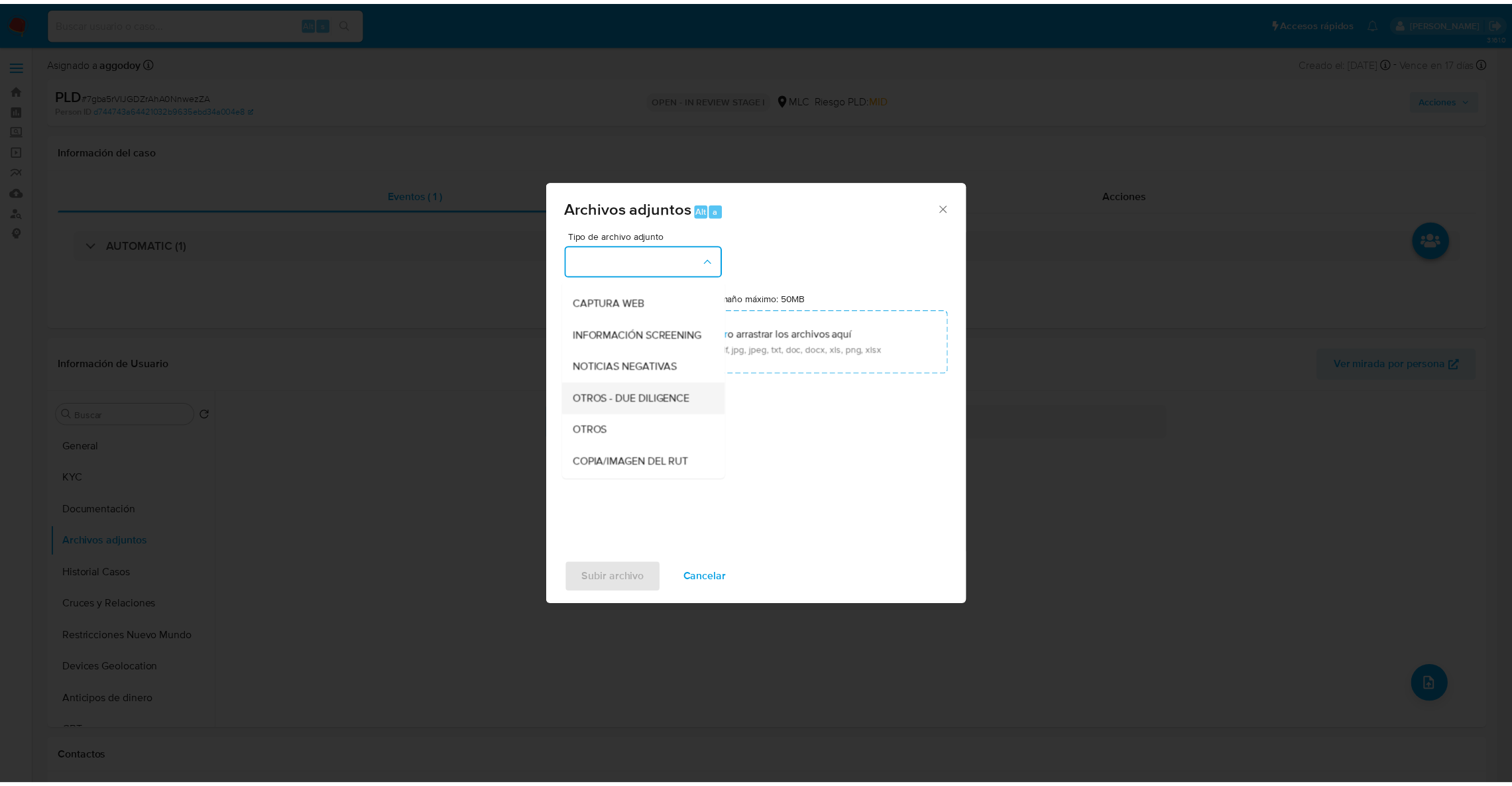
scroll to position [85, 0]
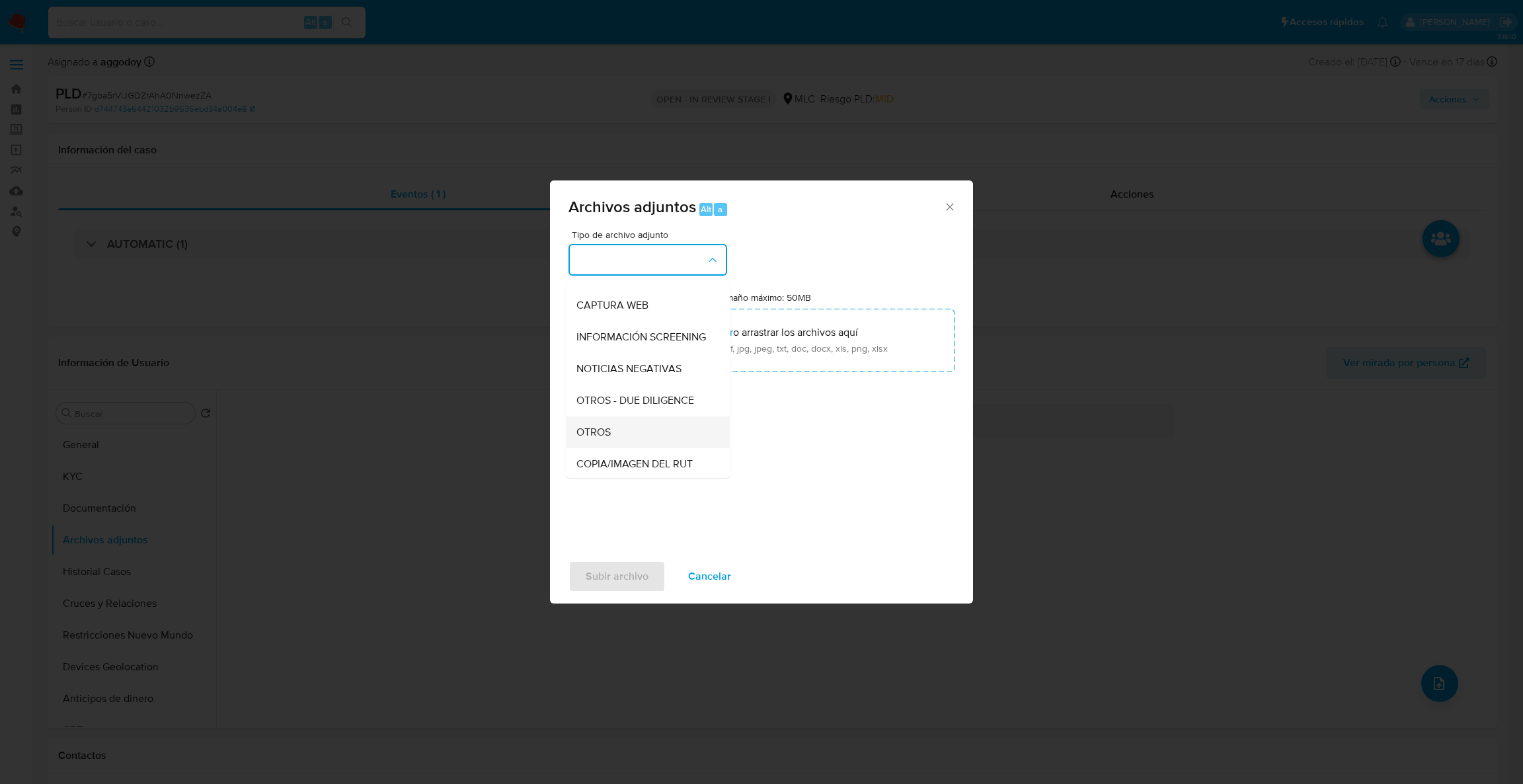
click at [638, 438] on div "OTROS" at bounding box center [643, 432] width 135 height 32
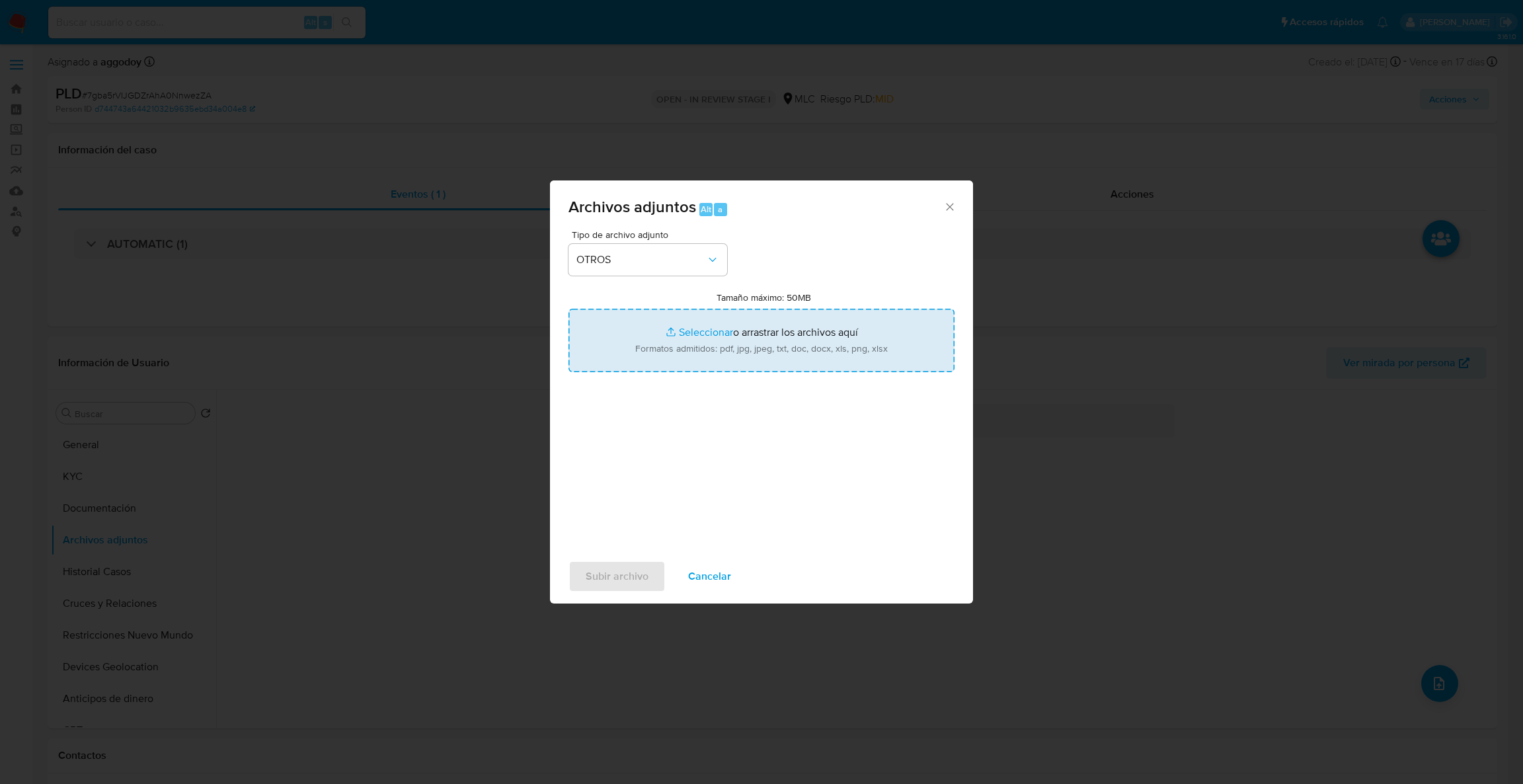
click at [701, 343] on input "Tamaño máximo: 50MB Seleccionar archivos" at bounding box center [762, 340] width 386 height 63
type input "C:\fakepath\2437985431Movimientos.xlsx"
click at [624, 331] on input "Tamaño máximo: 50MB Seleccionar archivos" at bounding box center [762, 340] width 386 height 63
type input "C:\fakepath\Case Log - 2437985431.pdf"
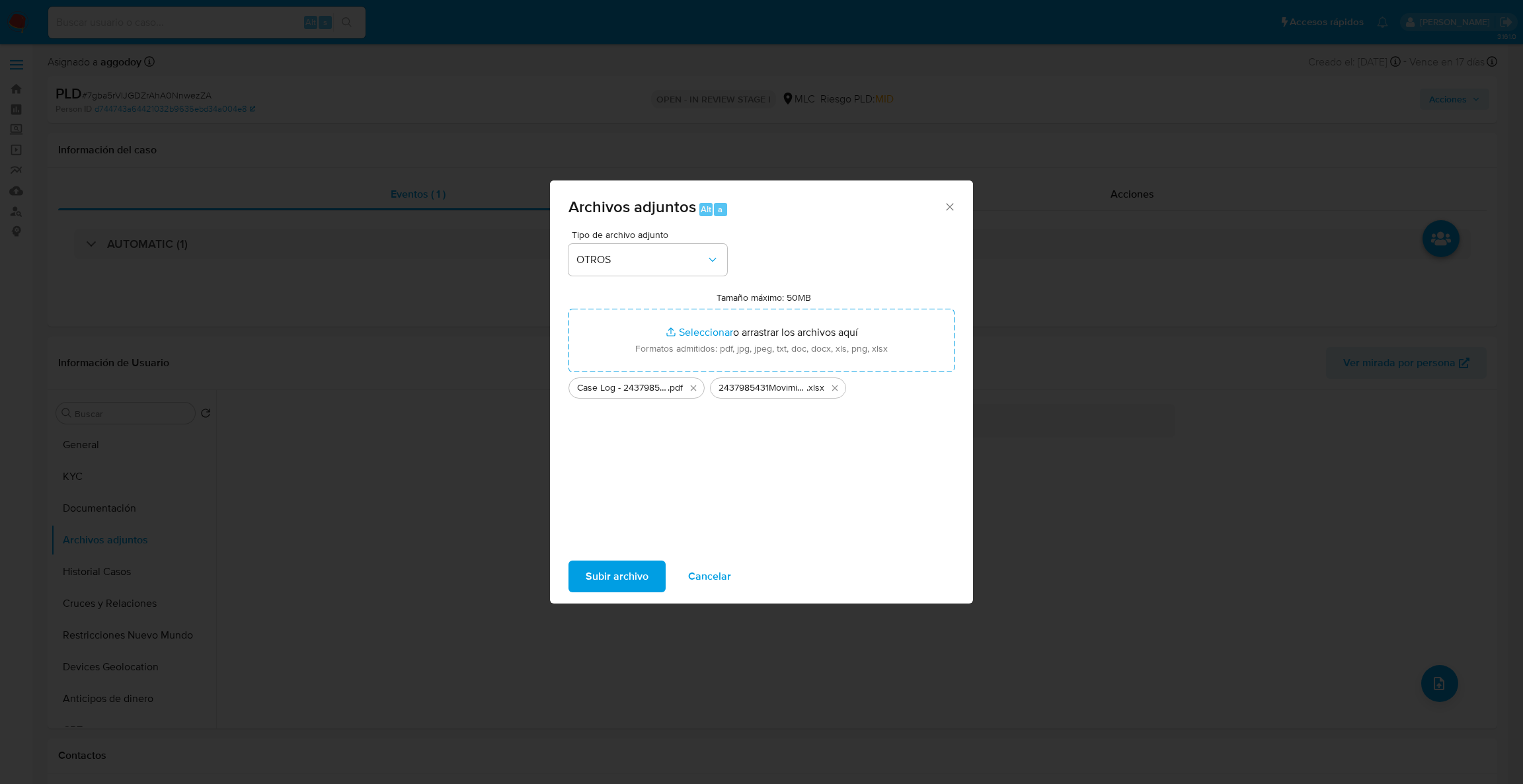
click at [598, 583] on span "Subir archivo" at bounding box center [617, 576] width 63 height 29
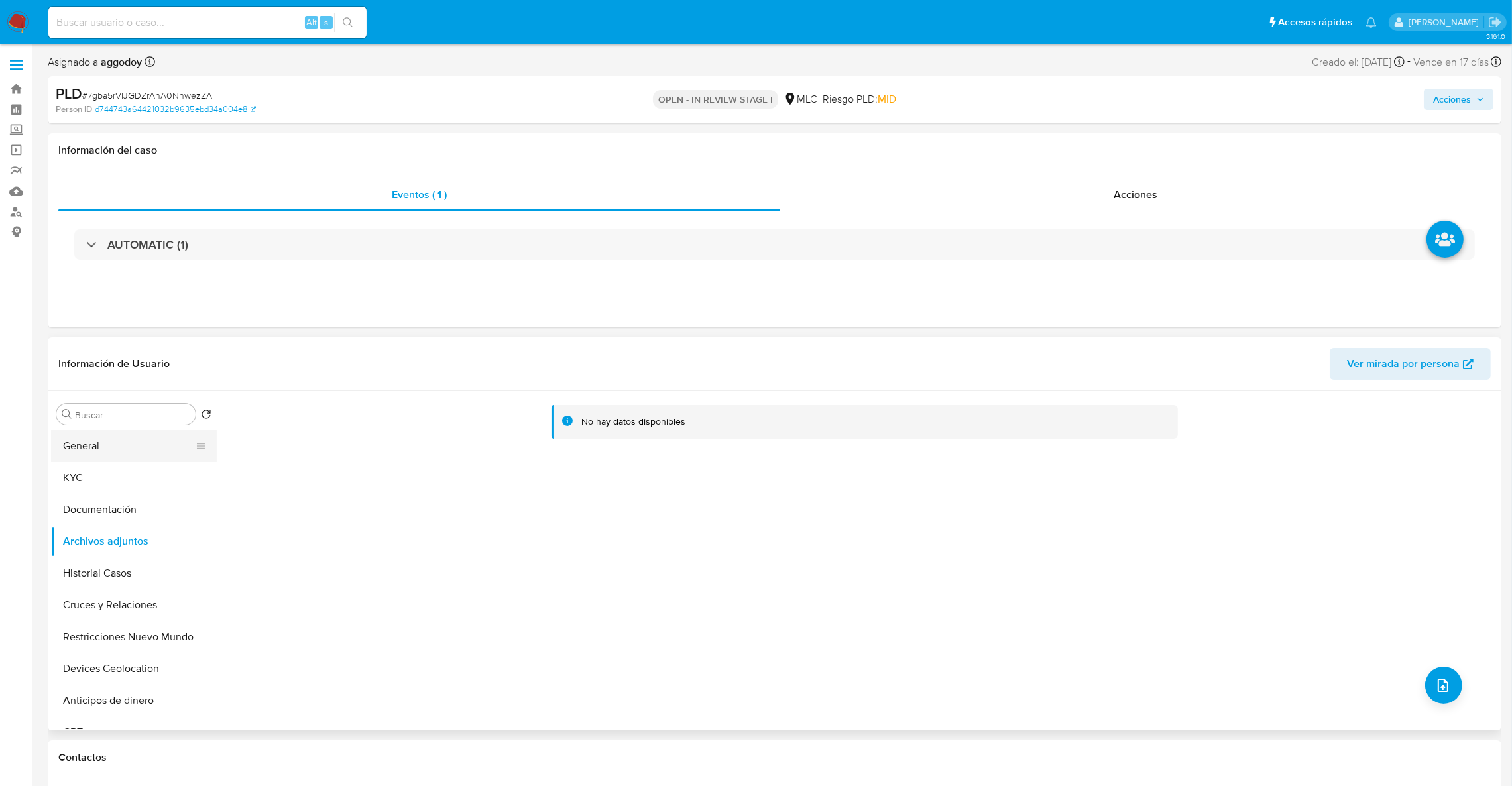
click at [99, 436] on button "General" at bounding box center [129, 446] width 155 height 32
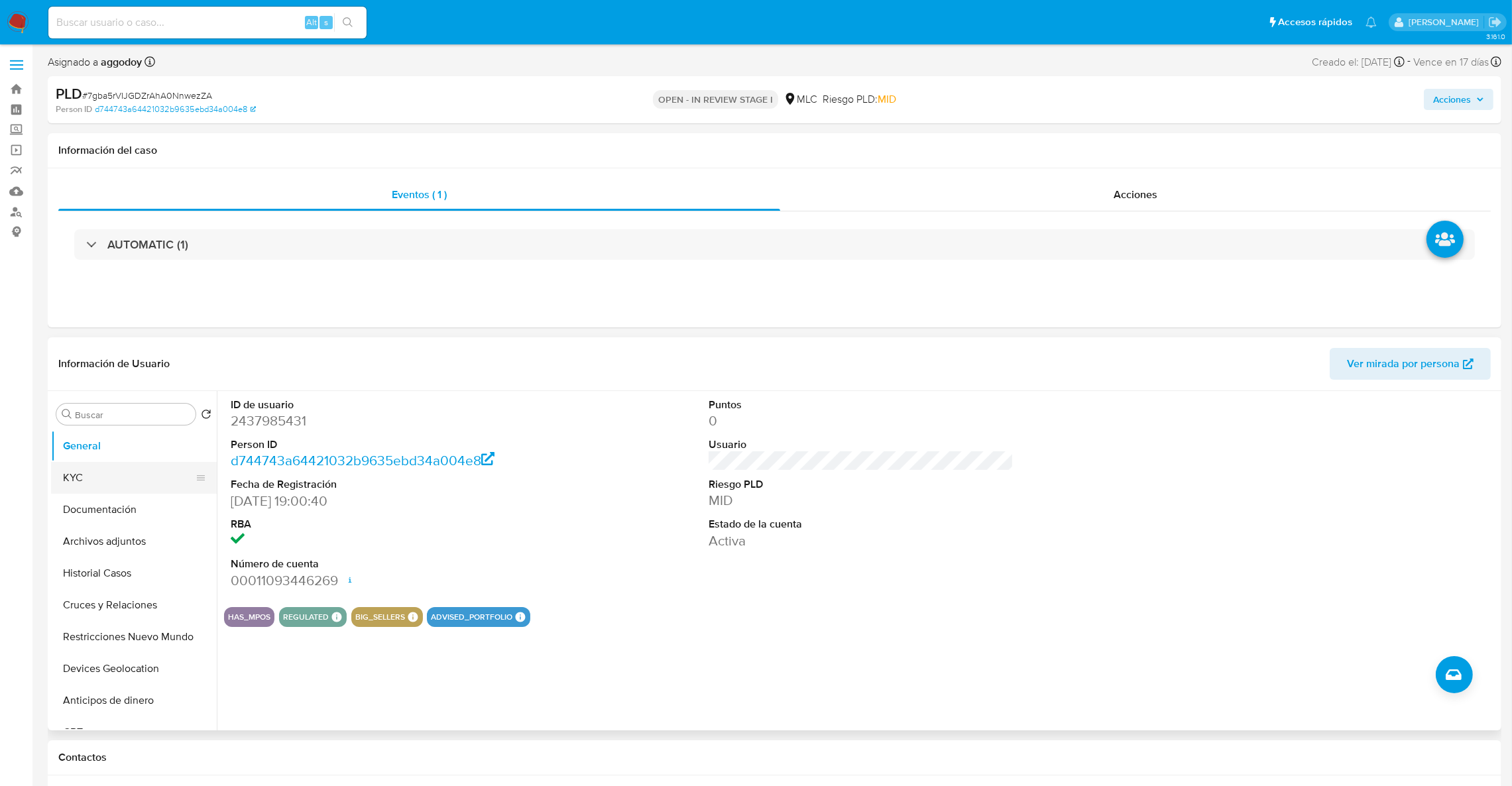
click at [150, 476] on button "KYC" at bounding box center [129, 478] width 155 height 32
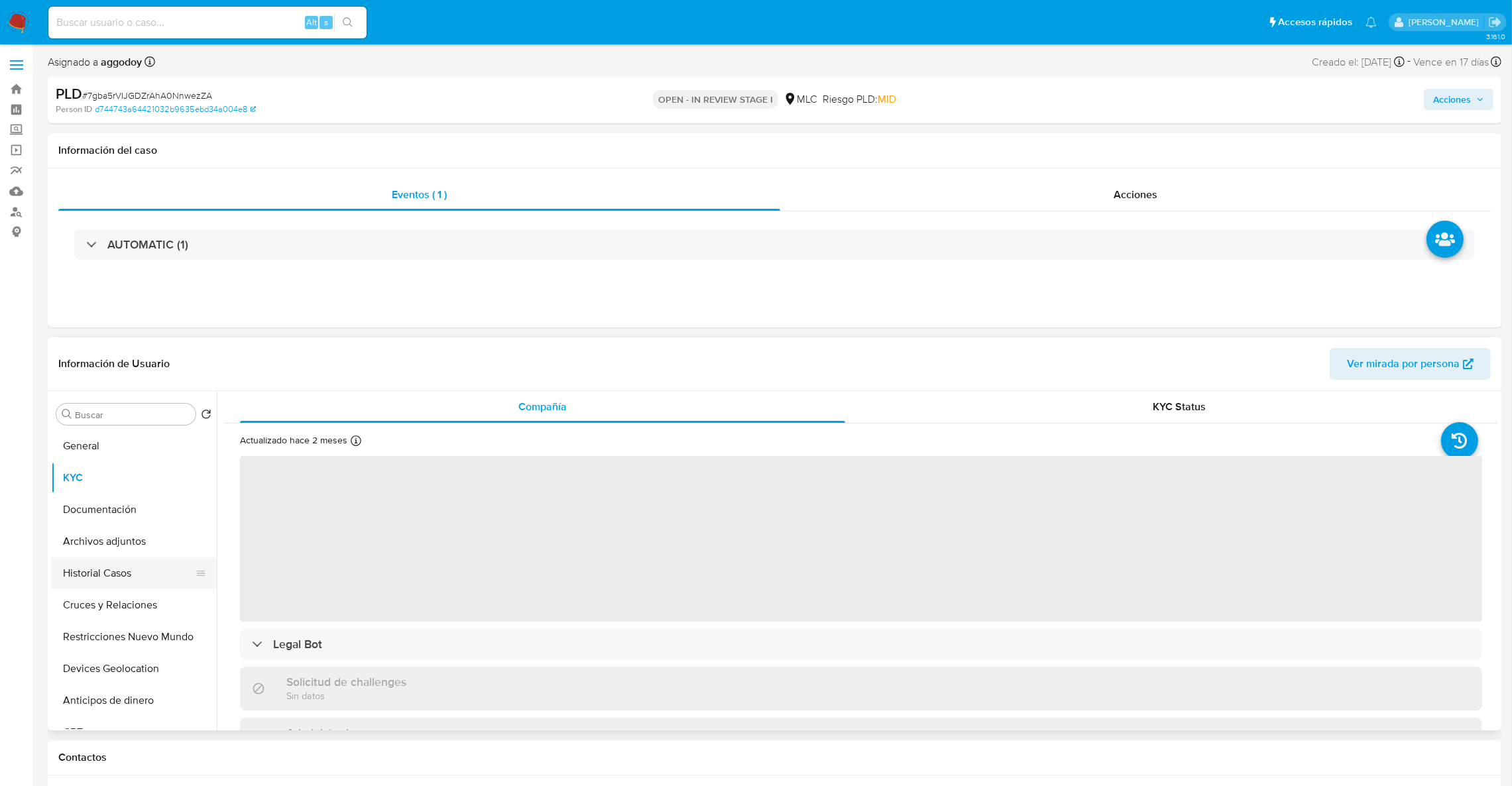
drag, startPoint x: 148, startPoint y: 577, endPoint x: 133, endPoint y: 539, distance: 40.9
click at [148, 576] on button "Historial Casos" at bounding box center [133, 573] width 165 height 32
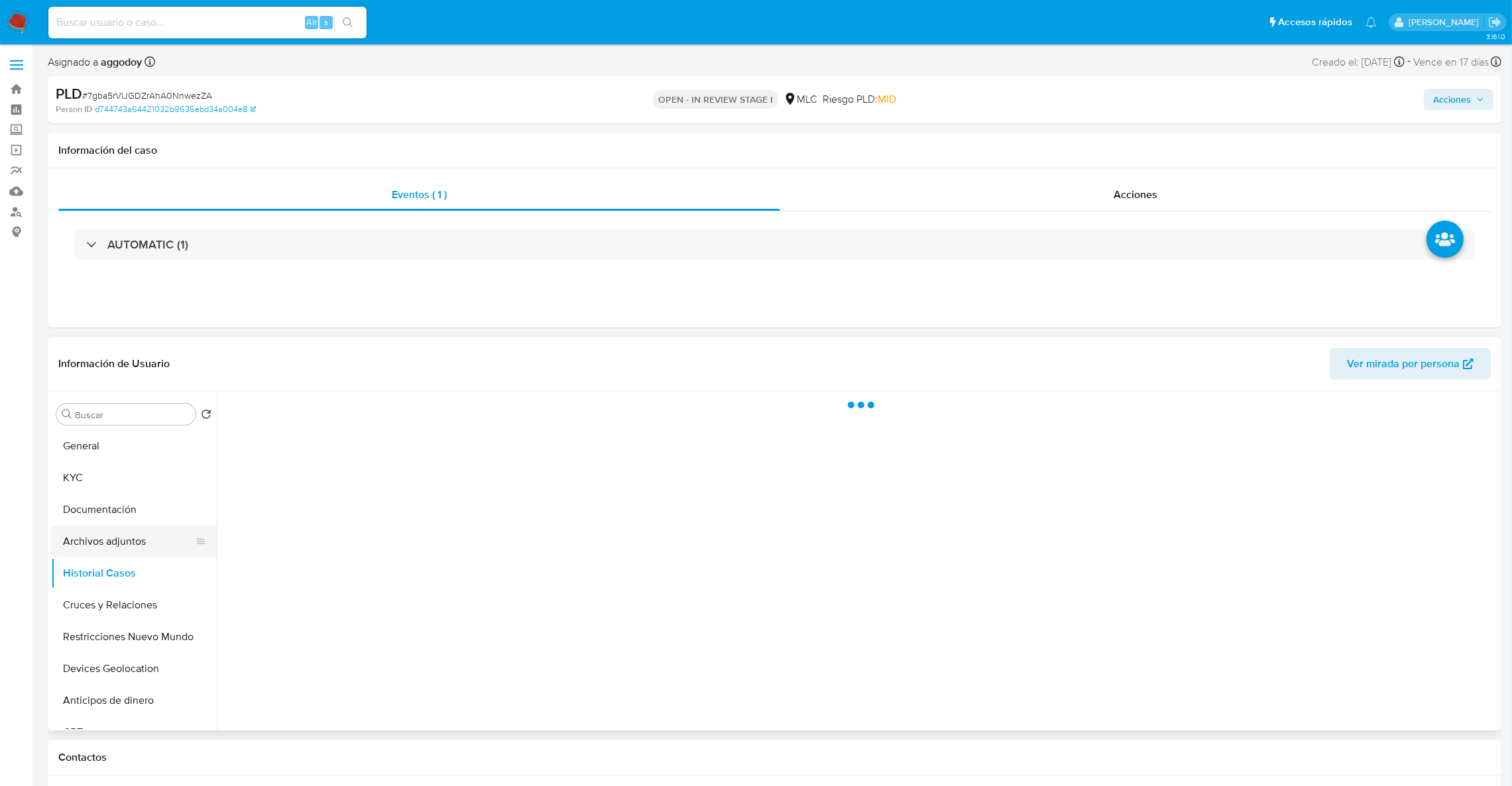
click at [133, 539] on button "Archivos adjuntos" at bounding box center [129, 542] width 155 height 32
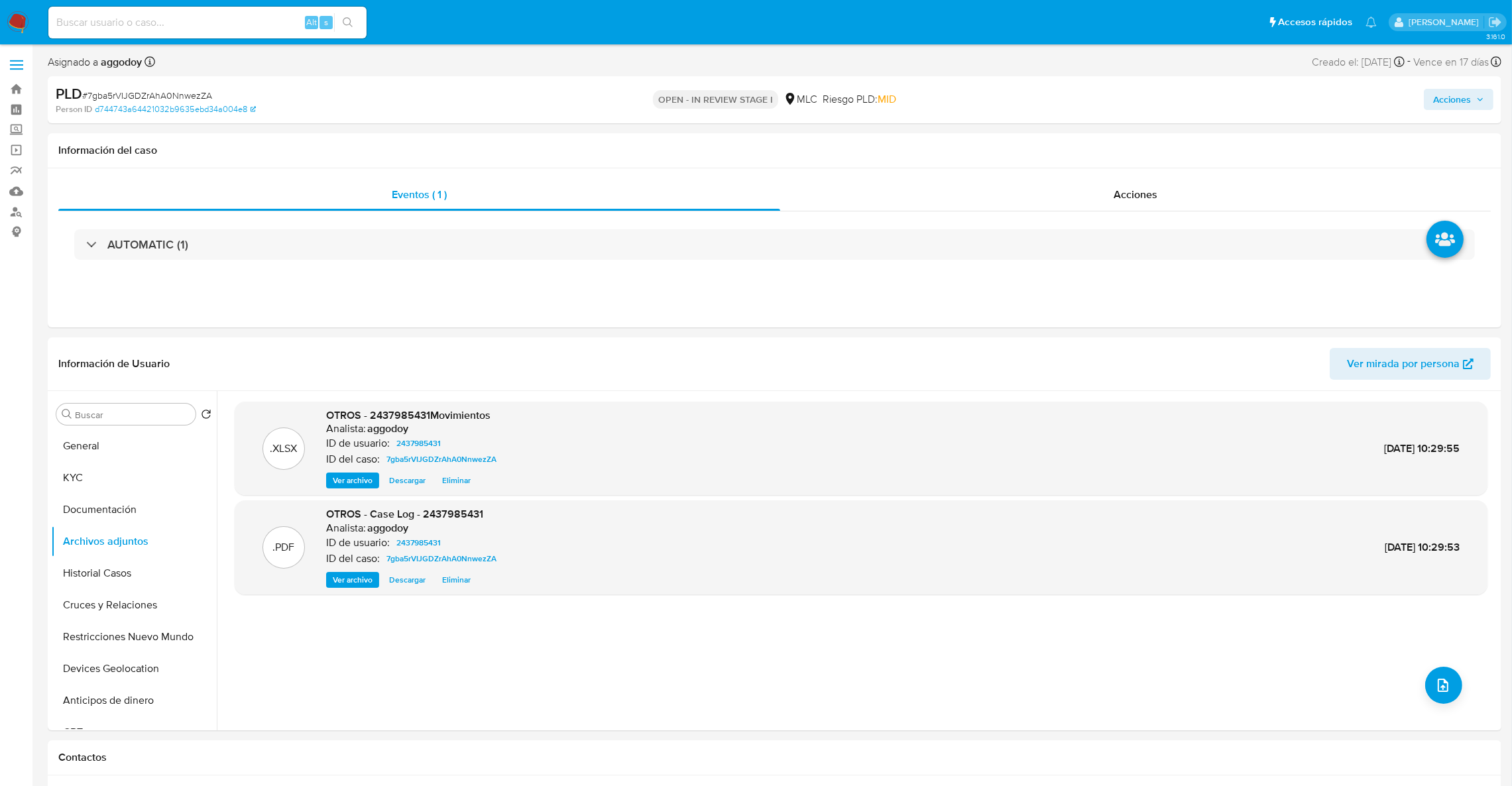
click at [1480, 98] on icon "button" at bounding box center [1480, 99] width 8 height 8
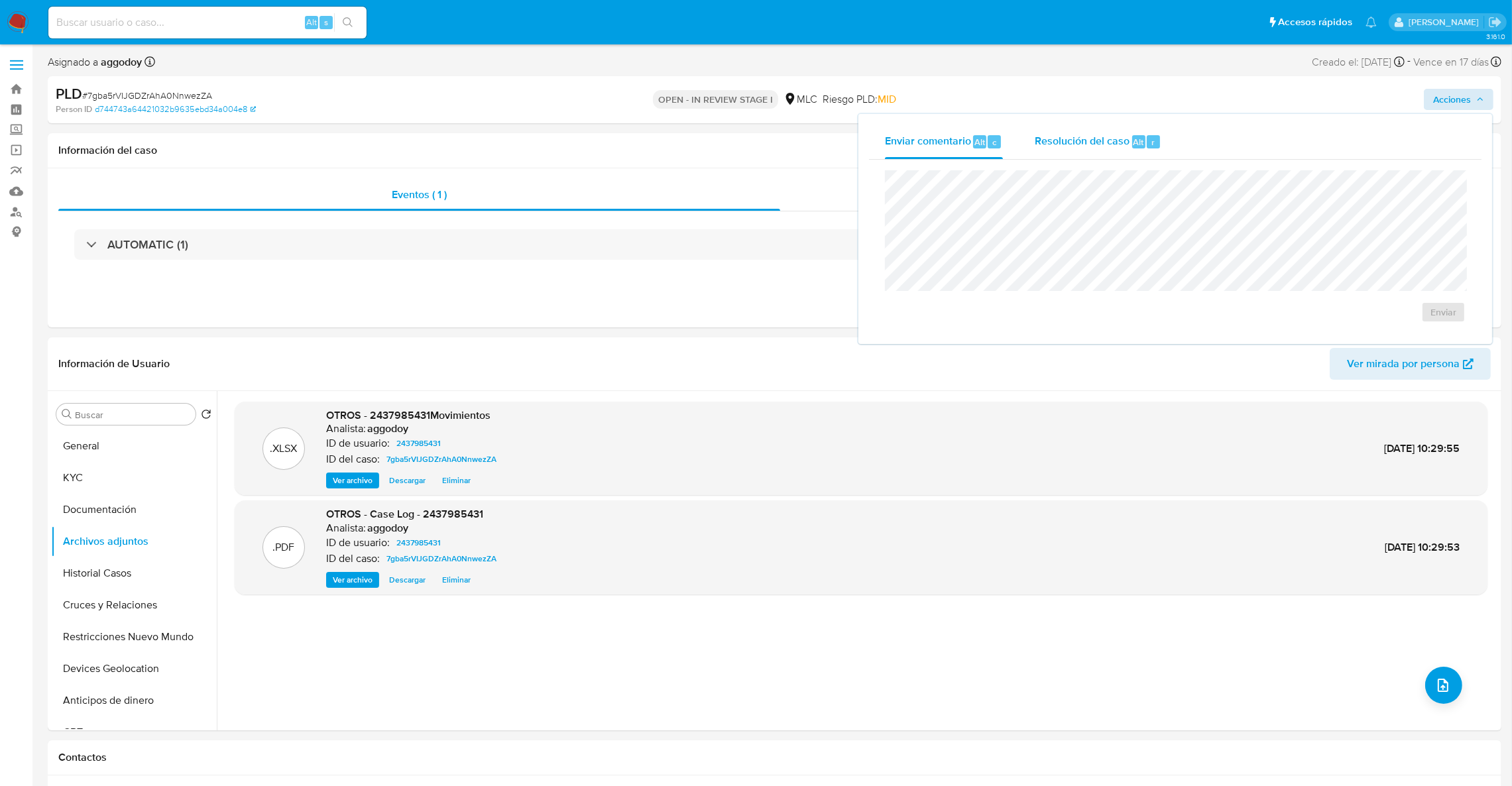
click at [1111, 140] on span "Resolución del caso" at bounding box center [1082, 142] width 94 height 15
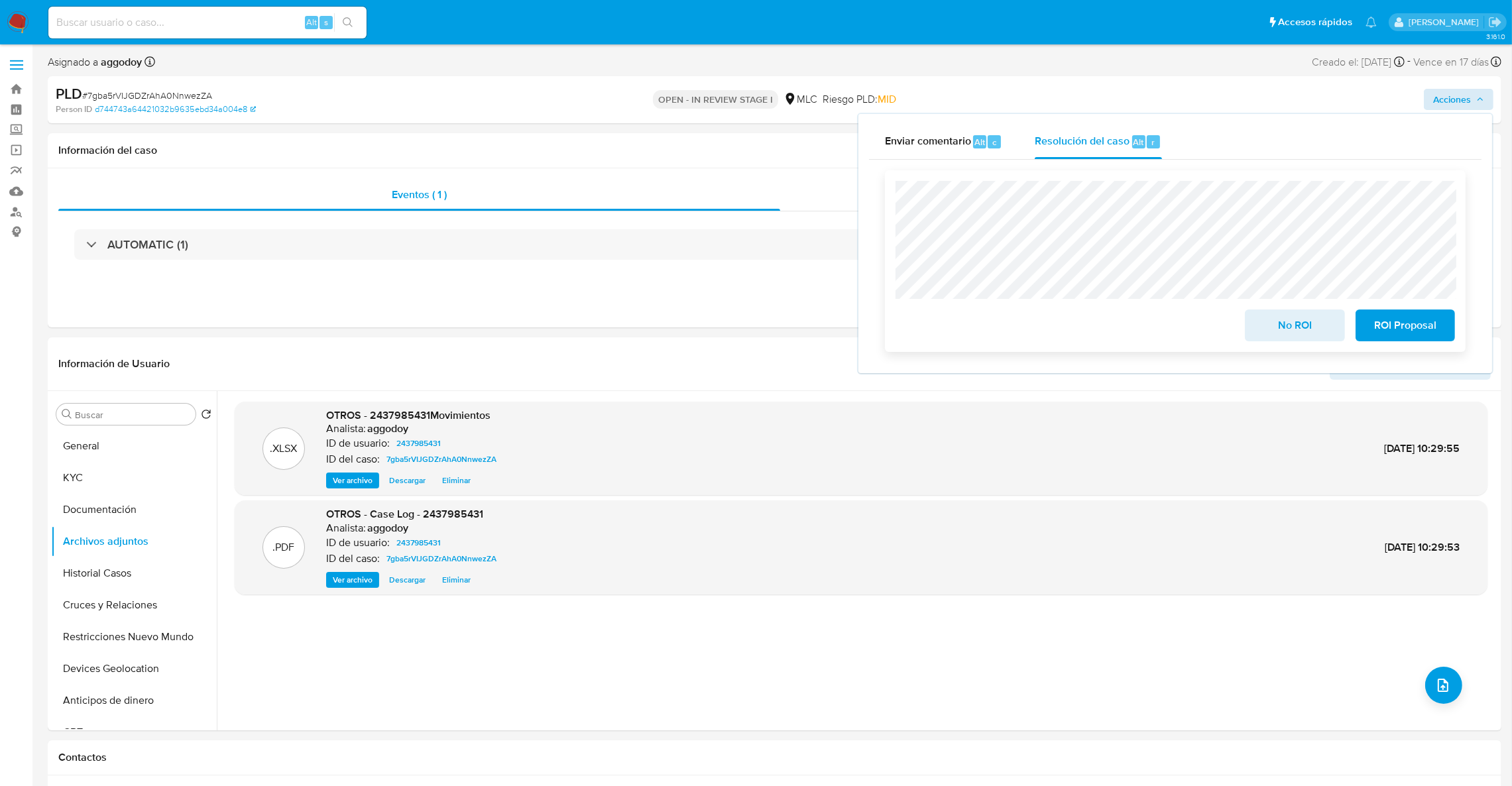
click at [1282, 321] on span "No ROI" at bounding box center [1294, 325] width 65 height 29
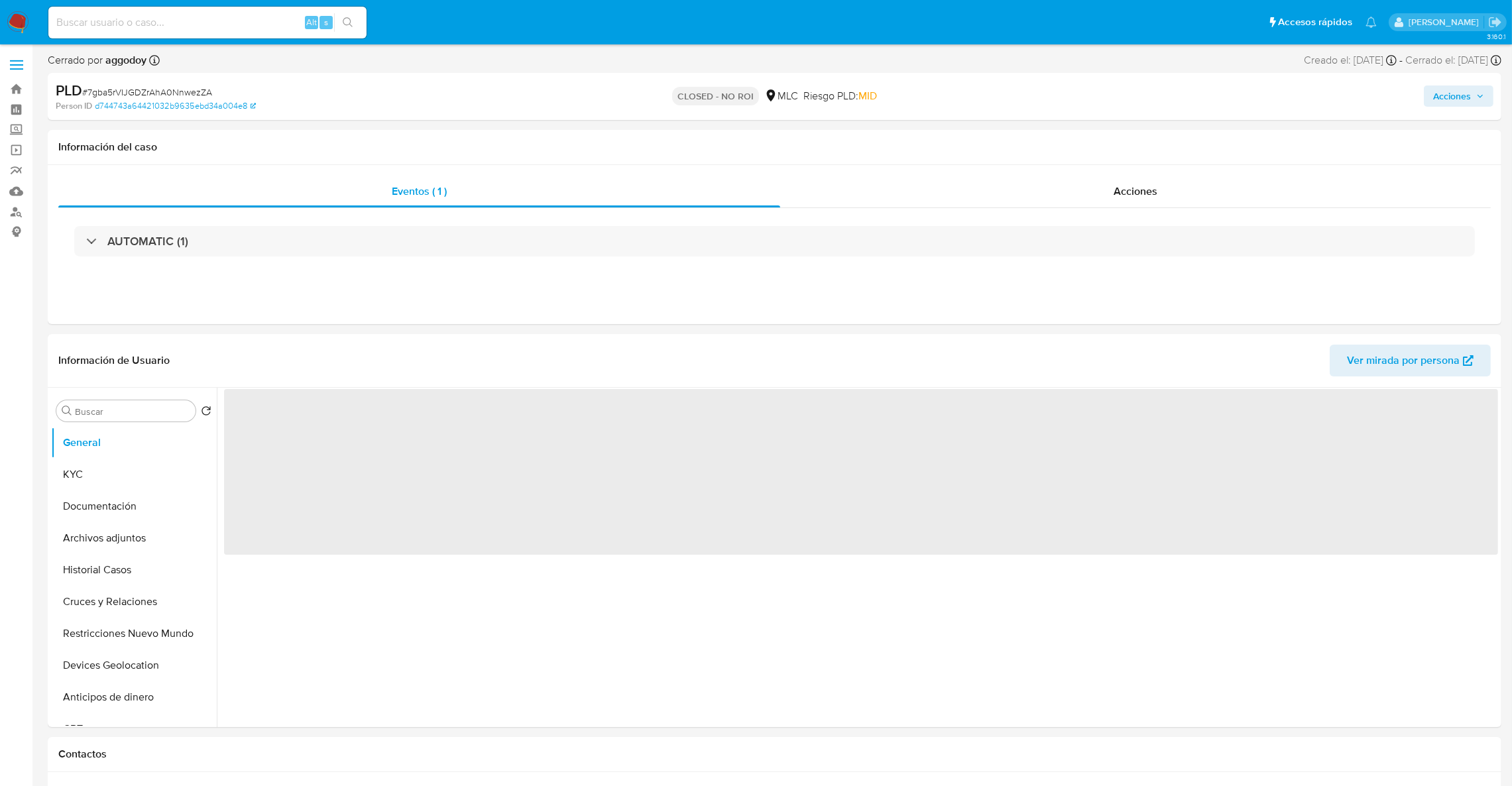
select select "10"
